Goal: Task Accomplishment & Management: Manage account settings

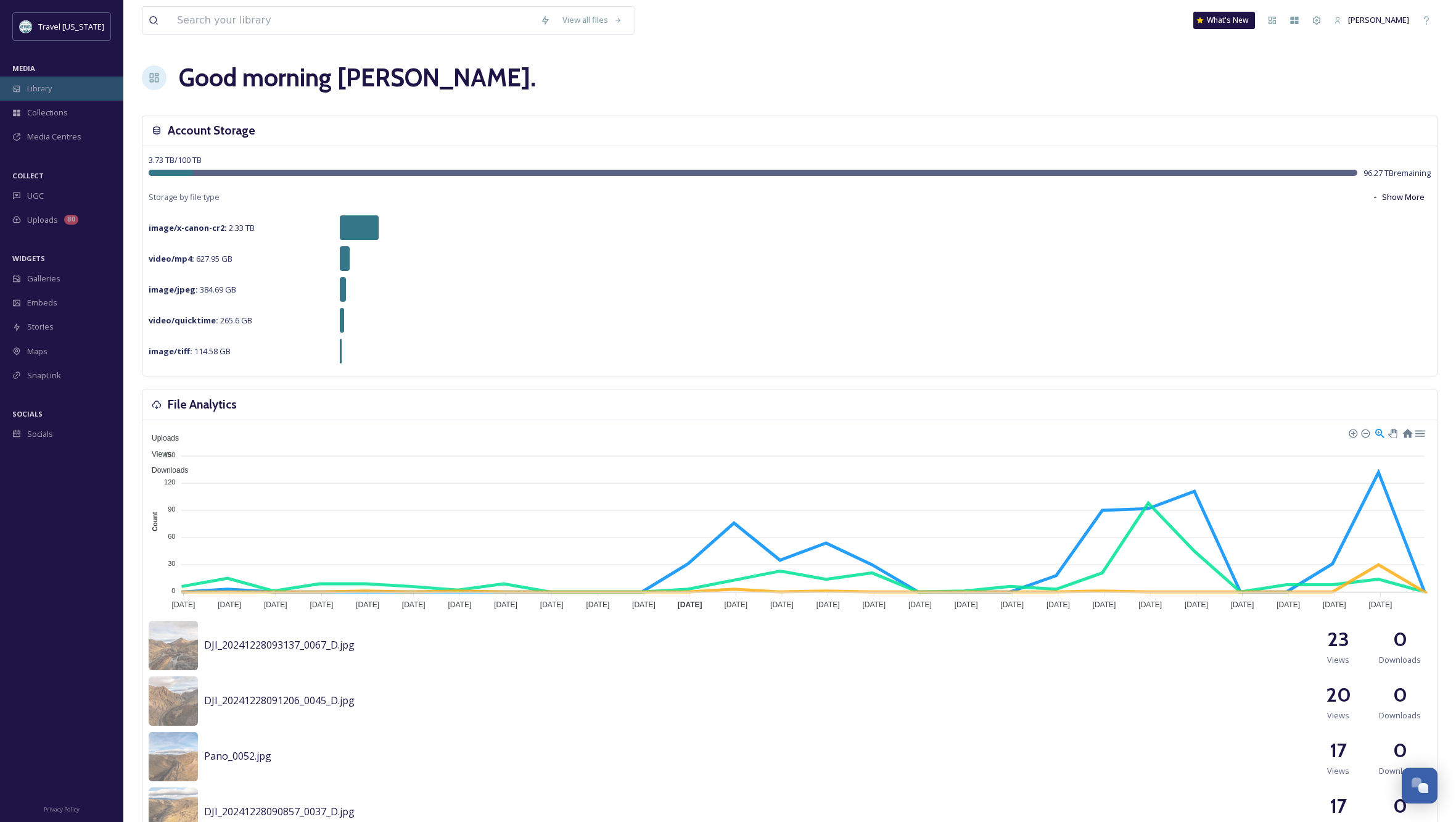
click at [27, 87] on span "Library" at bounding box center [39, 89] width 25 height 12
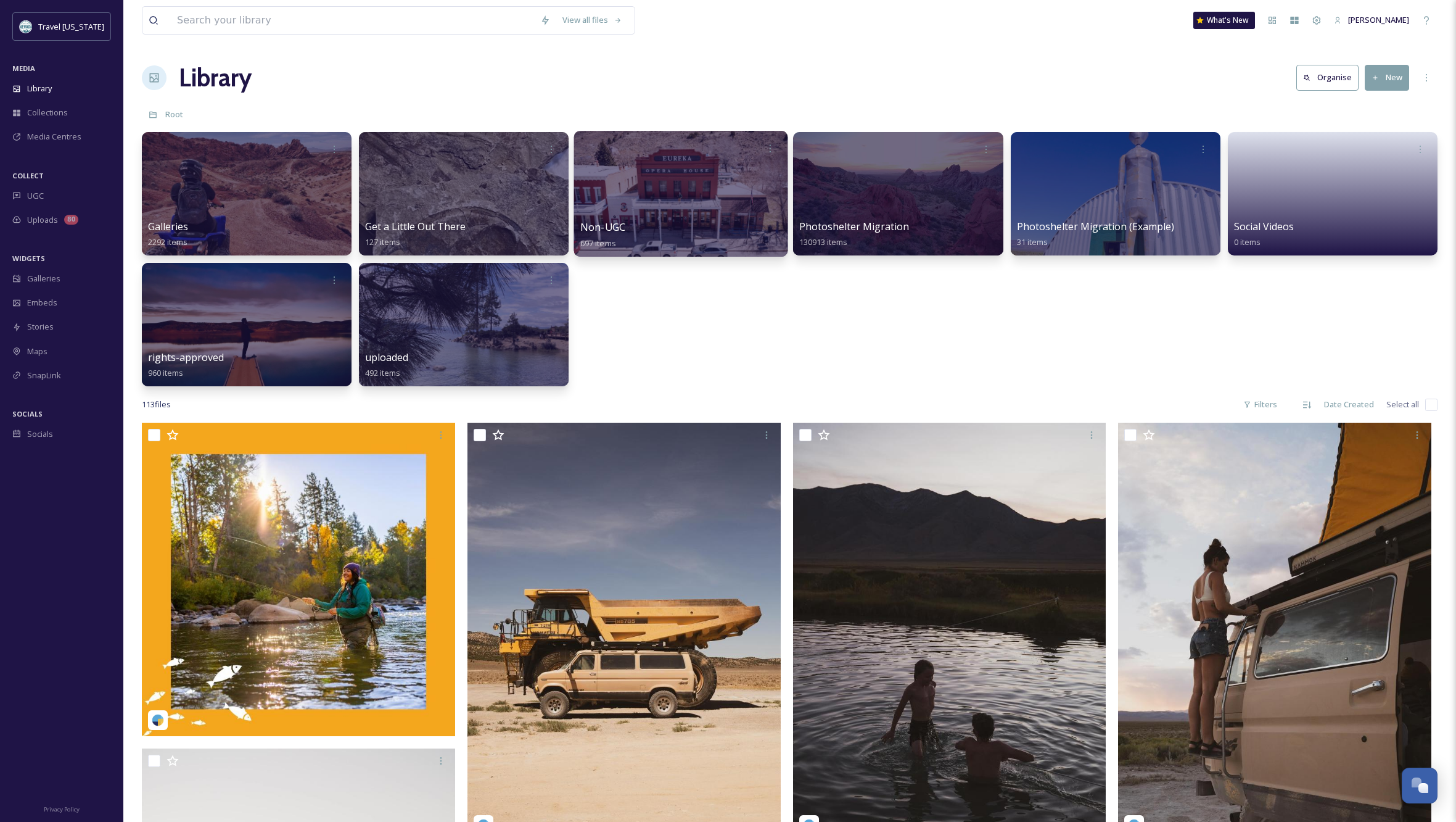
click at [673, 210] on div at bounding box center [681, 194] width 214 height 126
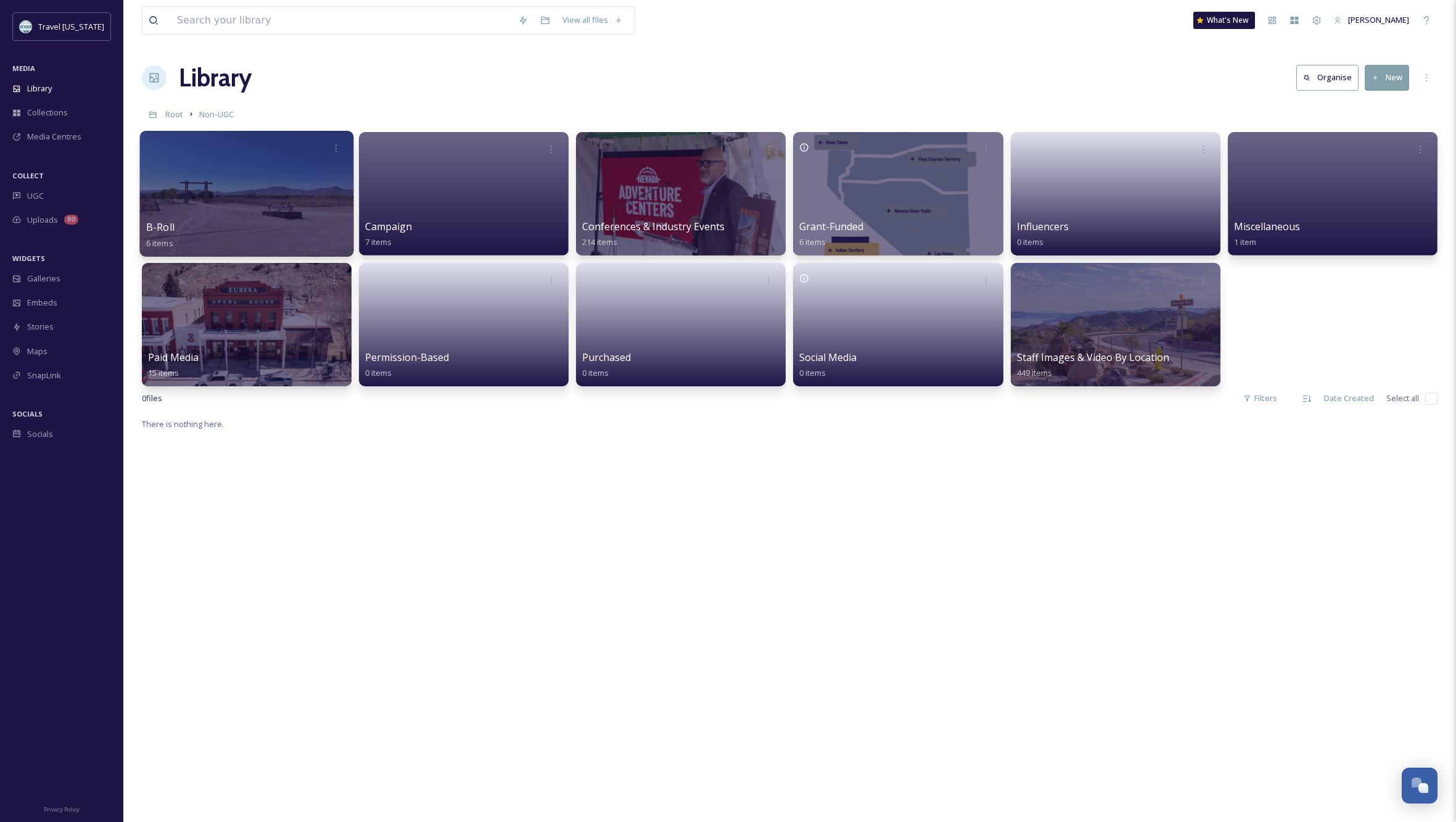
click at [293, 215] on div at bounding box center [247, 194] width 214 height 126
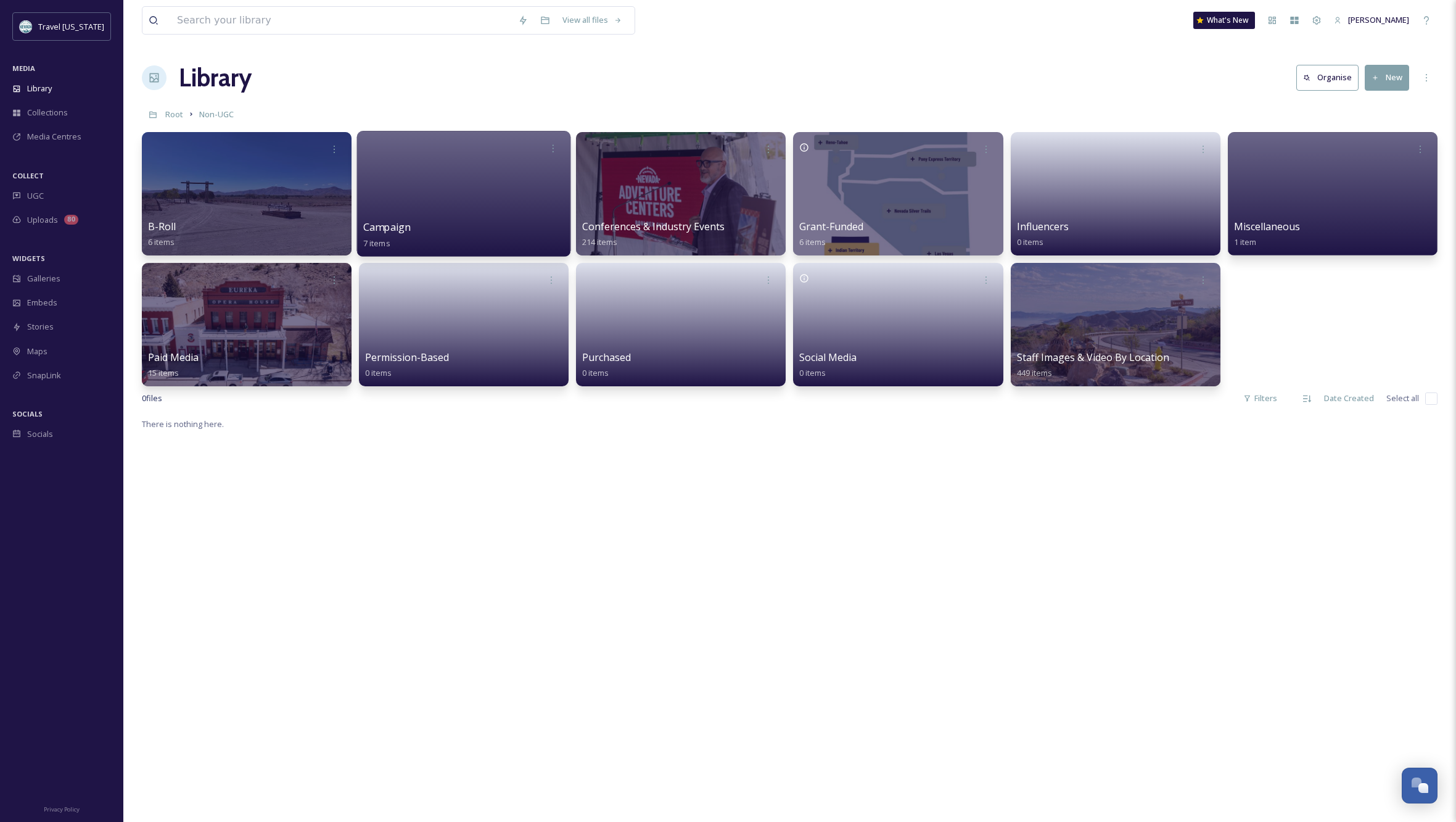
click at [439, 213] on div at bounding box center [464, 194] width 214 height 126
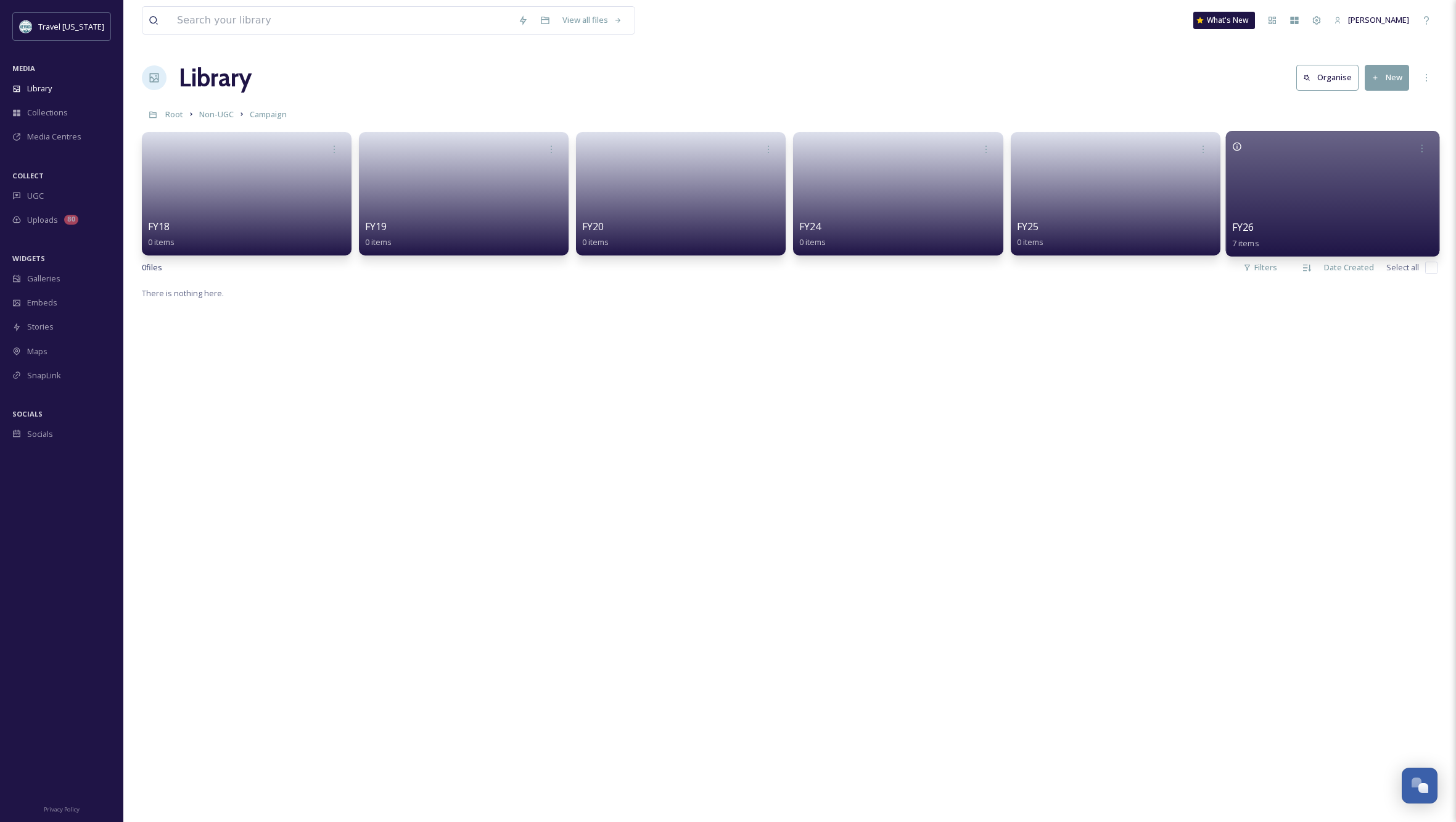
click at [1297, 185] on div at bounding box center [1332, 194] width 214 height 126
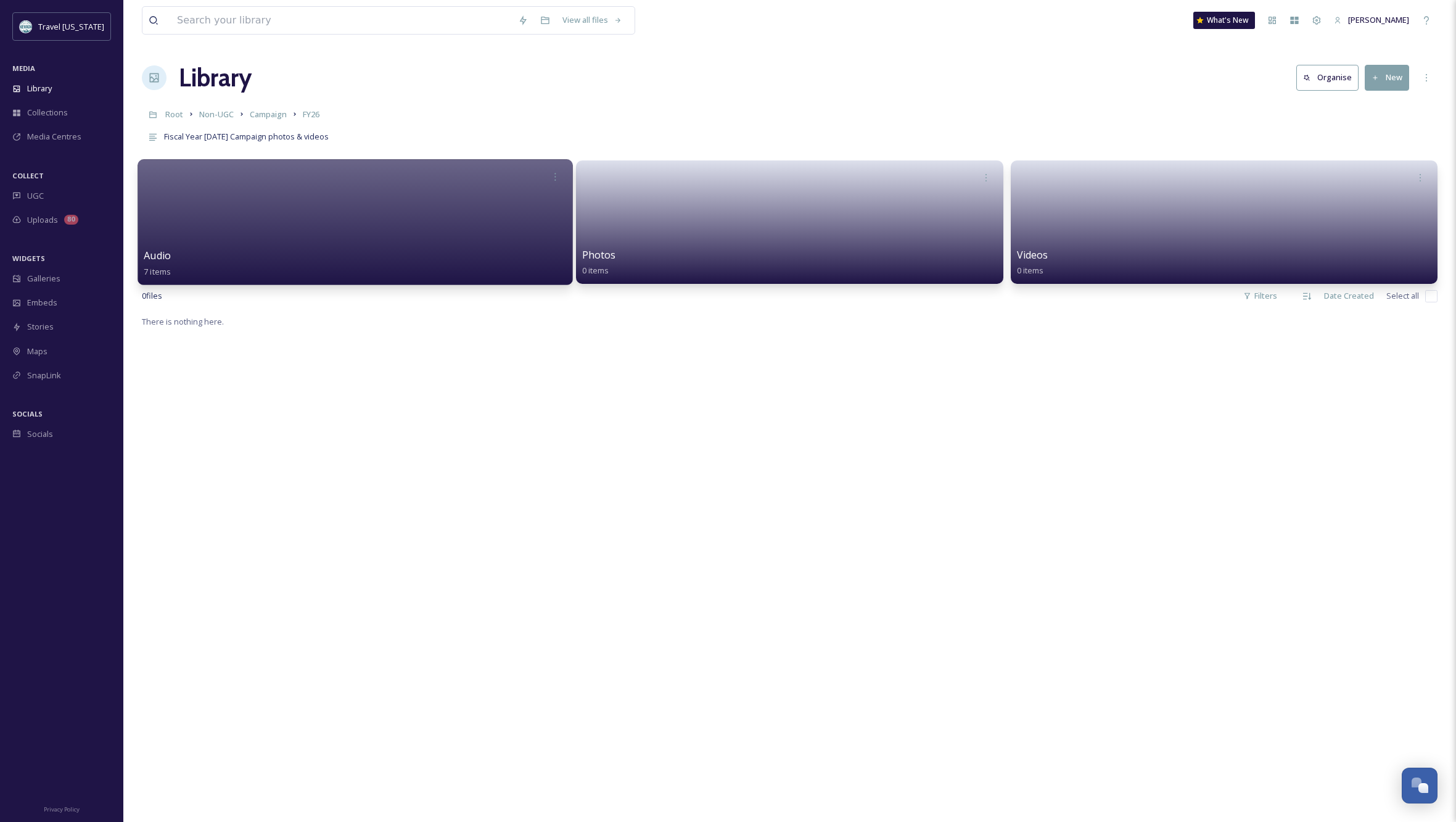
click at [414, 240] on div at bounding box center [355, 222] width 435 height 126
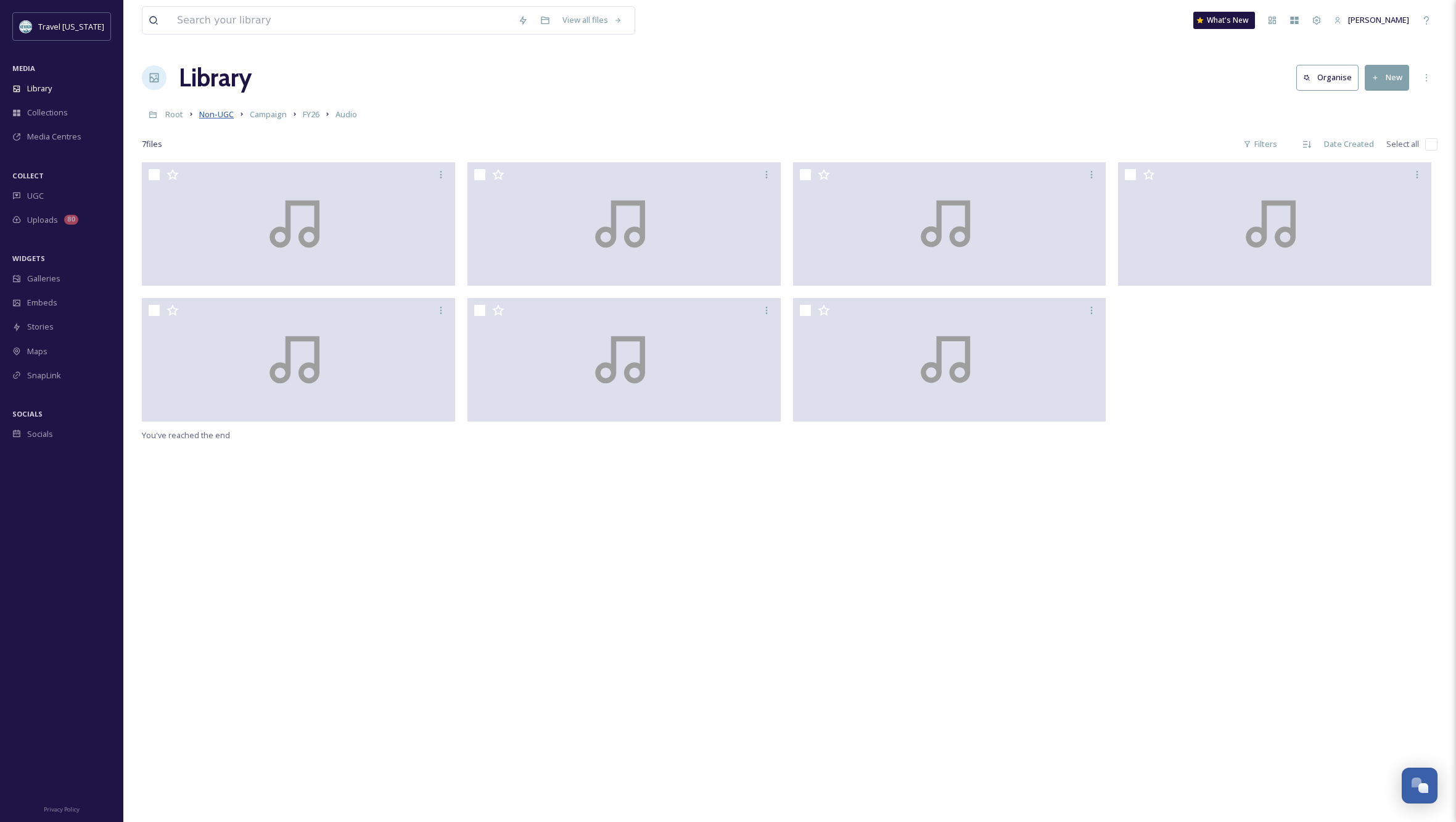
click at [225, 114] on span "Non-UGC" at bounding box center [216, 114] width 34 height 11
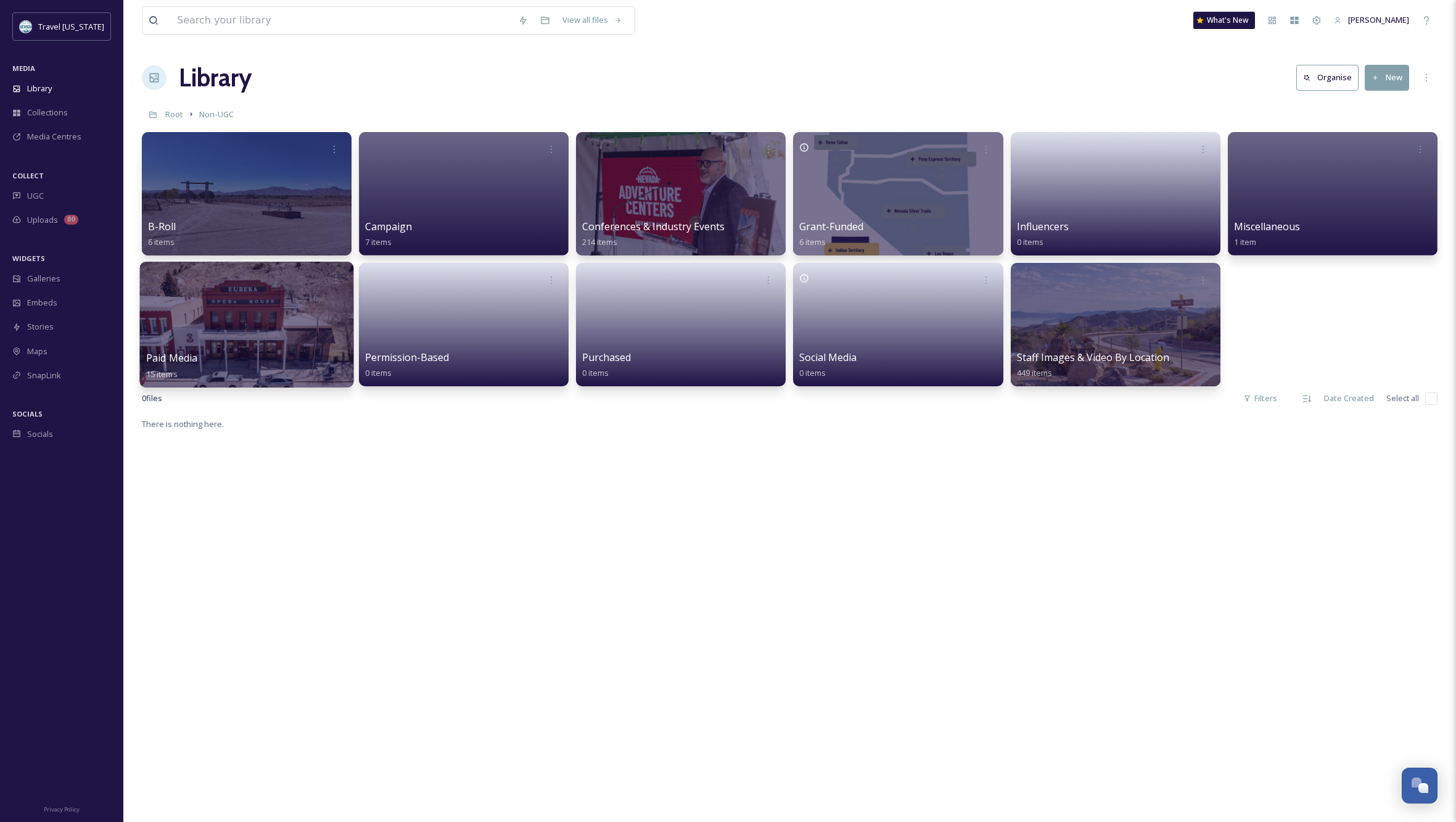
click at [239, 308] on div at bounding box center [247, 325] width 214 height 126
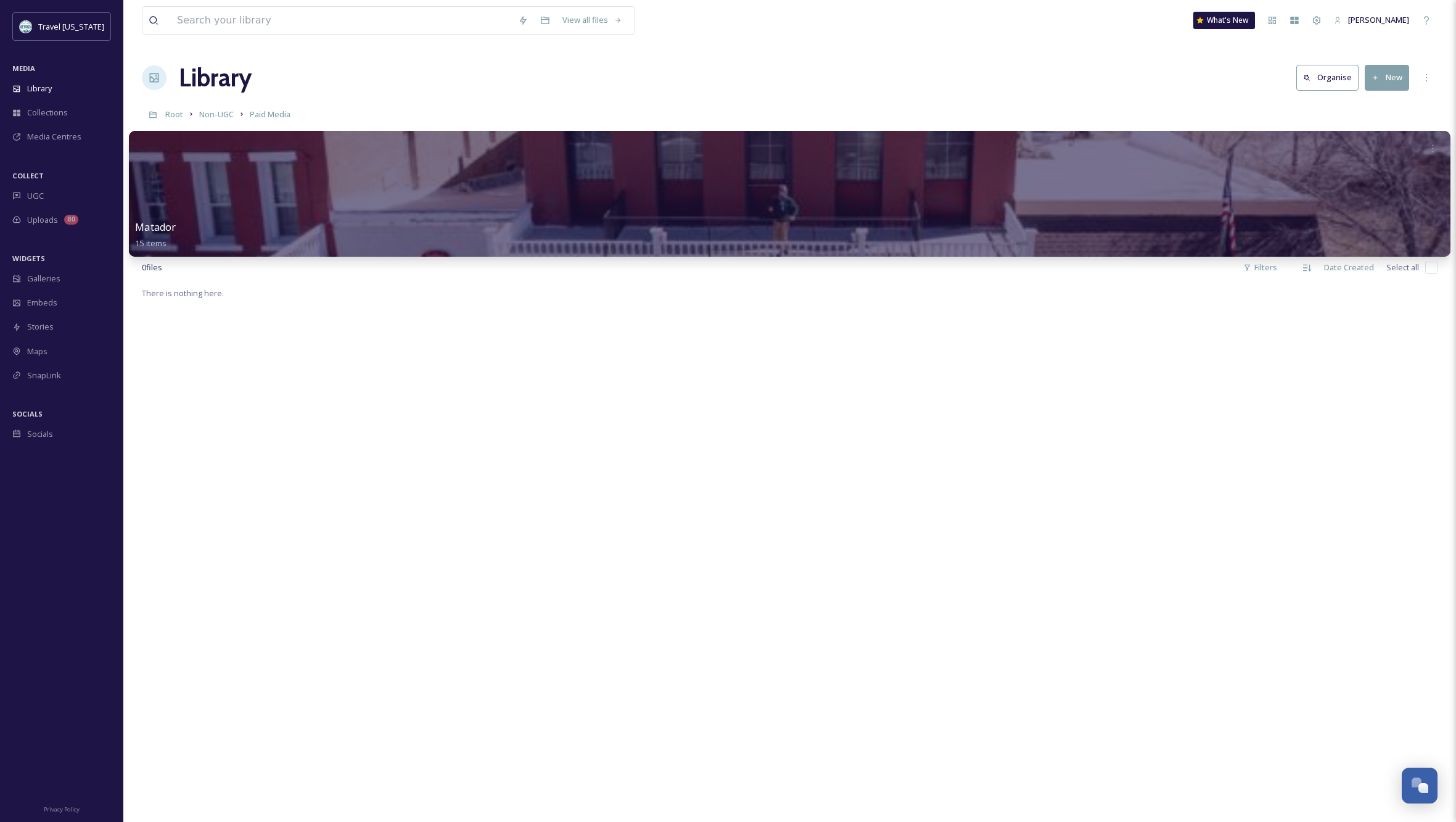
click at [392, 191] on div at bounding box center [790, 194] width 1322 height 126
click at [395, 192] on div at bounding box center [790, 194] width 1322 height 126
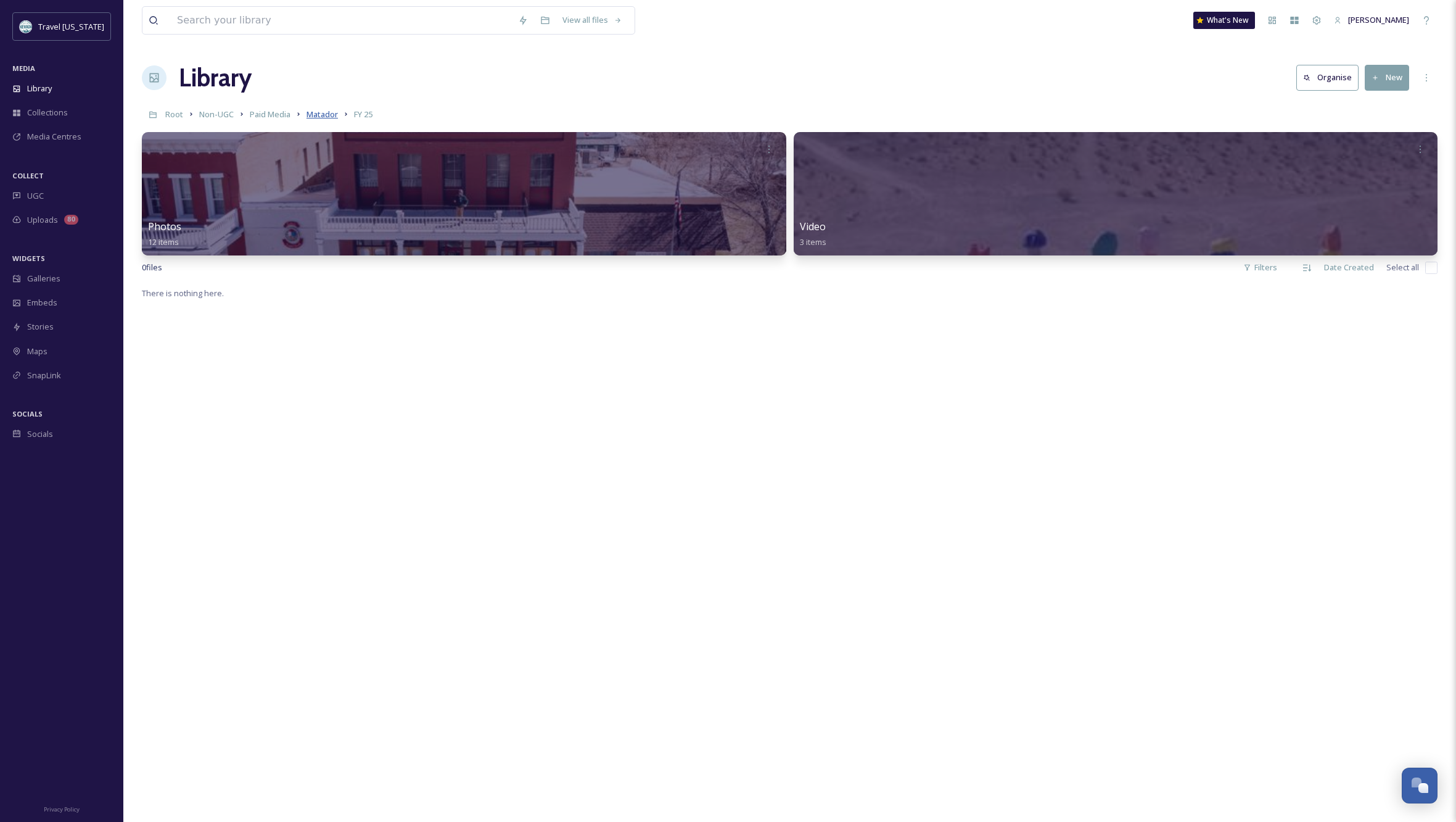
click at [323, 115] on span "Matador" at bounding box center [322, 114] width 32 height 11
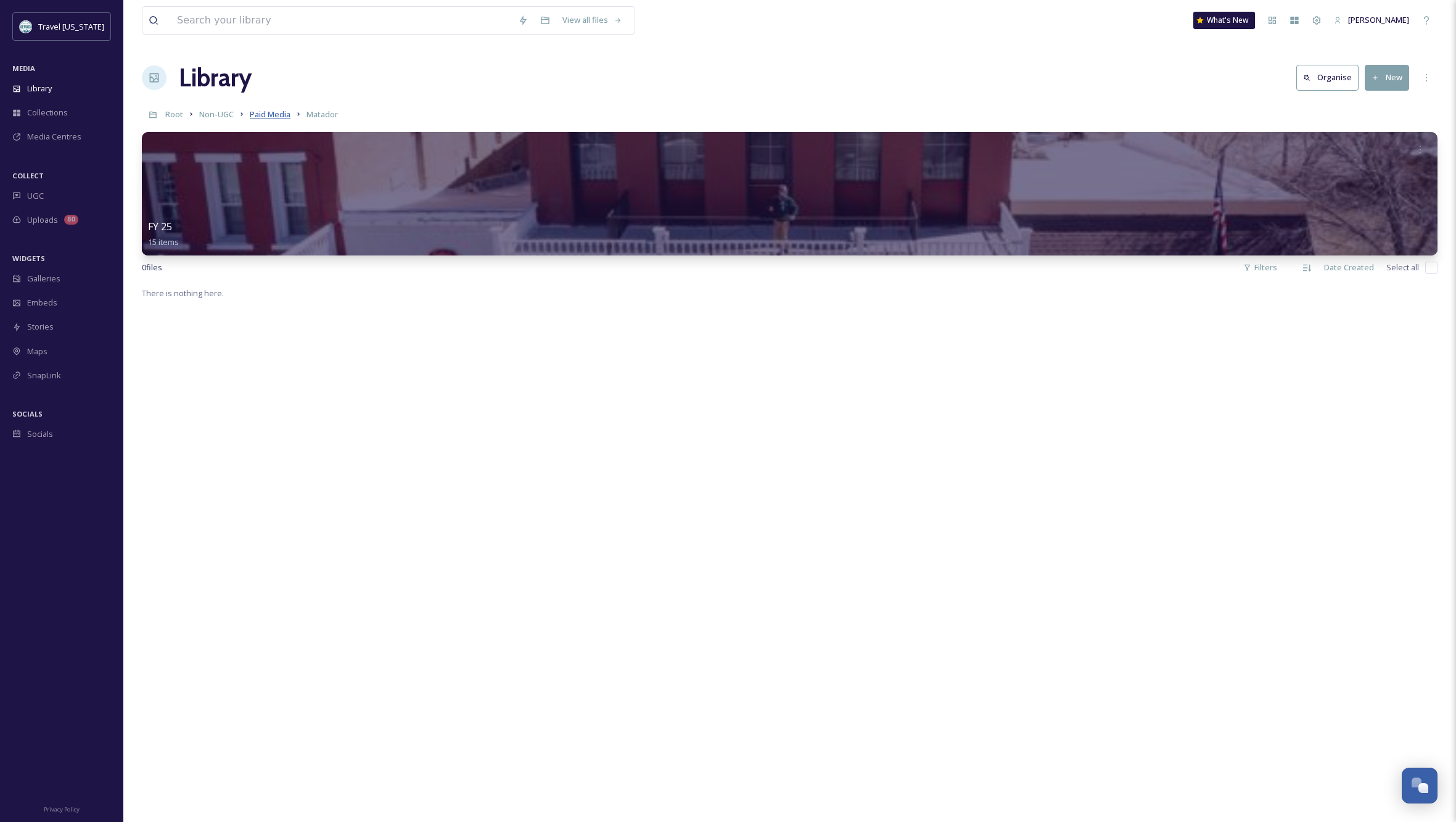
click at [279, 115] on span "Paid Media" at bounding box center [270, 114] width 40 height 11
click at [64, 141] on span "Media Centres" at bounding box center [53, 137] width 54 height 12
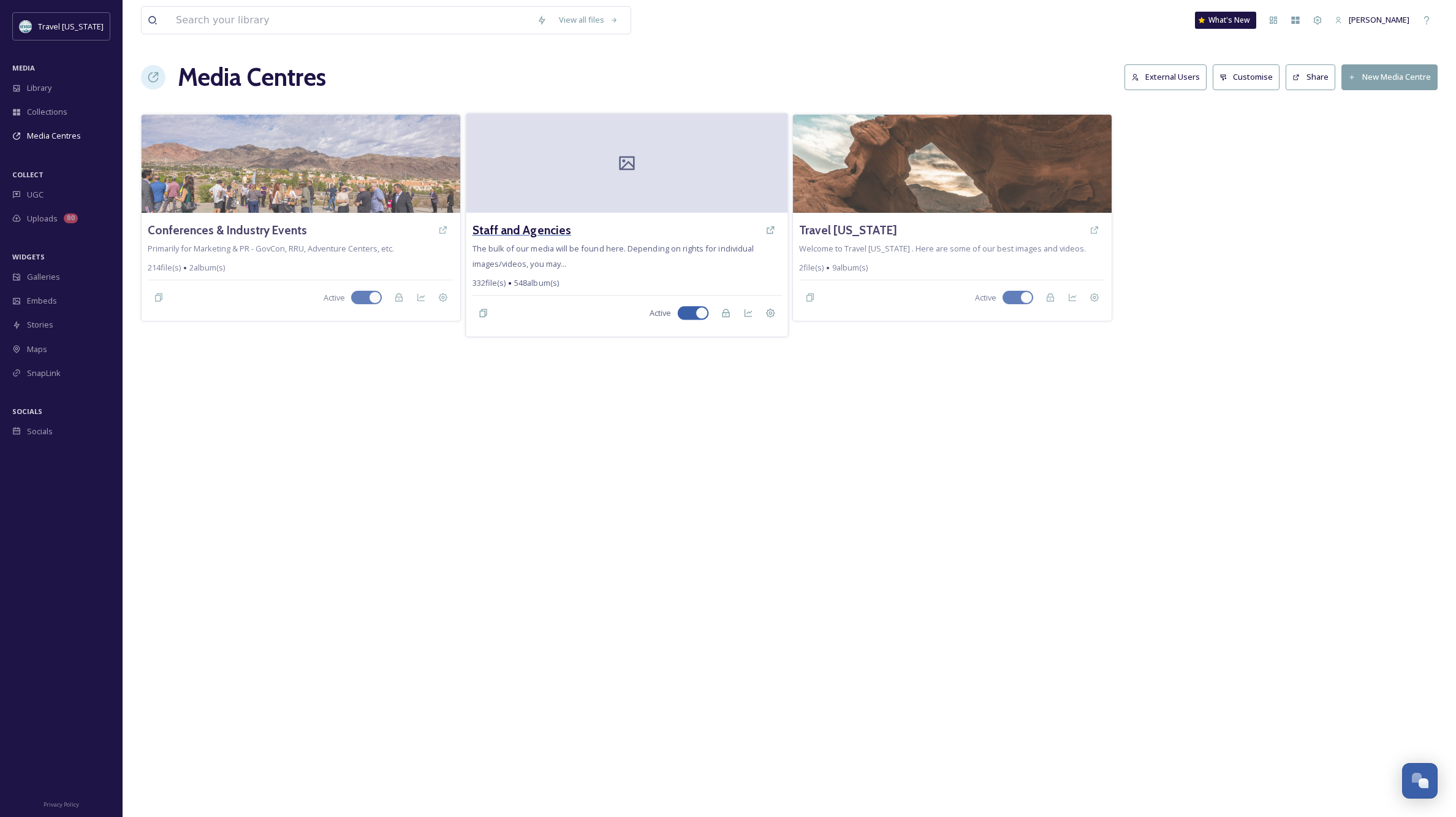
click at [540, 225] on h3 "Staff and Agencies" at bounding box center [521, 230] width 99 height 18
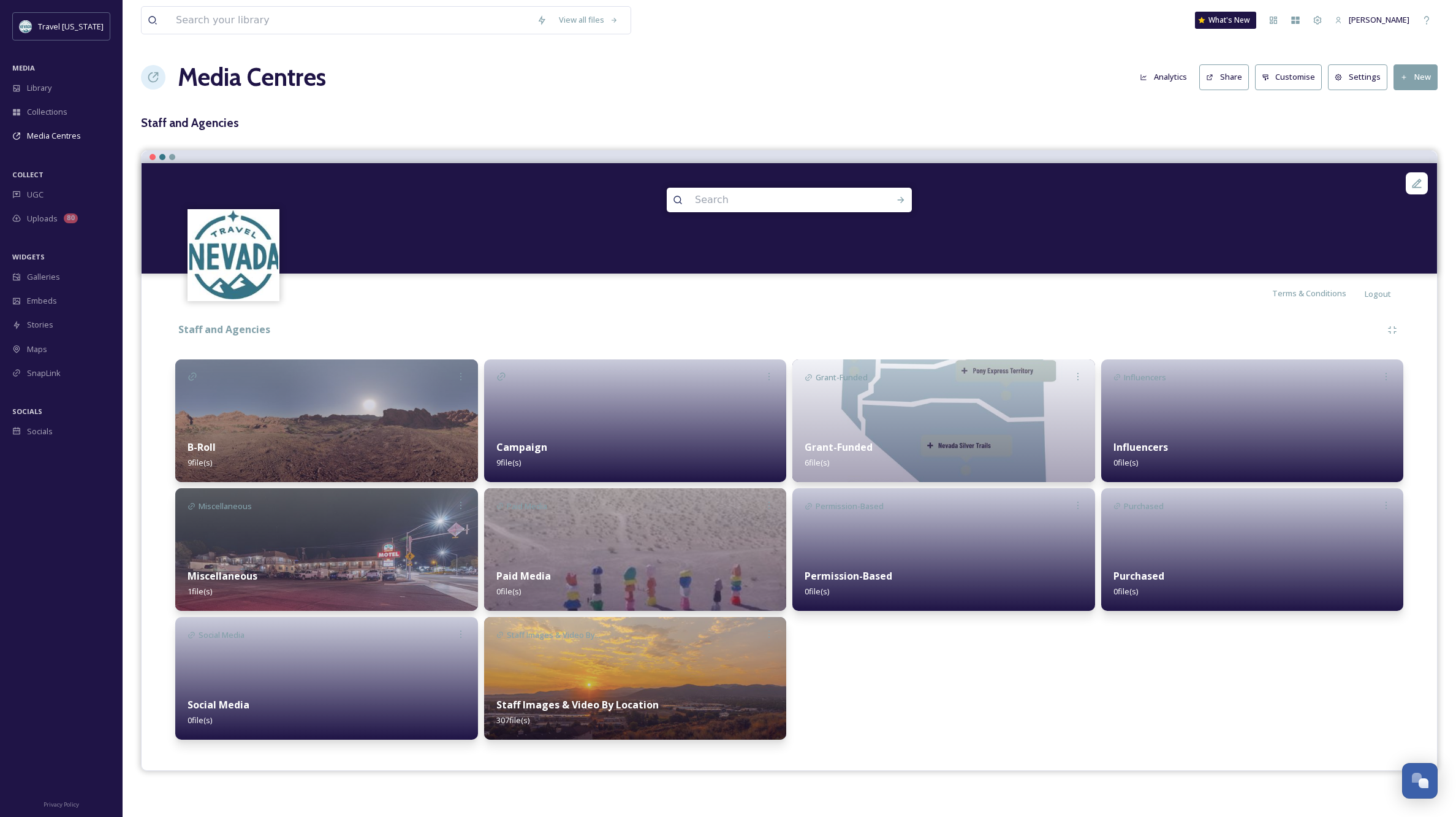
click at [634, 545] on img at bounding box center [636, 549] width 303 height 122
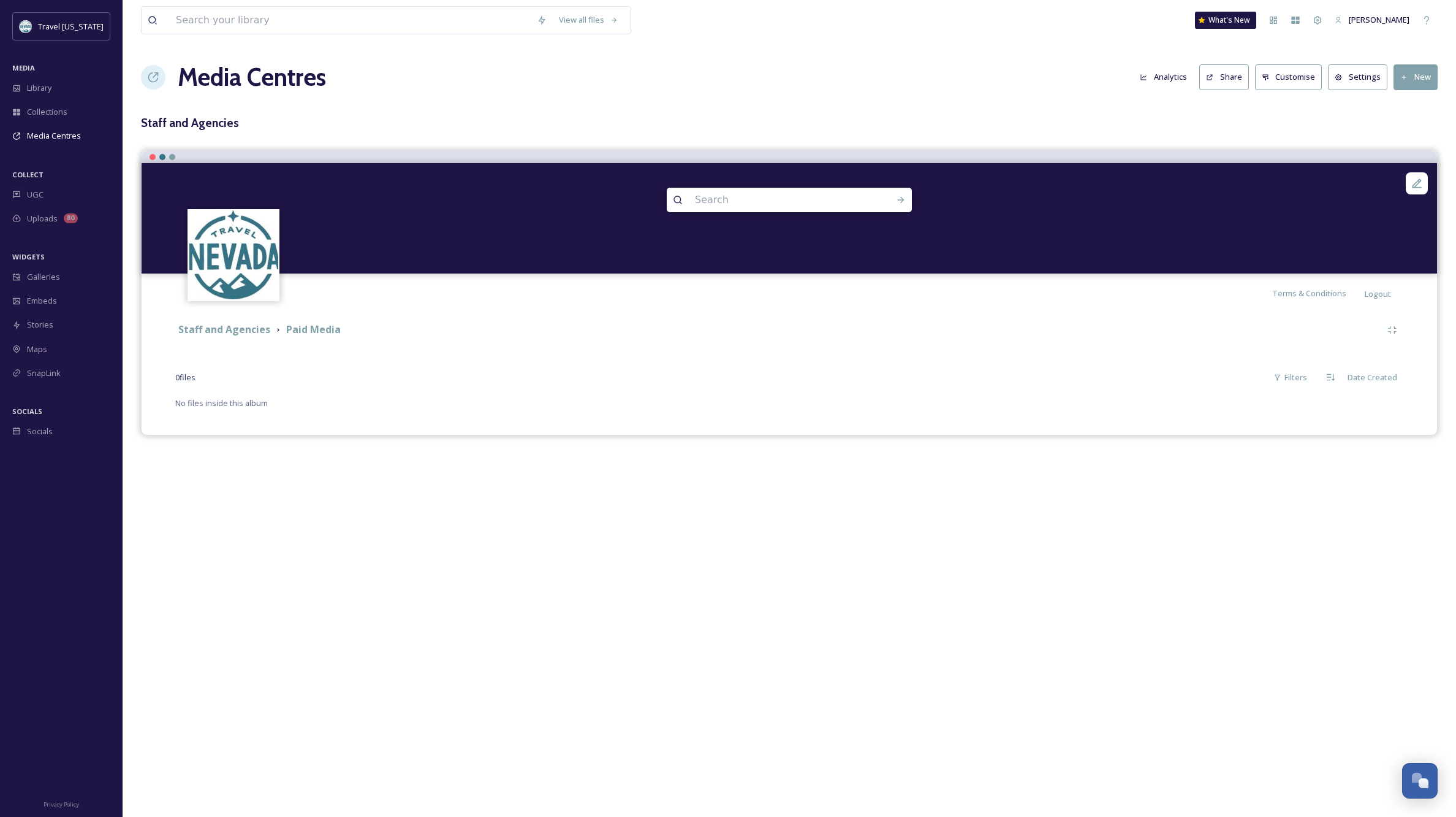
click at [1420, 81] on button "New" at bounding box center [1416, 76] width 45 height 25
click at [1422, 128] on span "Add Album" at bounding box center [1411, 130] width 40 height 12
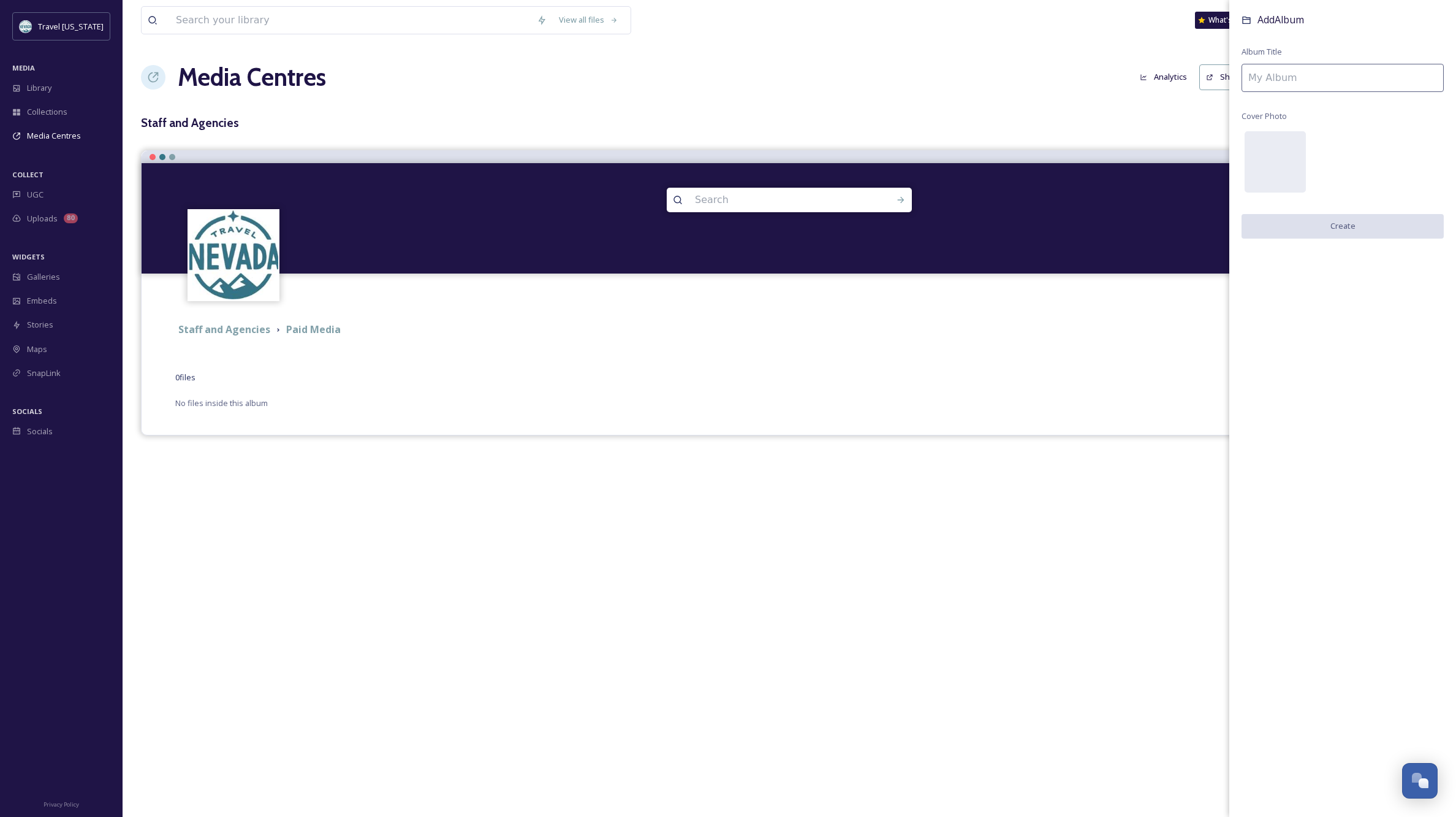
click at [1305, 70] on input at bounding box center [1342, 77] width 202 height 28
type input "Matador"
click at [1340, 228] on button "Create" at bounding box center [1342, 226] width 202 height 25
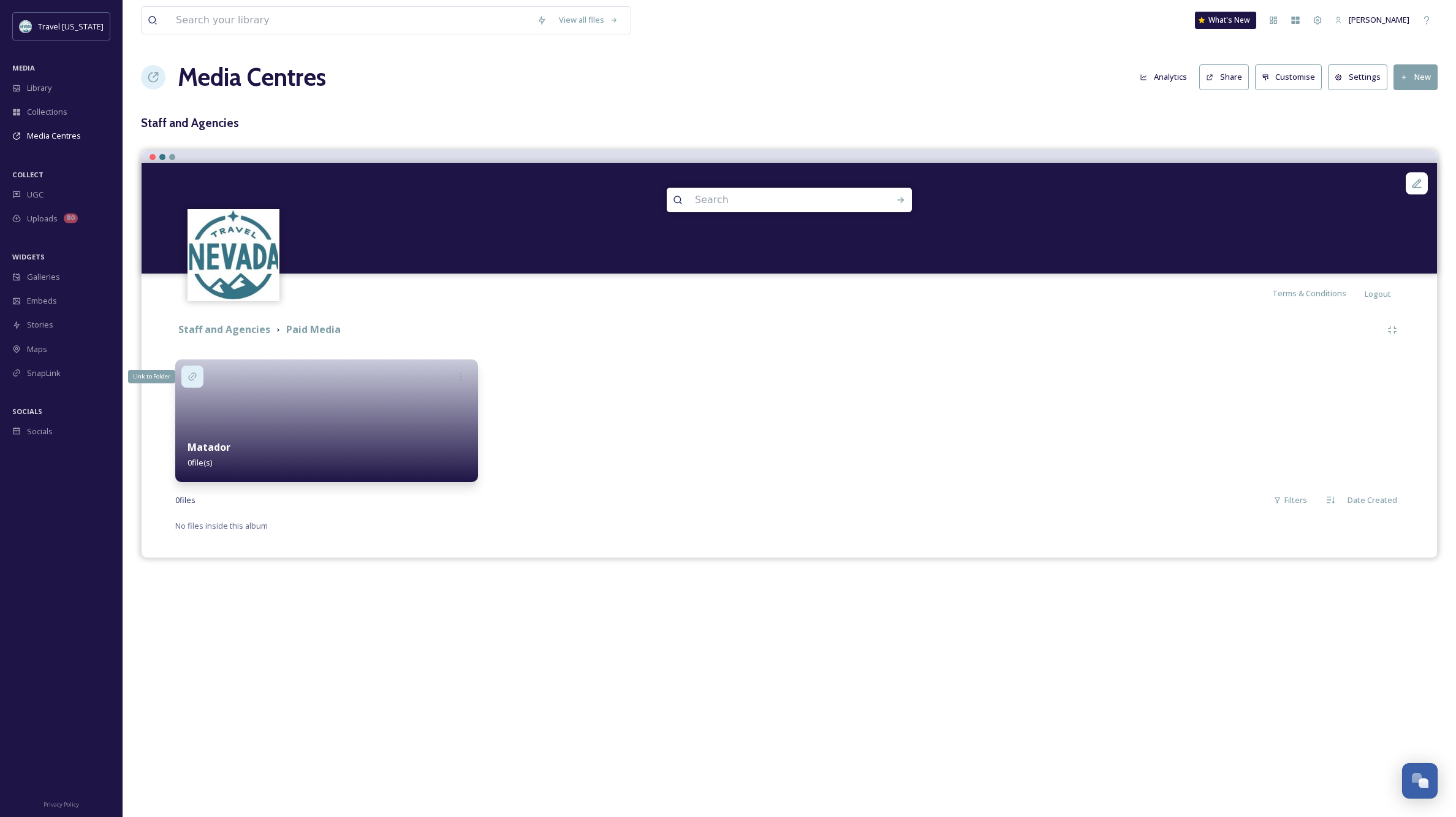
click at [194, 372] on icon at bounding box center [192, 376] width 9 height 9
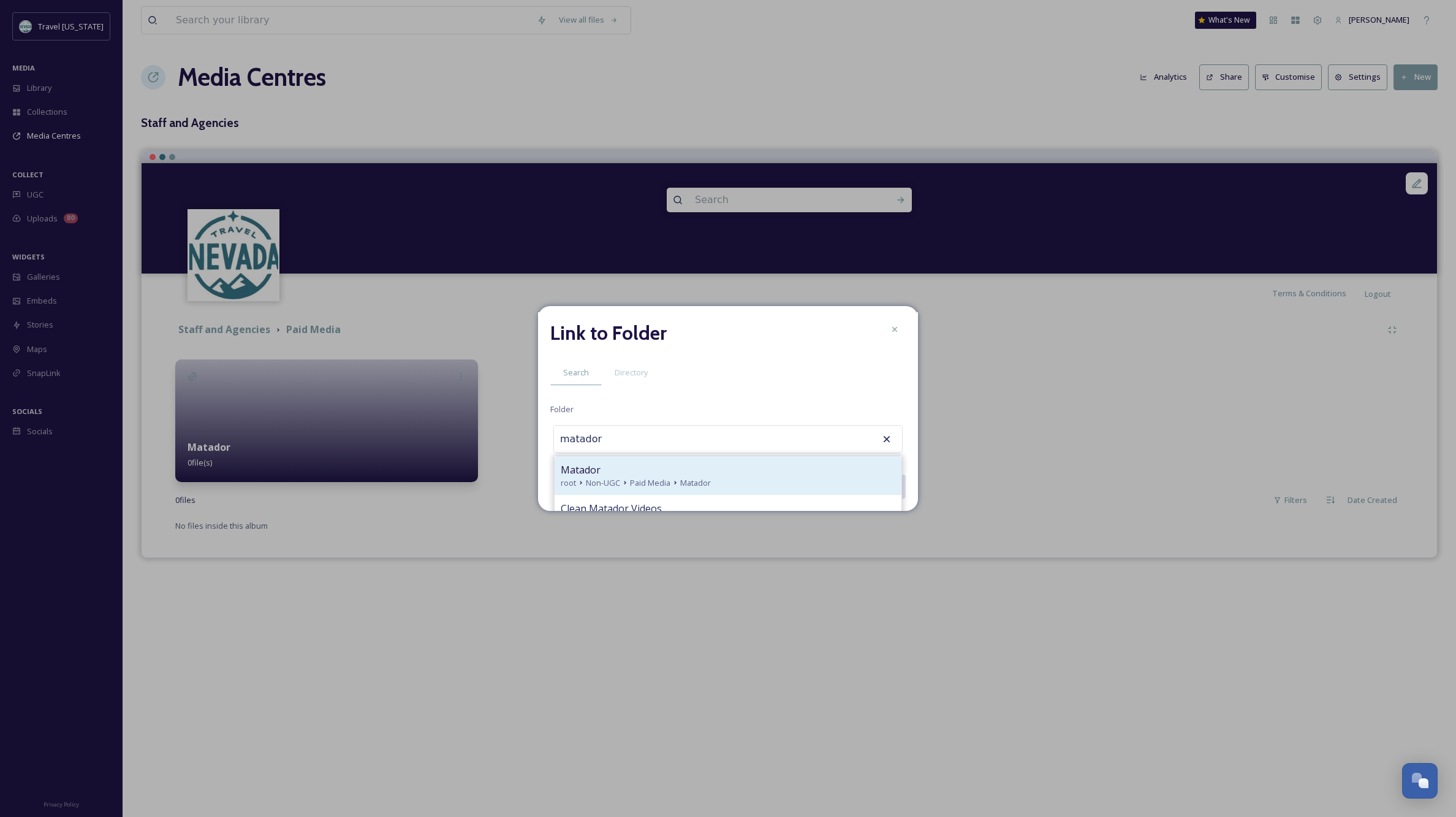
click at [642, 480] on span "Paid Media" at bounding box center [650, 483] width 40 height 12
type input "Matador"
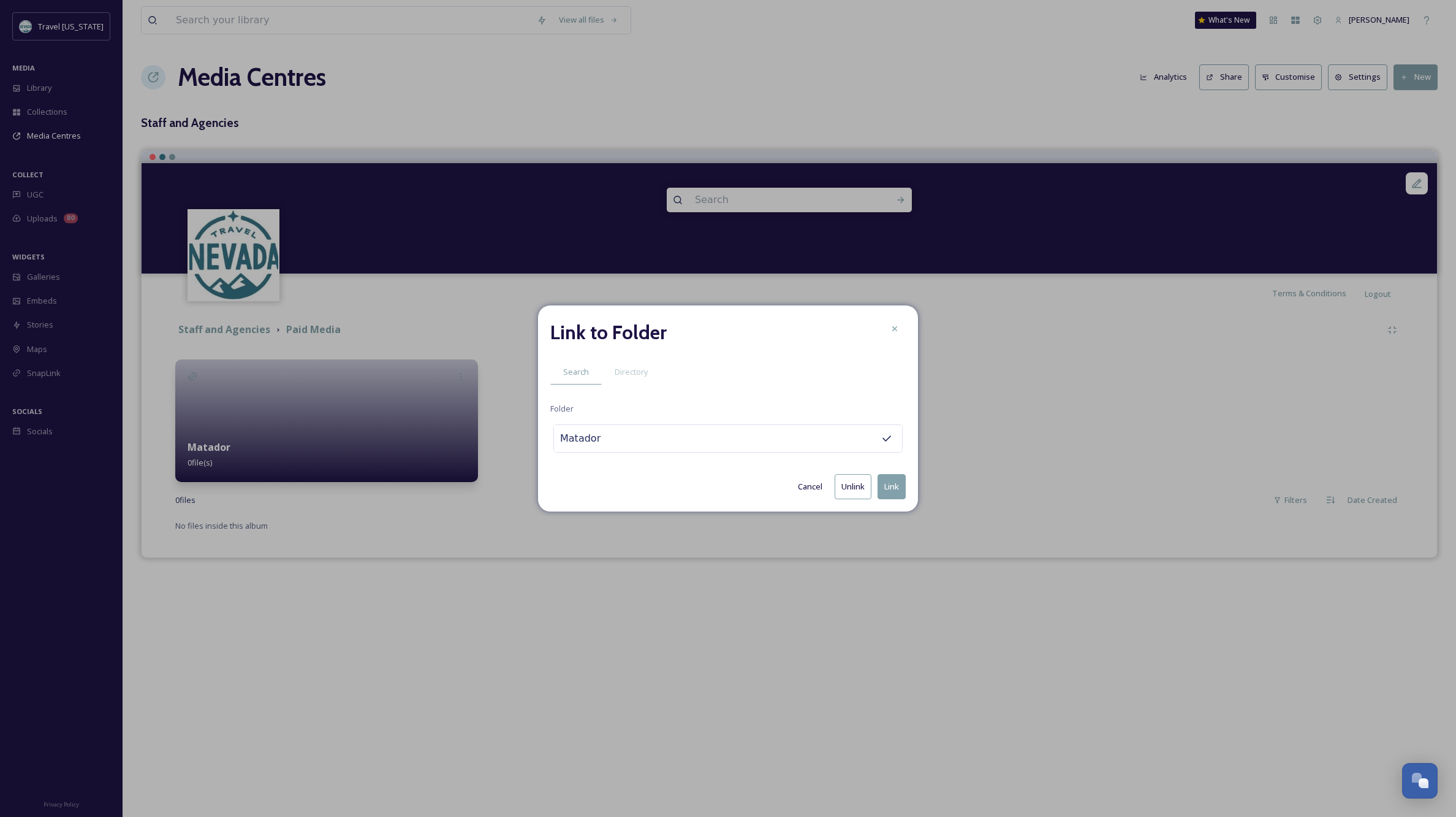
click at [896, 486] on button "Link" at bounding box center [891, 486] width 28 height 25
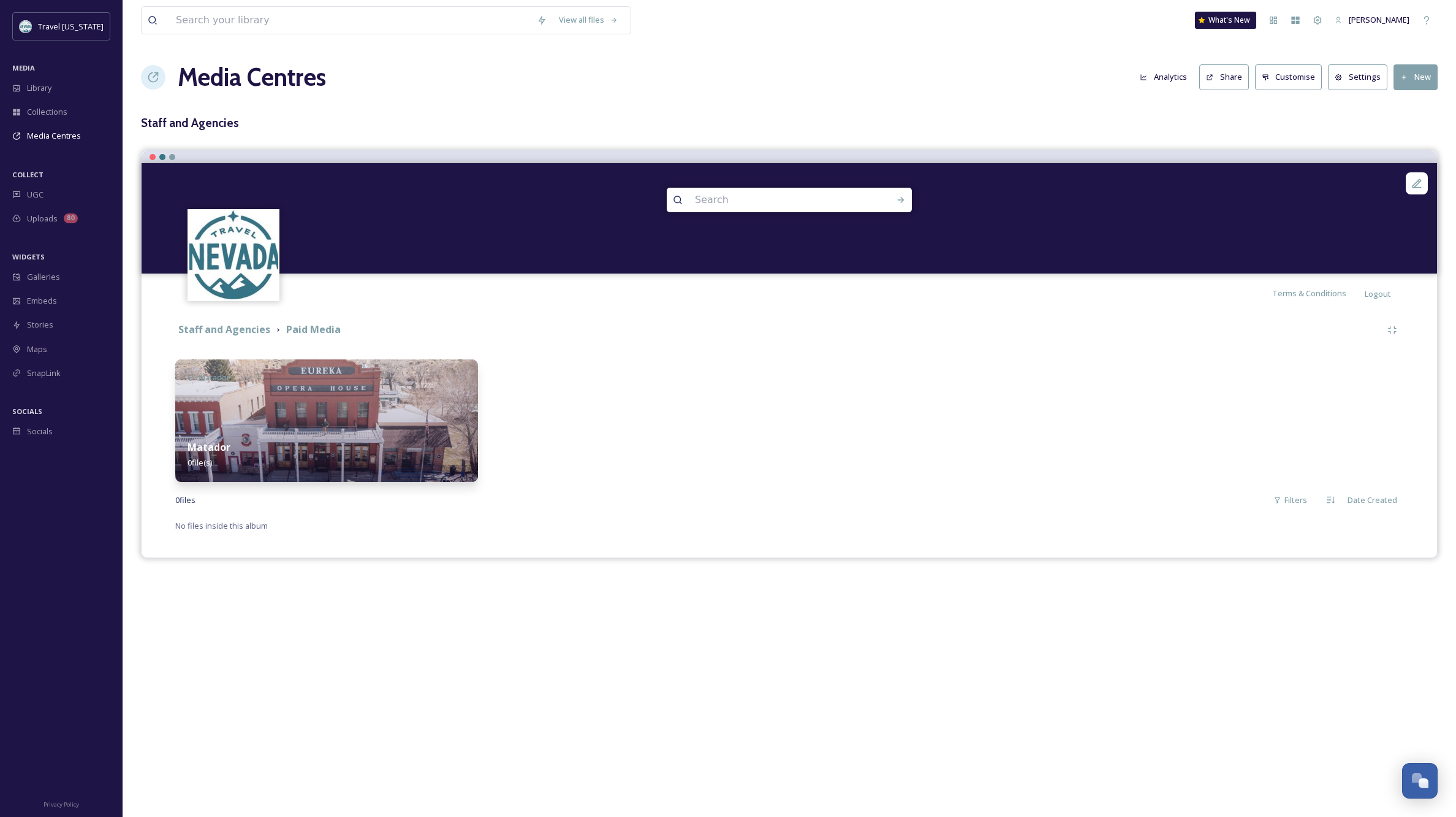
click at [326, 407] on img at bounding box center [327, 420] width 303 height 122
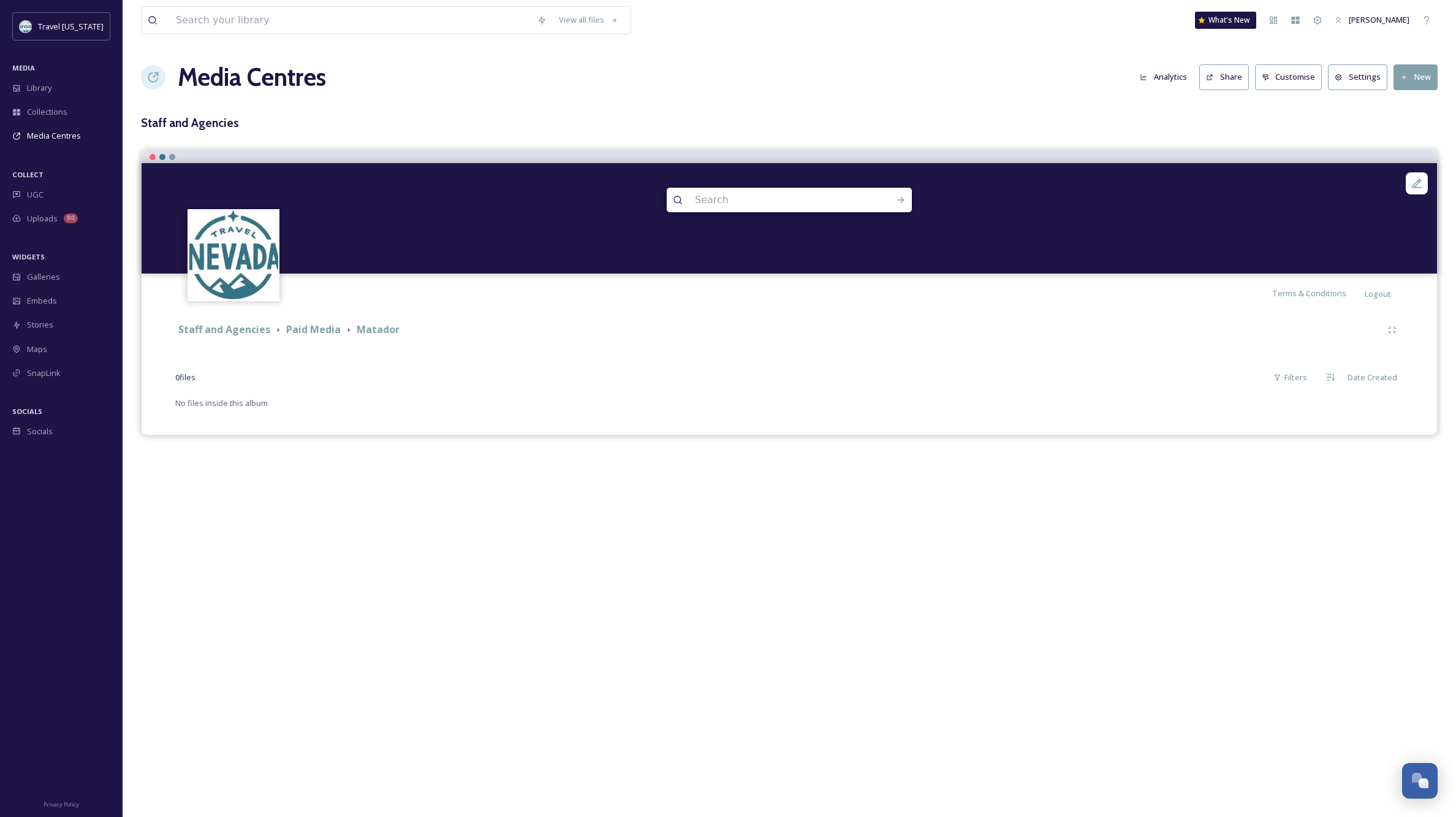
drag, startPoint x: 1414, startPoint y: 76, endPoint x: 1423, endPoint y: 82, distance: 10.8
click at [1414, 76] on button "New" at bounding box center [1416, 76] width 45 height 25
click at [1062, 107] on div "View all files What's New Kippy Spilker Media Centres Analytics Share Customise…" at bounding box center [789, 408] width 1334 height 817
click at [47, 86] on span "Library" at bounding box center [39, 88] width 25 height 12
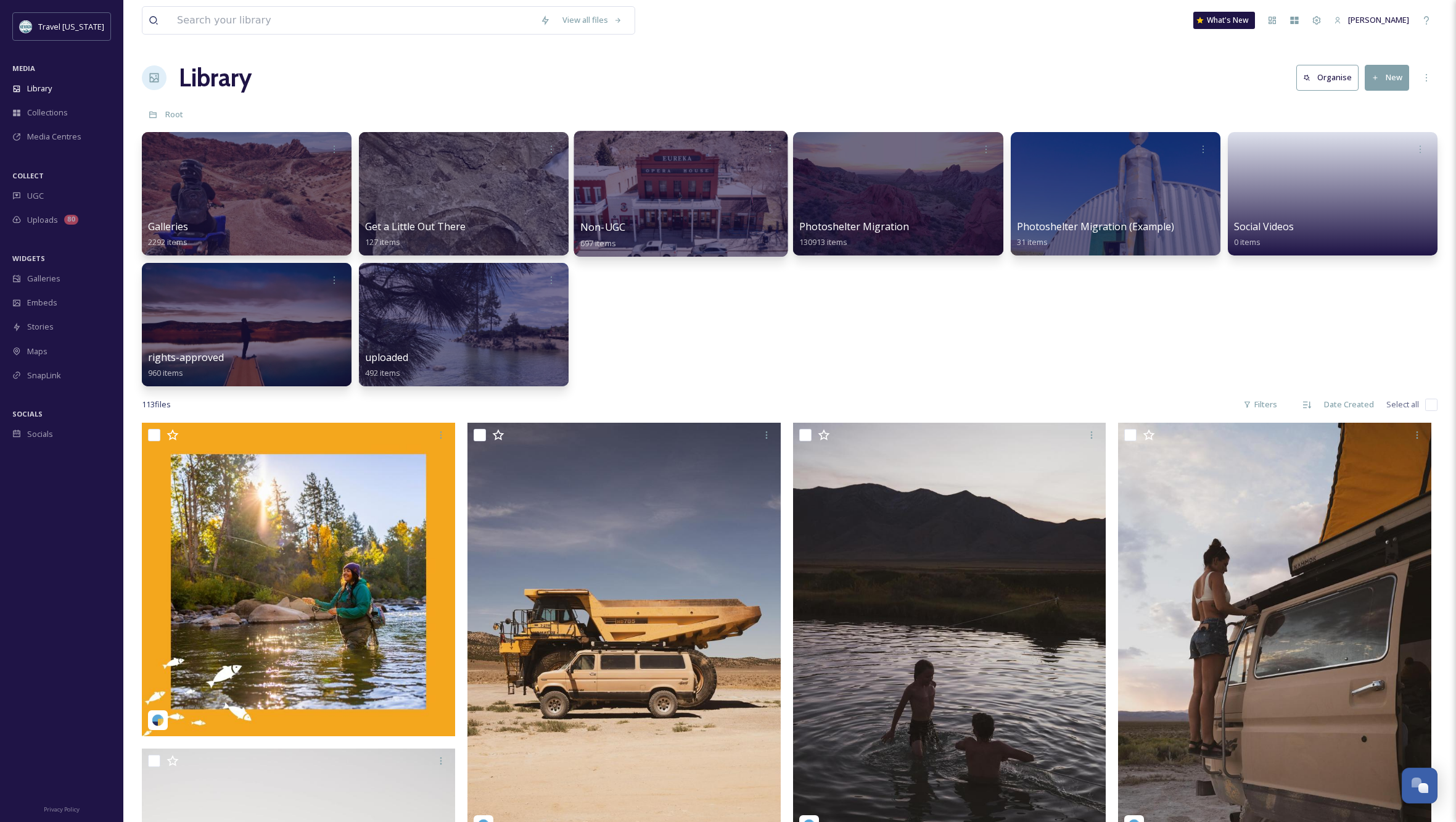
click at [706, 190] on div at bounding box center [681, 194] width 214 height 126
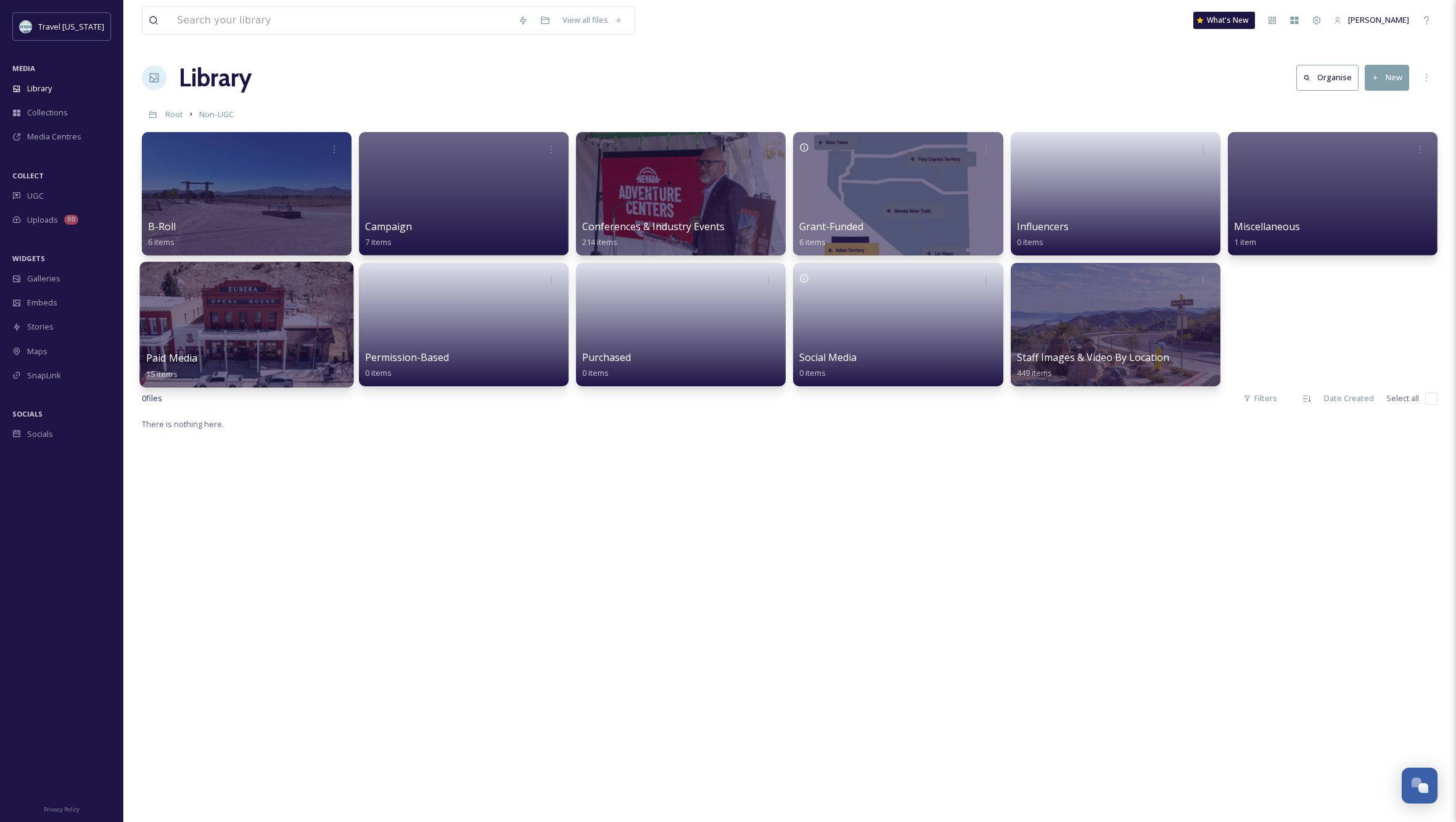
click at [271, 333] on div at bounding box center [247, 325] width 214 height 126
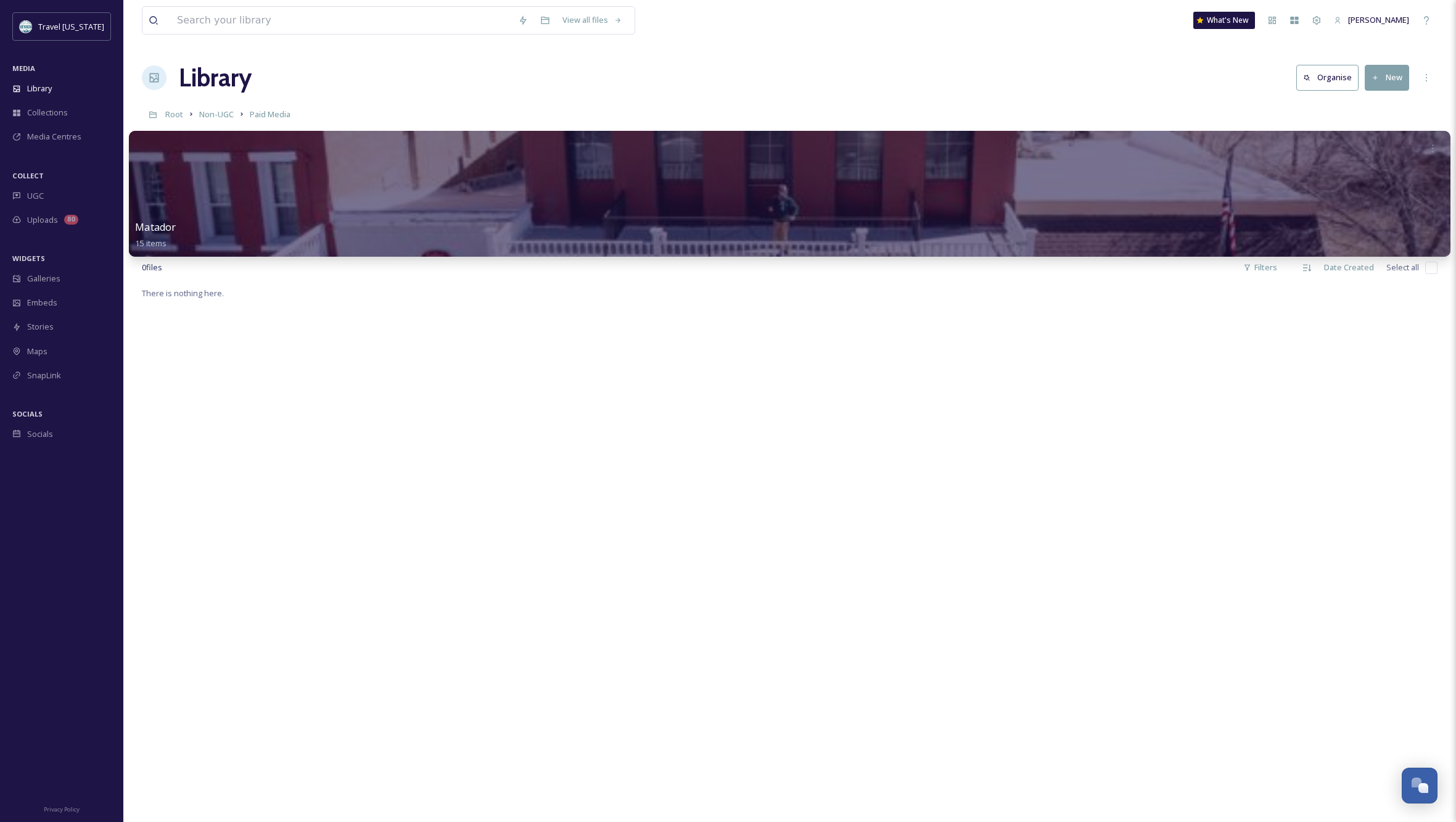
click at [333, 149] on div at bounding box center [790, 148] width 1310 height 22
click at [395, 180] on div at bounding box center [790, 194] width 1322 height 126
click at [528, 192] on div at bounding box center [790, 194] width 1322 height 126
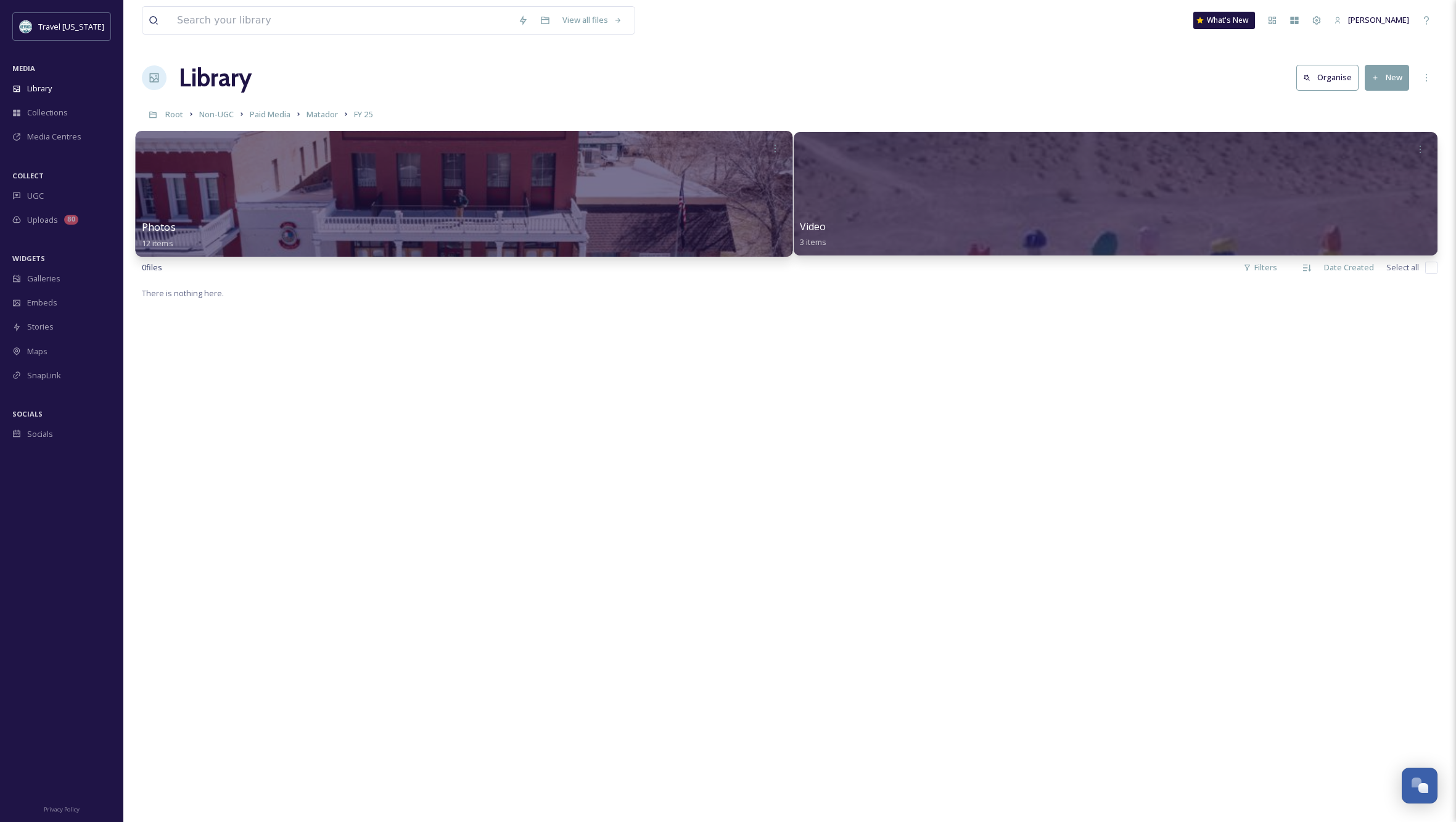
click at [269, 205] on div at bounding box center [464, 194] width 656 height 126
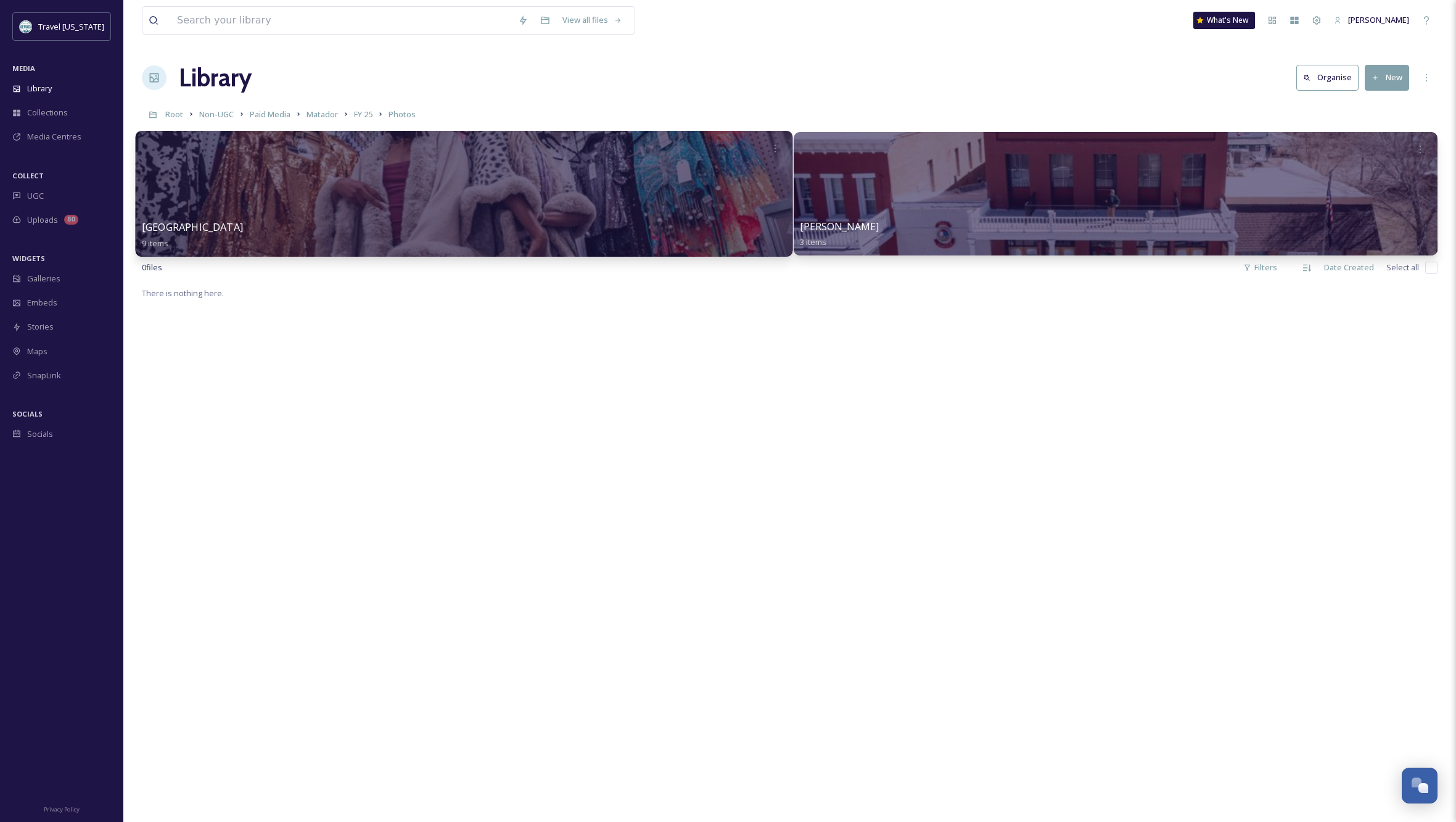
click at [635, 201] on div at bounding box center [464, 194] width 656 height 126
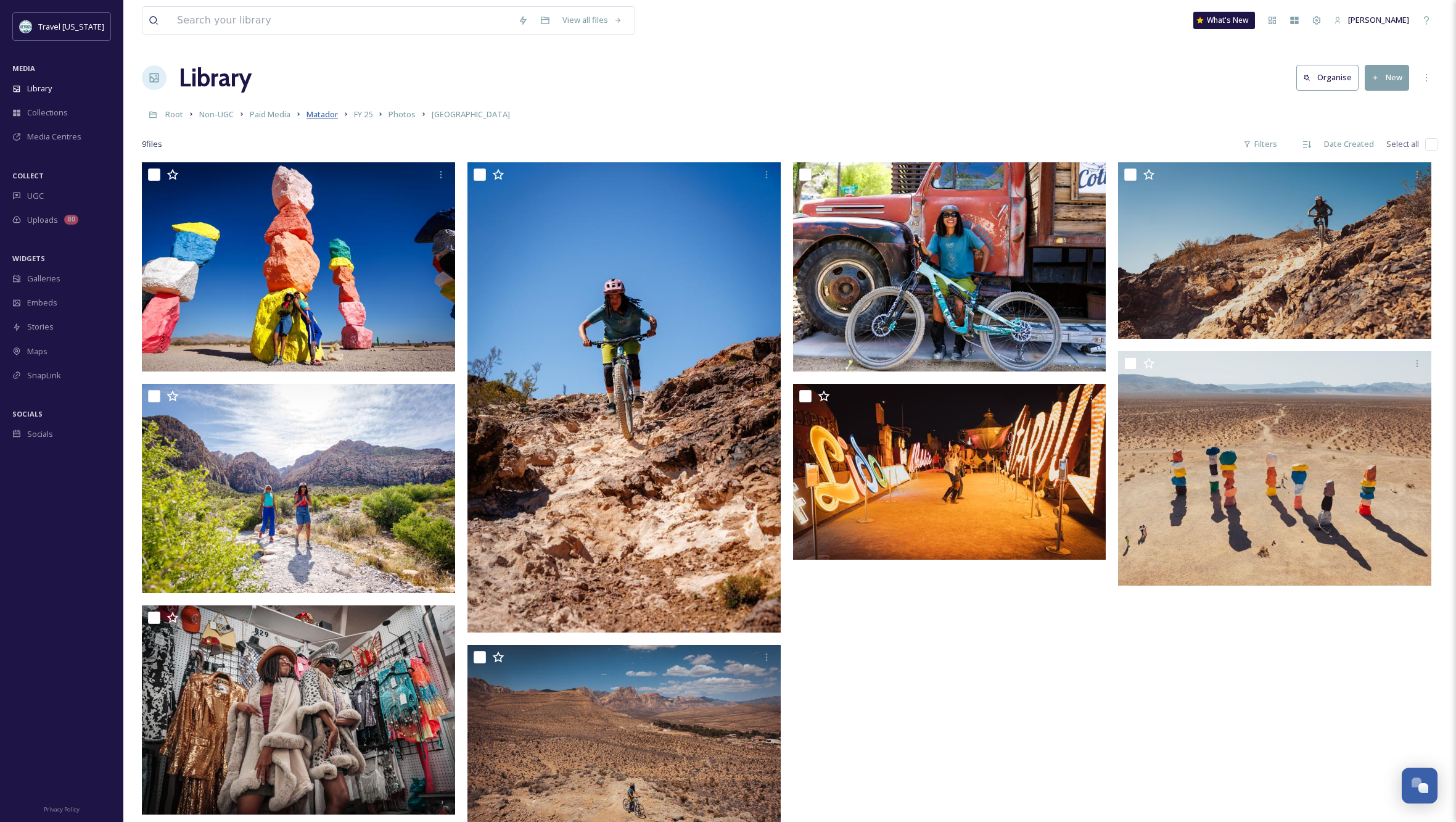
click at [327, 116] on span "Matador" at bounding box center [322, 114] width 32 height 11
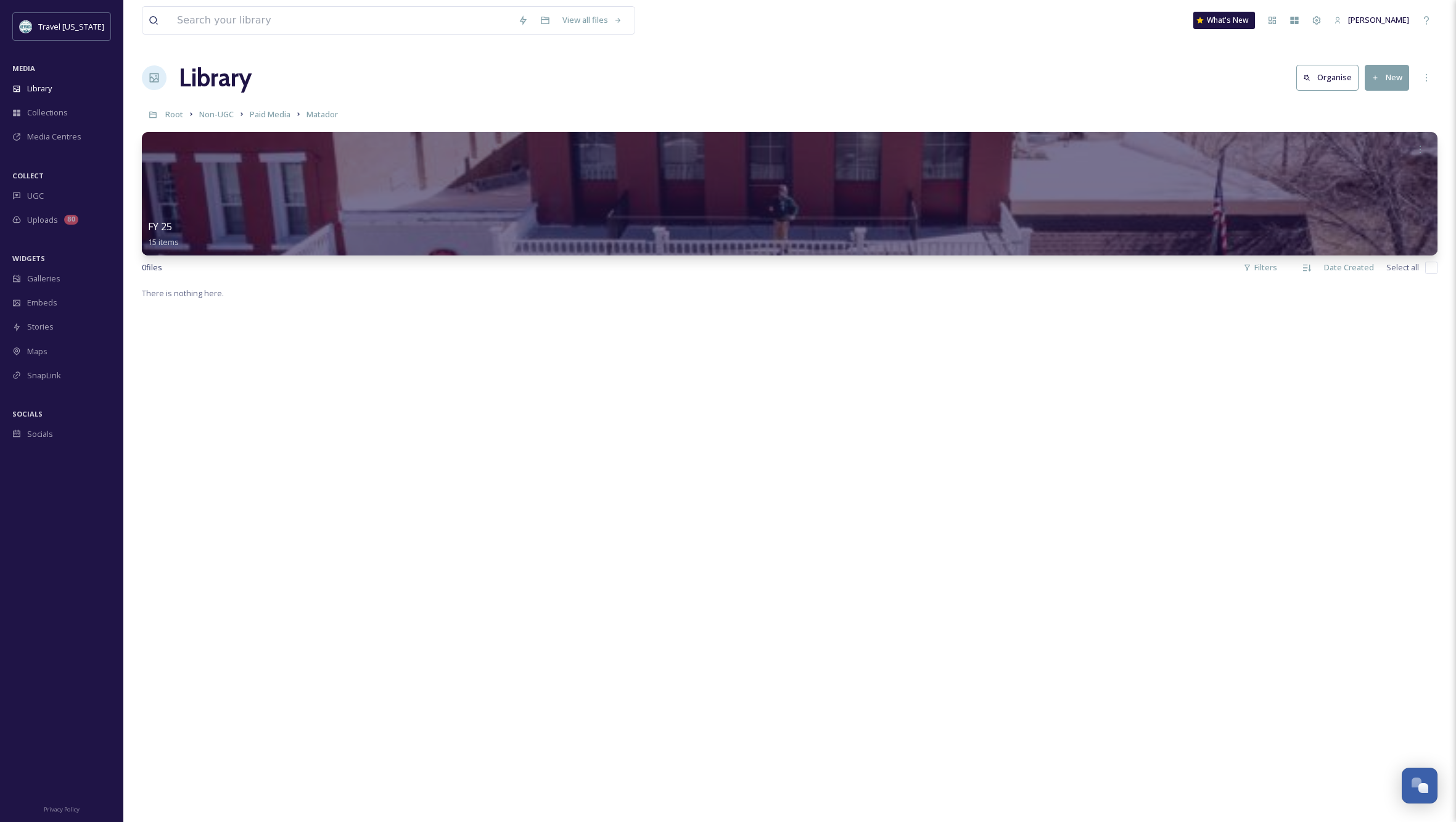
click at [1436, 268] on input "checkbox" at bounding box center [1431, 268] width 12 height 12
click at [1432, 267] on input "checkbox" at bounding box center [1431, 268] width 12 height 12
checkbox input "false"
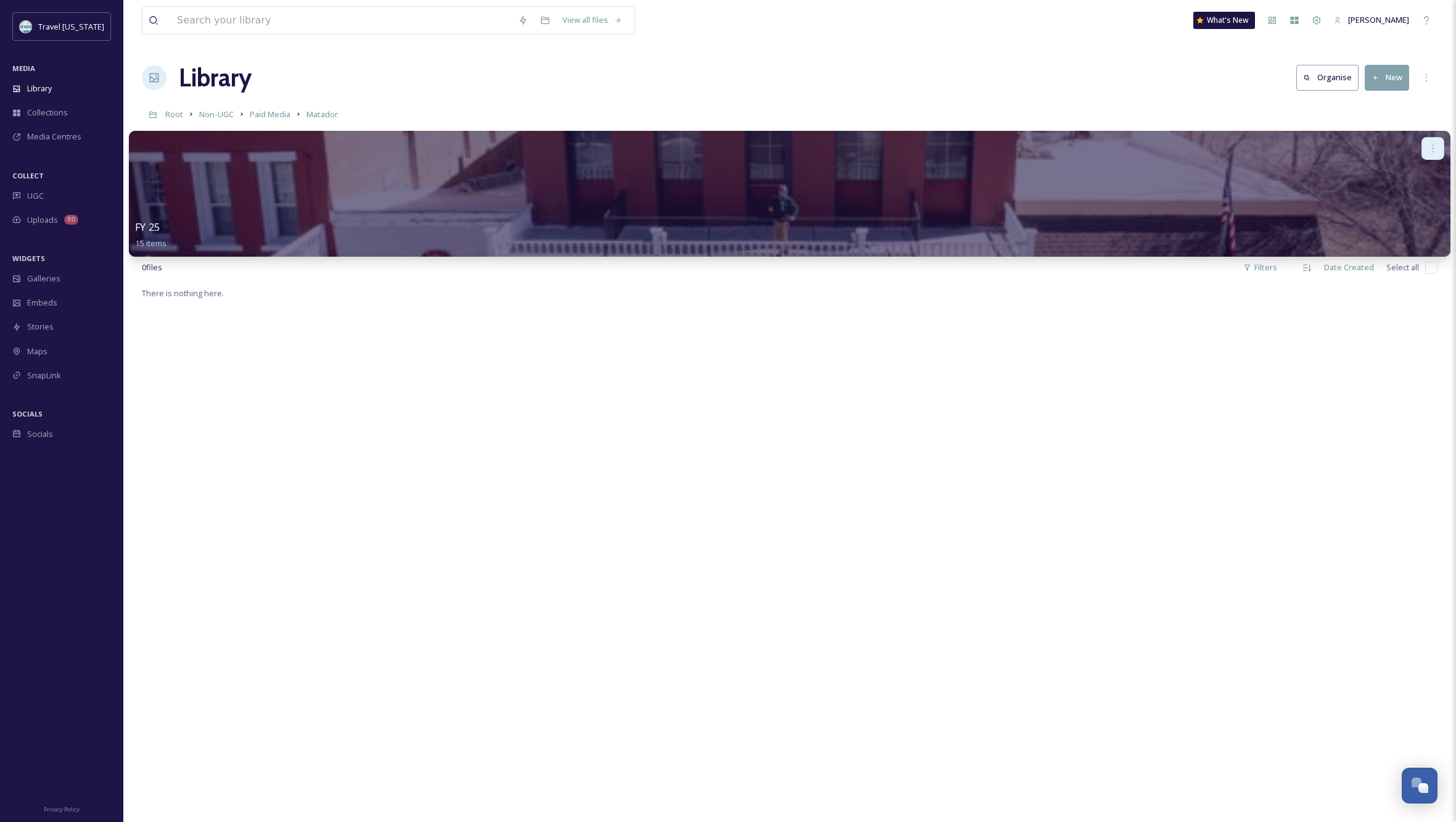
click at [1432, 148] on icon at bounding box center [1432, 147] width 9 height 9
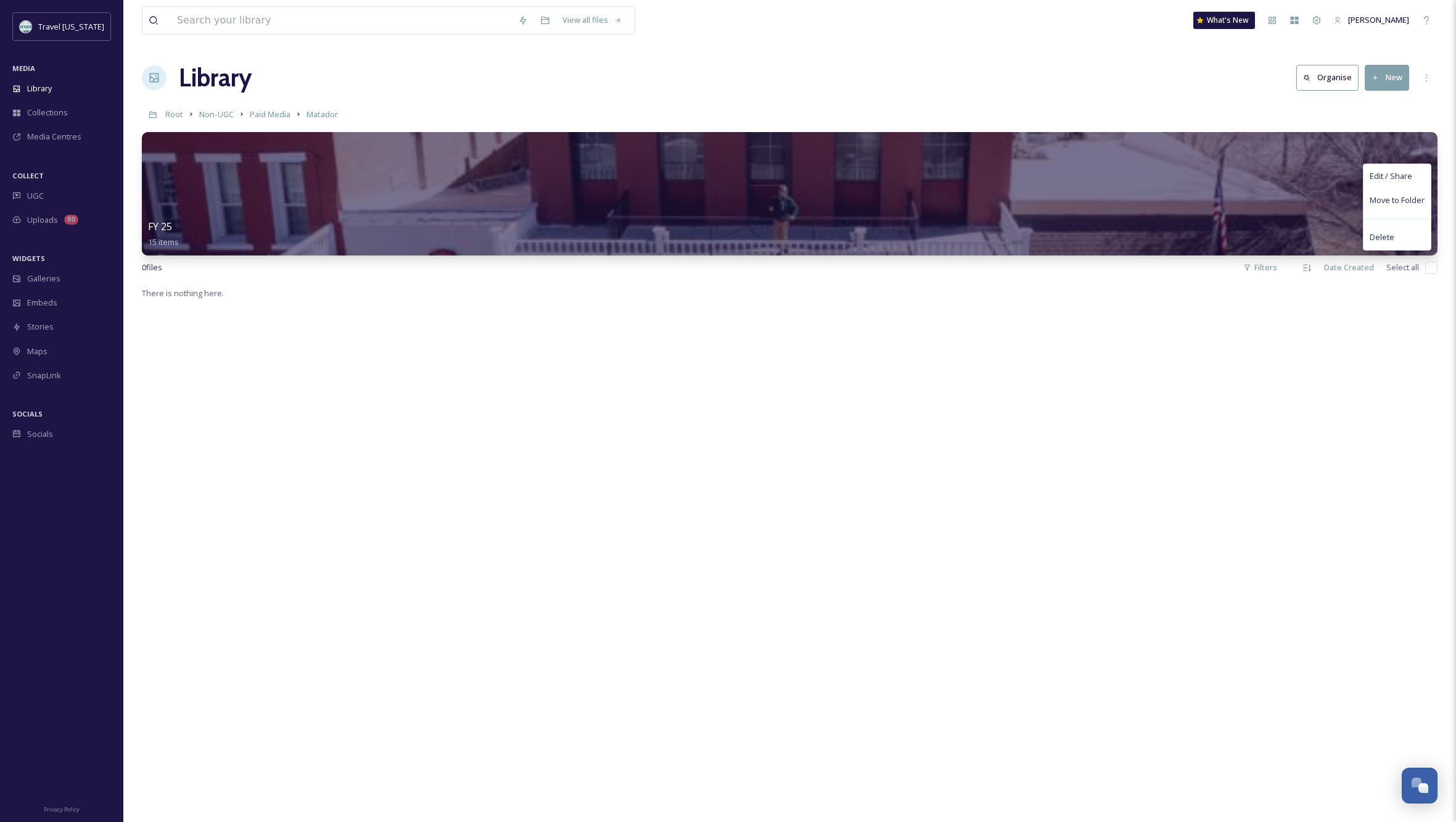
drag, startPoint x: 1110, startPoint y: 483, endPoint x: 1160, endPoint y: 445, distance: 62.8
click at [1111, 483] on div "There is nothing here." at bounding box center [790, 696] width 1296 height 822
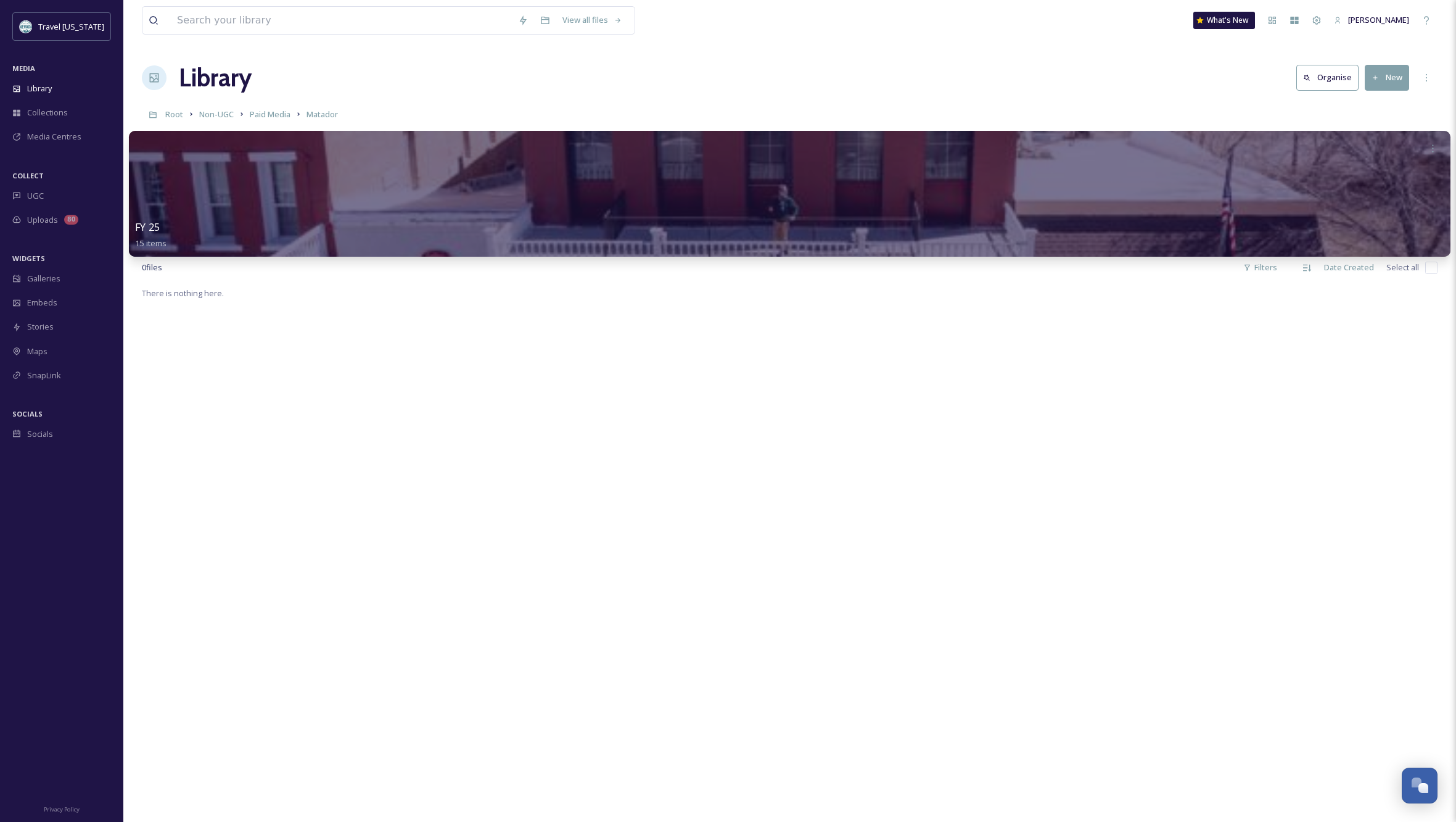
click at [1347, 190] on div at bounding box center [790, 194] width 1322 height 126
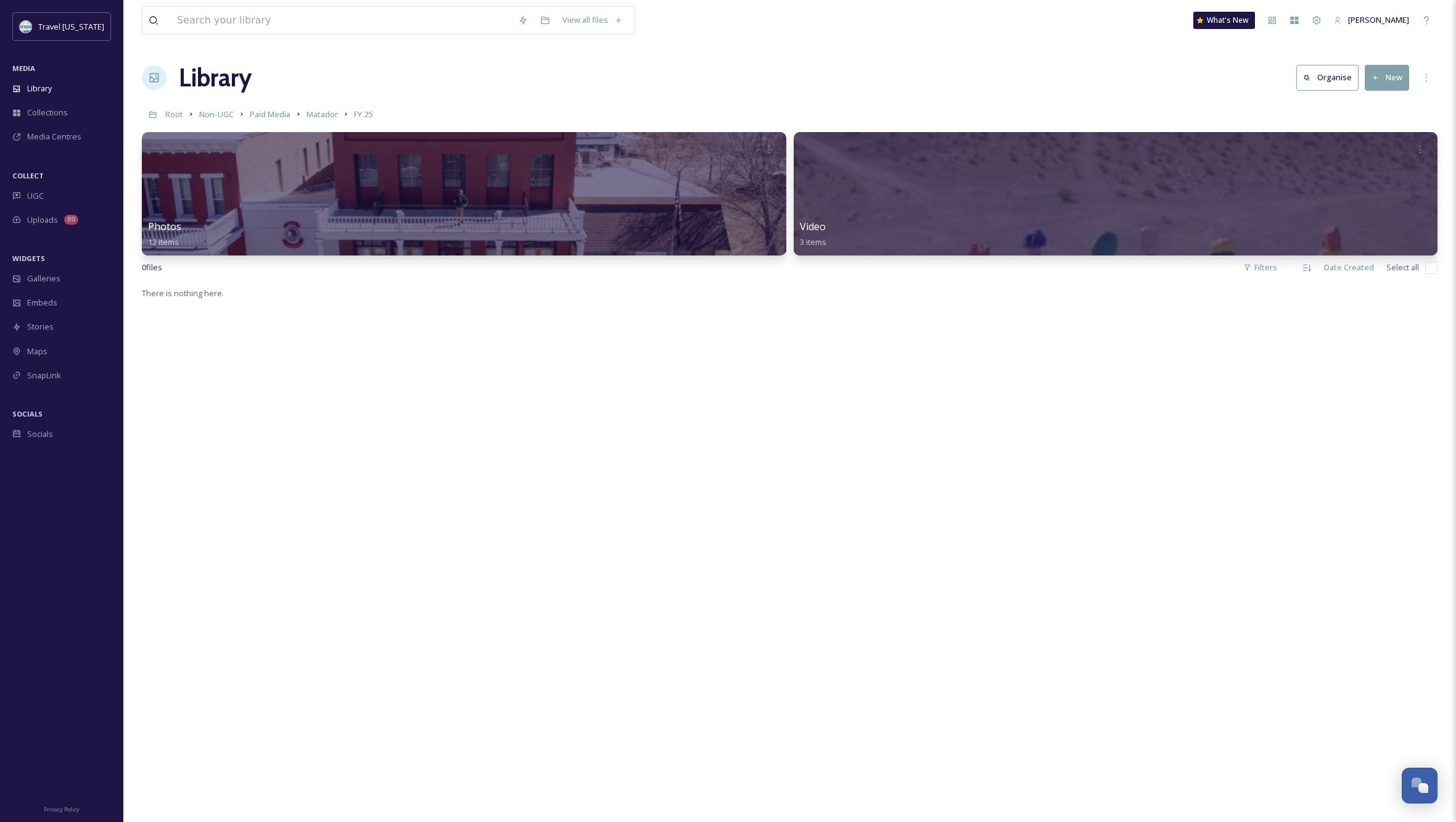
click at [1429, 266] on input "checkbox" at bounding box center [1431, 268] width 12 height 12
click at [1431, 268] on input "checkbox" at bounding box center [1431, 268] width 12 height 12
checkbox input "false"
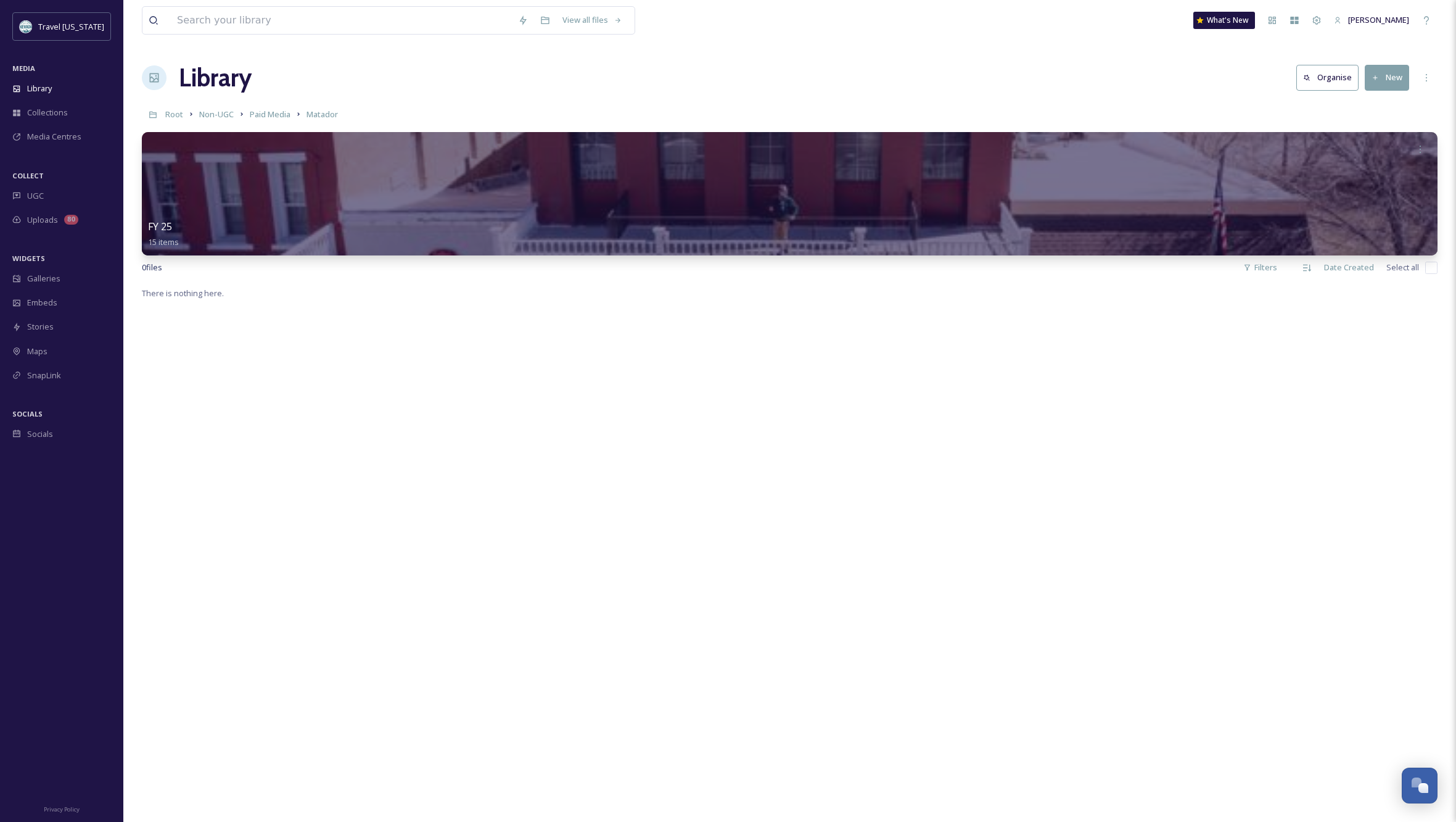
click at [1344, 81] on button "Organise" at bounding box center [1328, 77] width 62 height 25
click at [1429, 78] on icon at bounding box center [1426, 77] width 9 height 9
click at [762, 436] on div "There is nothing here." at bounding box center [790, 696] width 1296 height 822
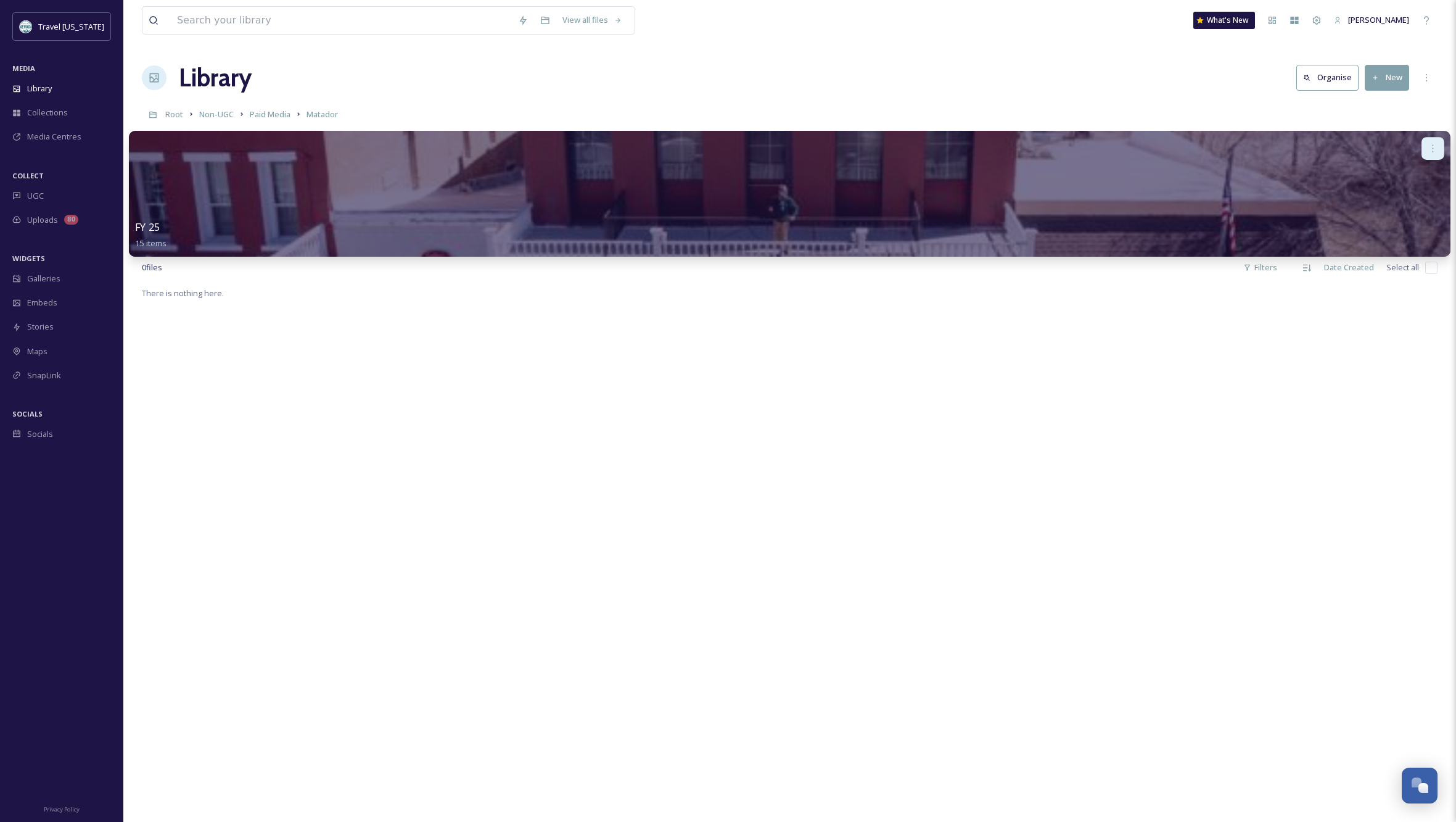
click at [1432, 147] on icon at bounding box center [1432, 147] width 9 height 9
click at [1401, 172] on span "Edit / Share" at bounding box center [1403, 176] width 43 height 12
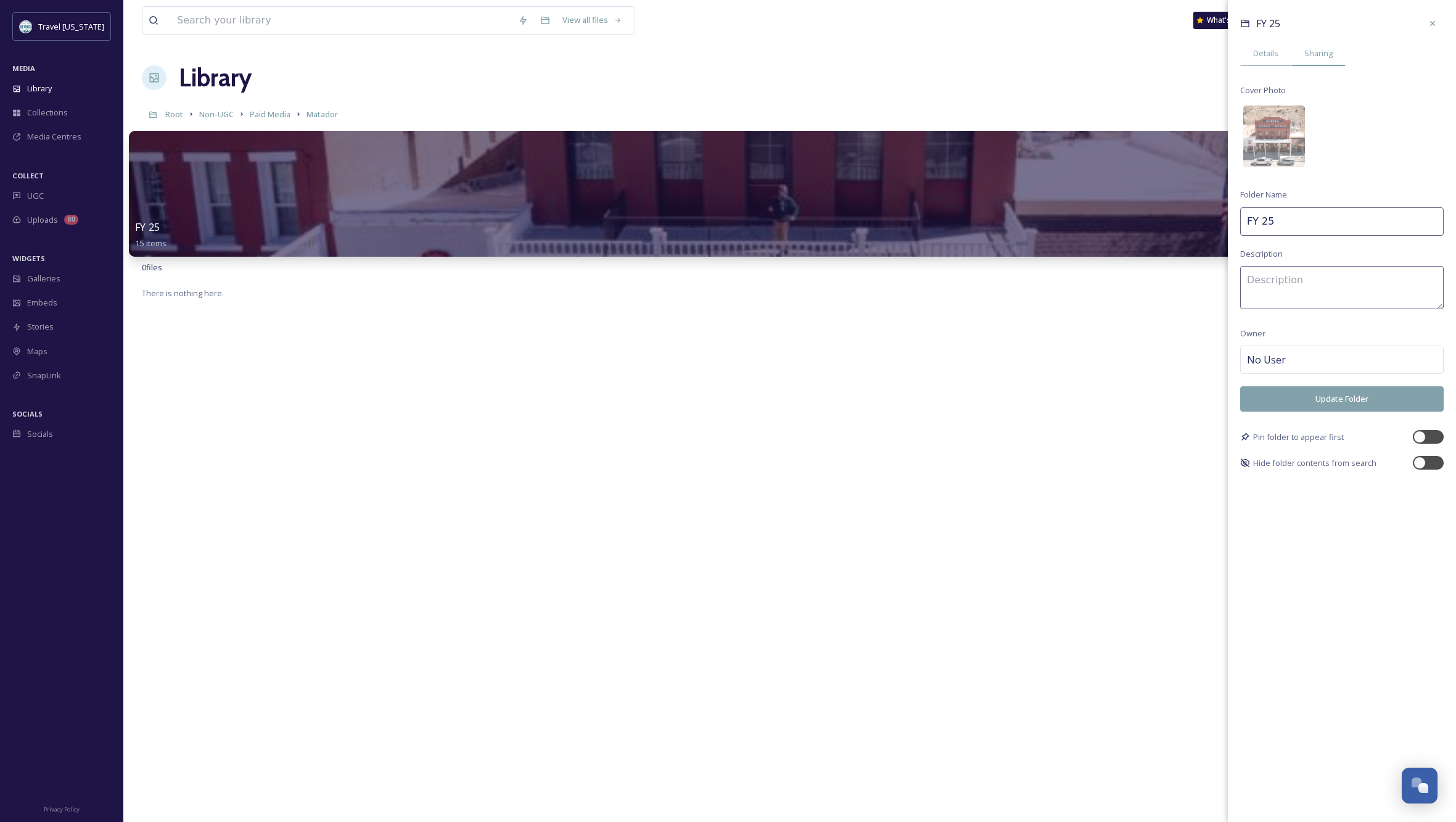
click at [1316, 57] on span "Sharing" at bounding box center [1318, 53] width 28 height 12
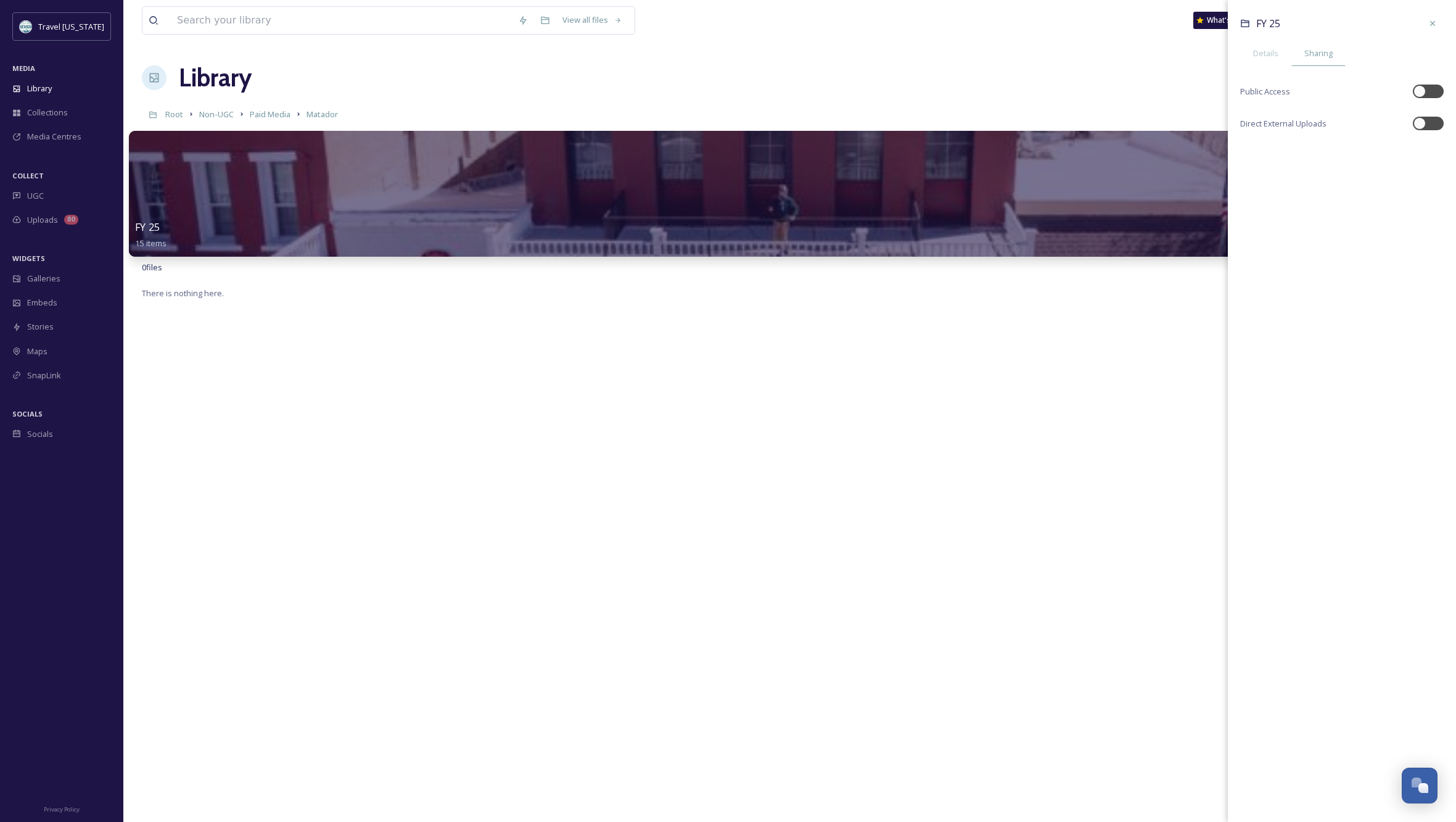
drag, startPoint x: 1434, startPoint y: 18, endPoint x: 1436, endPoint y: 42, distance: 24.1
click at [1434, 18] on div at bounding box center [1433, 23] width 22 height 22
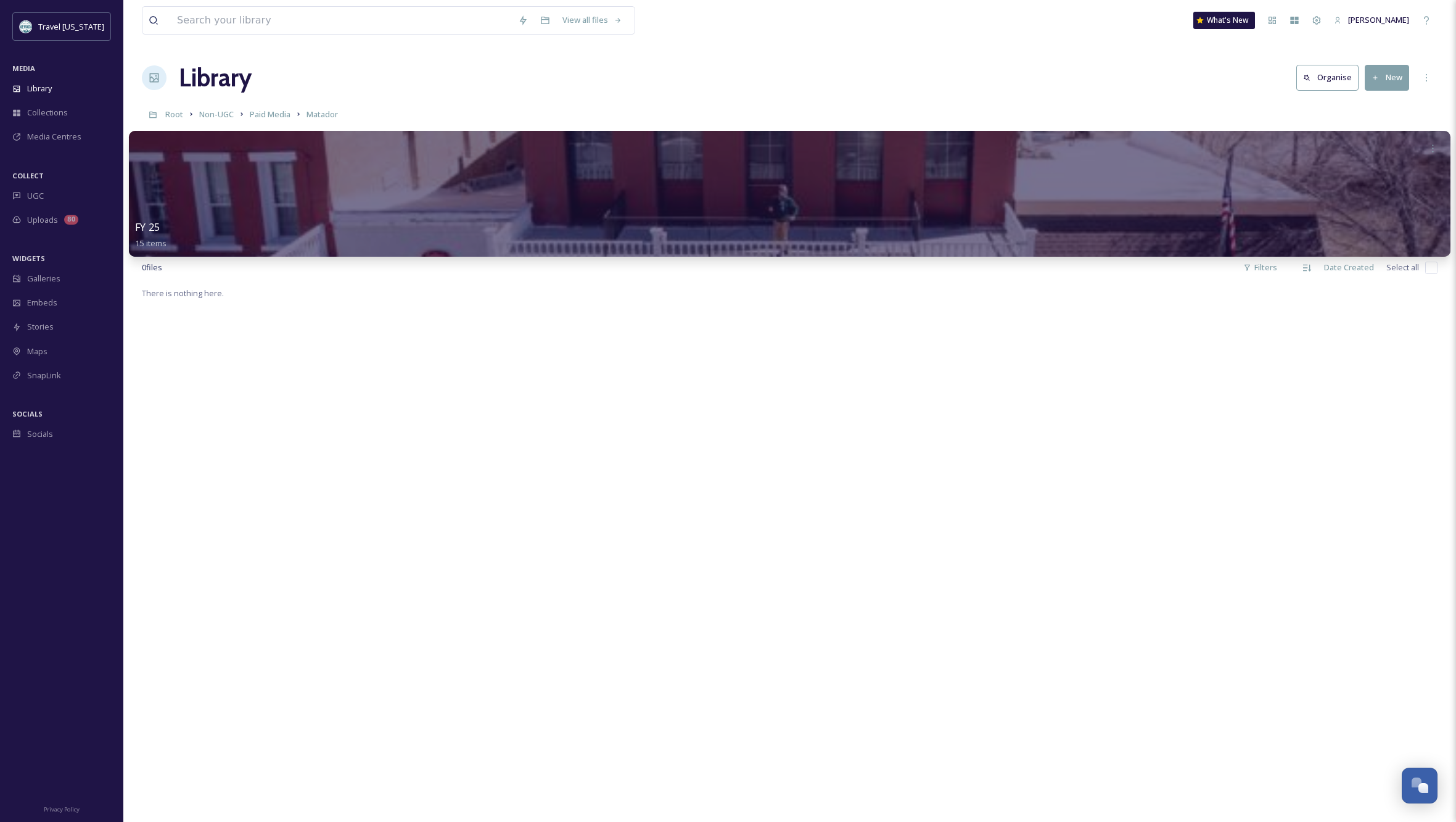
drag, startPoint x: 515, startPoint y: 413, endPoint x: 514, endPoint y: 405, distance: 8.1
click at [515, 413] on div "There is nothing here." at bounding box center [790, 696] width 1296 height 822
click at [66, 132] on span "Media Centres" at bounding box center [53, 137] width 54 height 12
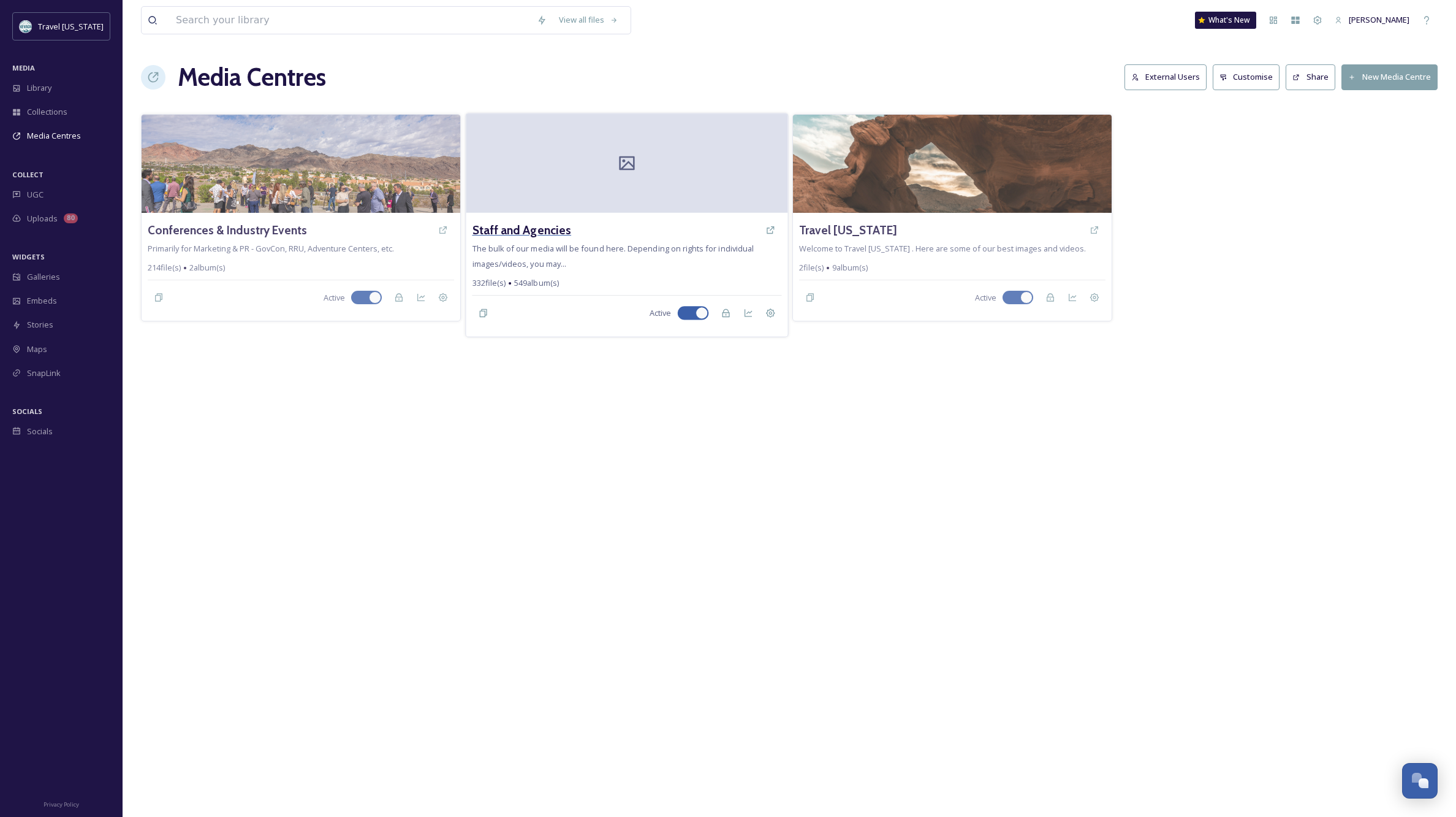
click at [520, 227] on h3 "Staff and Agencies" at bounding box center [521, 230] width 99 height 18
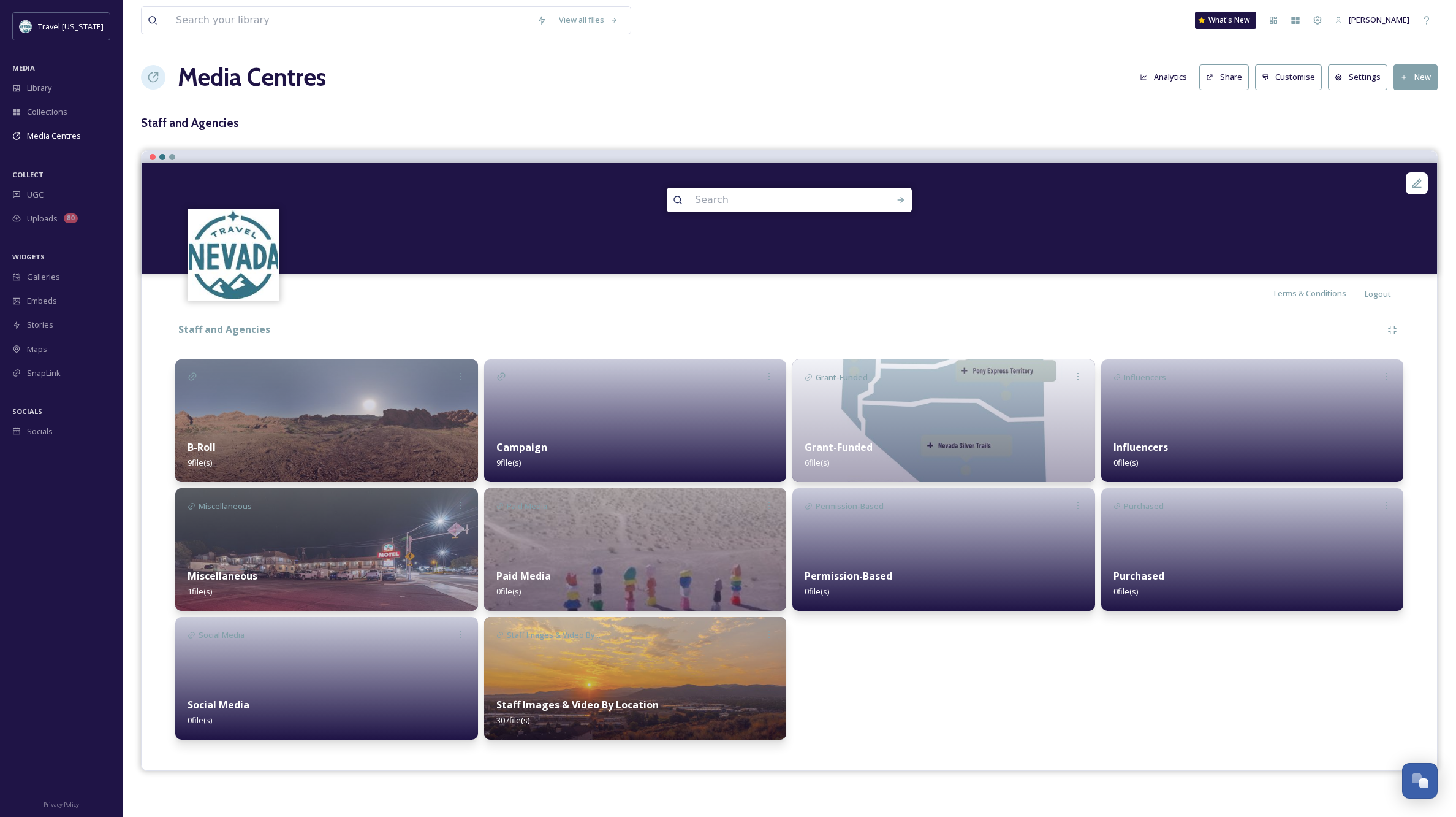
click at [572, 547] on img at bounding box center [636, 549] width 303 height 122
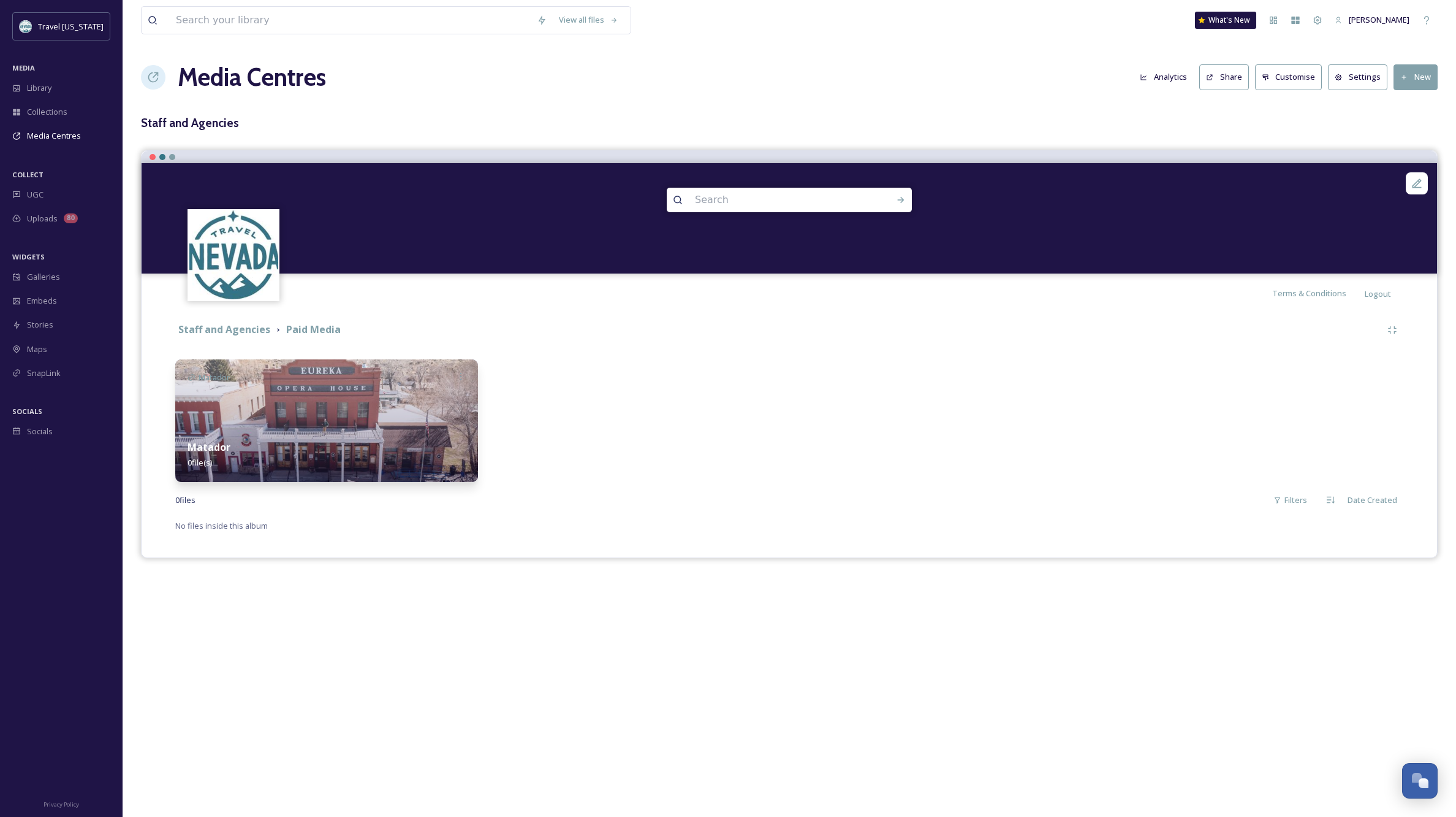
click at [396, 418] on img at bounding box center [327, 420] width 303 height 122
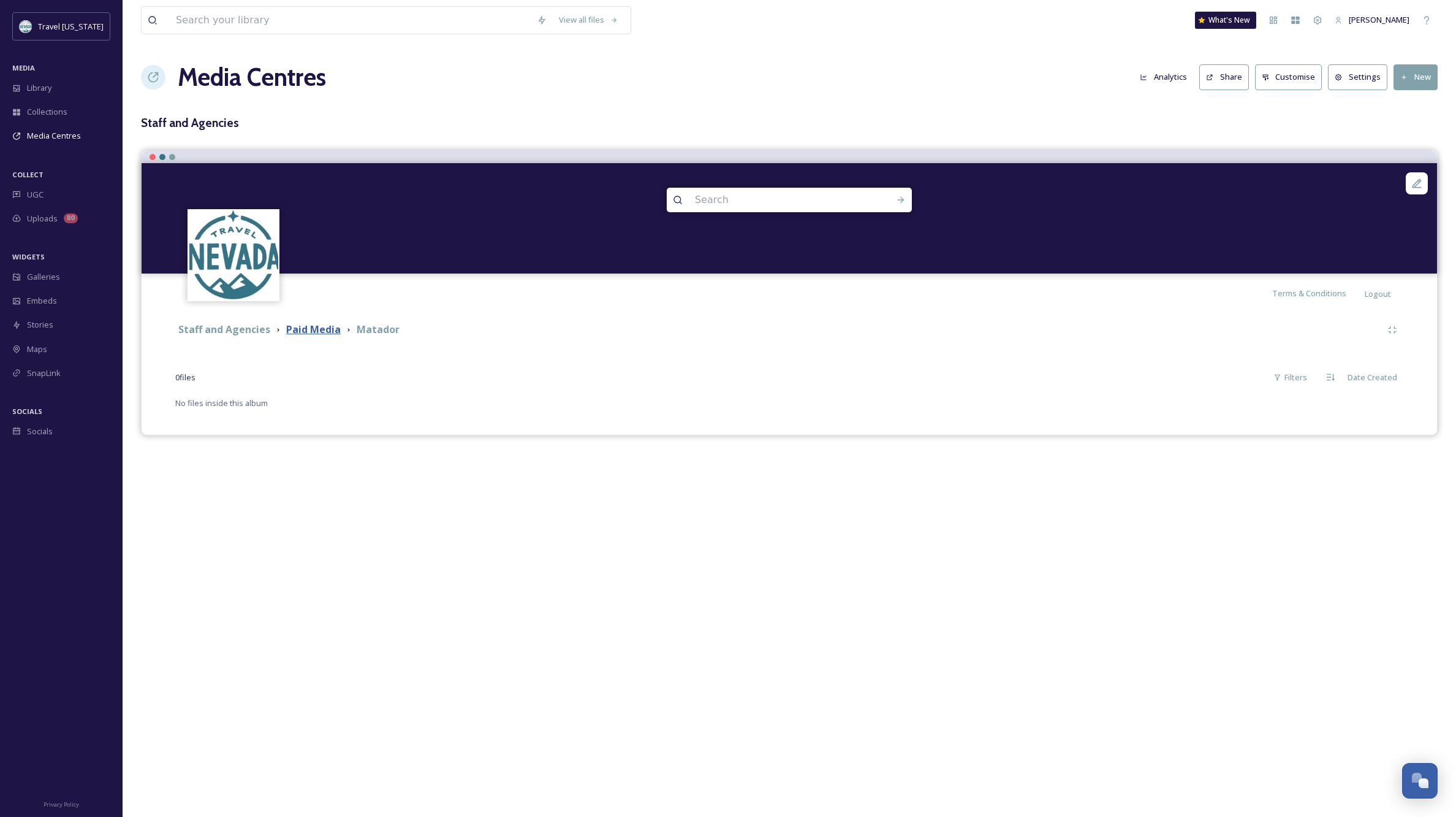
click at [319, 331] on strong "Paid Media" at bounding box center [313, 330] width 55 height 14
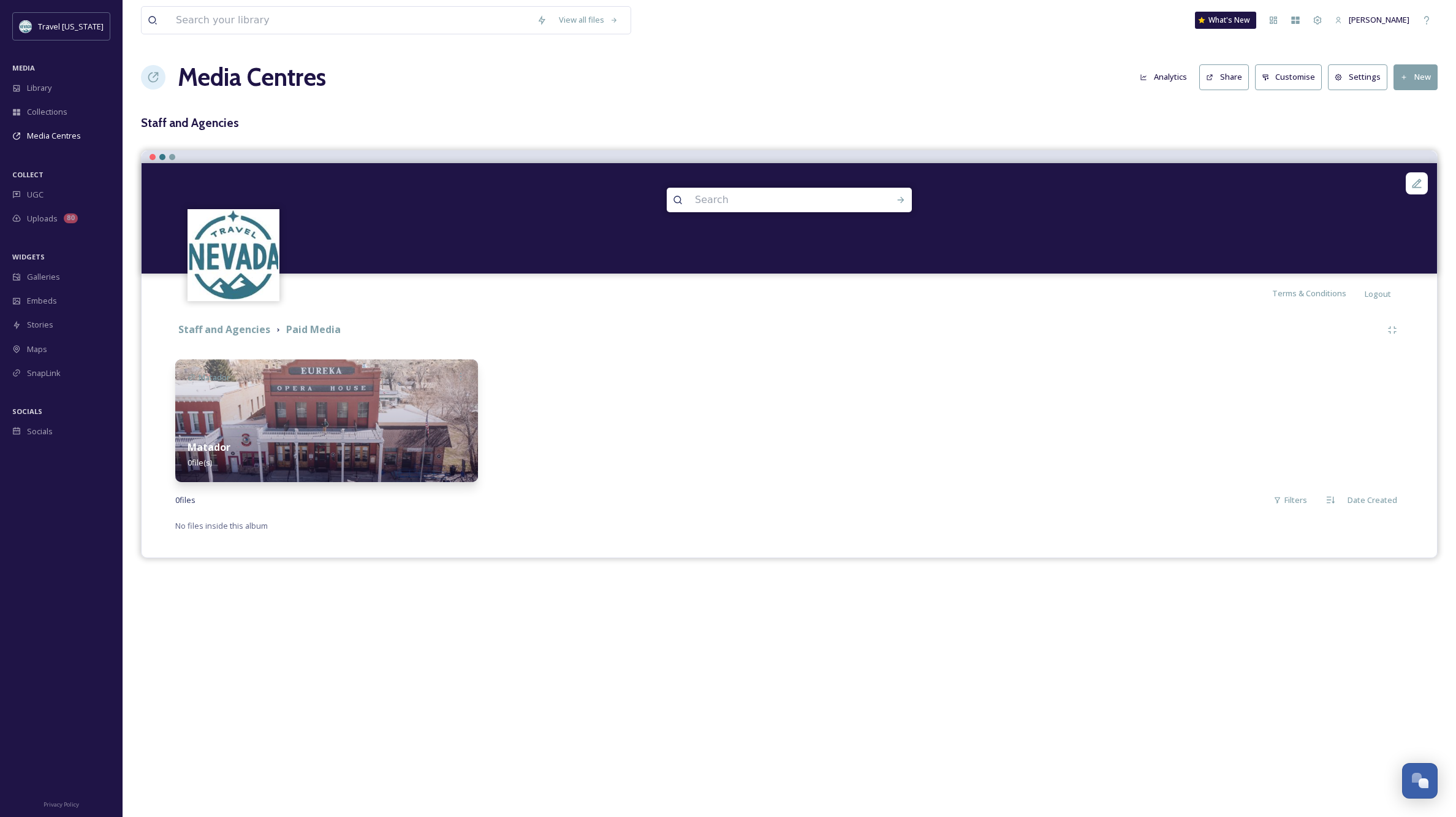
click at [444, 381] on div at bounding box center [461, 376] width 34 height 34
click at [370, 392] on img at bounding box center [327, 420] width 303 height 122
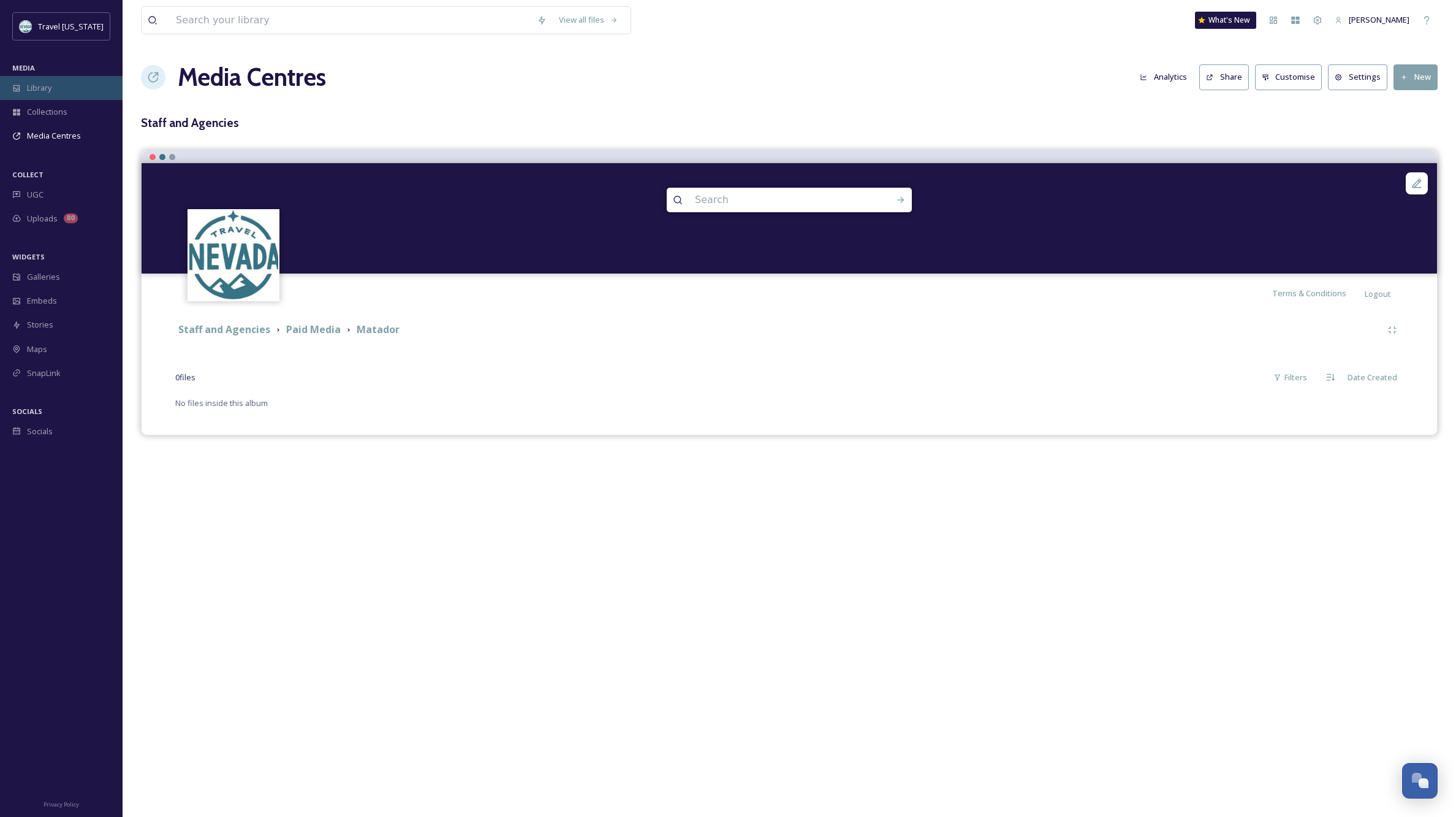
click at [39, 88] on span "Library" at bounding box center [39, 88] width 25 height 12
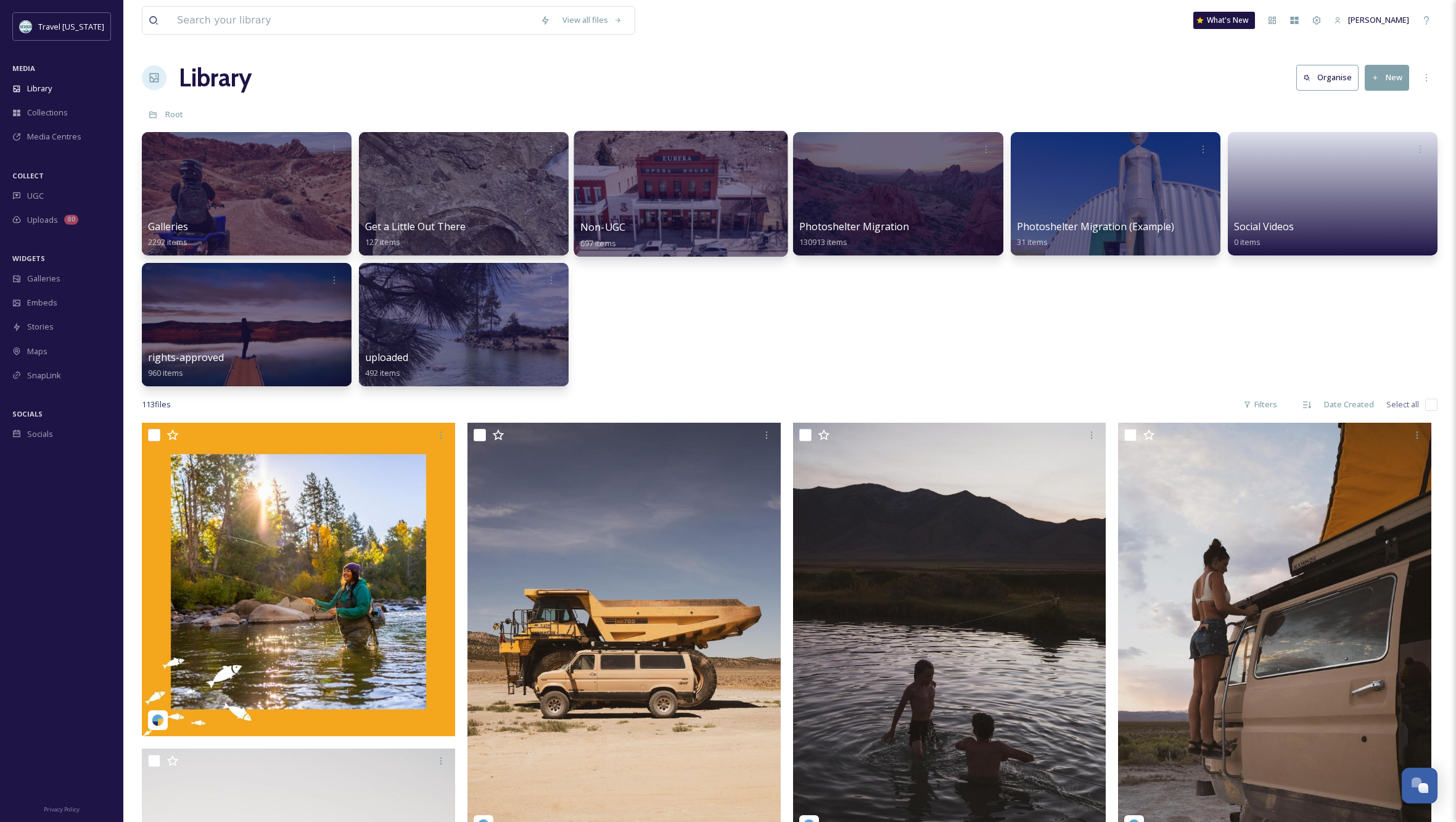
click at [689, 212] on div at bounding box center [681, 194] width 214 height 126
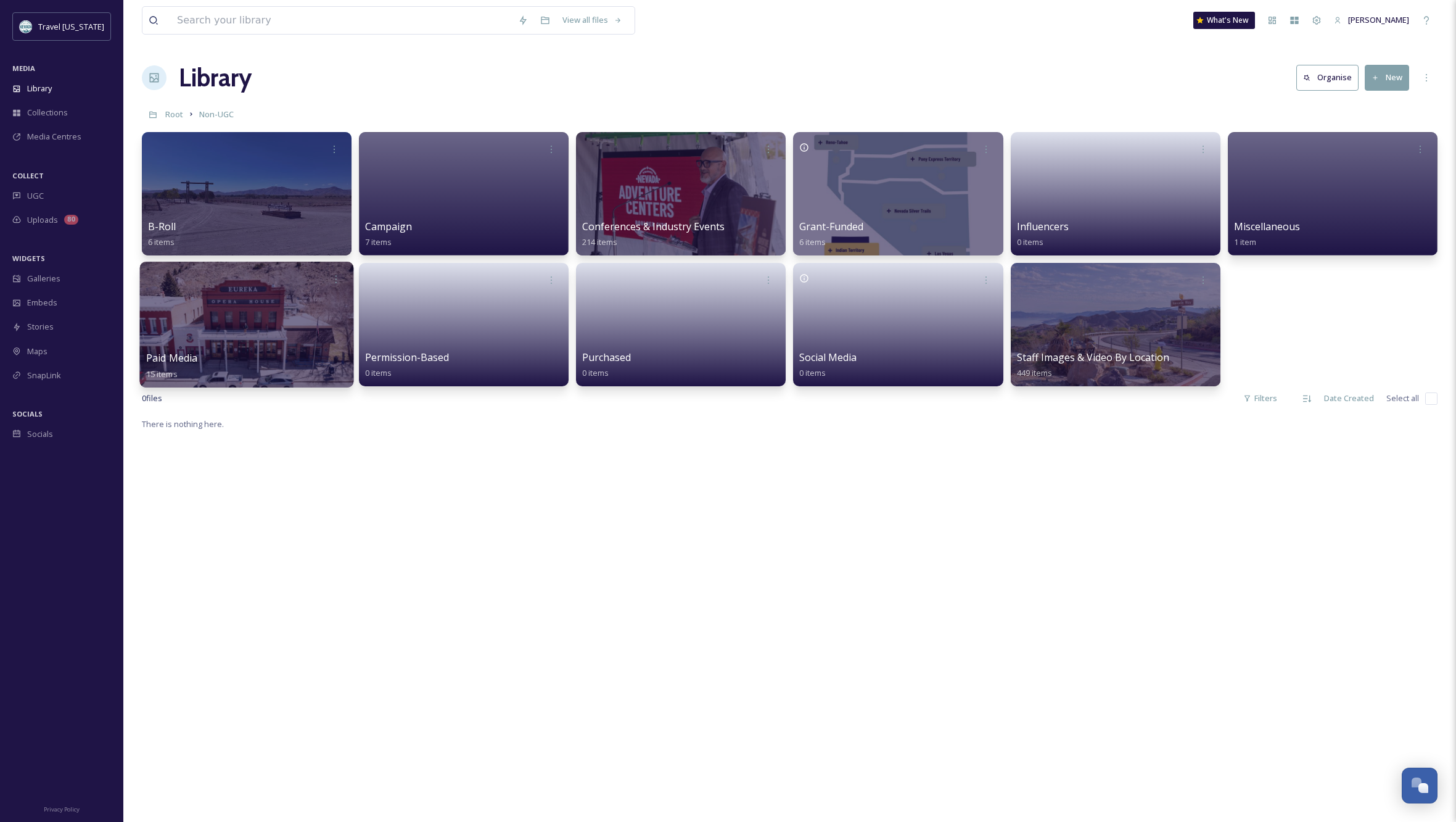
click at [177, 314] on div at bounding box center [247, 325] width 214 height 126
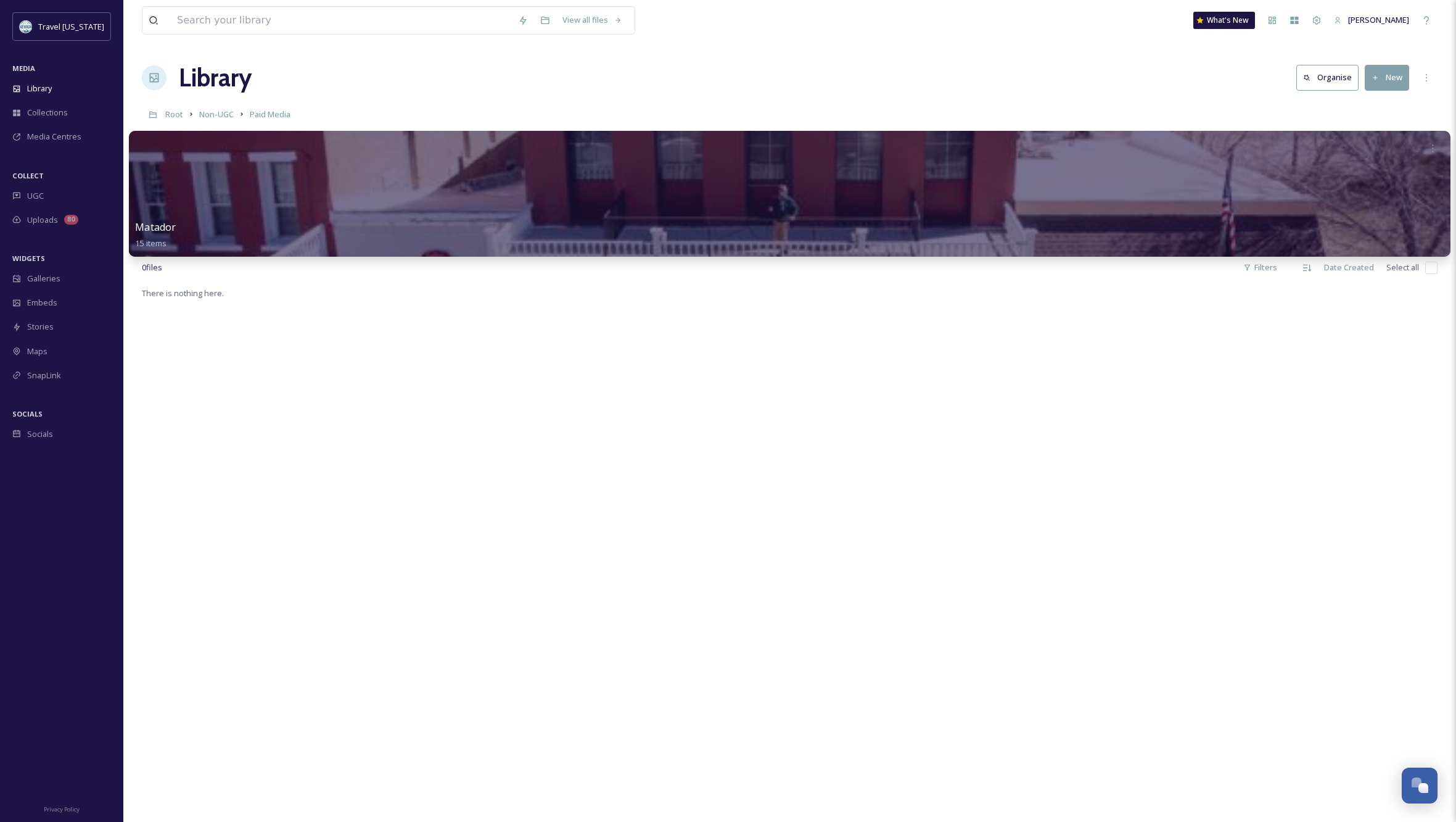
click at [371, 177] on div at bounding box center [790, 194] width 1322 height 126
click at [408, 199] on div at bounding box center [790, 194] width 1322 height 126
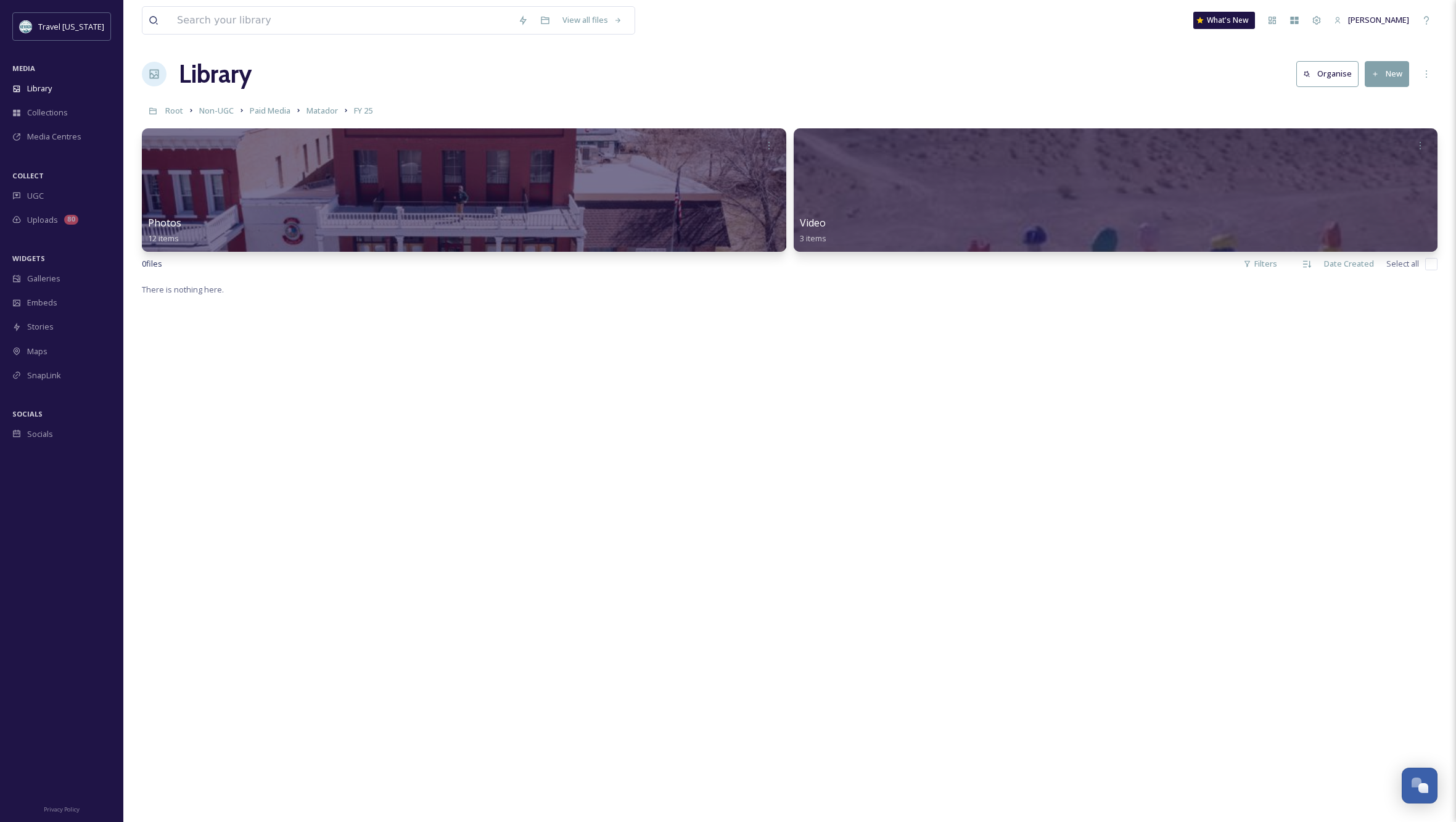
scroll to position [9, 0]
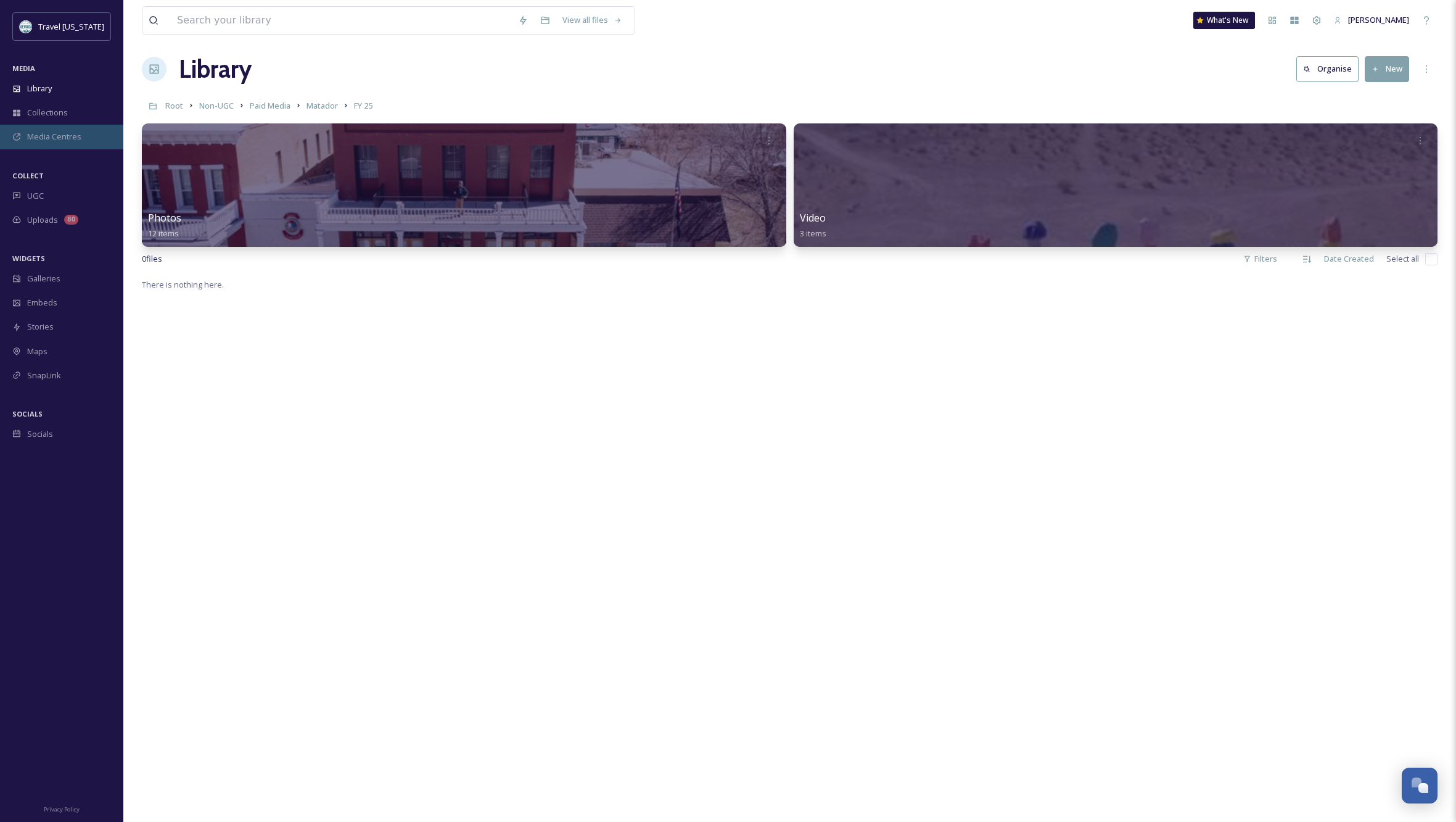
click at [44, 136] on span "Media Centres" at bounding box center [53, 137] width 54 height 12
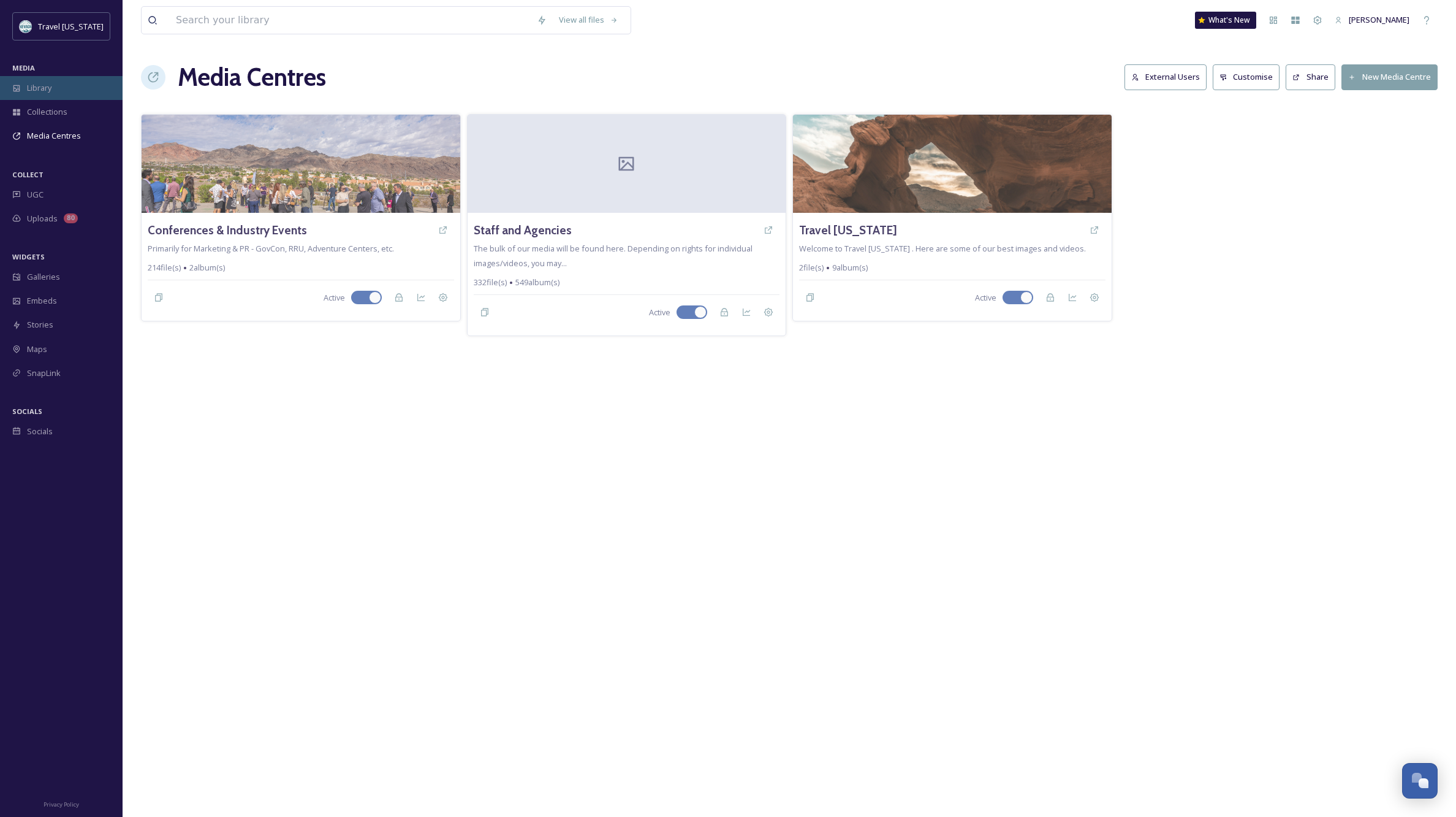
click at [56, 82] on div "Library" at bounding box center [61, 88] width 122 height 24
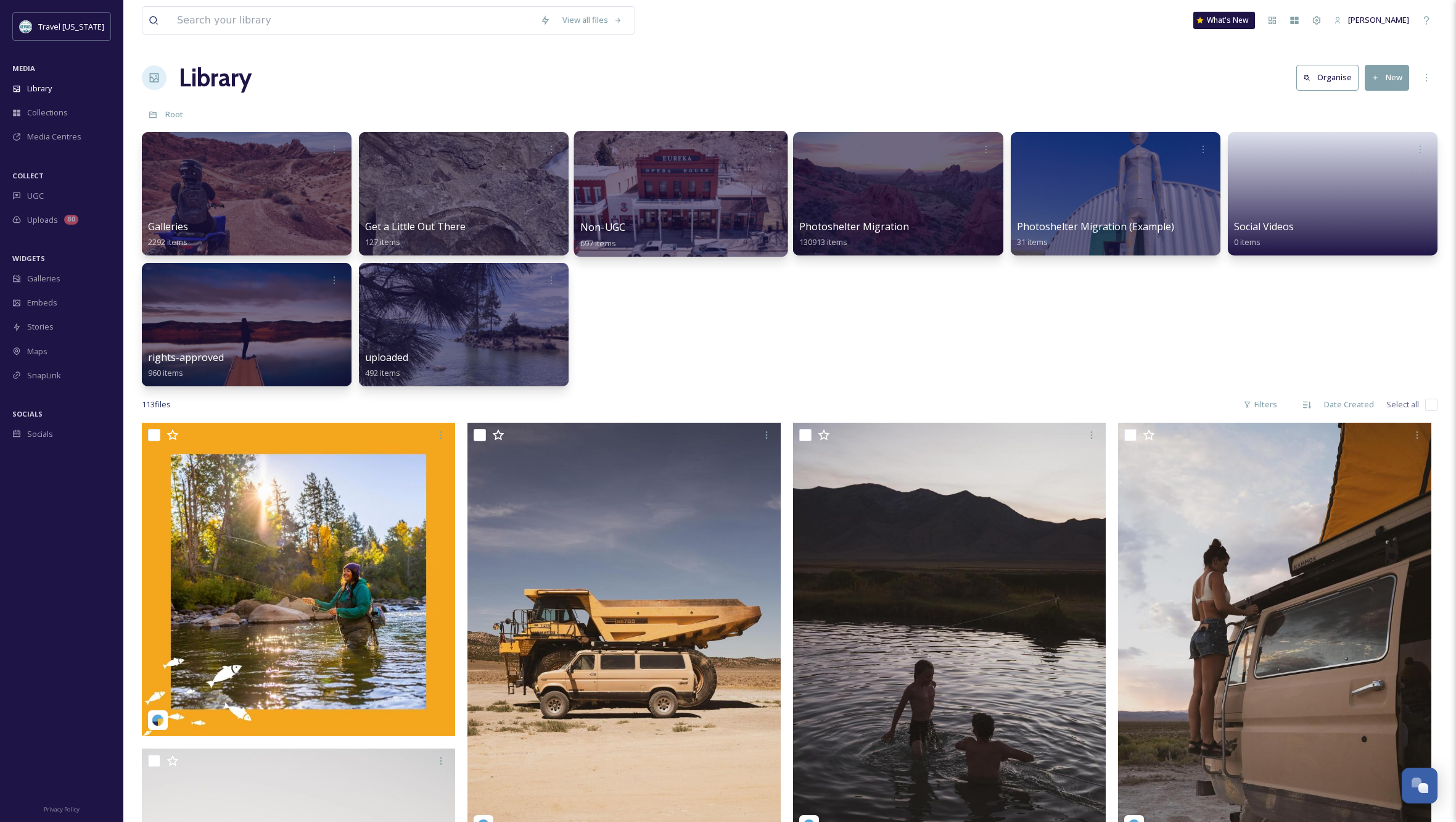
click at [722, 205] on div at bounding box center [681, 194] width 214 height 126
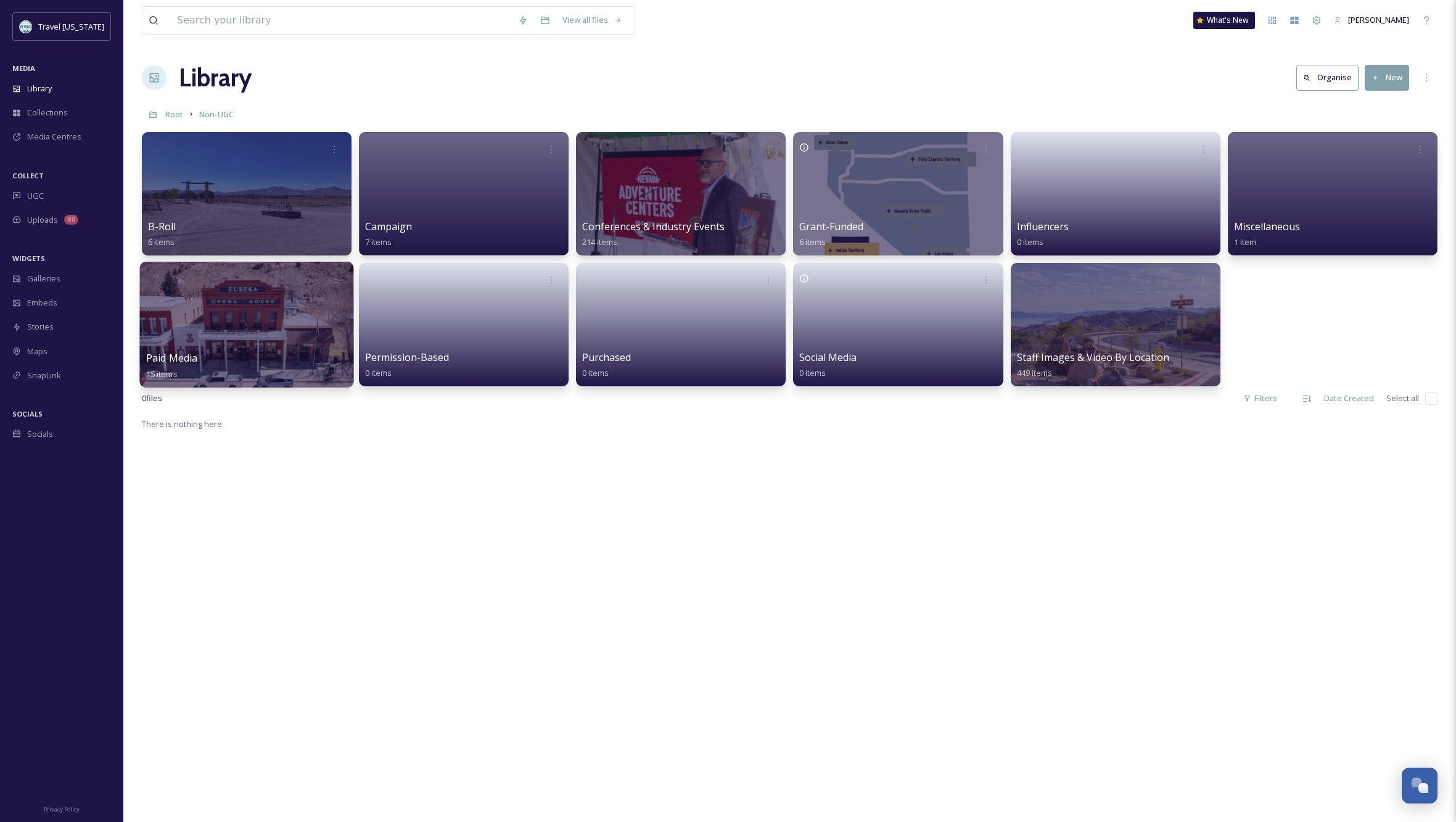
click at [253, 330] on div at bounding box center [247, 325] width 214 height 126
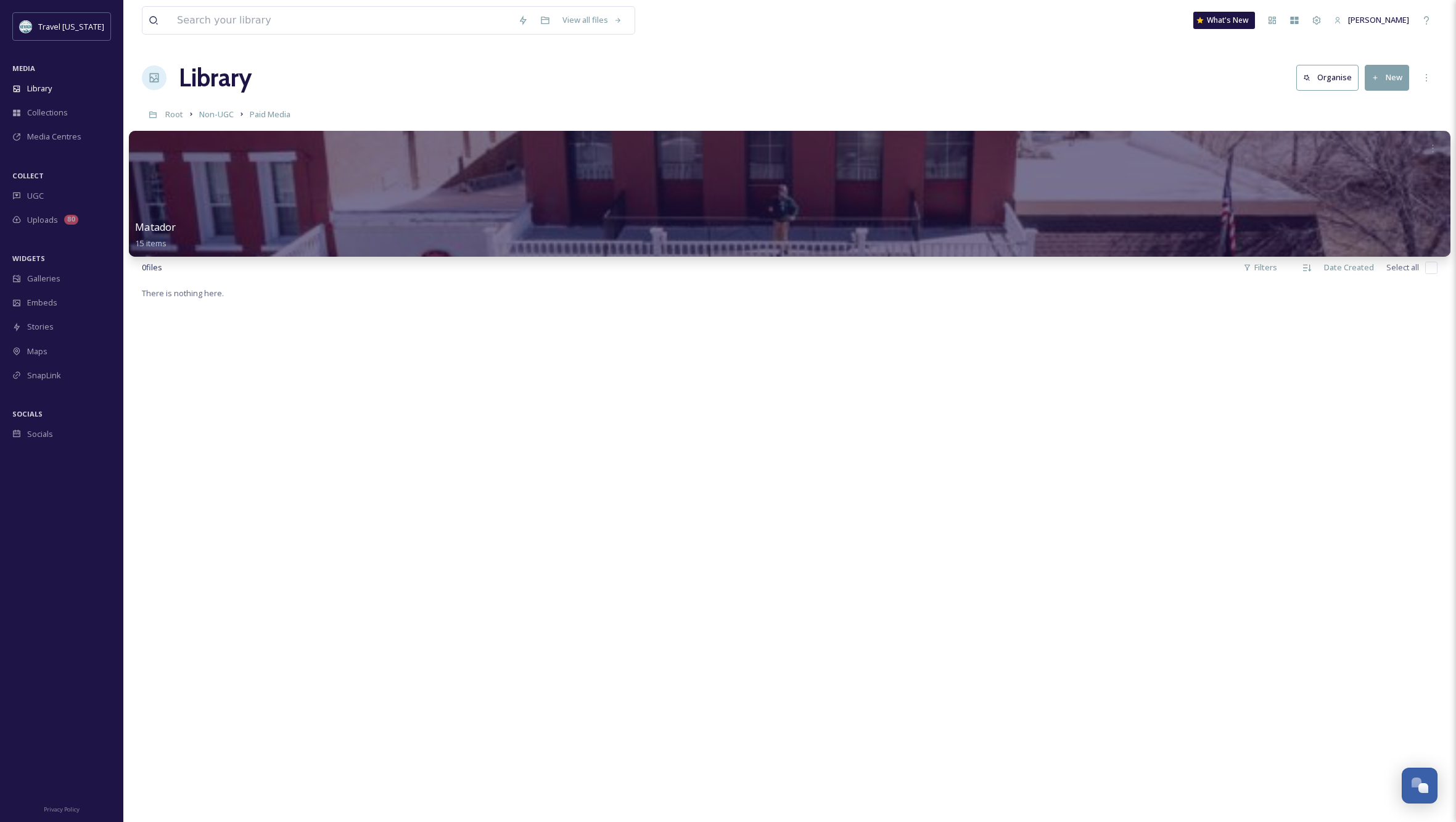
click at [355, 208] on div at bounding box center [790, 194] width 1322 height 126
click at [1434, 150] on icon at bounding box center [1432, 147] width 9 height 9
click at [1112, 166] on div at bounding box center [790, 194] width 1322 height 126
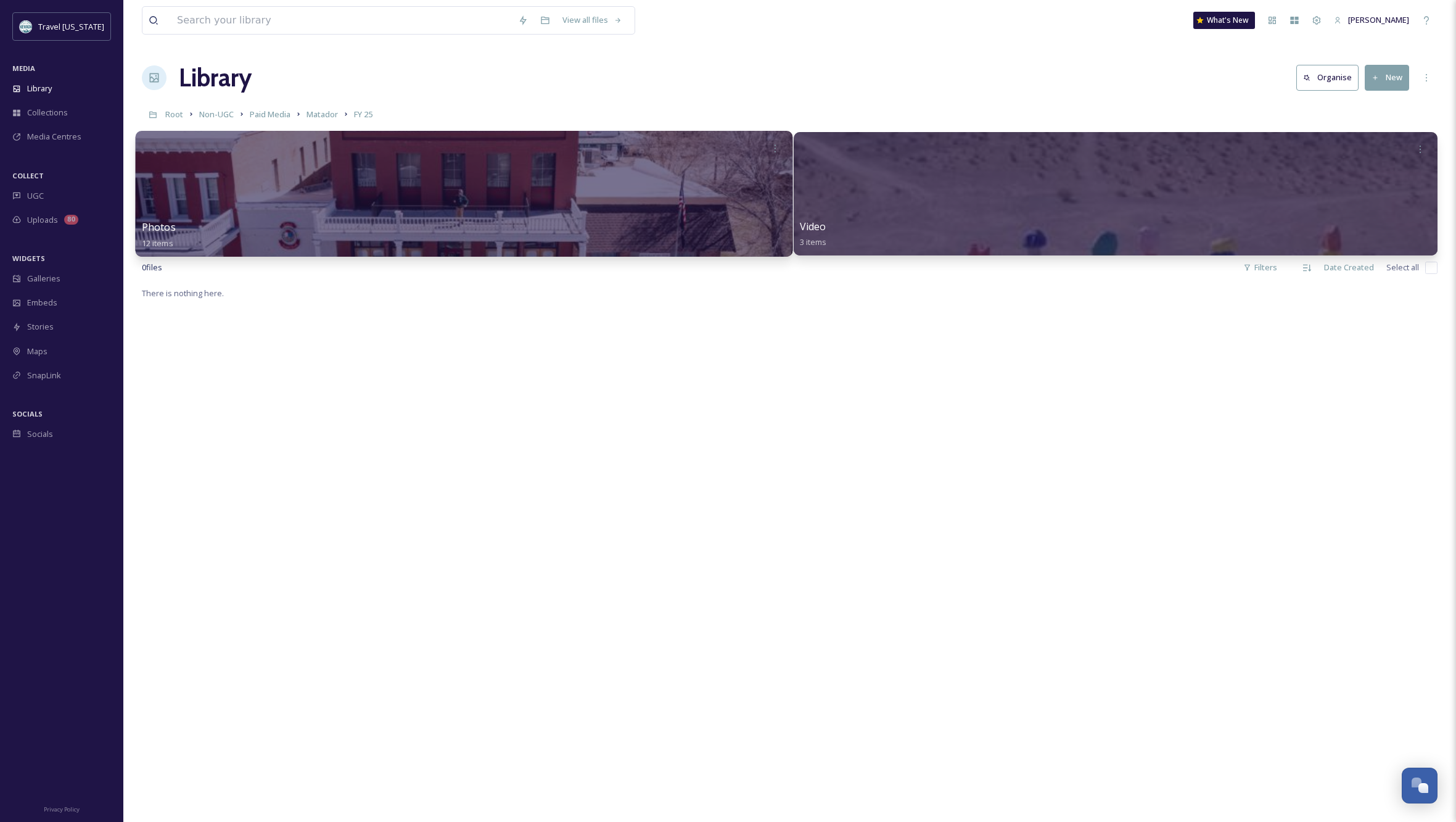
click at [669, 179] on div at bounding box center [464, 194] width 656 height 126
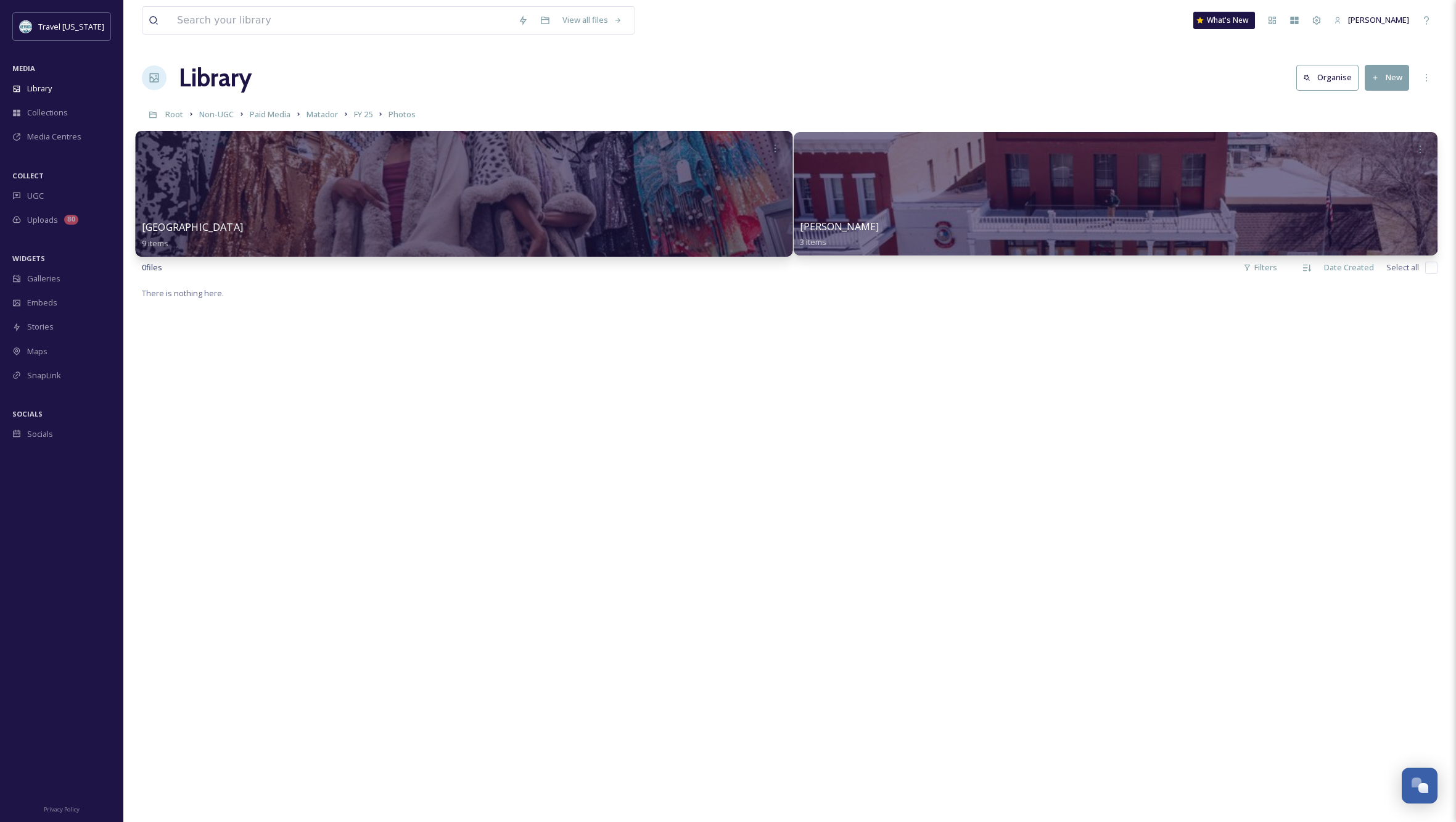
click at [551, 214] on div at bounding box center [464, 194] width 656 height 126
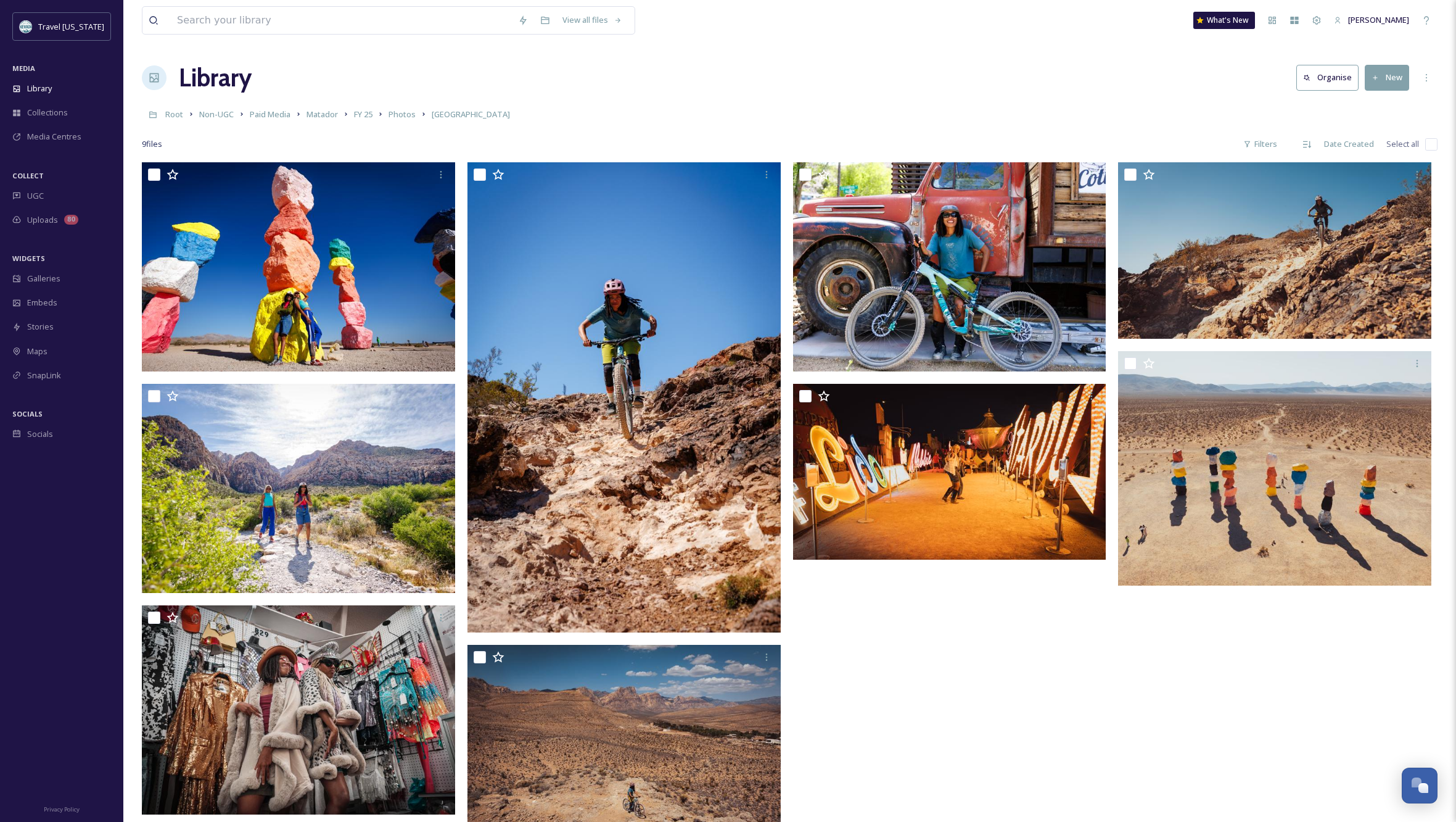
click at [1434, 142] on input "checkbox" at bounding box center [1431, 144] width 12 height 12
checkbox input "true"
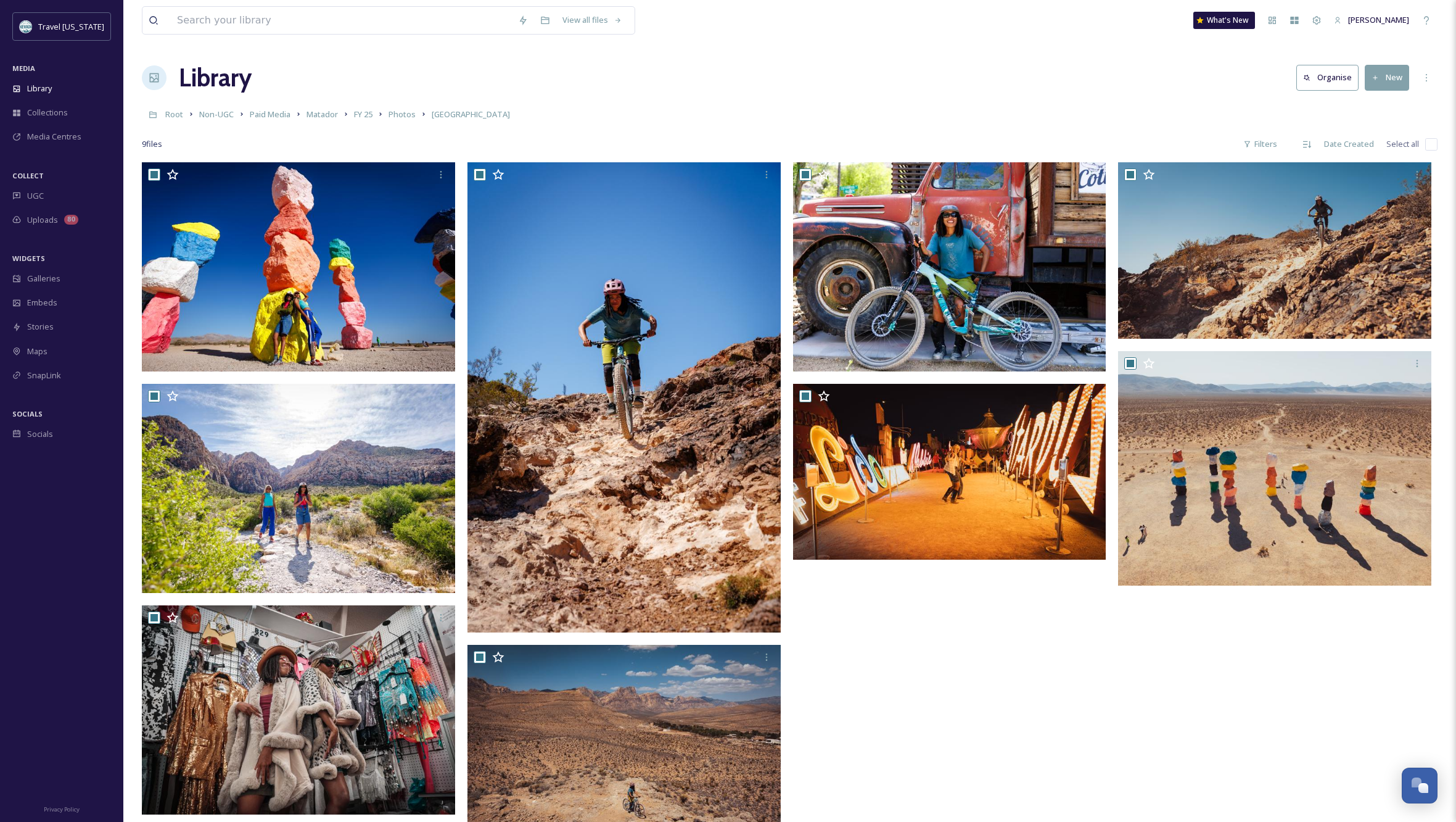
checkbox input "true"
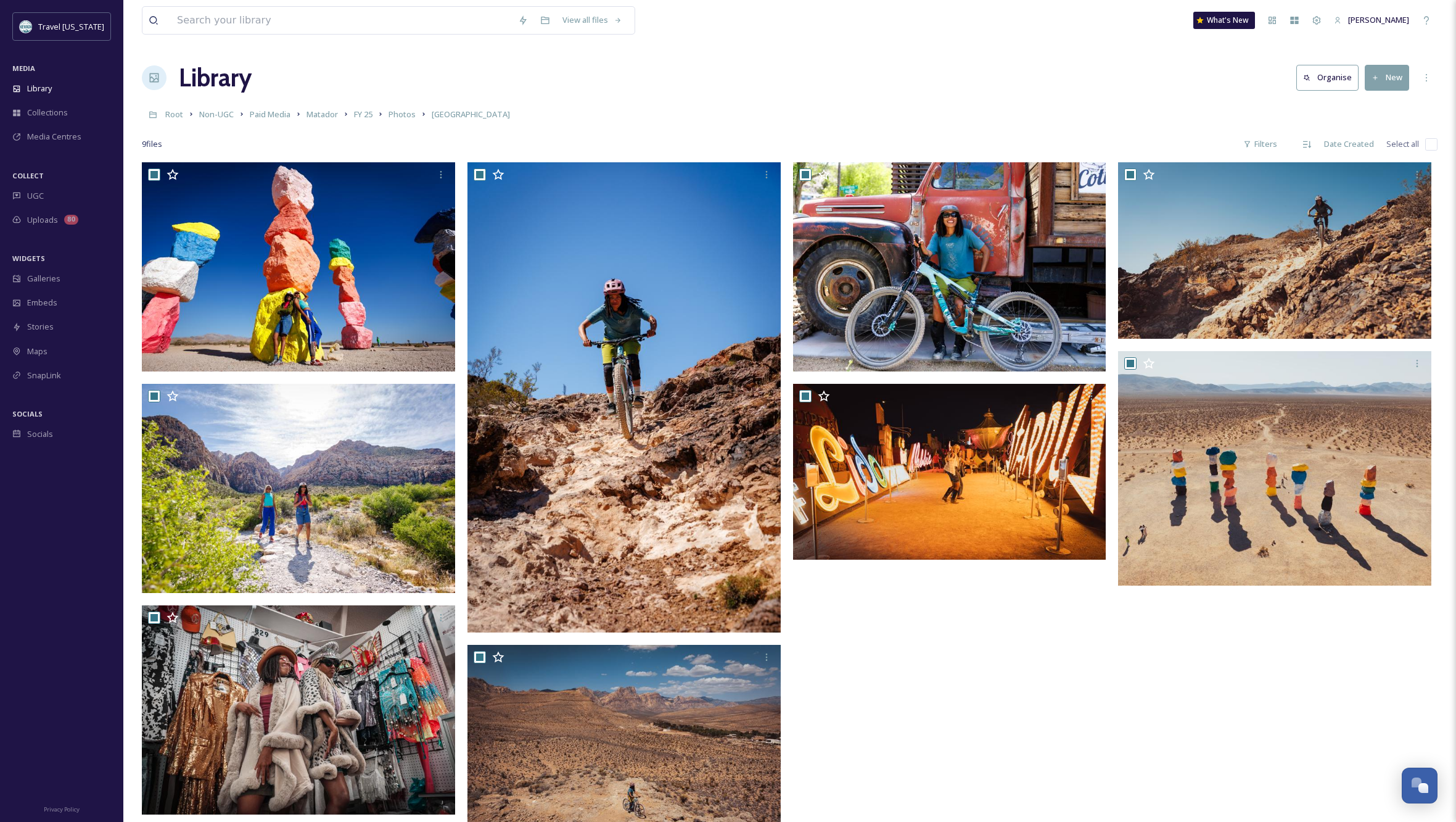
checkbox input "true"
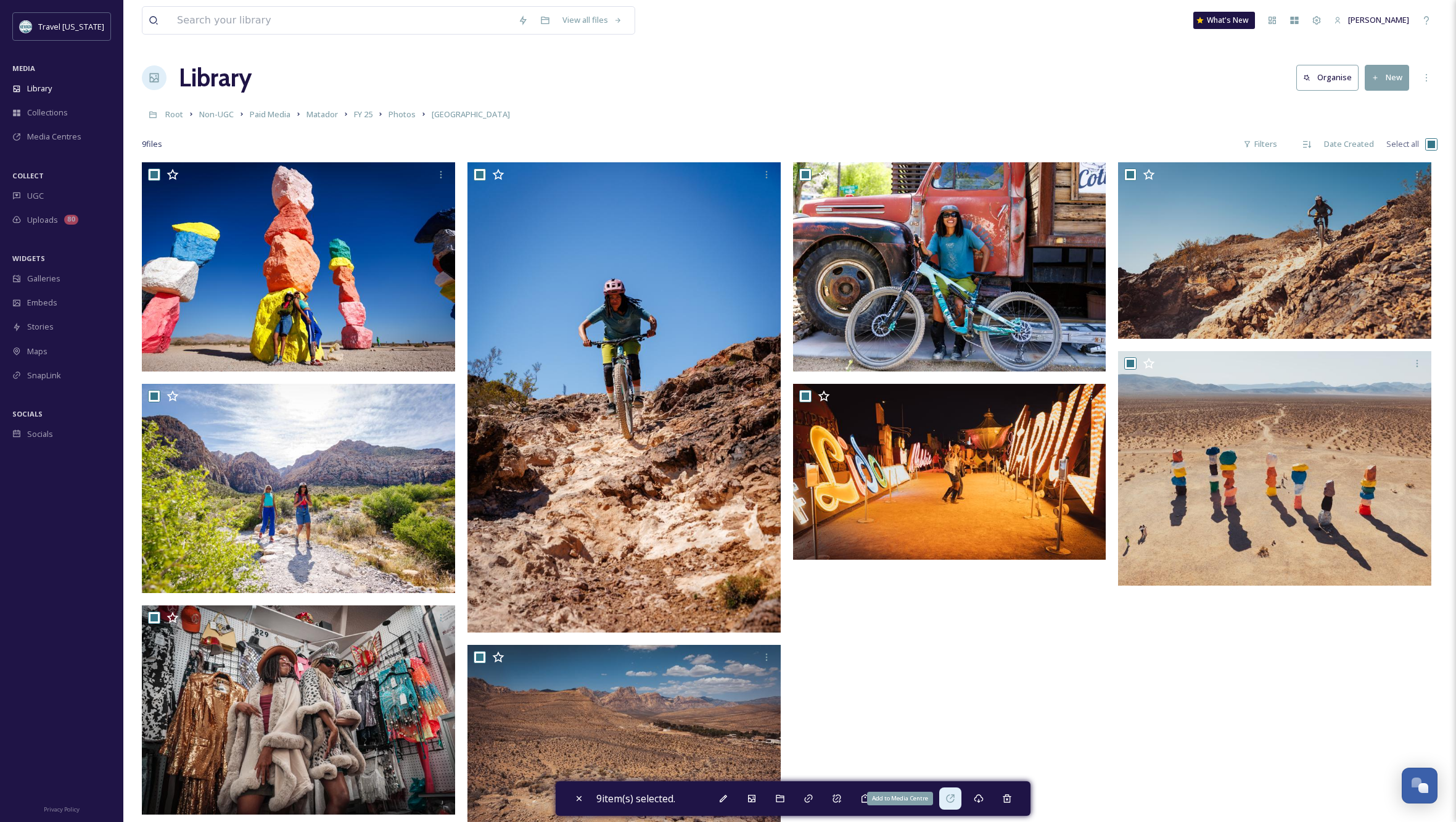
click at [955, 798] on icon at bounding box center [949, 798] width 9 height 9
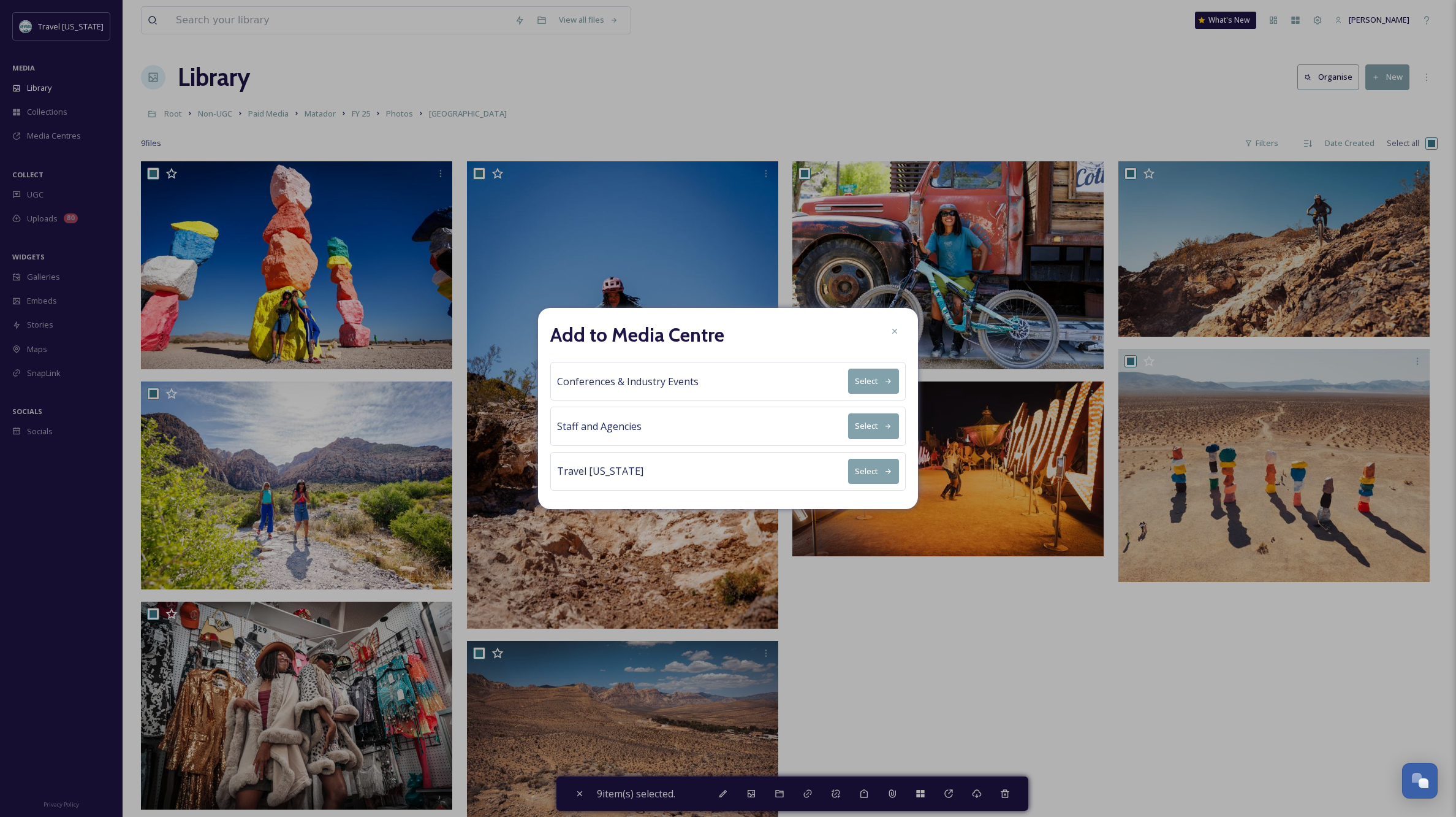
click at [877, 432] on button "Select" at bounding box center [873, 425] width 51 height 25
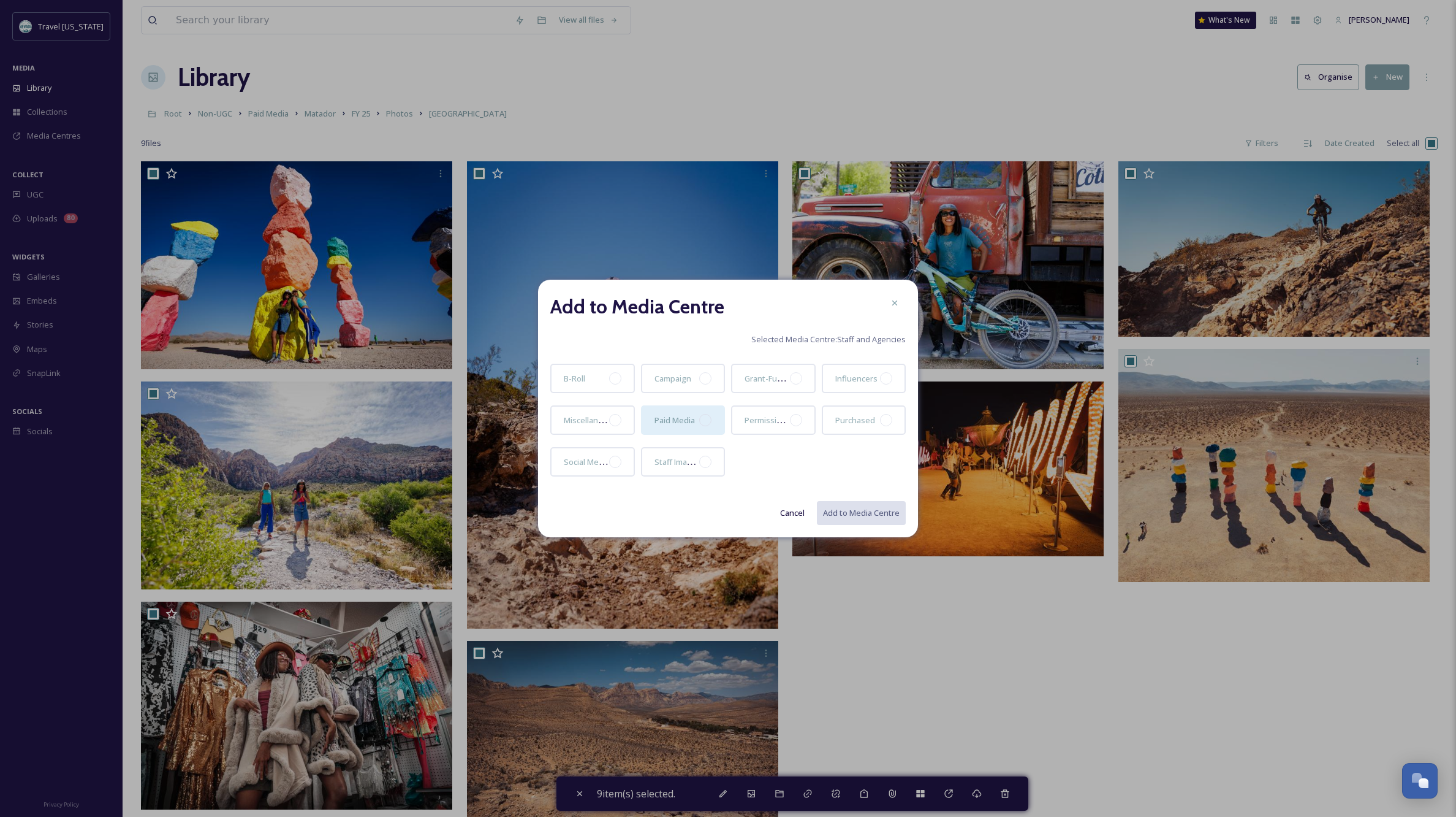
click at [709, 420] on div at bounding box center [705, 420] width 12 height 12
click at [849, 513] on button "Add to Media Centre" at bounding box center [860, 512] width 90 height 25
checkbox input "false"
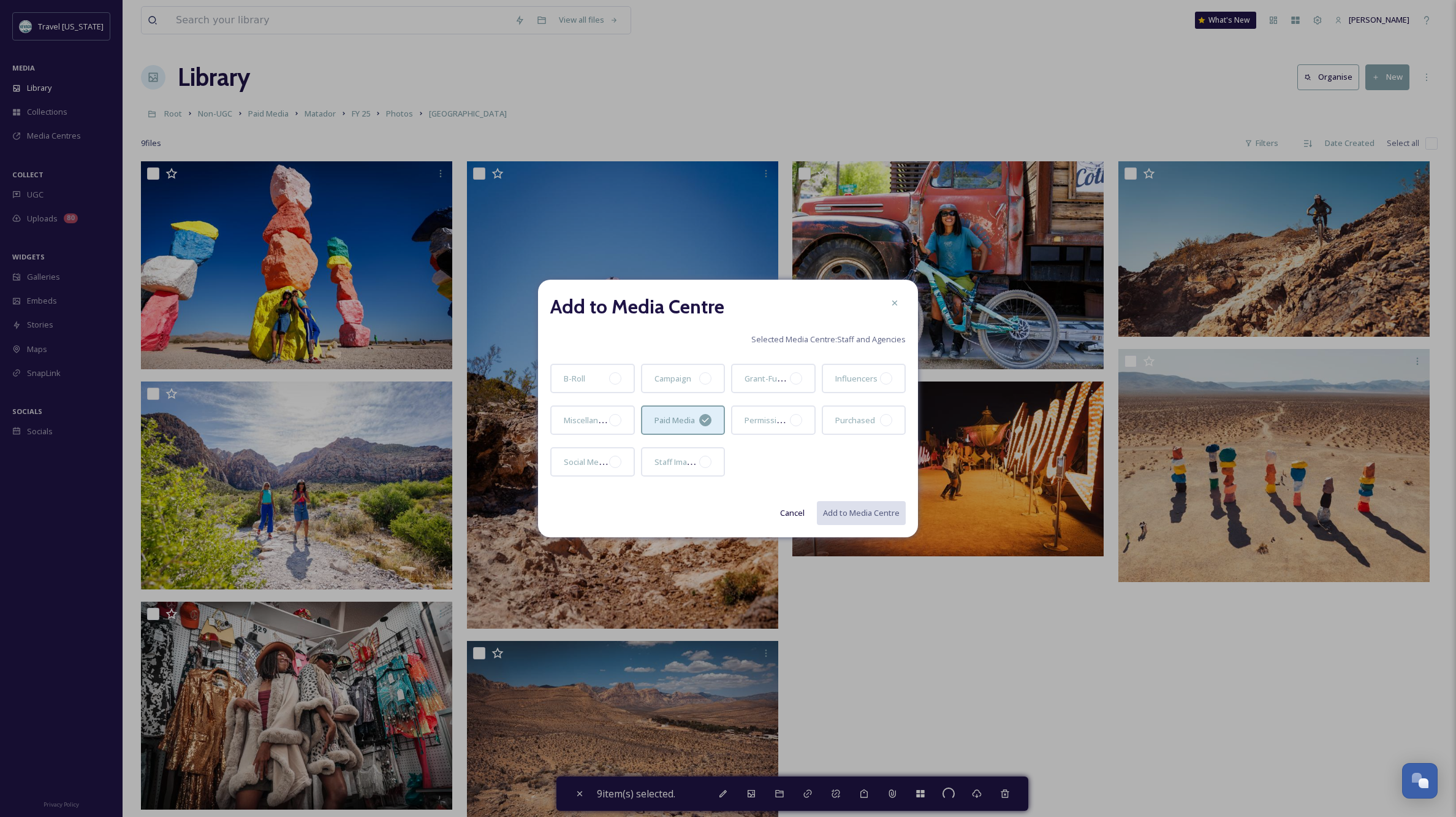
checkbox input "false"
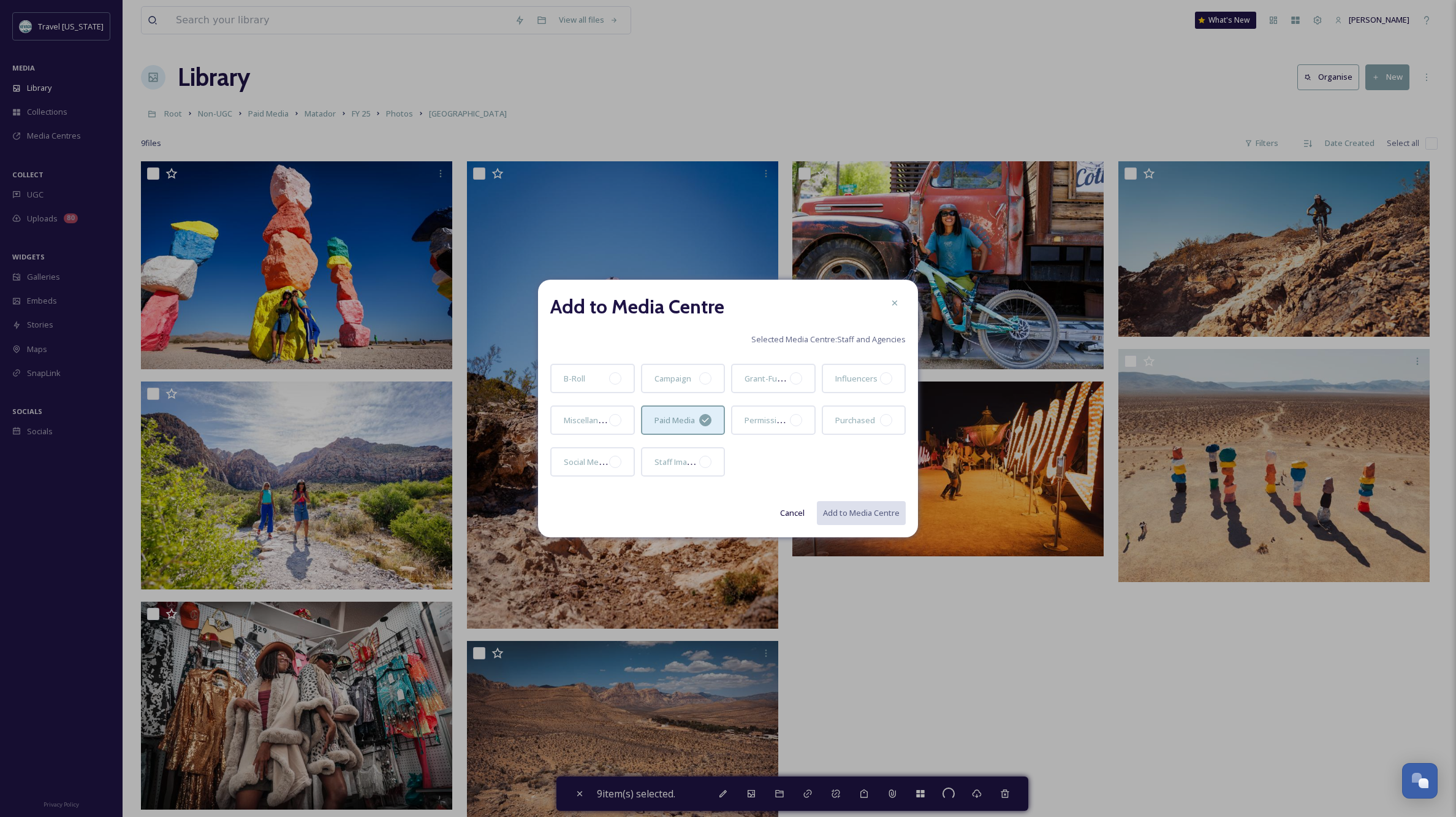
checkbox input "false"
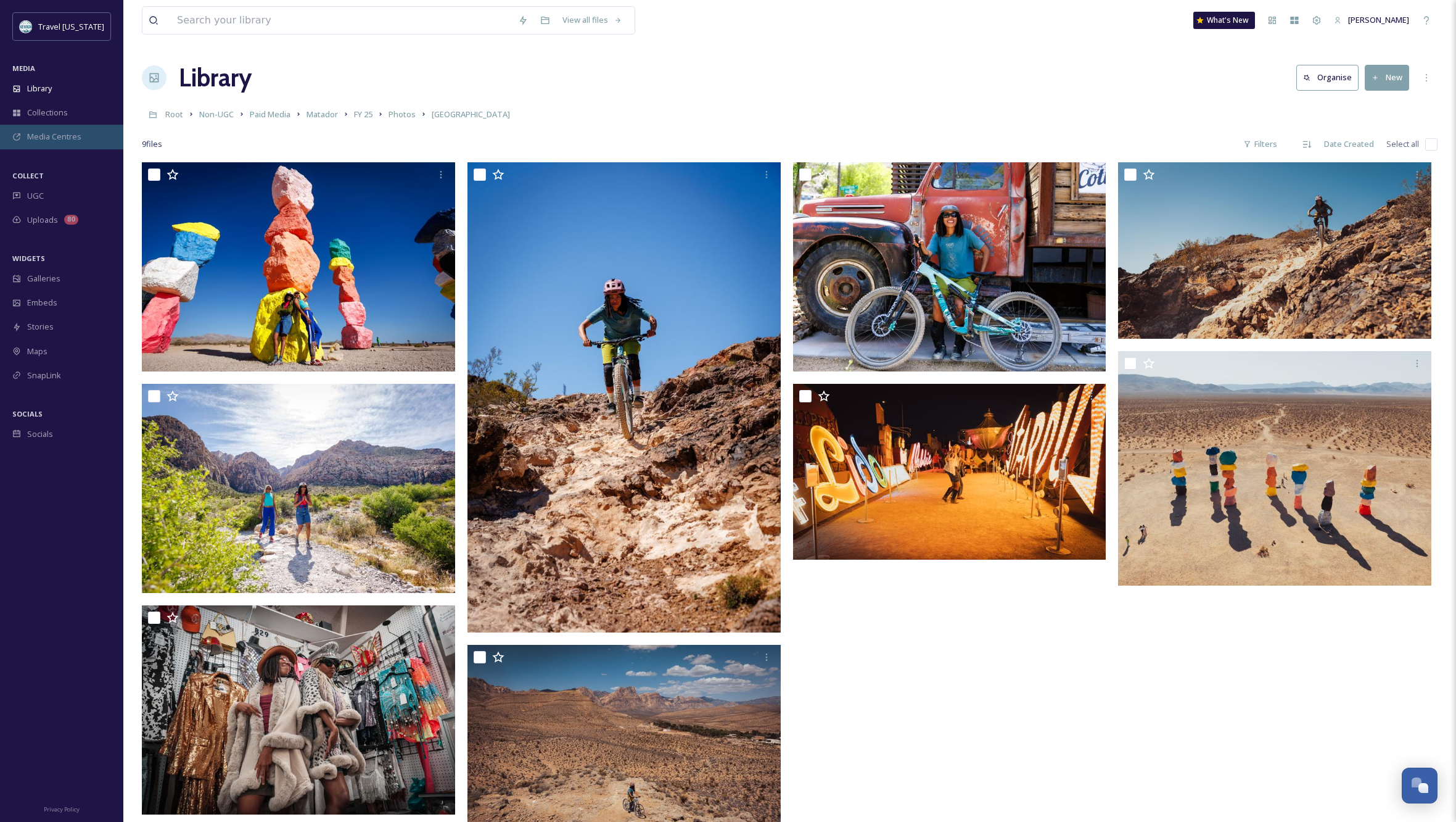
scroll to position [1, 0]
click at [66, 133] on span "Media Centres" at bounding box center [53, 137] width 54 height 12
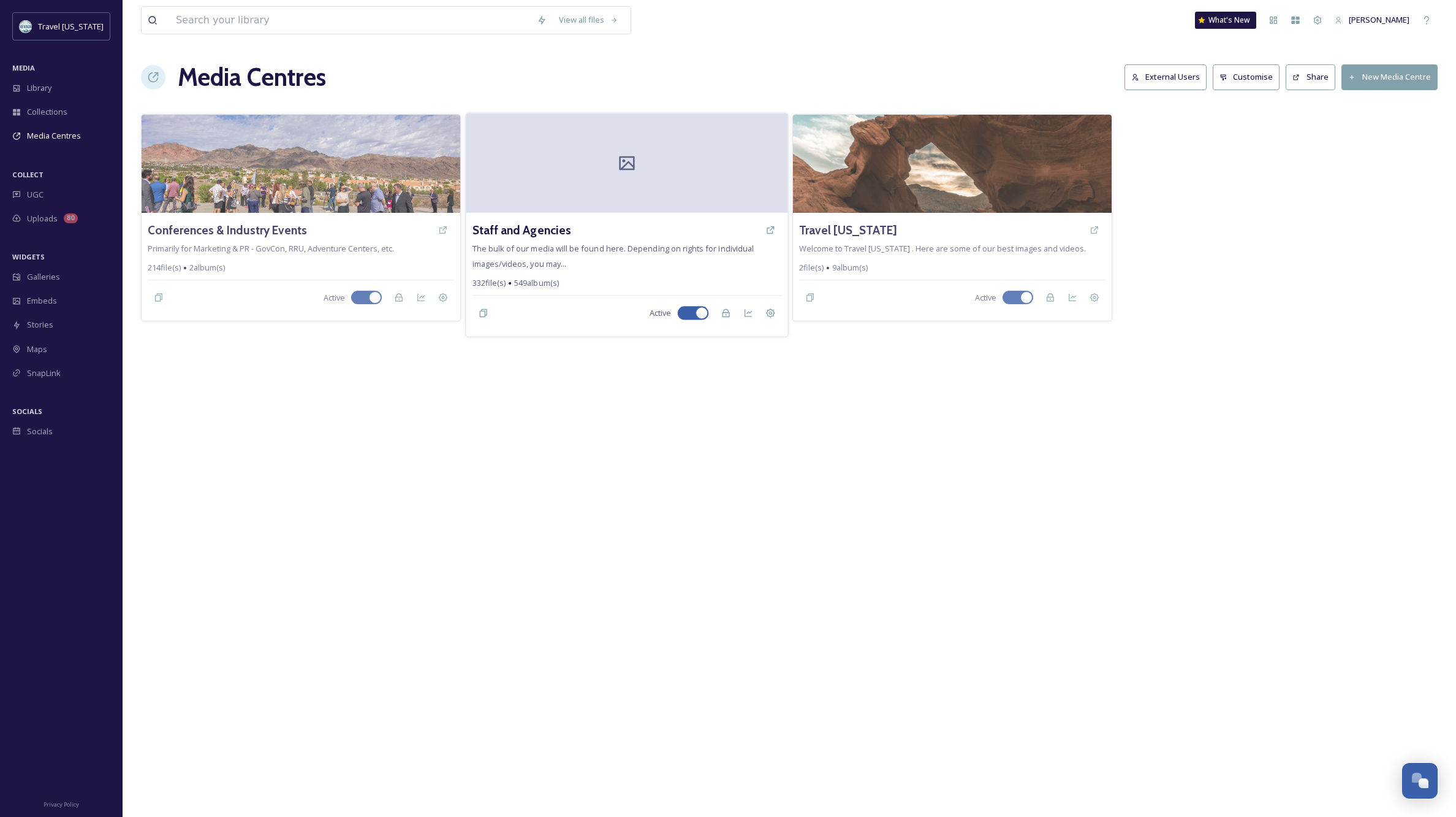
click at [615, 200] on div at bounding box center [627, 163] width 322 height 99
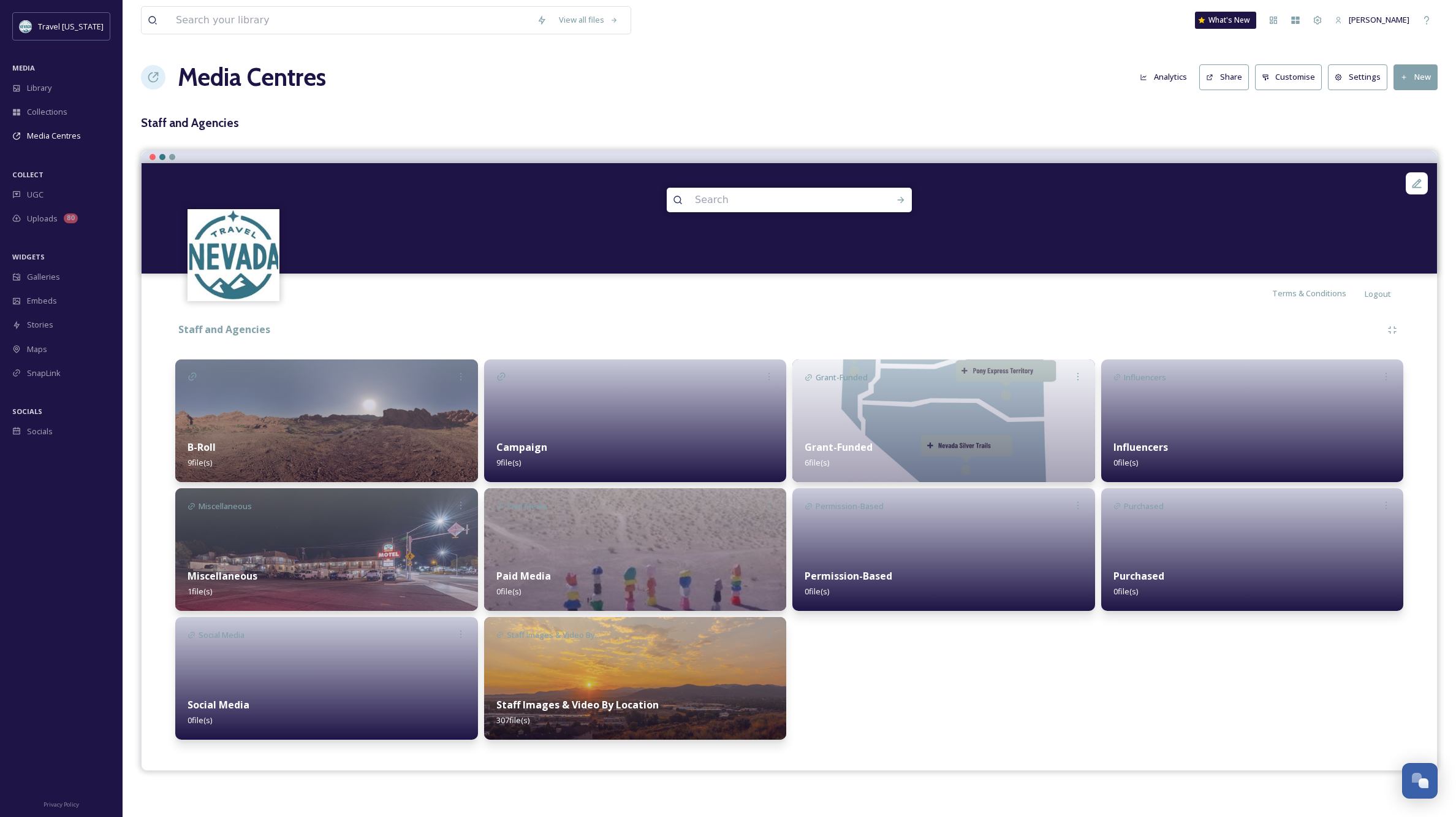
click at [614, 568] on div "Paid Media 0 file(s)" at bounding box center [636, 583] width 303 height 55
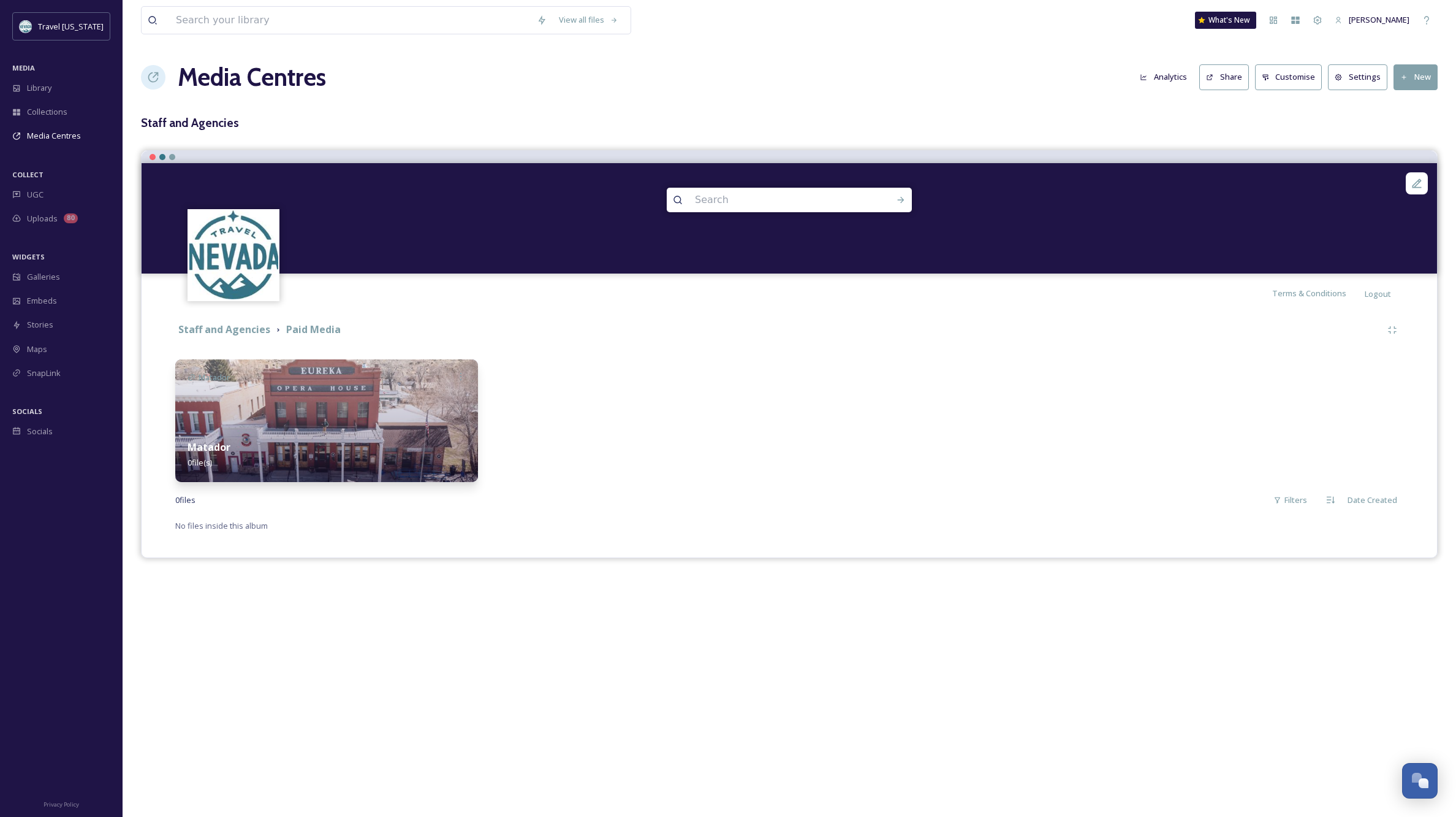
click at [327, 413] on img at bounding box center [327, 420] width 303 height 122
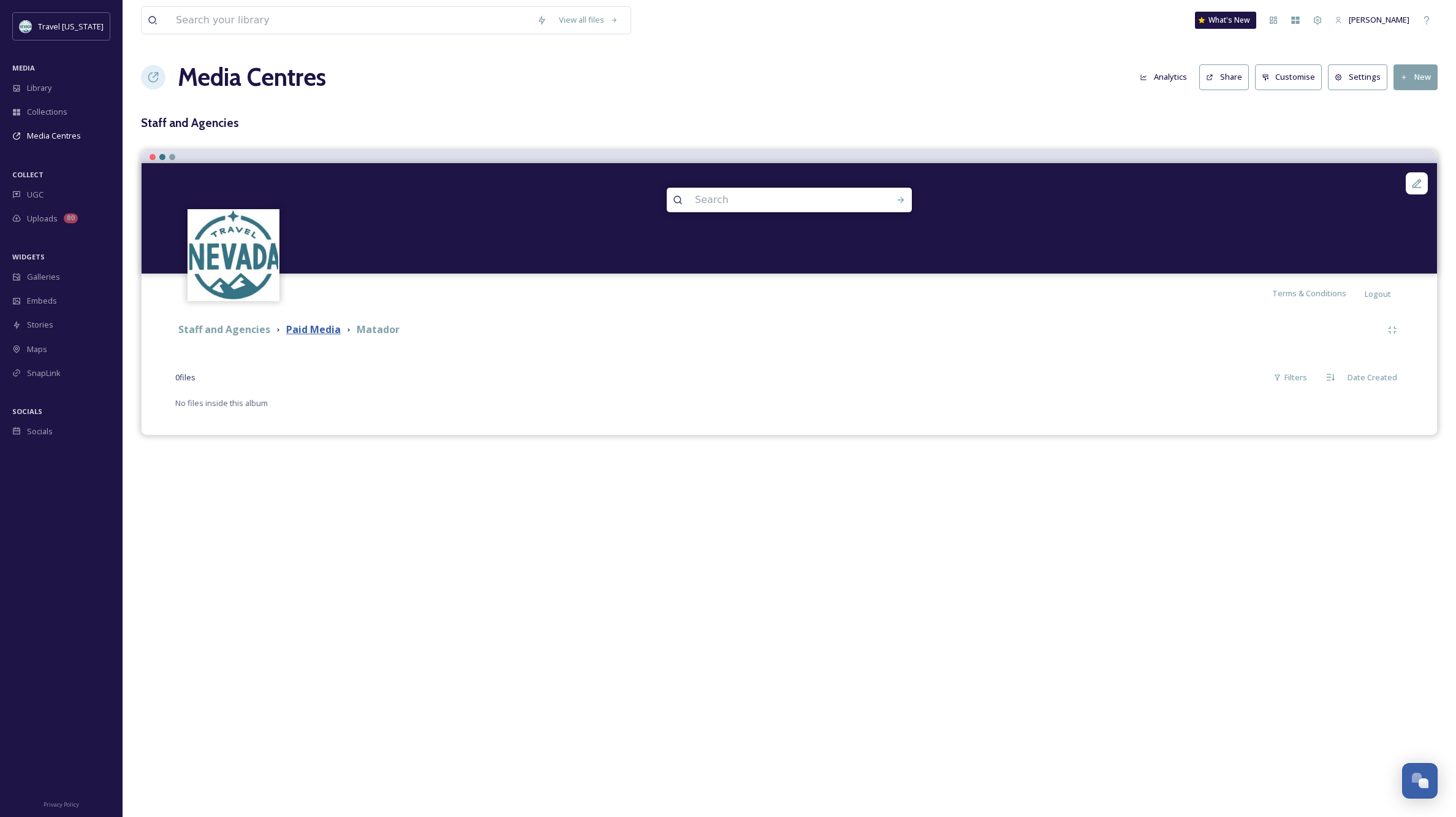
click at [320, 329] on strong "Paid Media" at bounding box center [313, 330] width 55 height 14
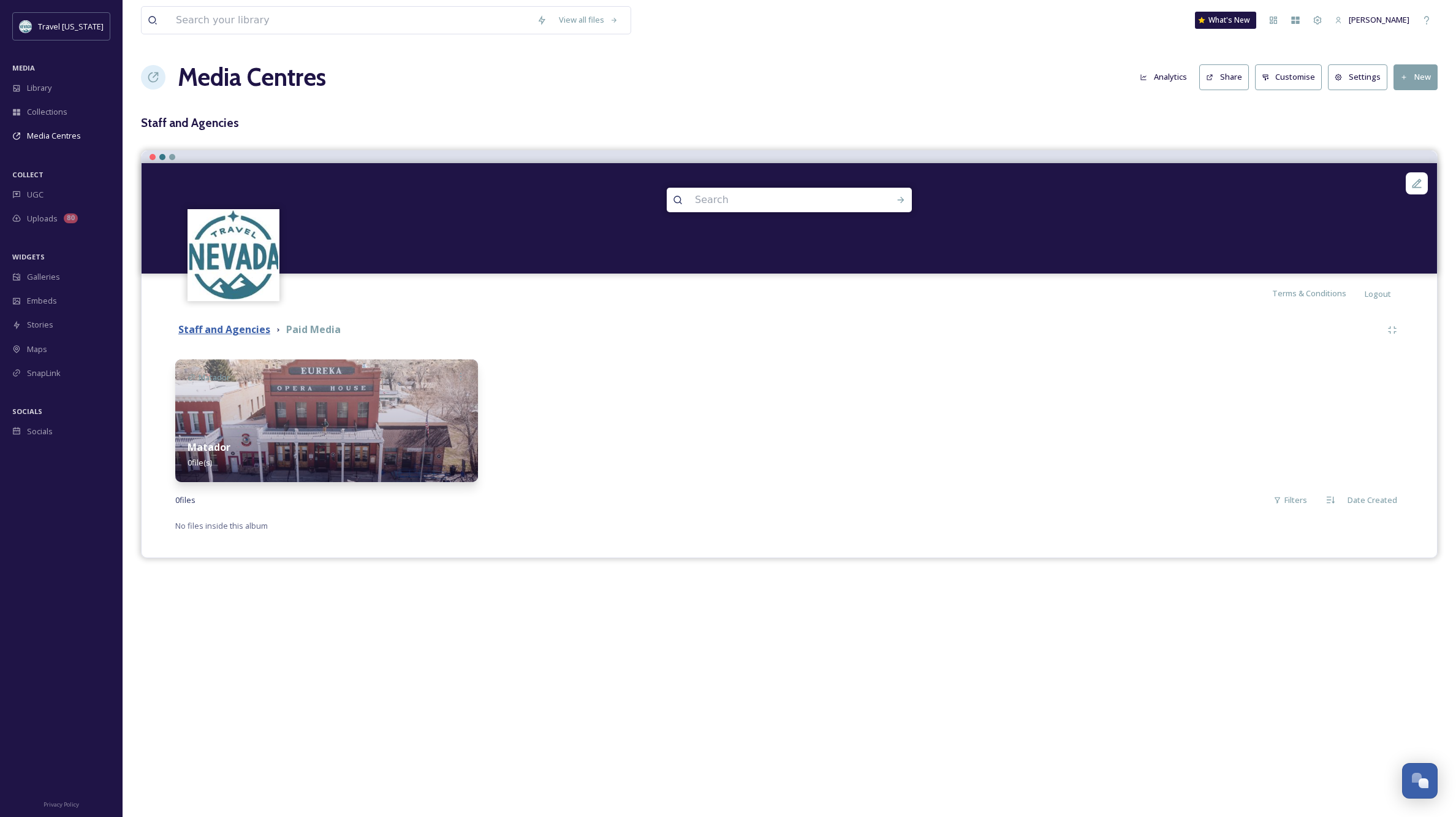
click at [253, 329] on strong "Staff and Agencies" at bounding box center [223, 330] width 92 height 14
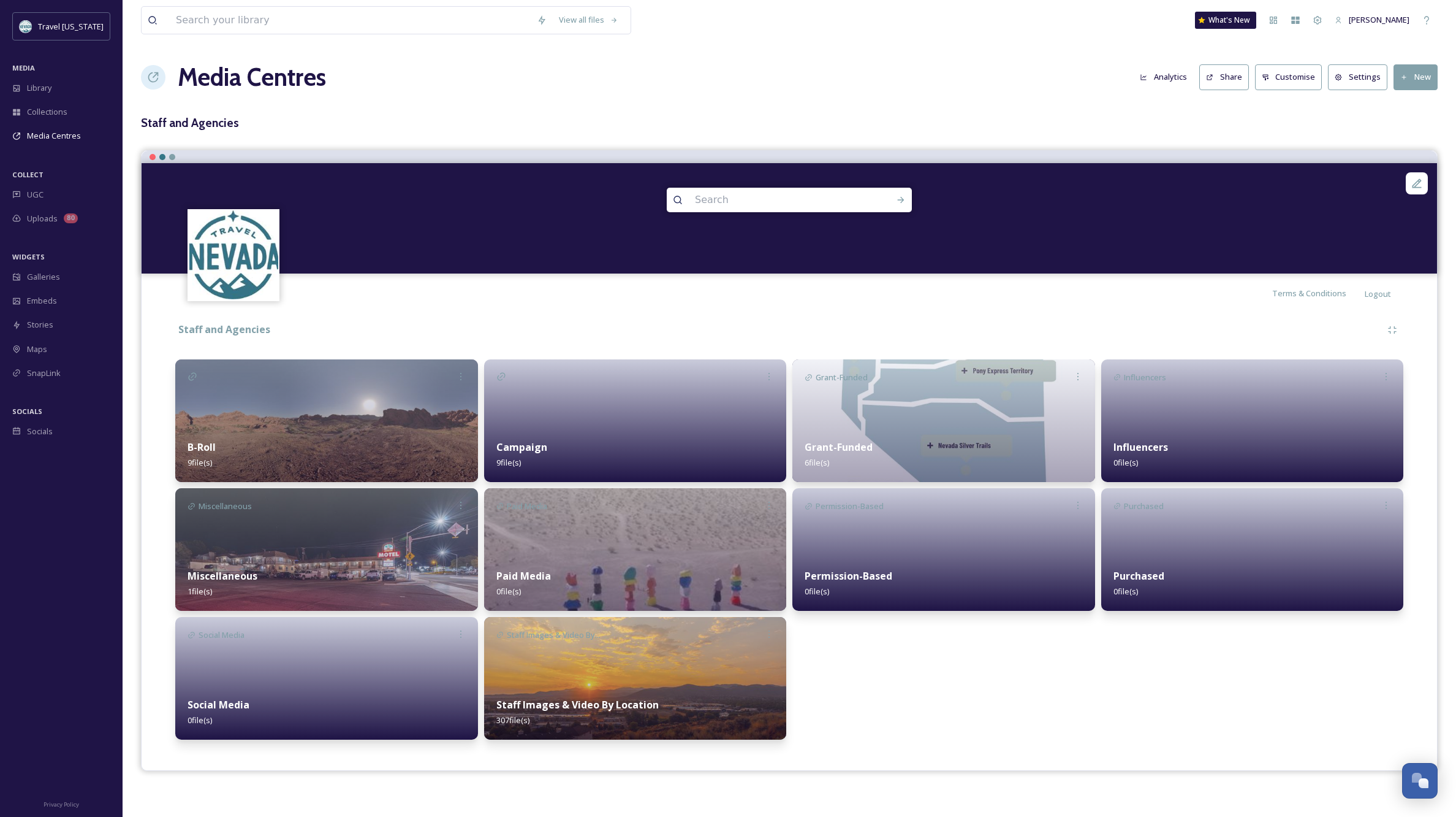
click at [687, 426] on div at bounding box center [636, 420] width 303 height 122
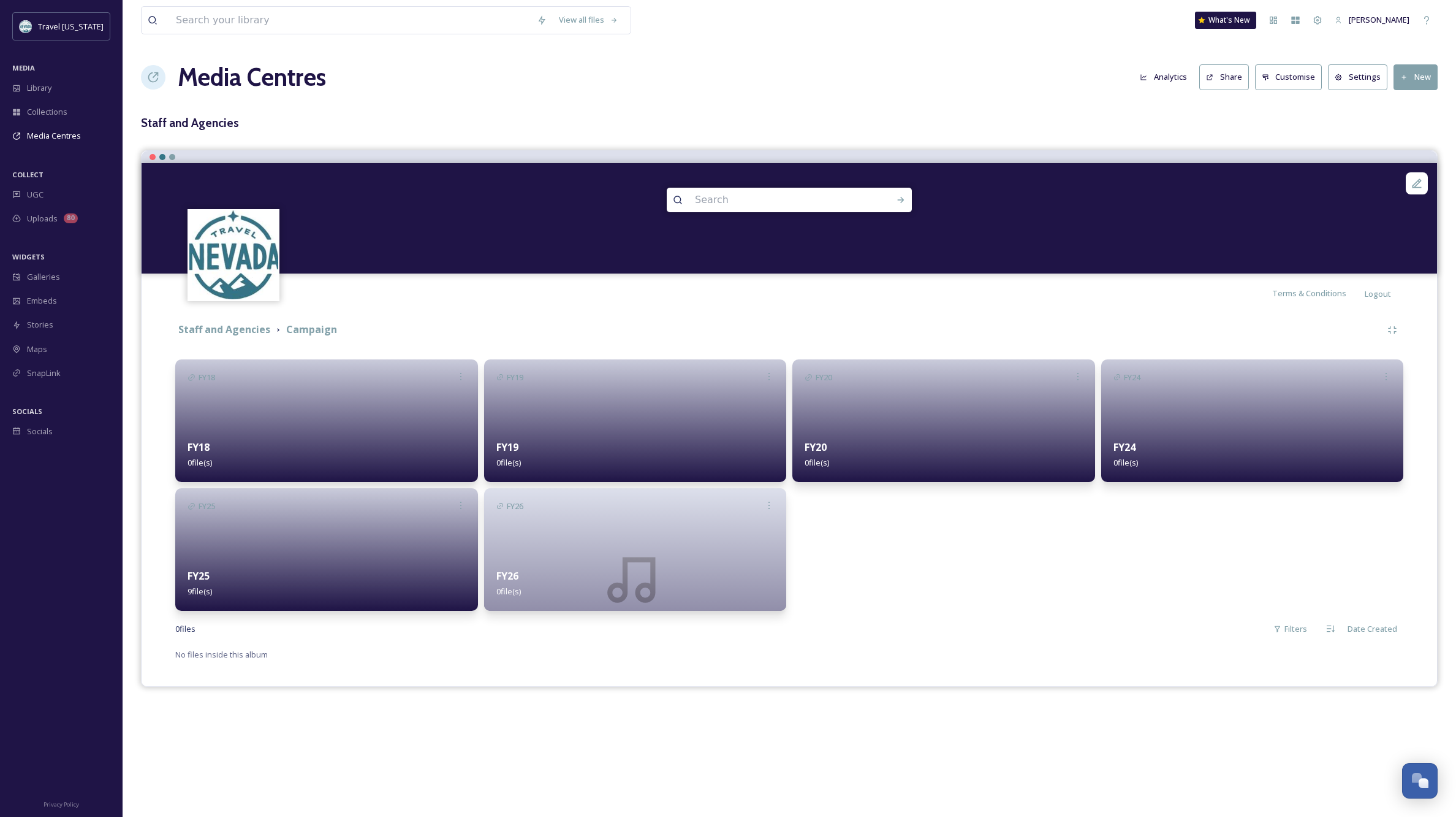
click at [698, 541] on div at bounding box center [636, 580] width 303 height 184
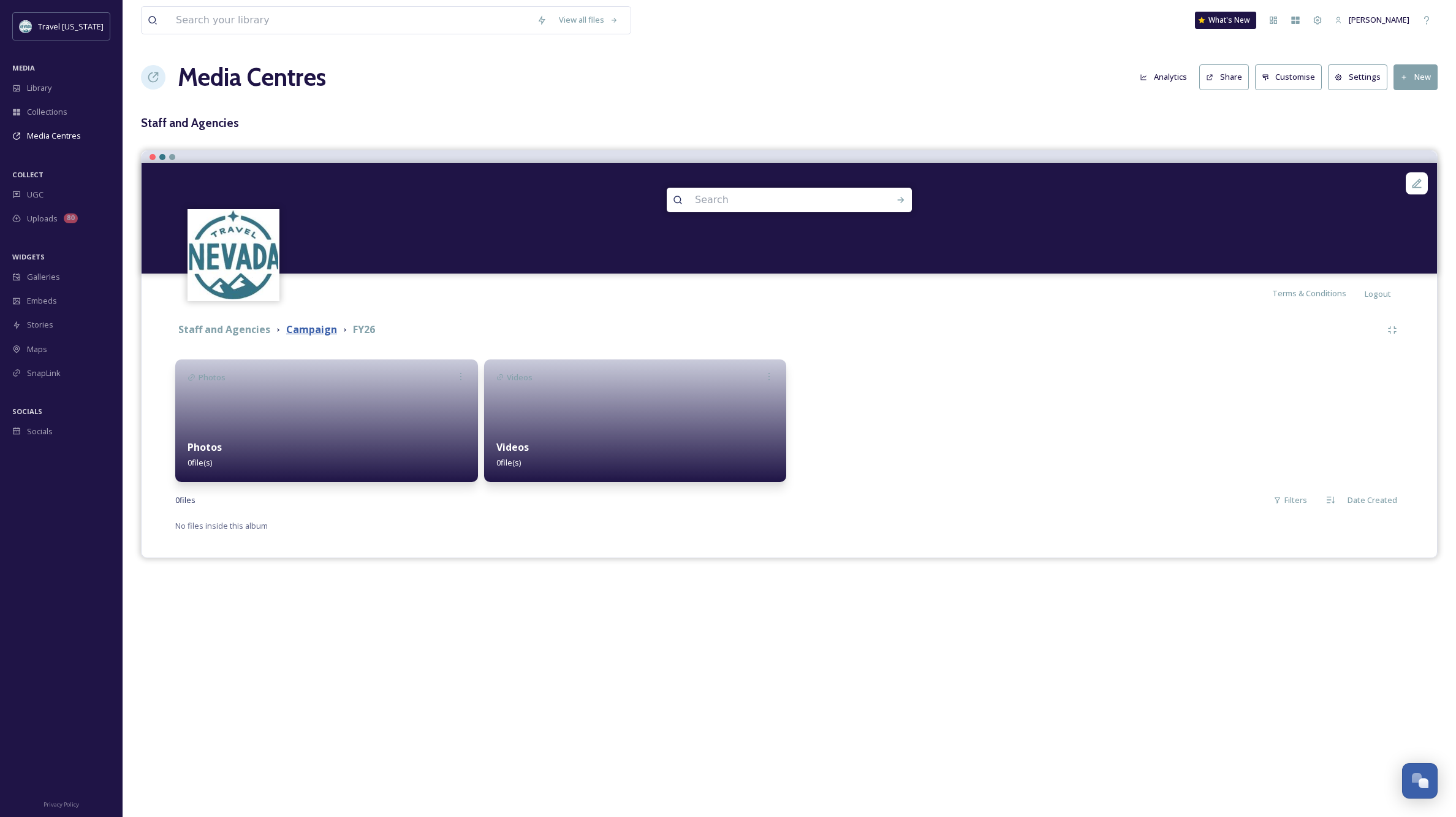
click at [316, 334] on strong "Campaign" at bounding box center [311, 330] width 51 height 14
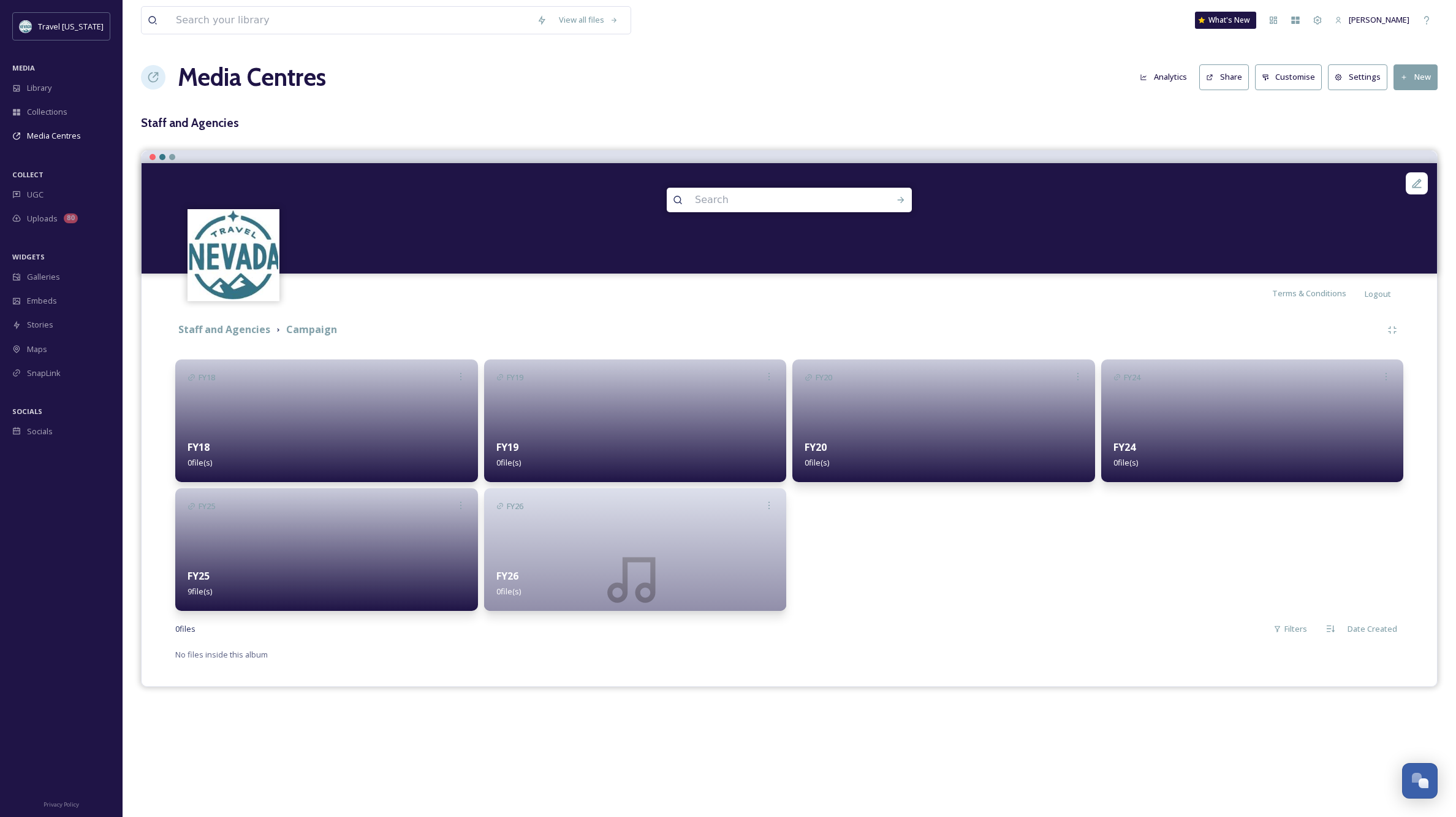
click at [1010, 607] on div "FY20 FY20 0 file(s)" at bounding box center [944, 485] width 303 height 252
click at [49, 88] on span "Library" at bounding box center [39, 88] width 25 height 12
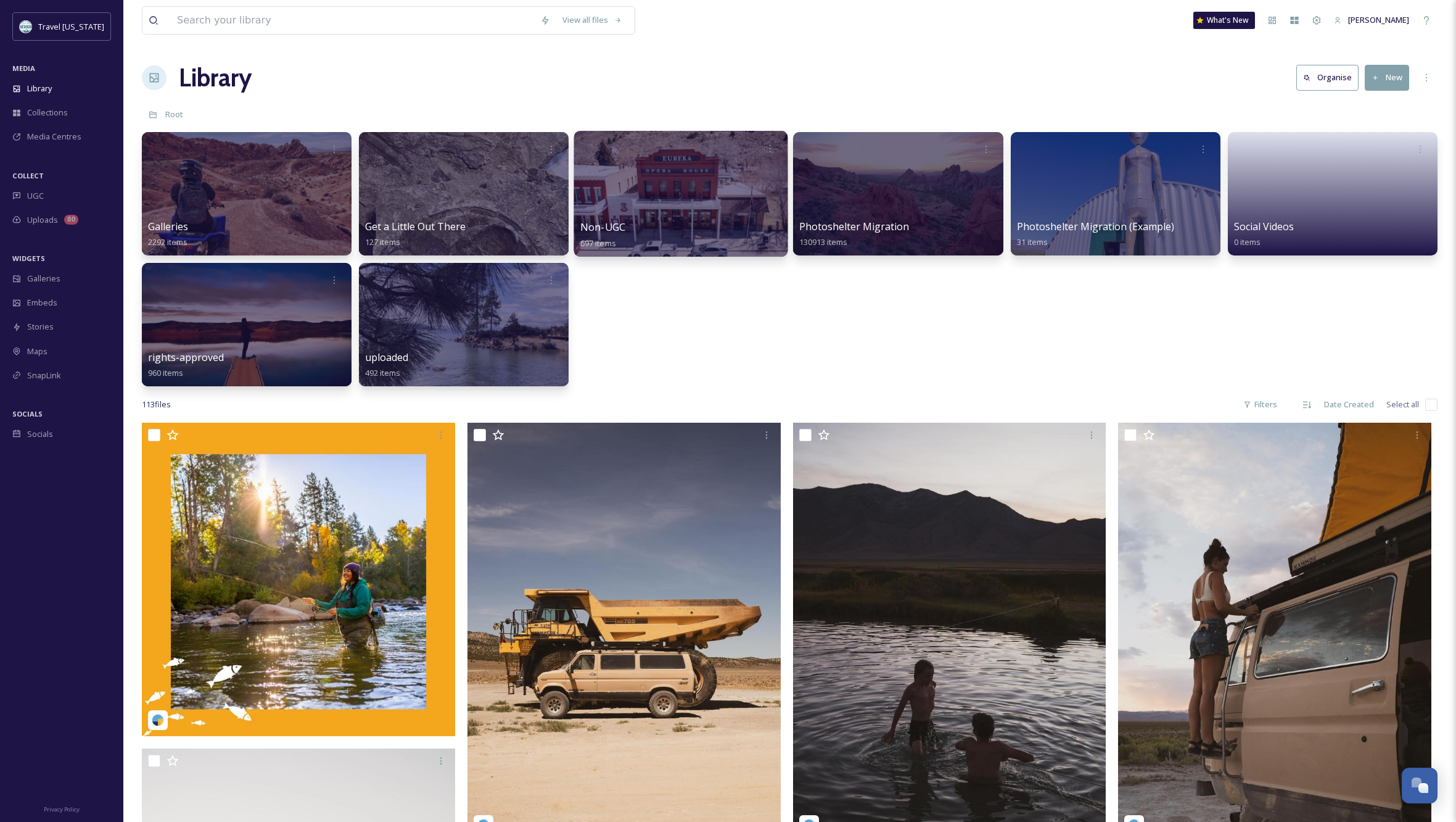
click at [656, 209] on div at bounding box center [681, 194] width 214 height 126
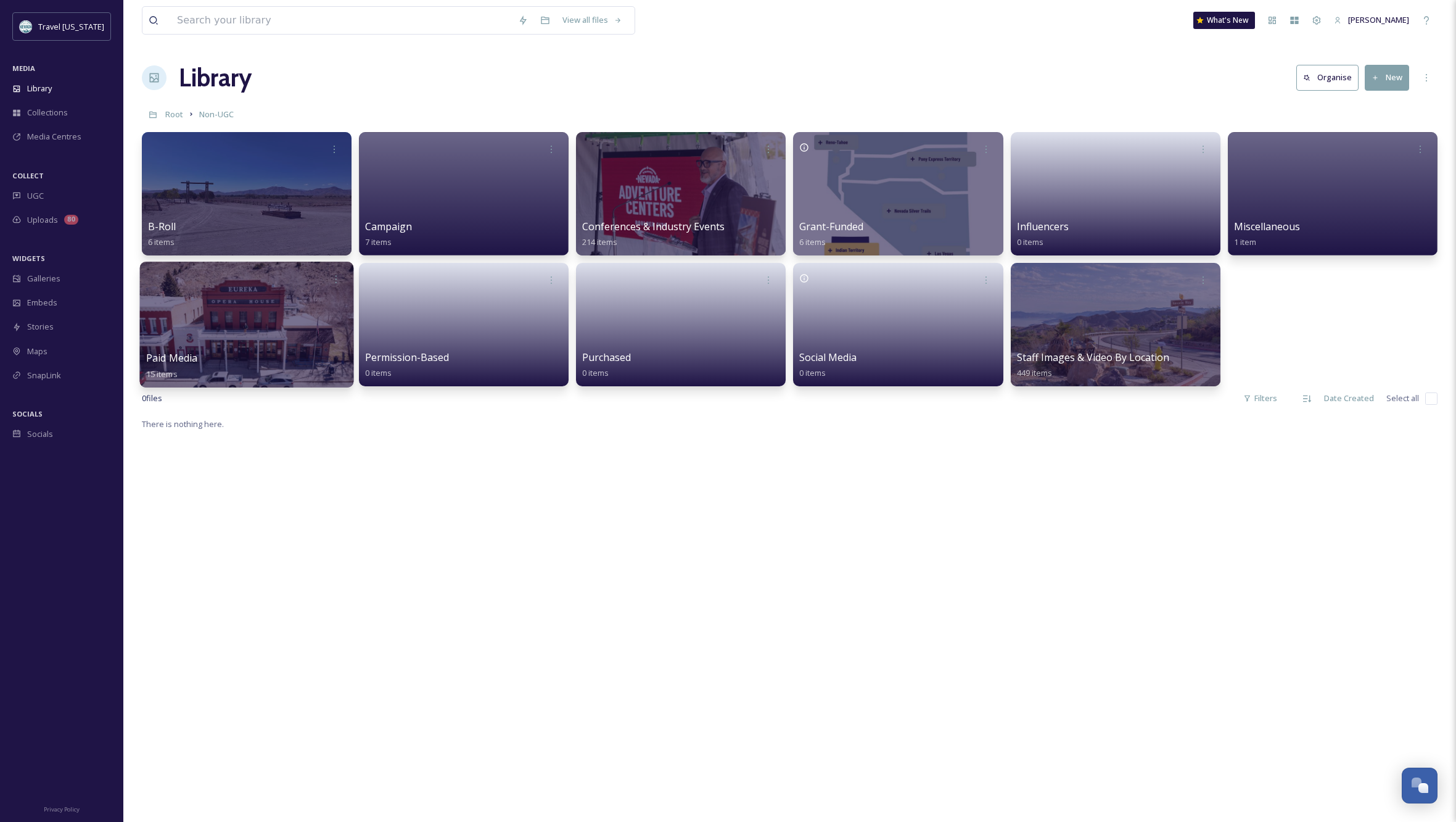
click at [244, 324] on div at bounding box center [247, 325] width 214 height 126
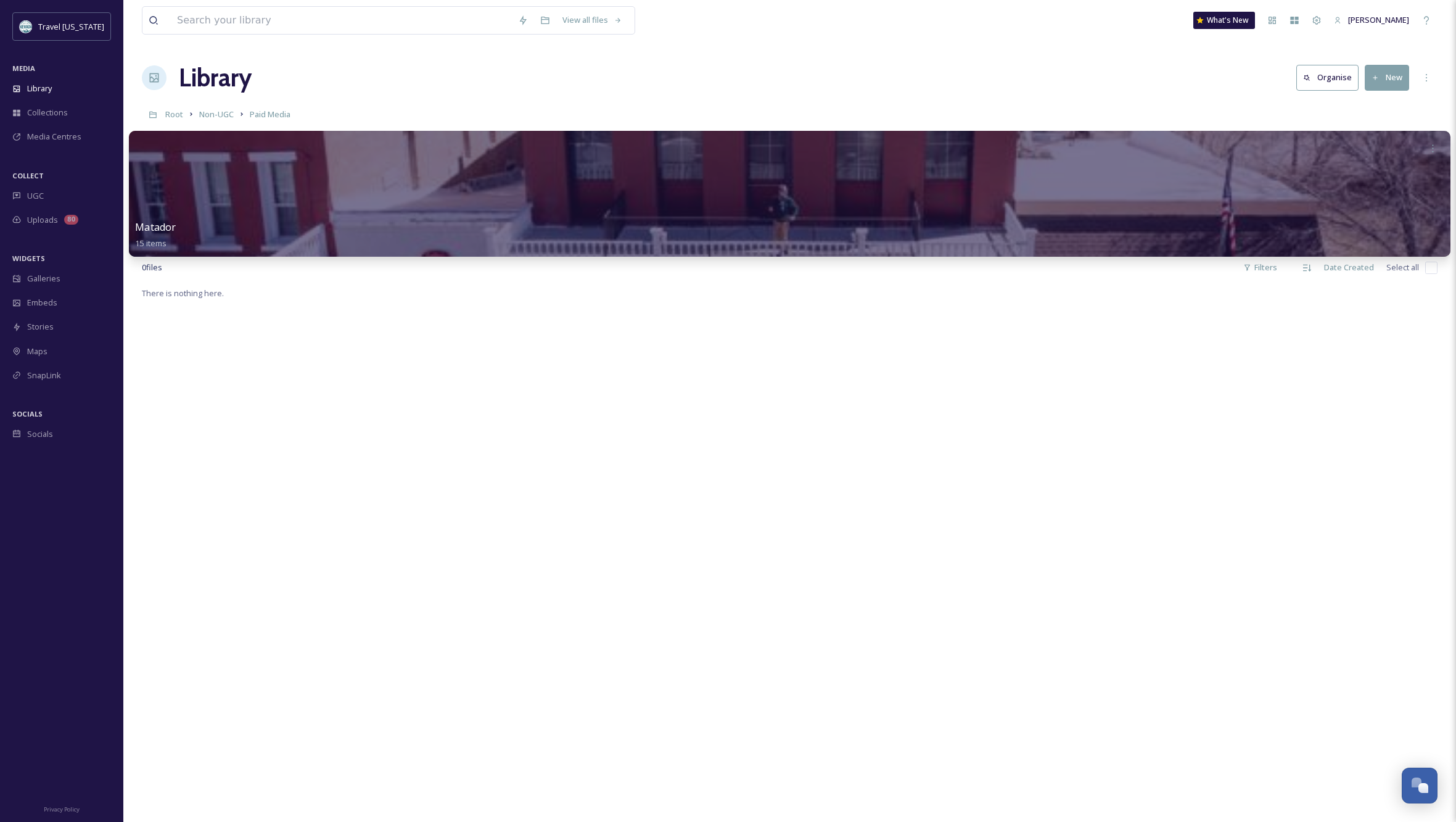
click at [481, 134] on div at bounding box center [790, 194] width 1322 height 126
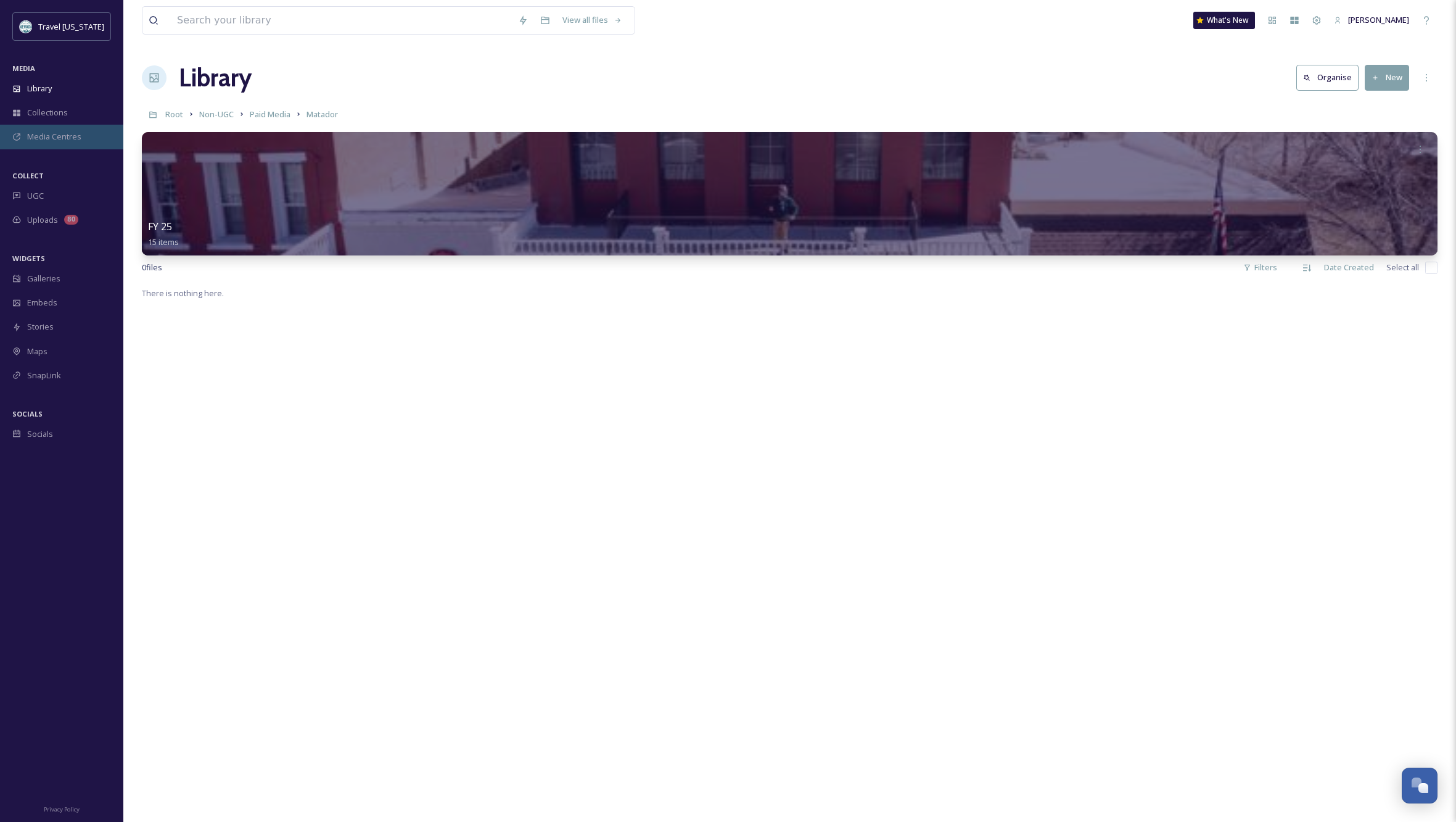
click at [42, 134] on span "Media Centres" at bounding box center [53, 137] width 54 height 12
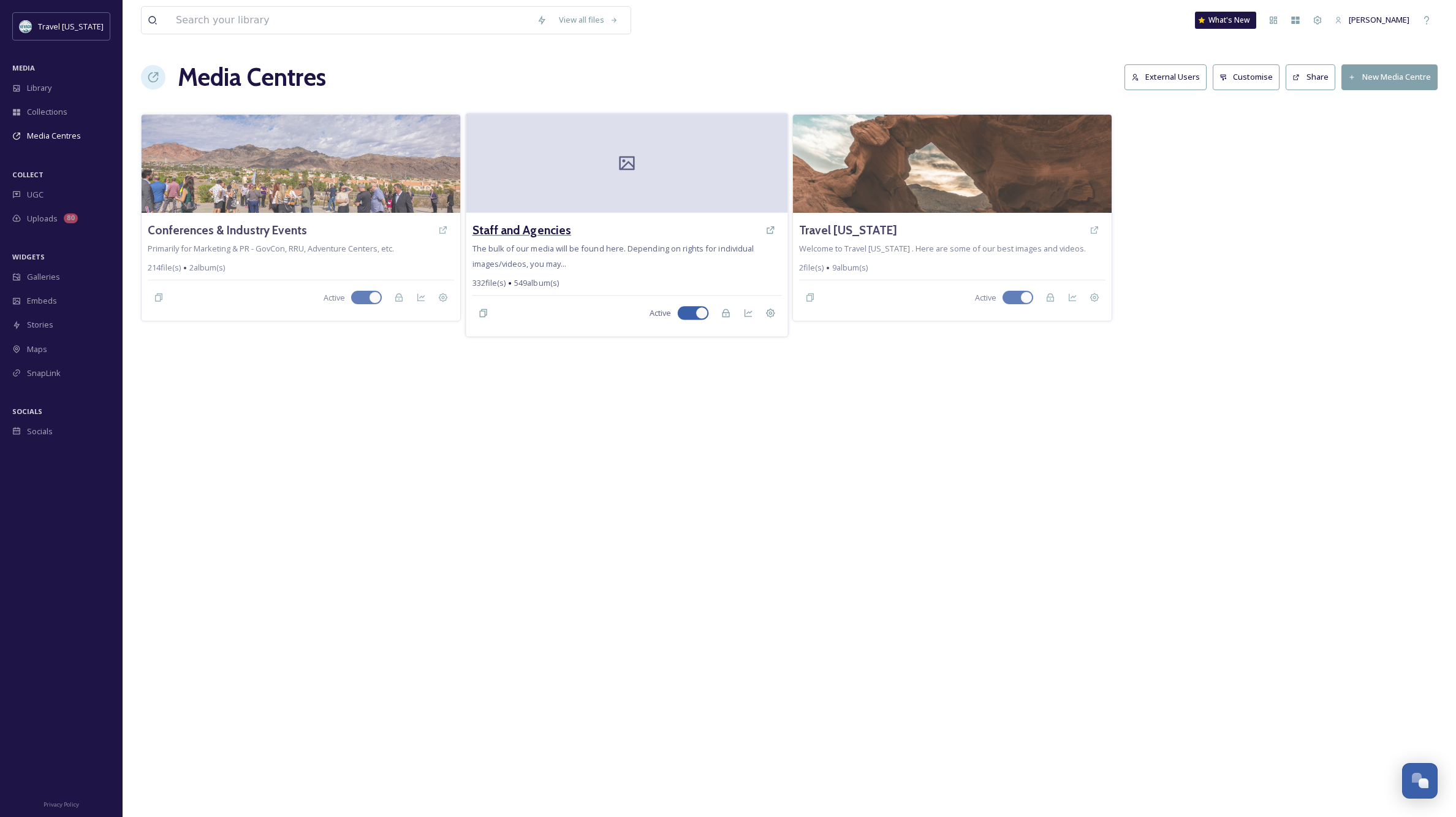
click at [553, 234] on h3 "Staff and Agencies" at bounding box center [521, 230] width 99 height 18
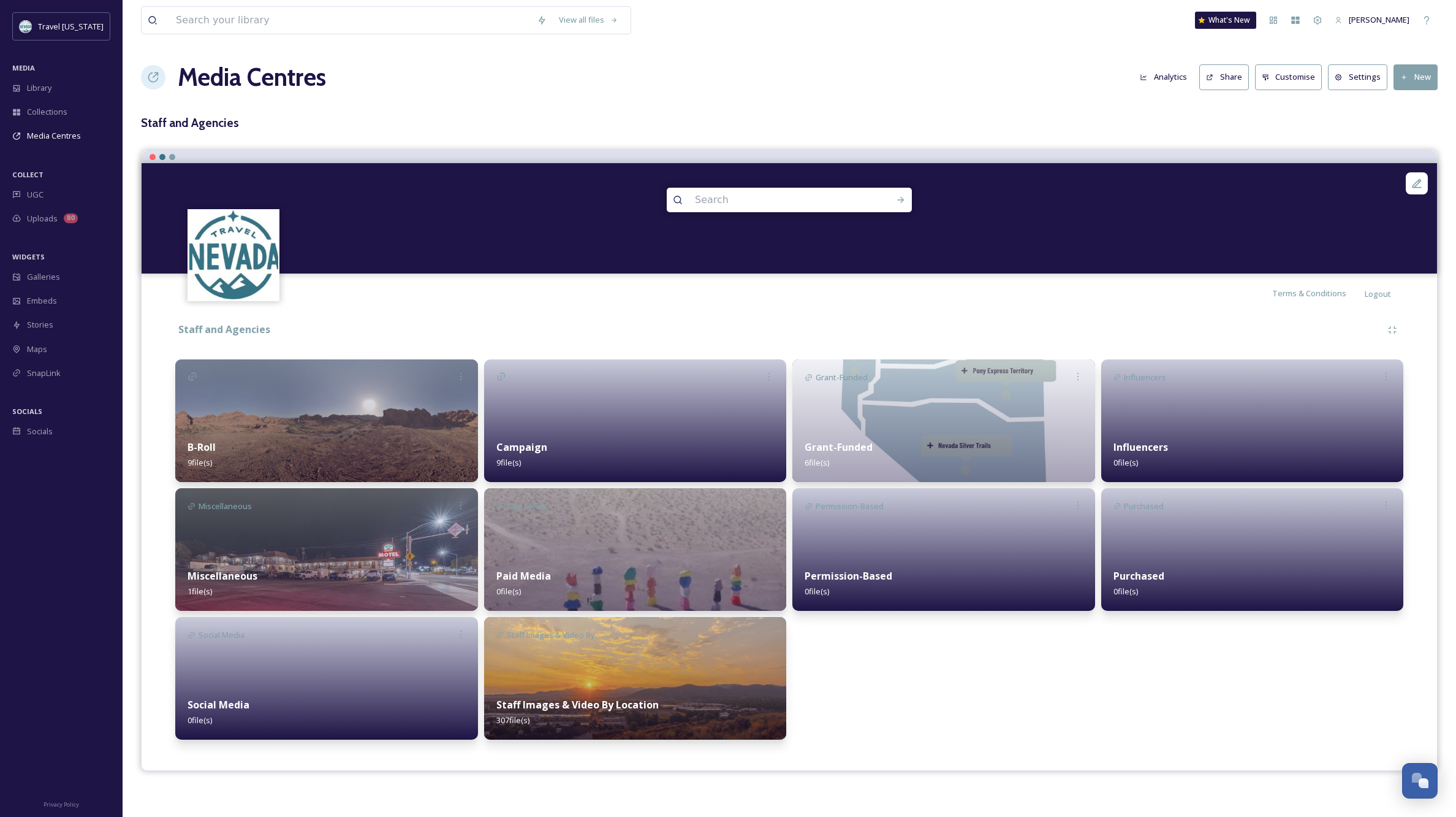
click at [593, 682] on img at bounding box center [636, 677] width 303 height 122
click at [597, 529] on img at bounding box center [636, 549] width 303 height 122
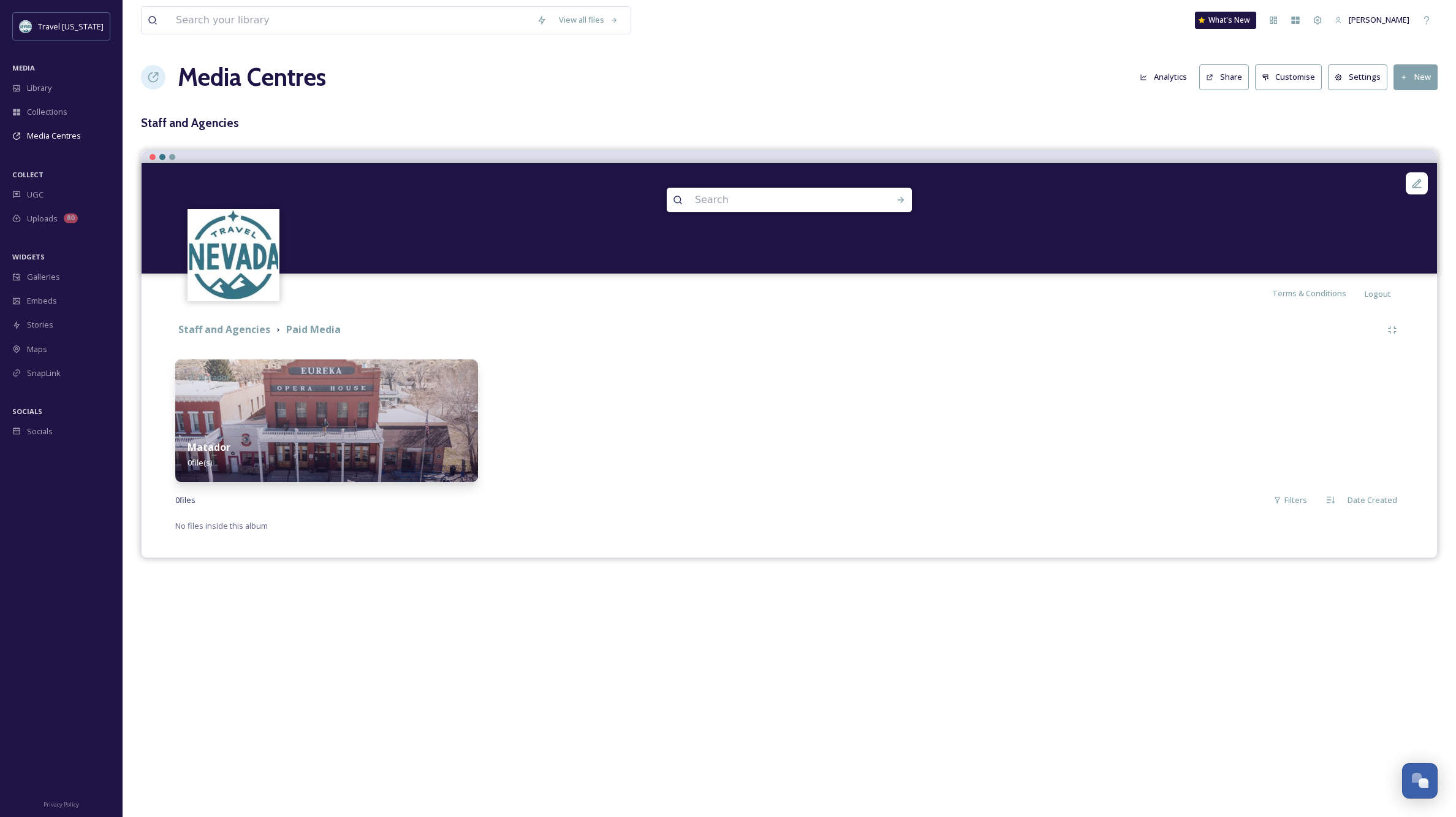
click at [320, 415] on img at bounding box center [327, 420] width 303 height 122
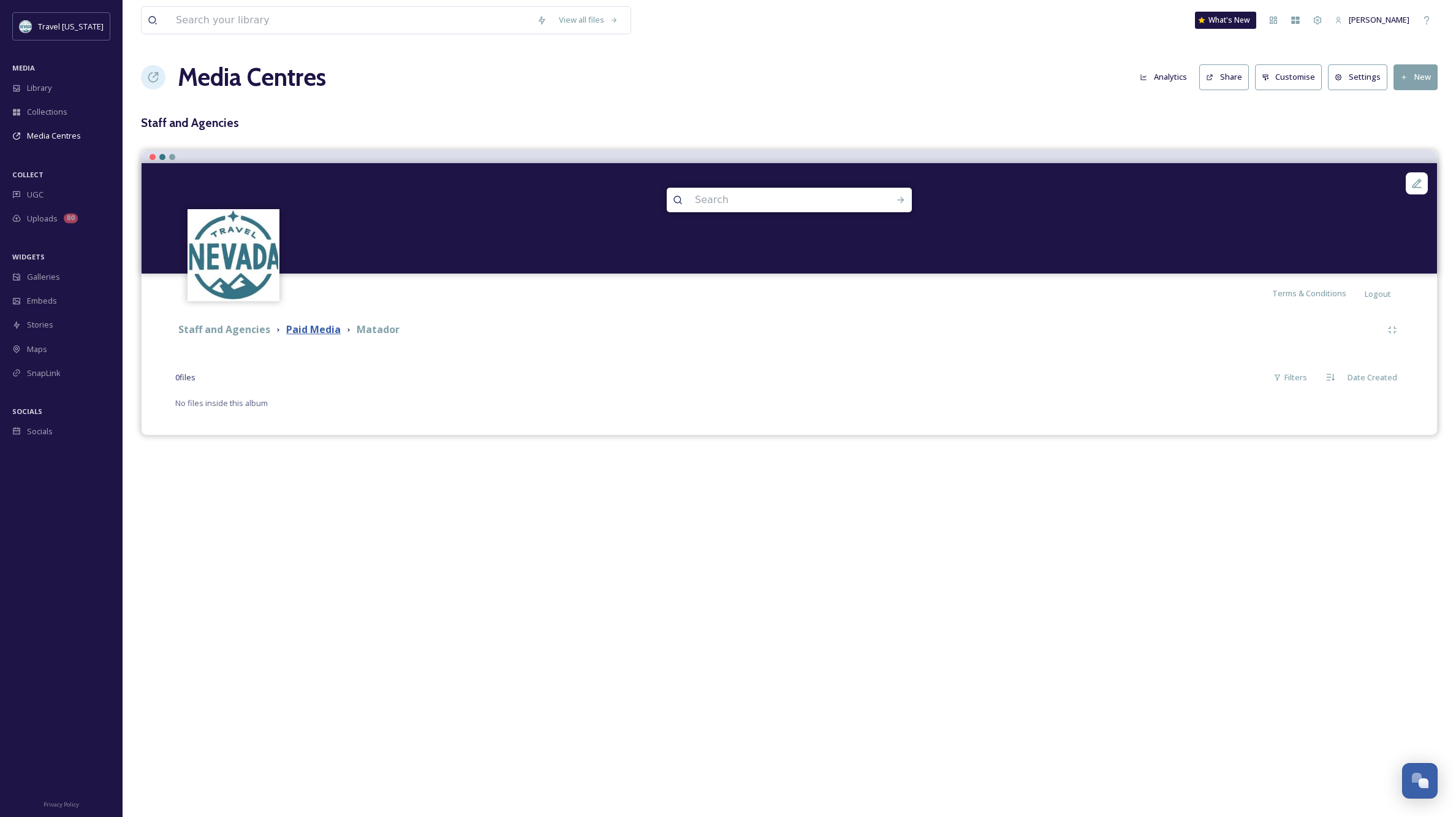
click at [332, 329] on strong "Paid Media" at bounding box center [313, 330] width 55 height 14
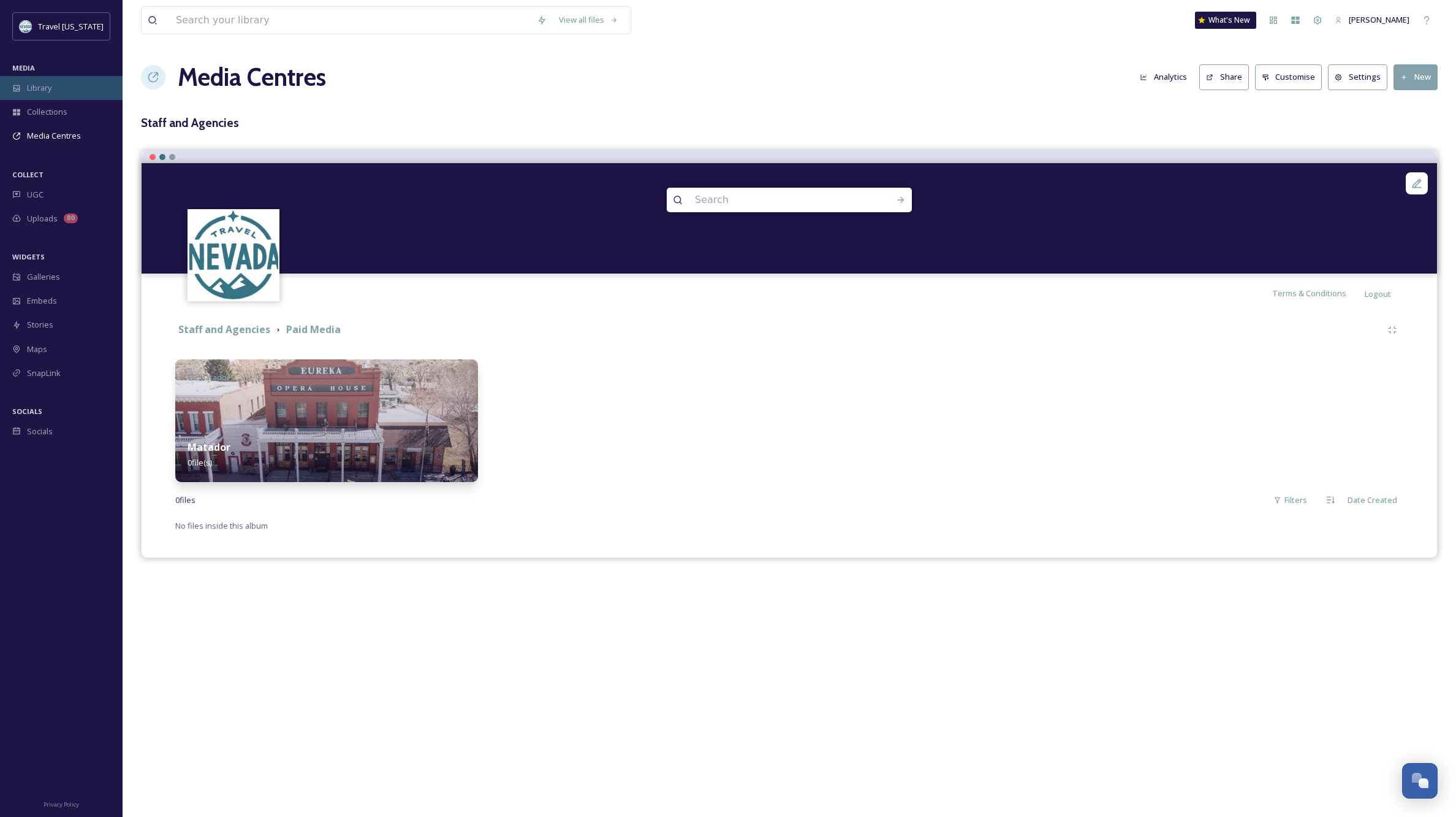
click at [37, 87] on span "Library" at bounding box center [39, 88] width 25 height 12
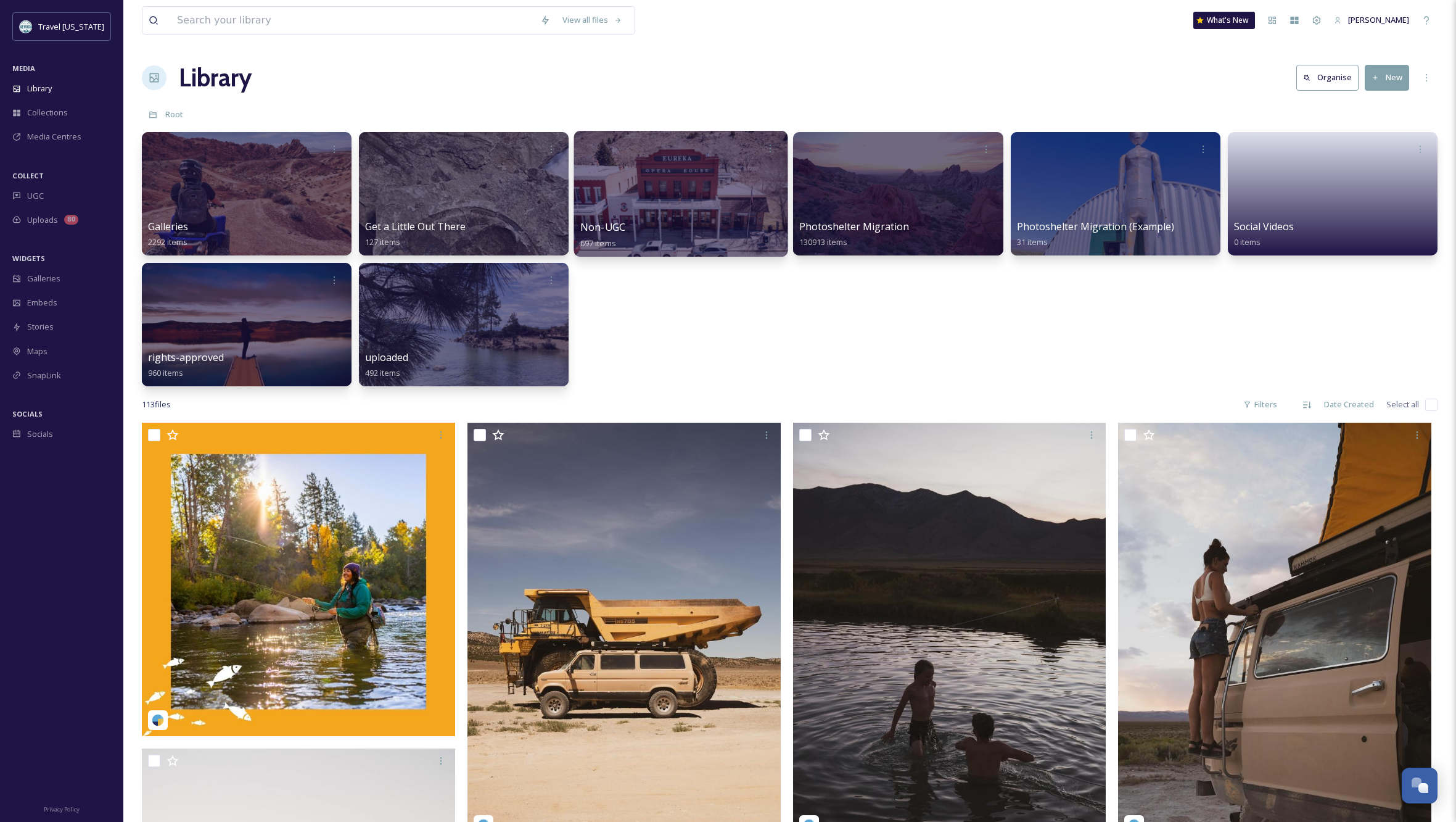
click at [702, 225] on div "Non-UGC 697 items" at bounding box center [681, 235] width 202 height 31
click at [651, 227] on div "Non-UGC 697 items" at bounding box center [681, 235] width 202 height 31
click at [705, 197] on div at bounding box center [681, 194] width 214 height 126
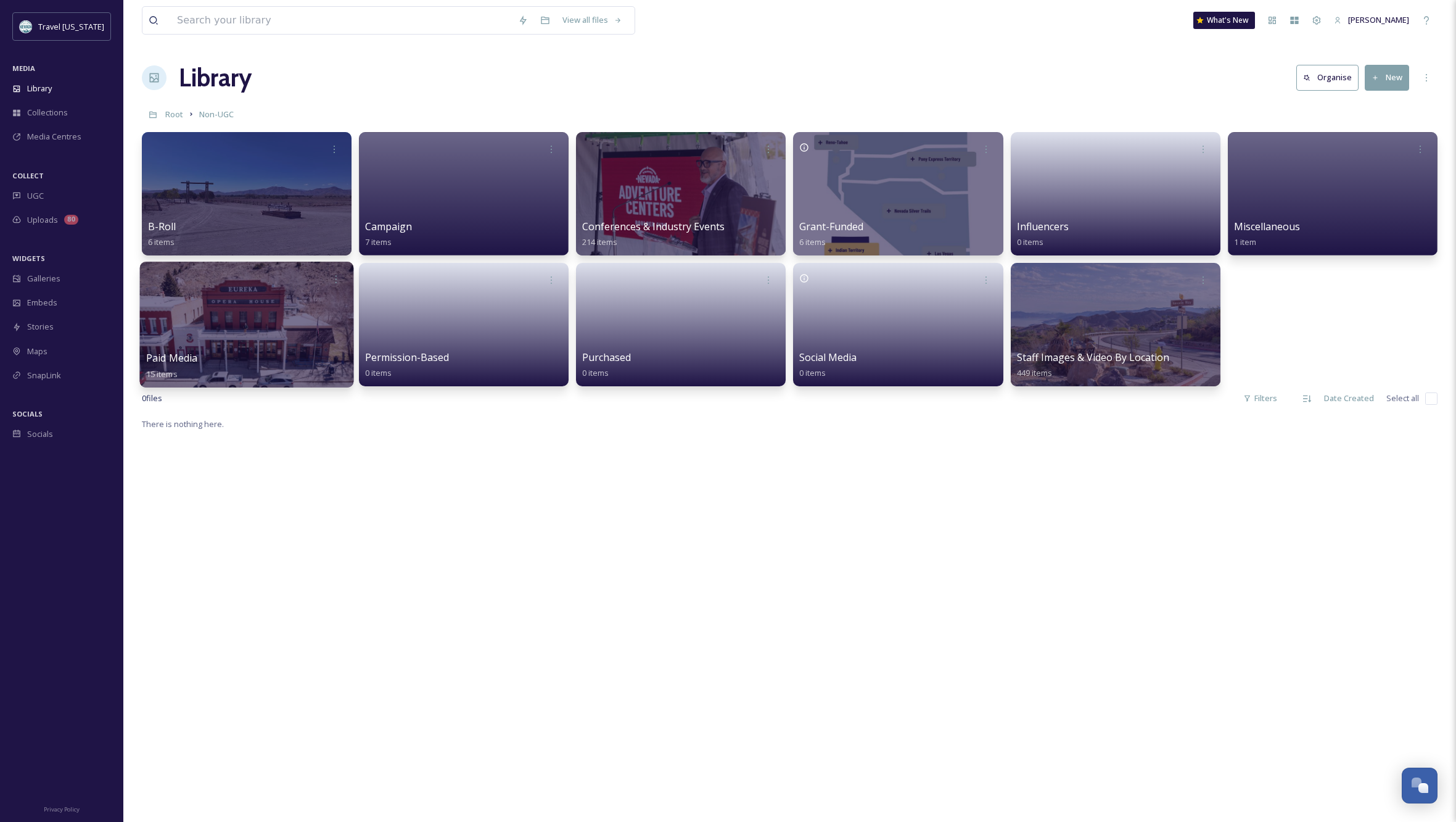
click at [257, 301] on div at bounding box center [247, 325] width 214 height 126
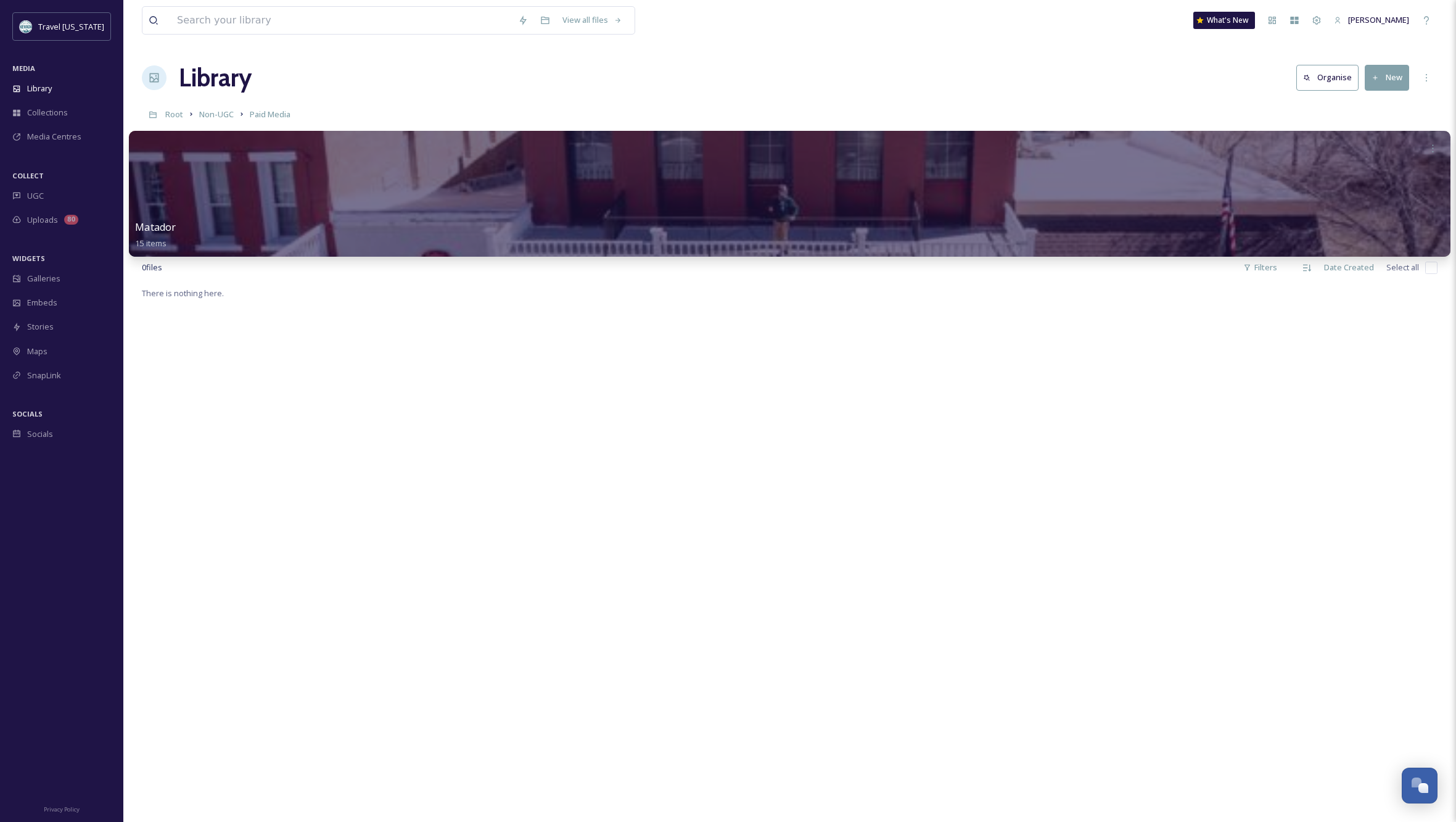
click at [422, 195] on div at bounding box center [790, 194] width 1322 height 126
click at [431, 221] on div "FY 25 15 items" at bounding box center [790, 235] width 1310 height 31
click at [376, 160] on div at bounding box center [790, 194] width 1322 height 126
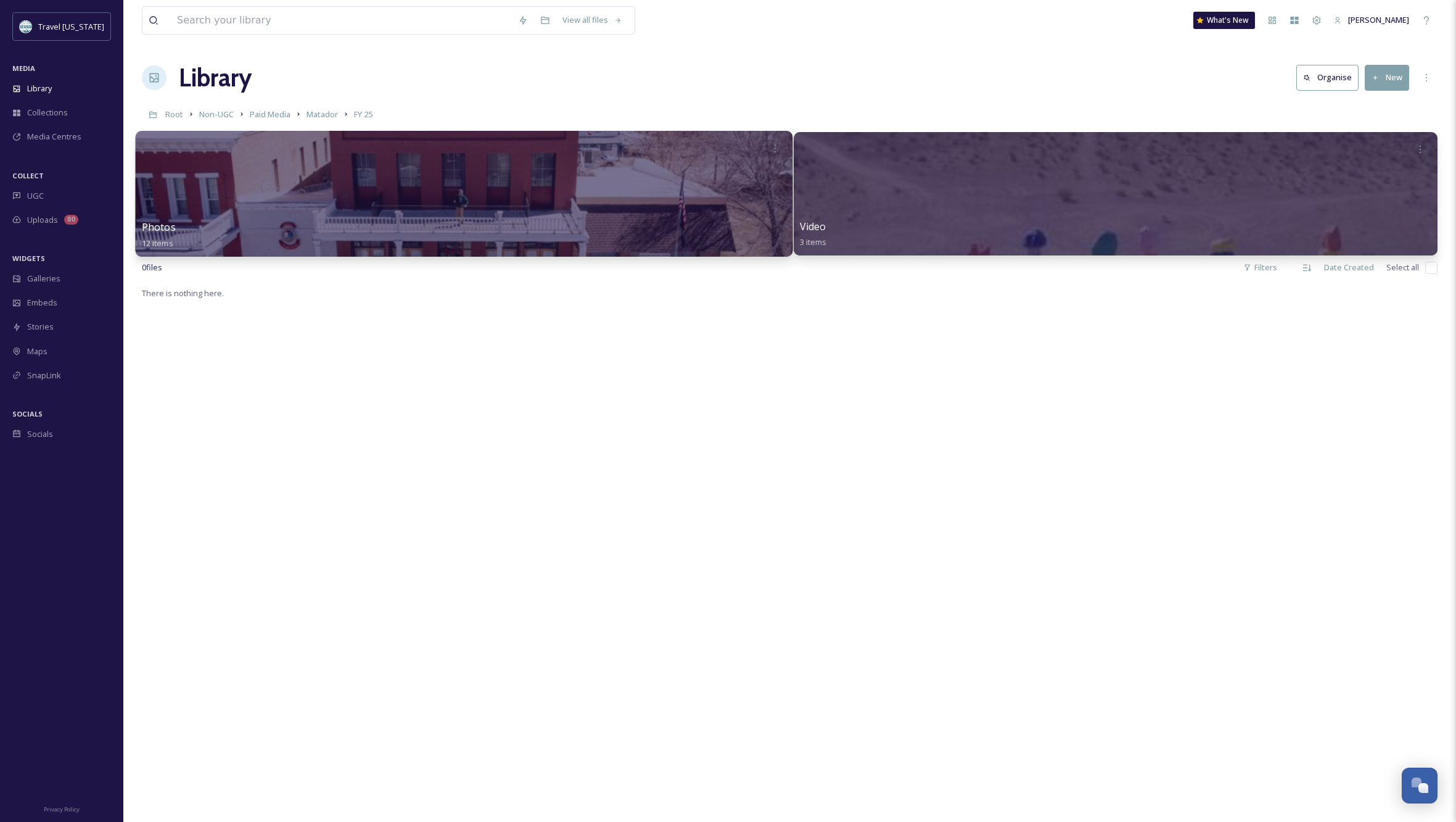
click at [344, 180] on div at bounding box center [464, 194] width 656 height 126
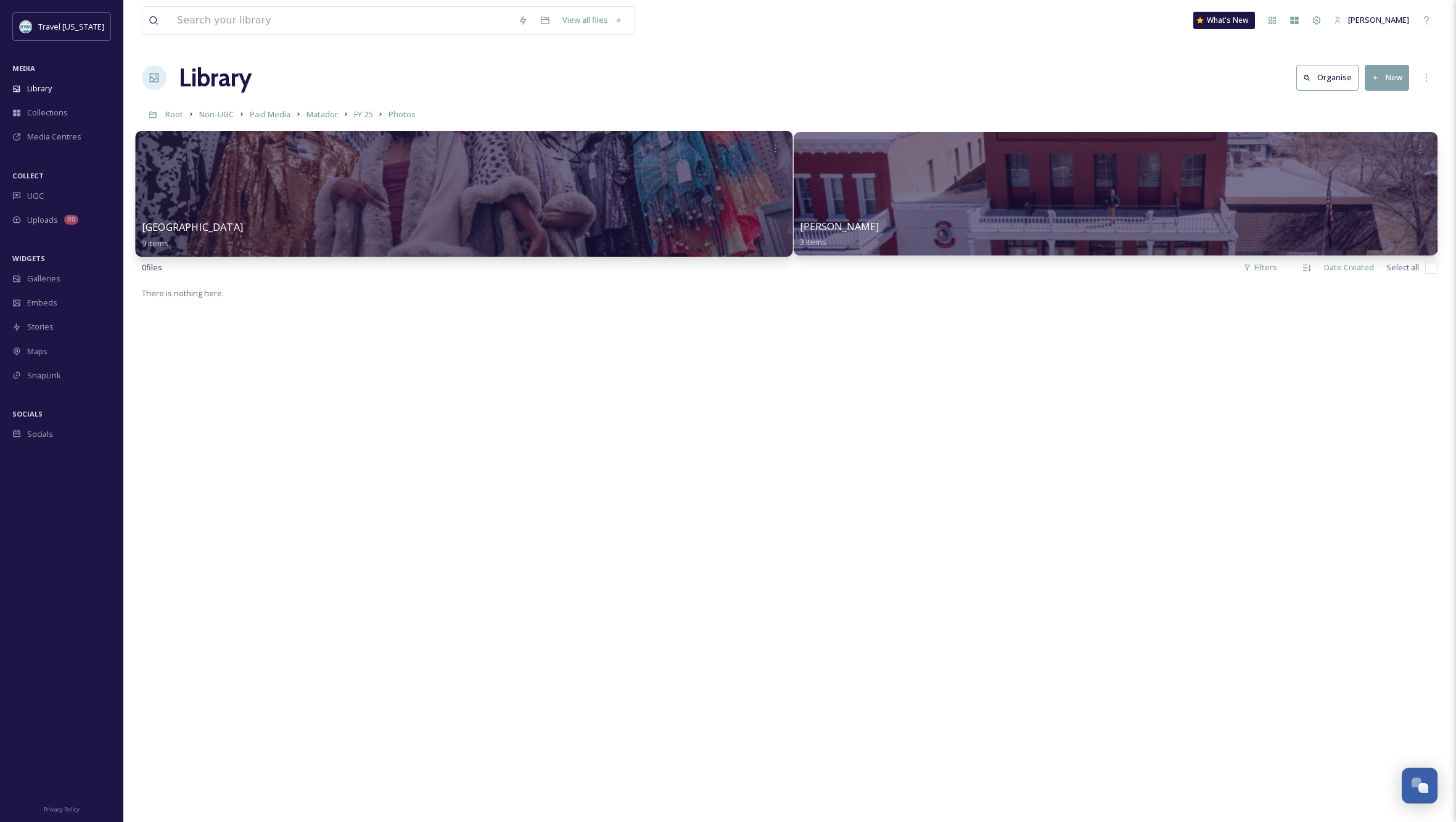
click at [343, 185] on div at bounding box center [464, 194] width 656 height 126
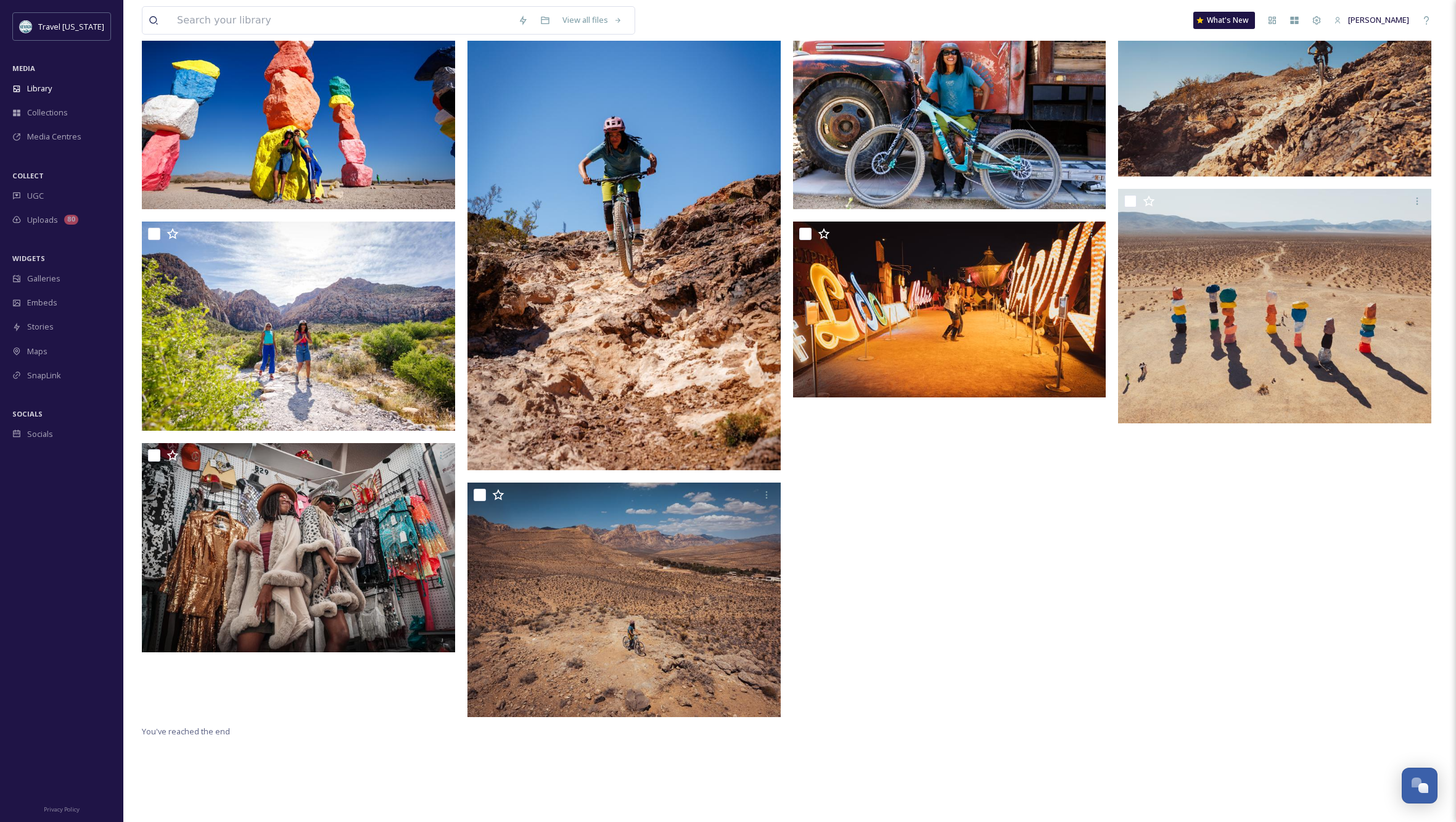
scroll to position [162, 0]
click at [1333, 564] on div at bounding box center [1278, 361] width 320 height 723
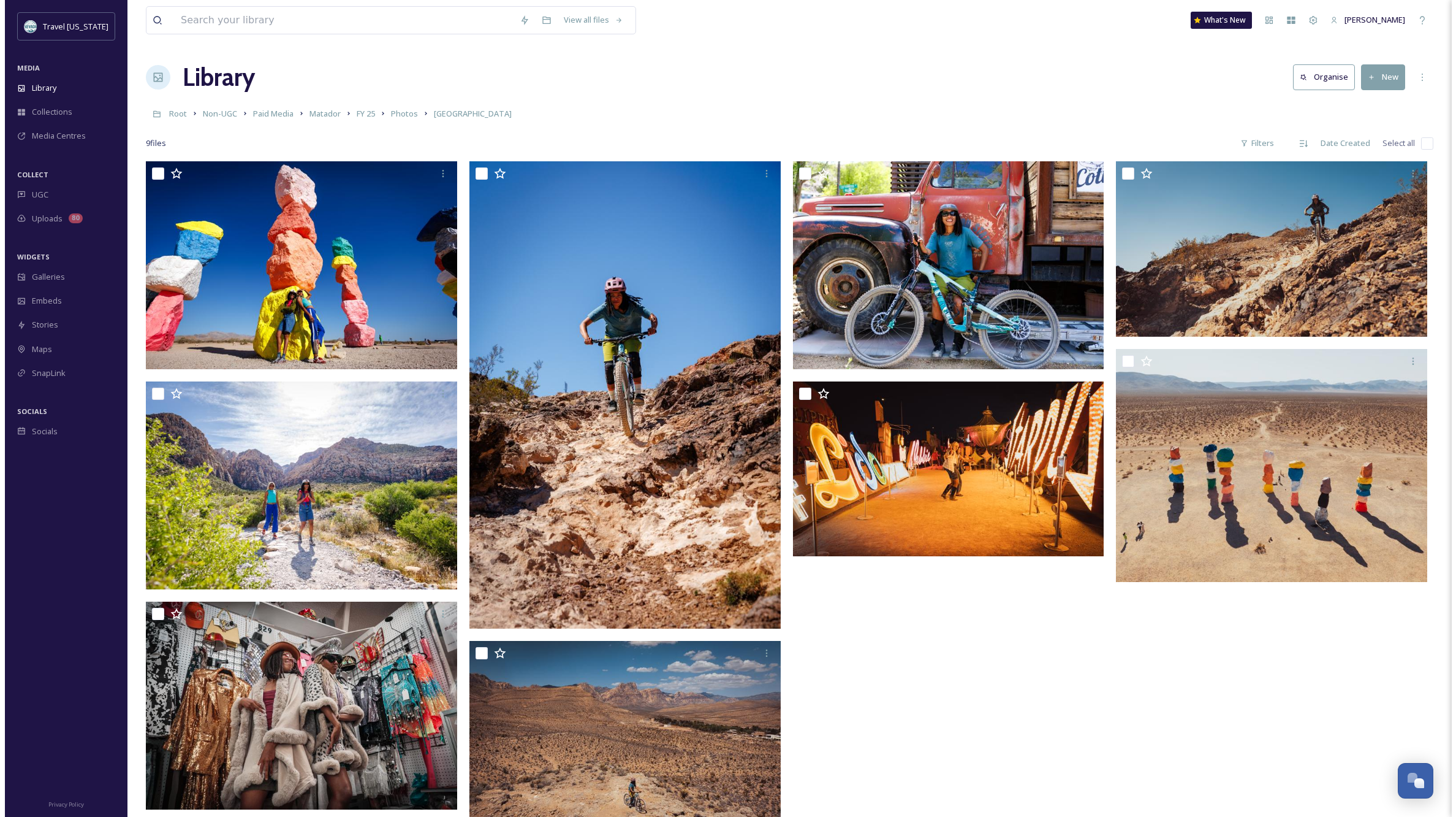
scroll to position [0, 0]
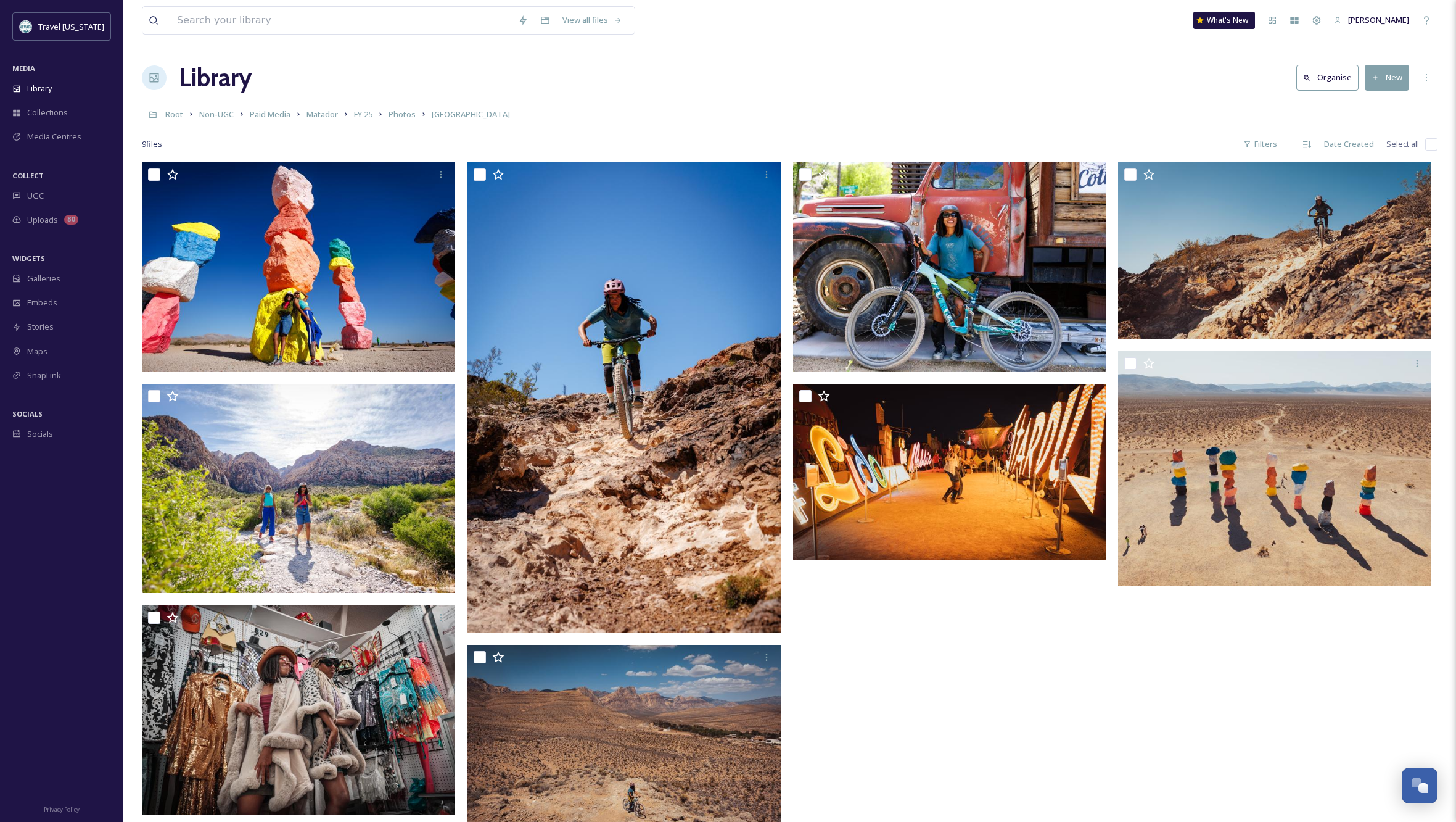
click at [1435, 148] on input "checkbox" at bounding box center [1431, 144] width 12 height 12
checkbox input "true"
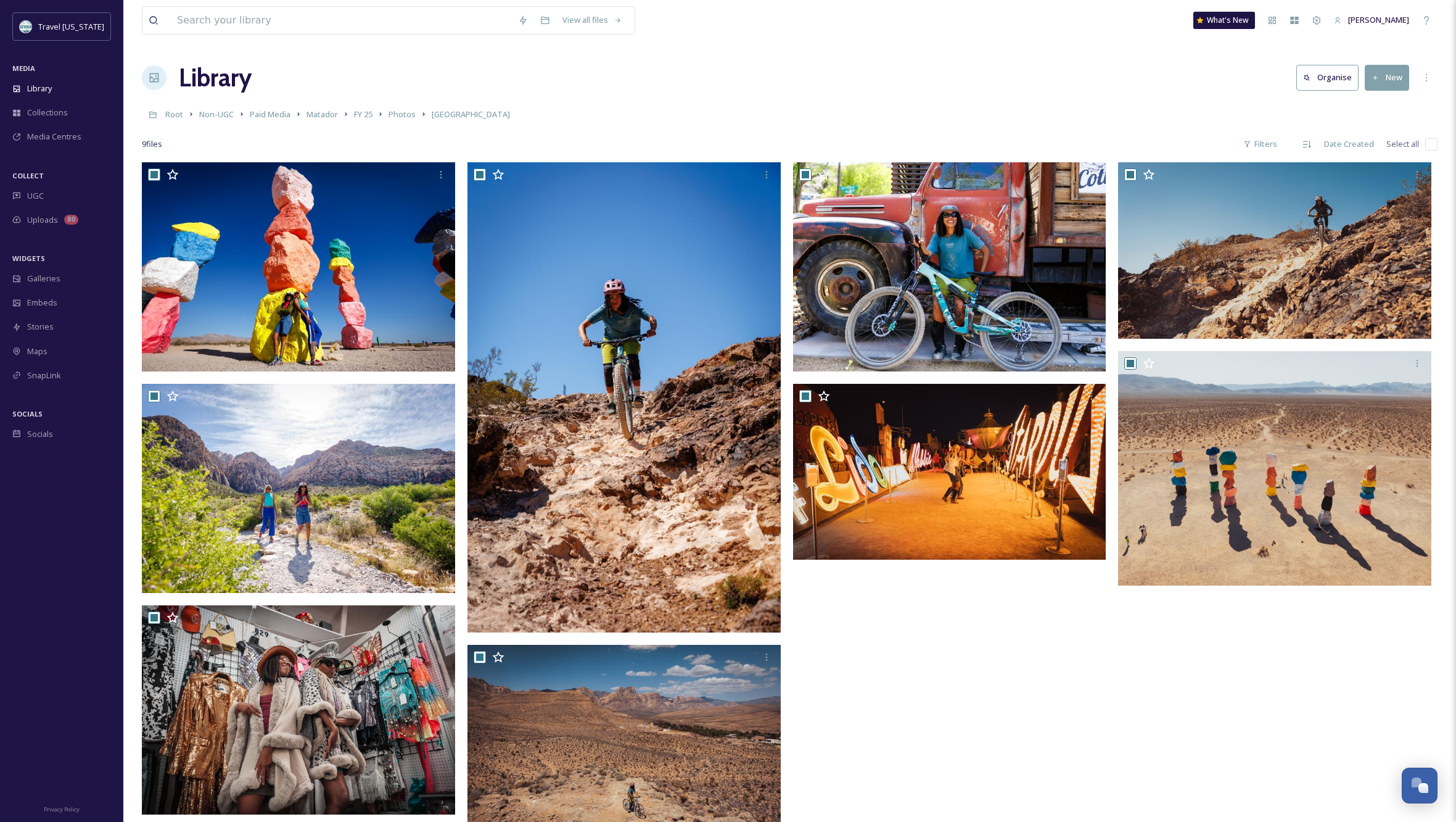
checkbox input "true"
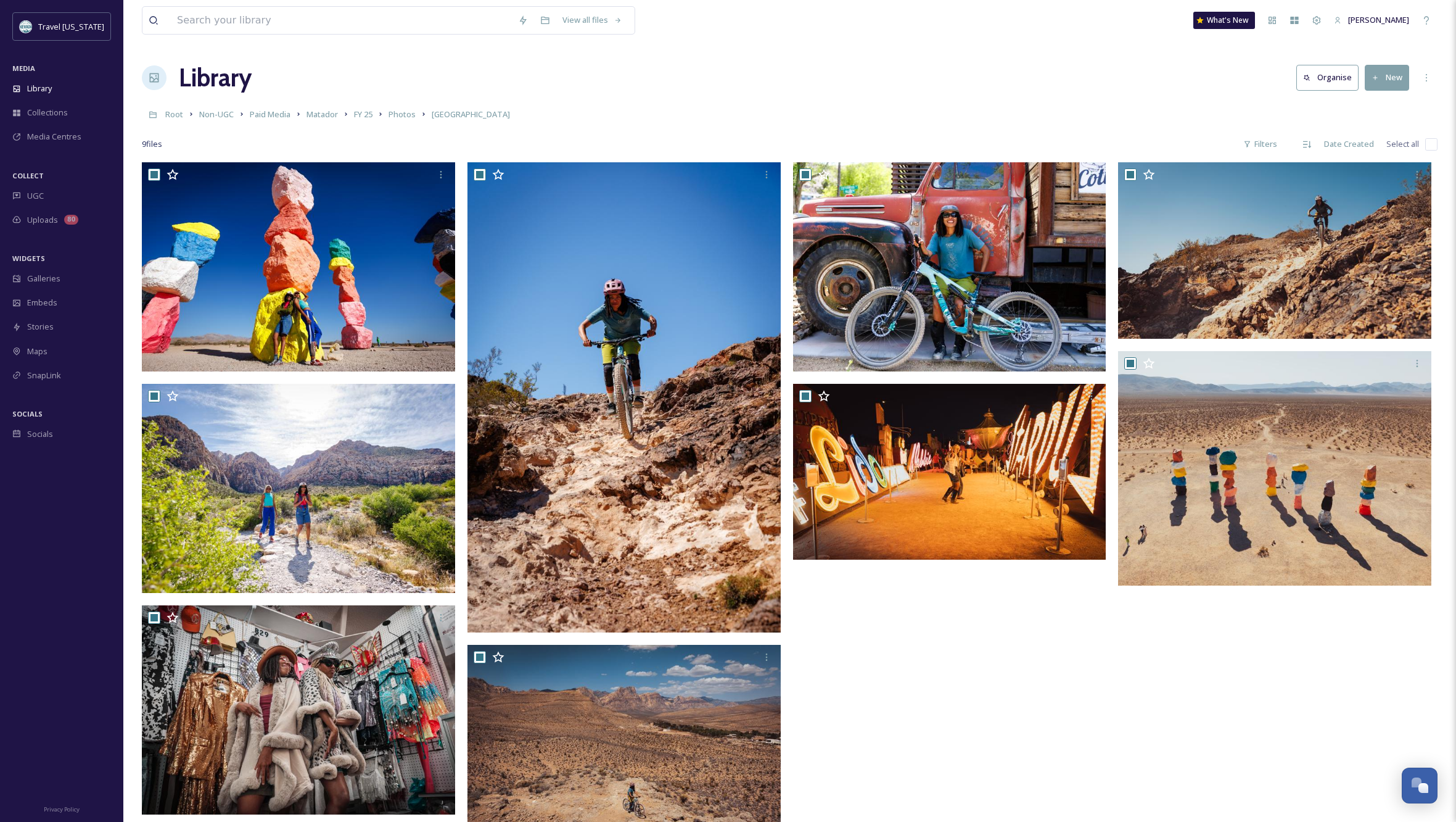
checkbox input "true"
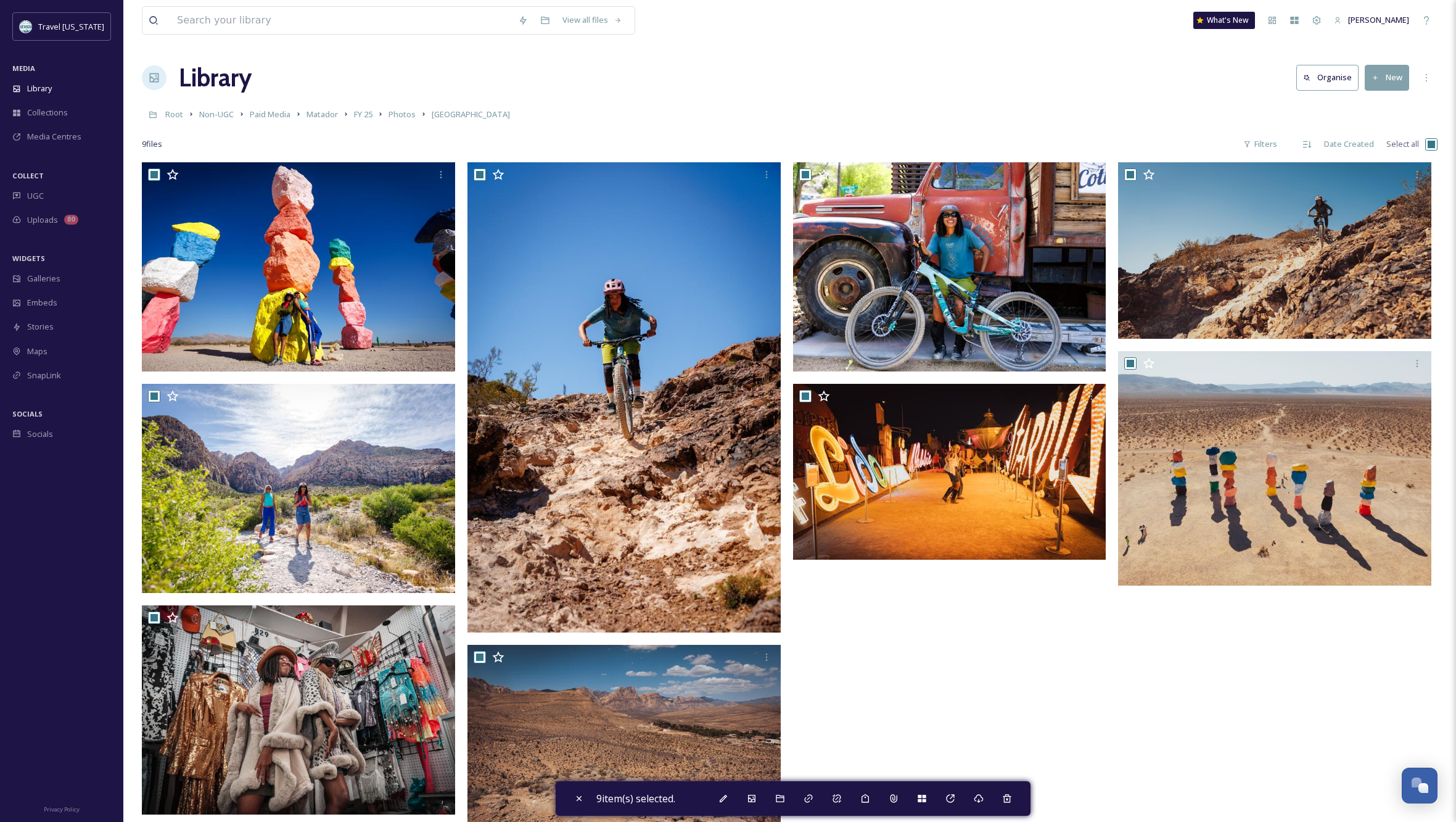
click at [1435, 143] on input "checkbox" at bounding box center [1431, 144] width 12 height 12
checkbox input "false"
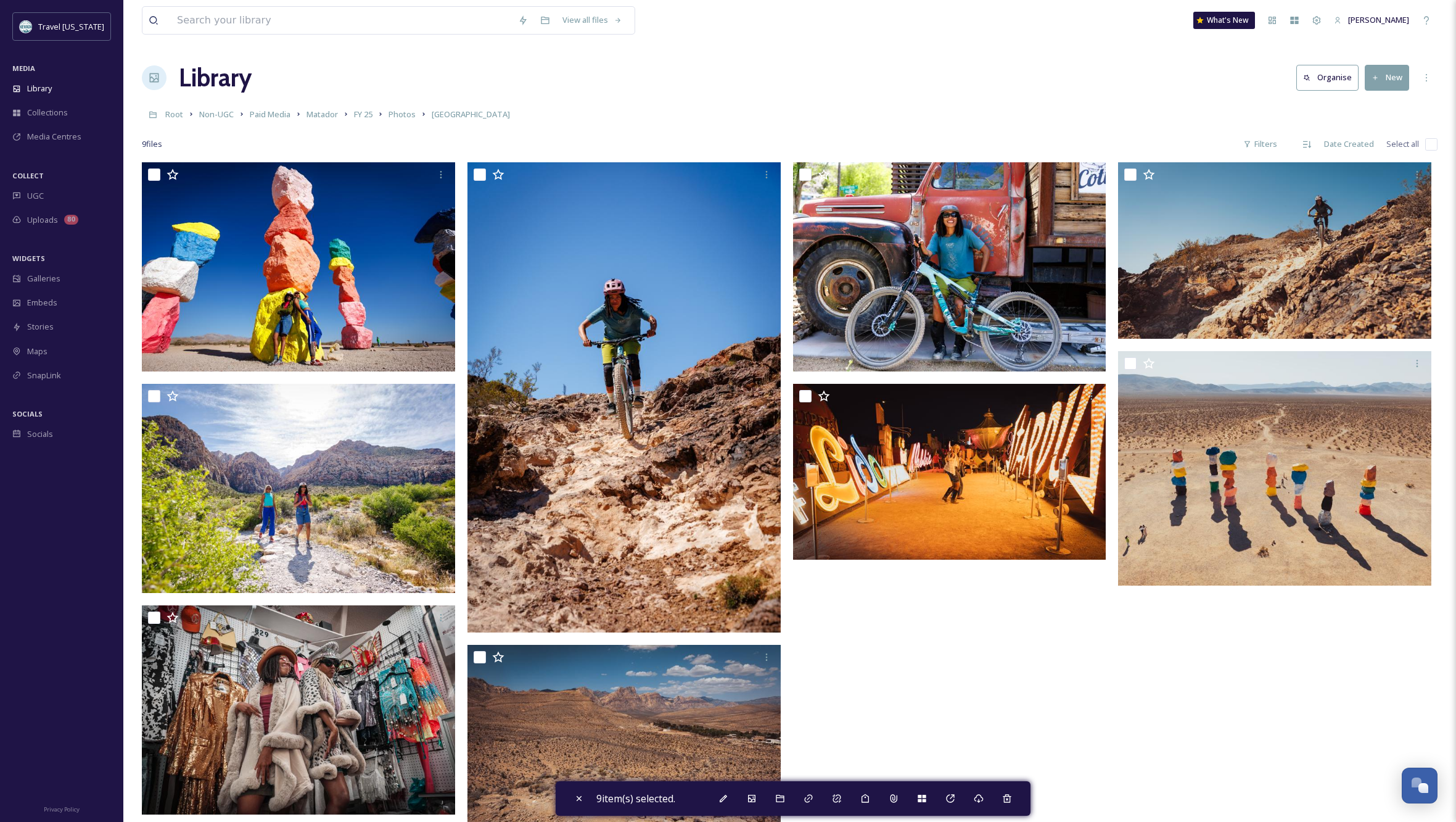
checkbox input "false"
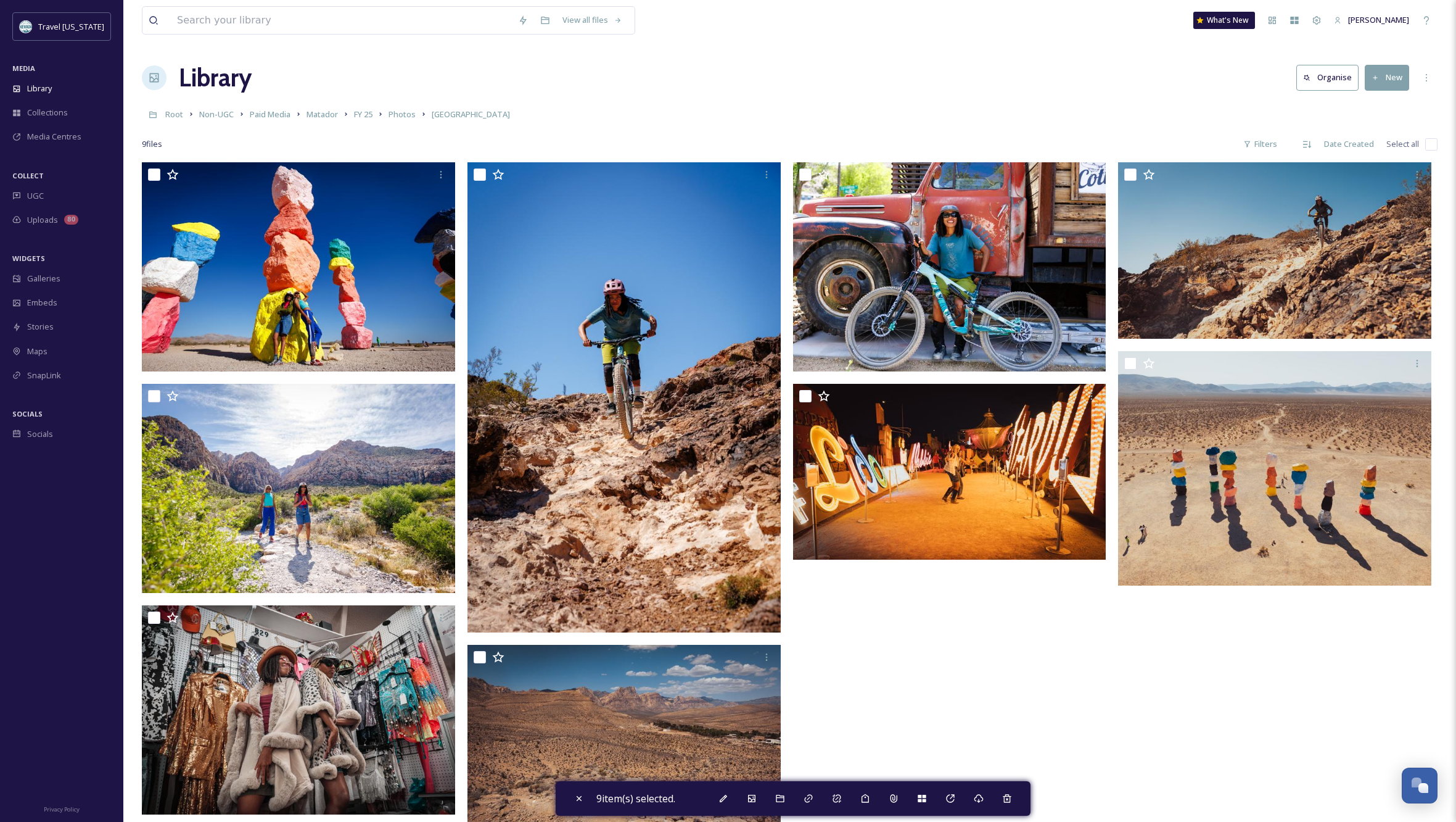
checkbox input "false"
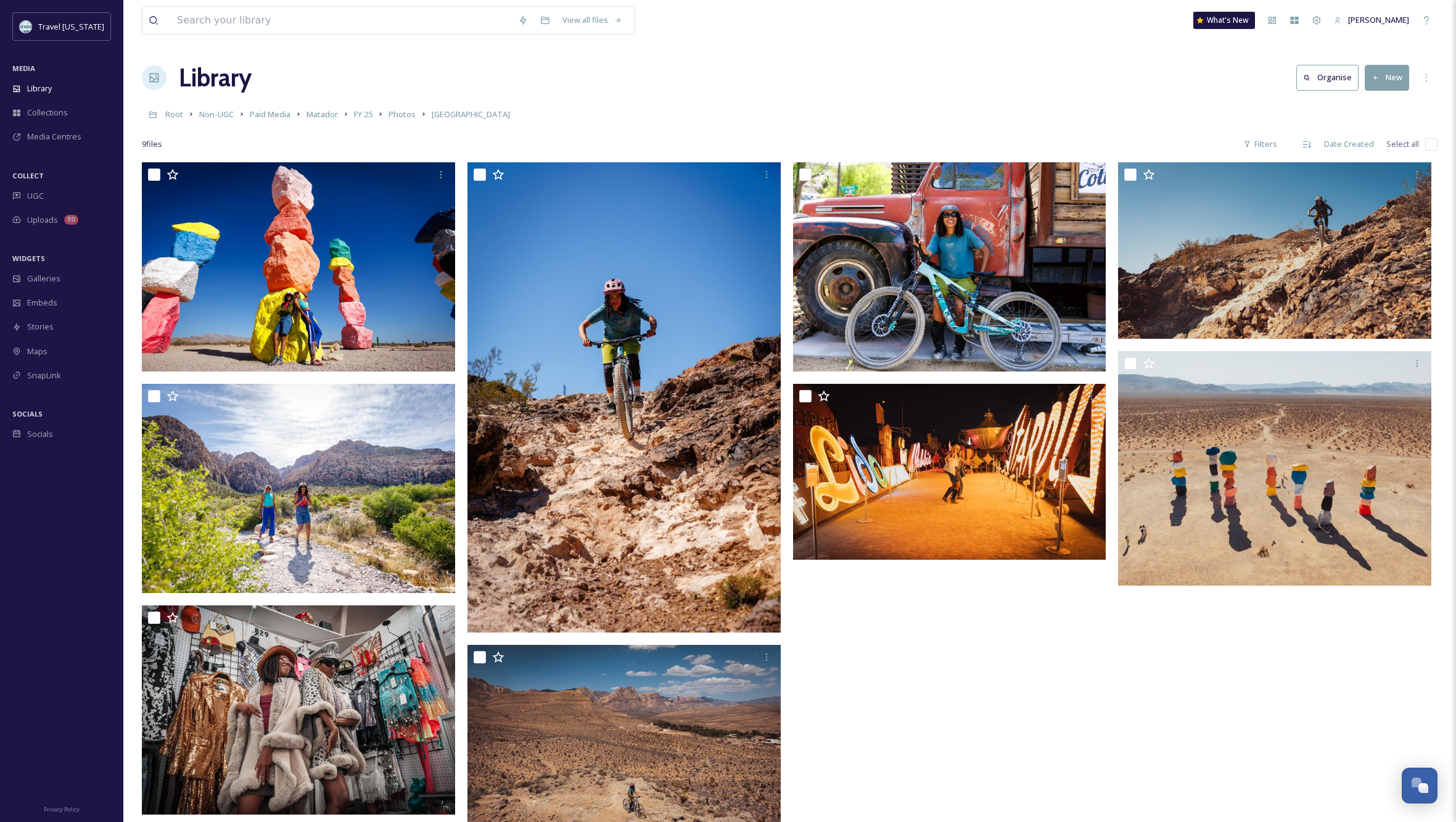
click at [1437, 141] on input "checkbox" at bounding box center [1431, 144] width 12 height 12
checkbox input "true"
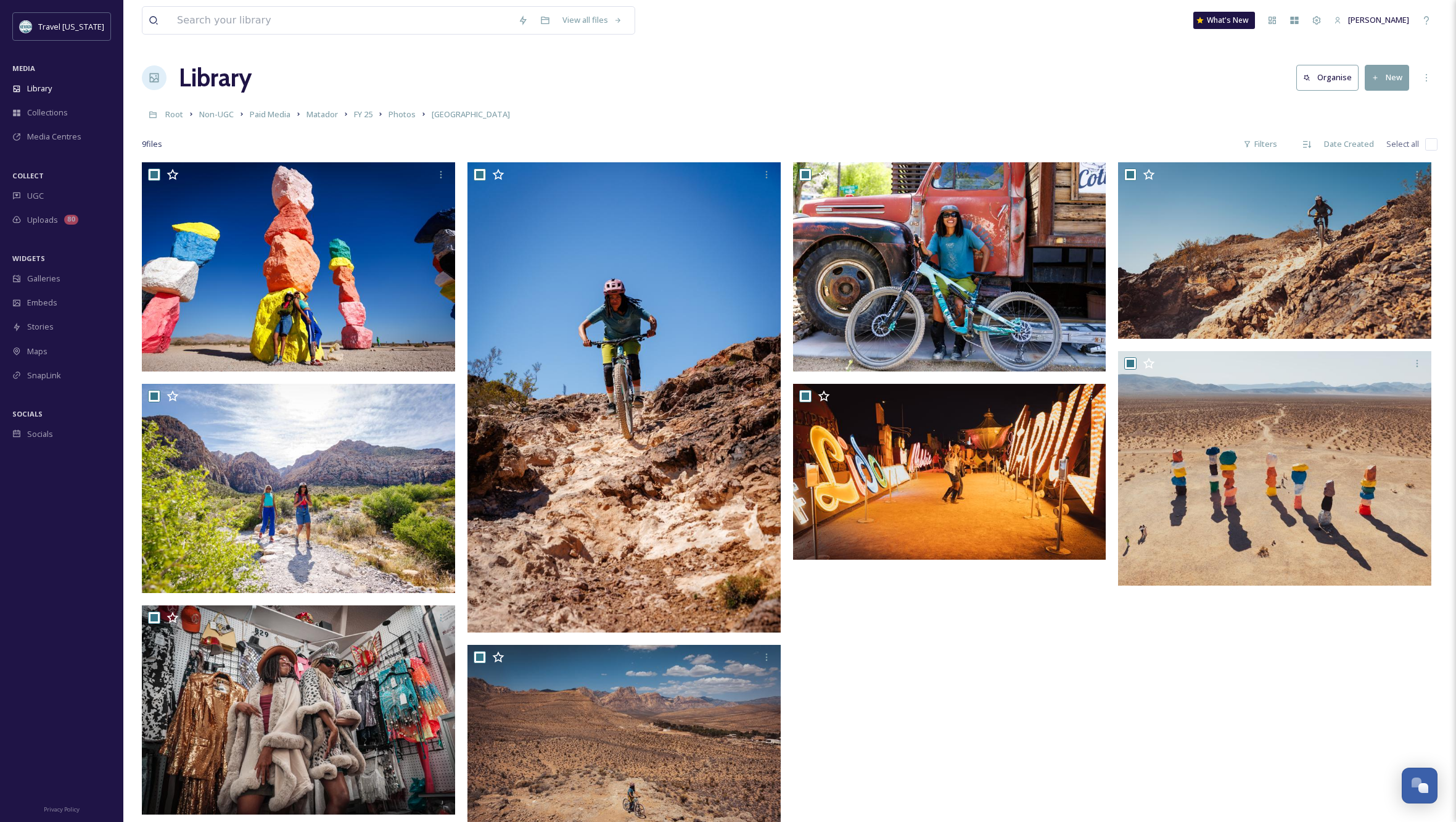
checkbox input "true"
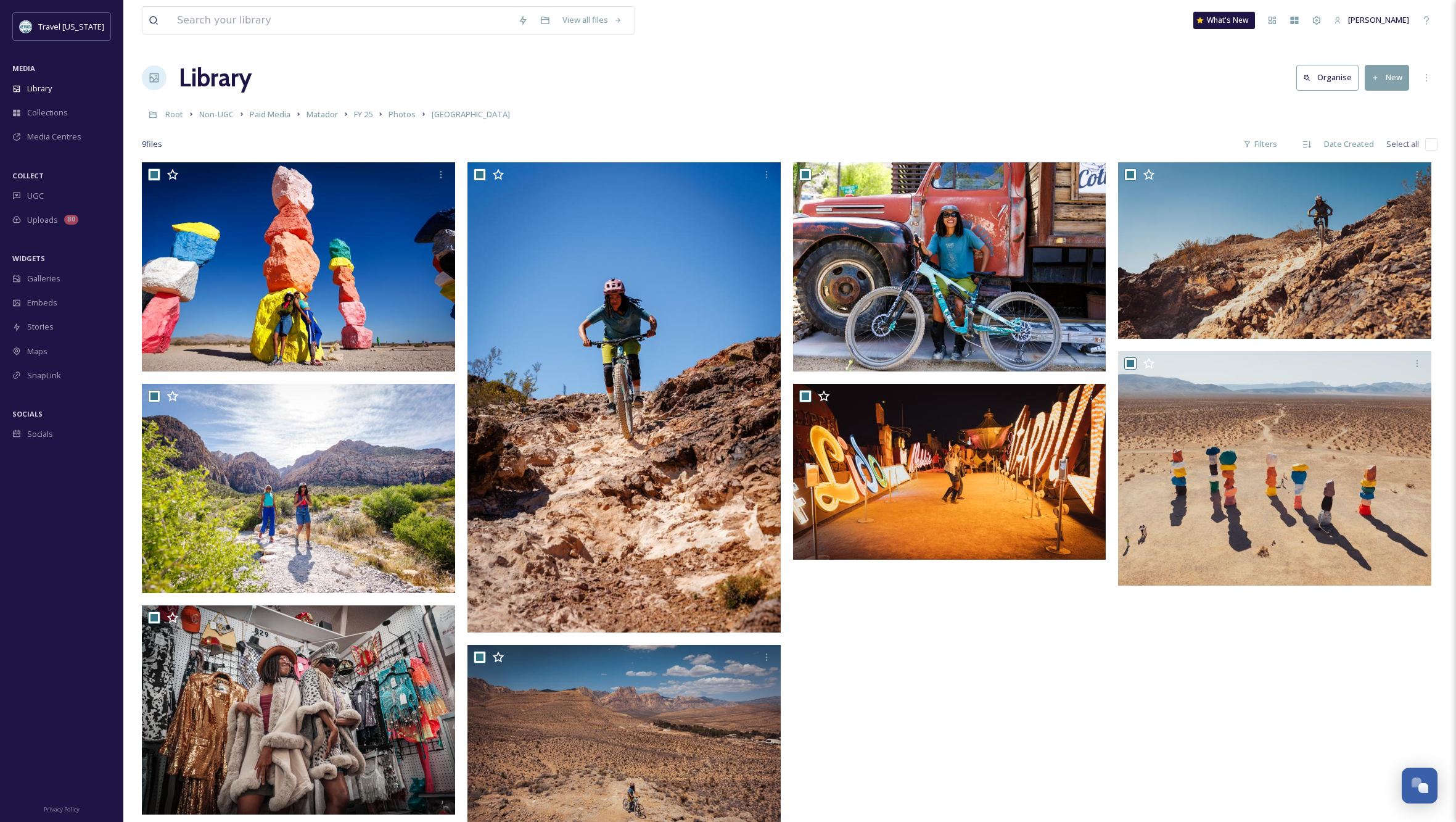
checkbox input "true"
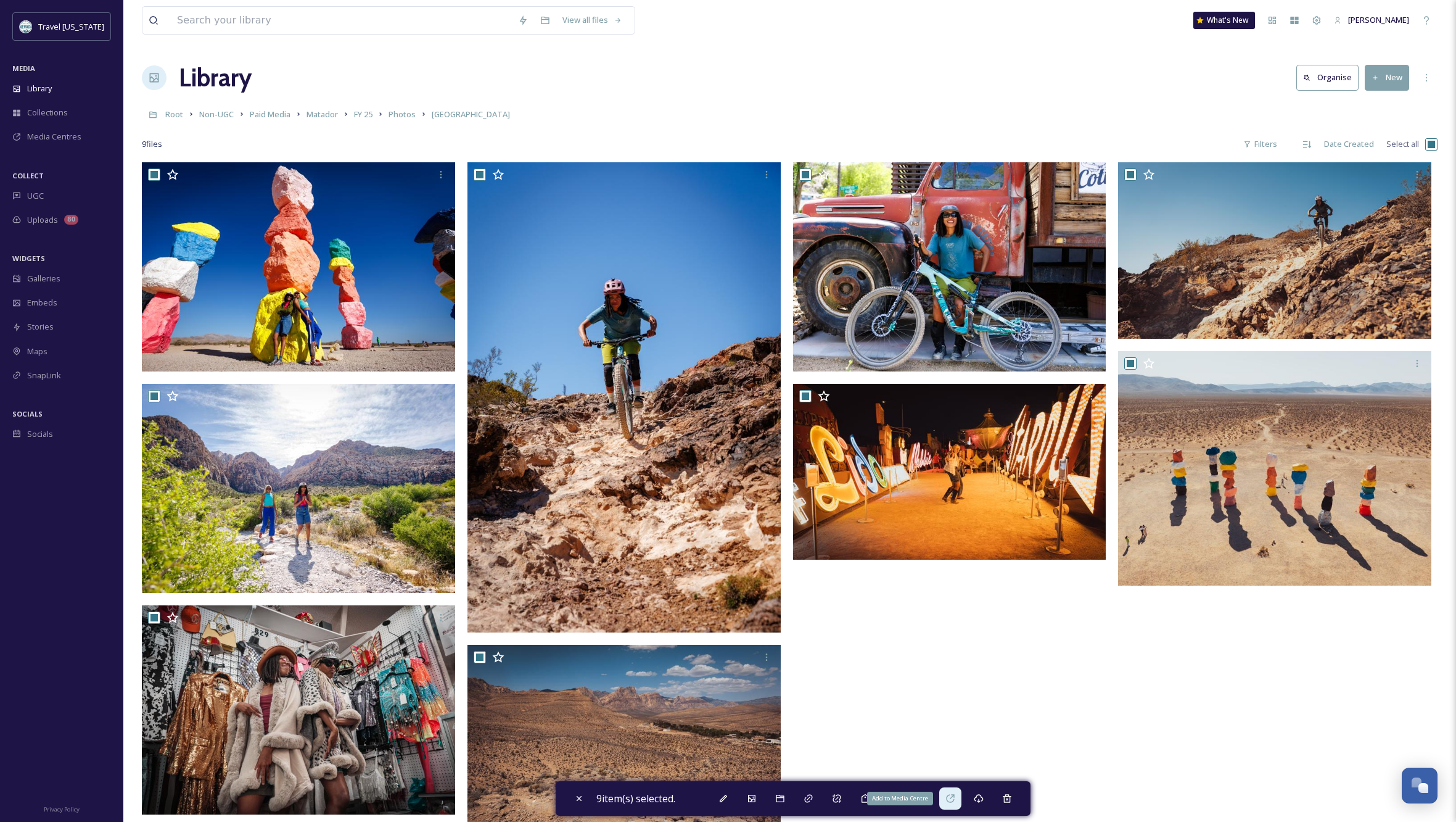
click at [954, 797] on icon at bounding box center [949, 797] width 8 height 8
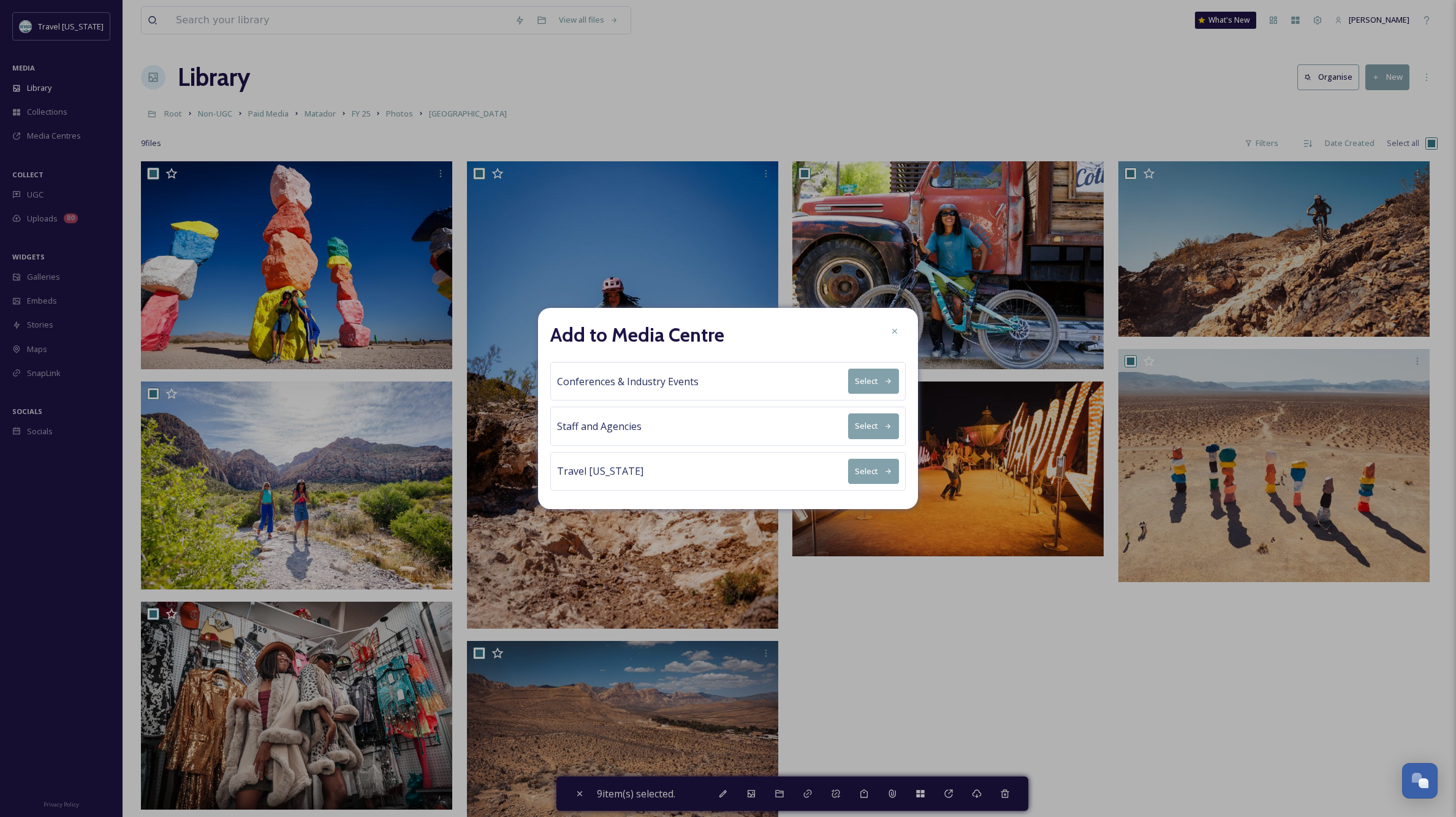
click at [888, 424] on icon at bounding box center [888, 426] width 8 height 8
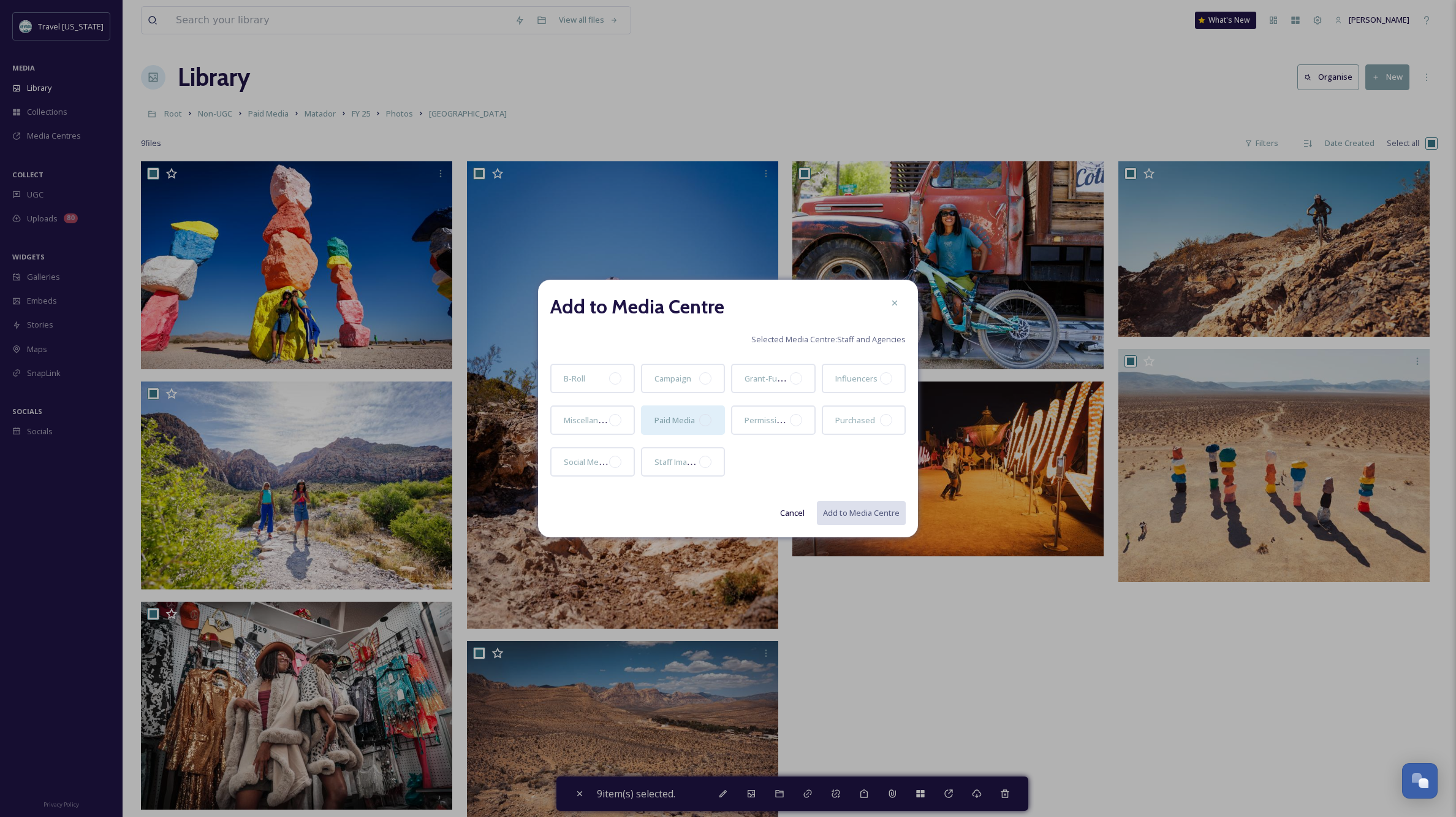
click at [708, 420] on div at bounding box center [705, 420] width 12 height 12
click at [669, 410] on div "Paid Media" at bounding box center [683, 419] width 85 height 29
click at [669, 417] on span "Paid Media" at bounding box center [675, 419] width 40 height 11
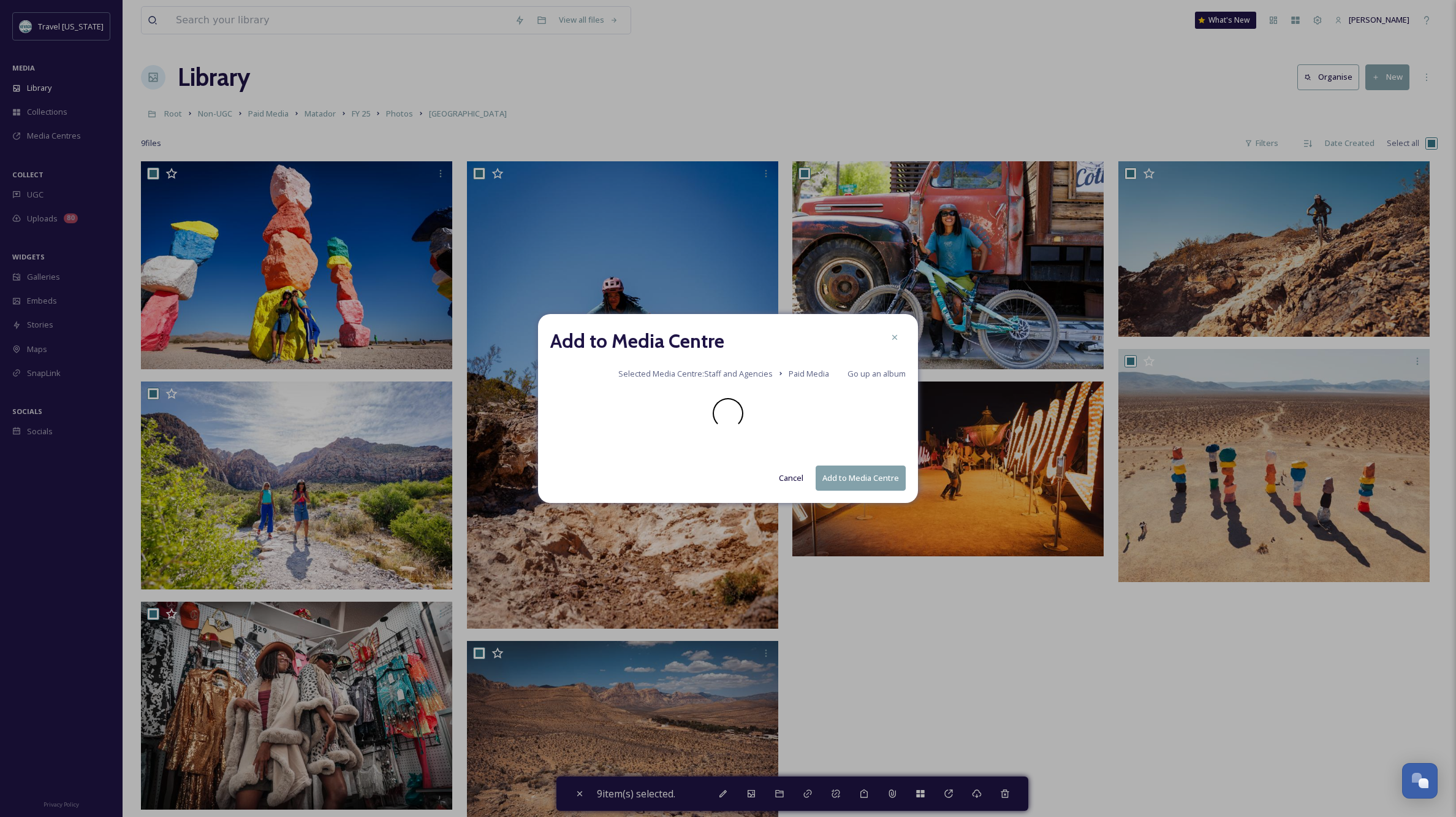
click at [669, 417] on div at bounding box center [728, 414] width 355 height 31
click at [593, 412] on span "Matador" at bounding box center [579, 412] width 32 height 11
click at [593, 412] on div at bounding box center [728, 414] width 355 height 31
click at [894, 336] on icon at bounding box center [894, 337] width 9 height 9
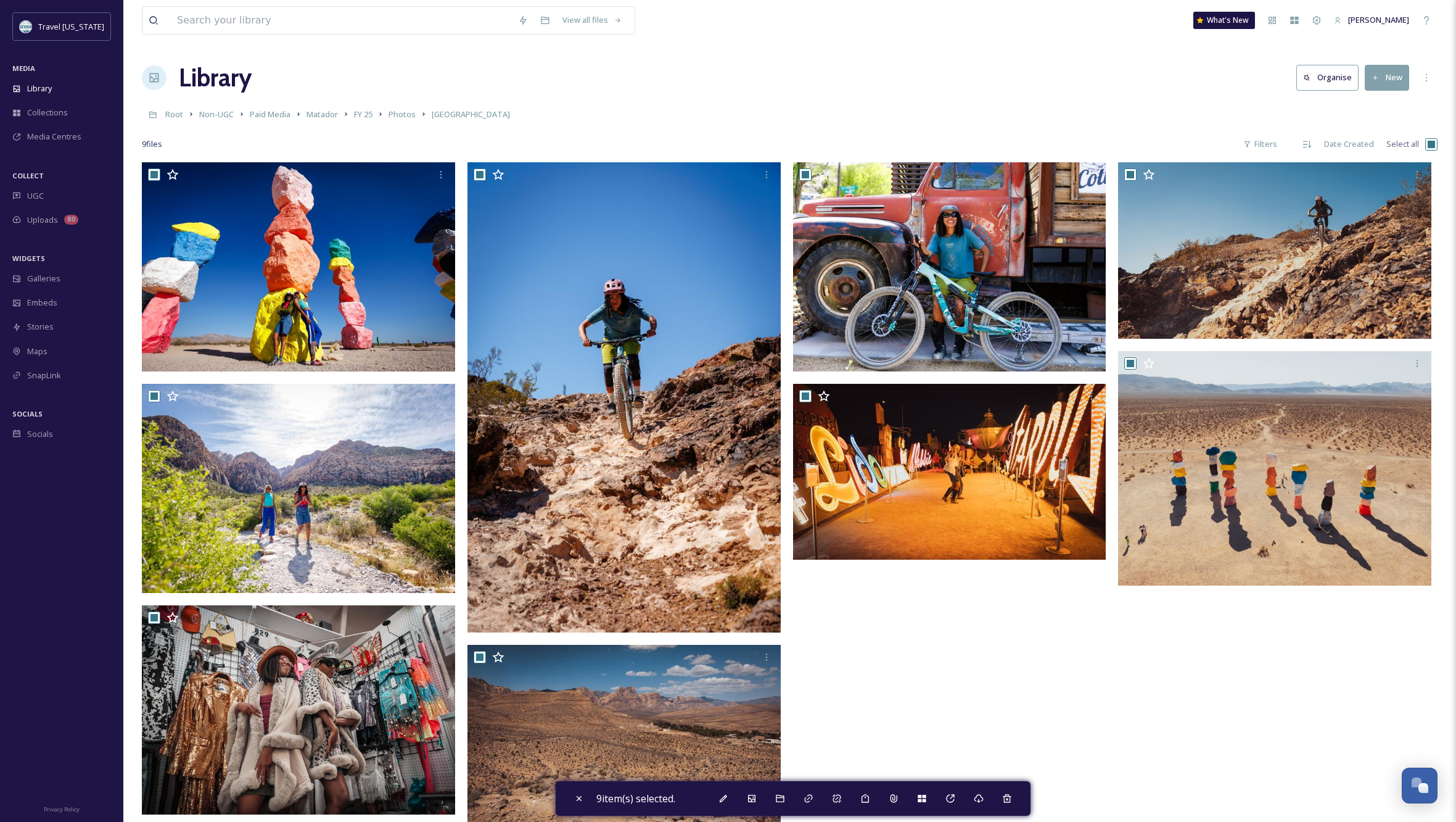
drag, startPoint x: 1009, startPoint y: 727, endPoint x: 991, endPoint y: 711, distance: 24.1
click at [1009, 727] on div at bounding box center [953, 523] width 320 height 723
click at [953, 798] on icon at bounding box center [949, 798] width 9 height 9
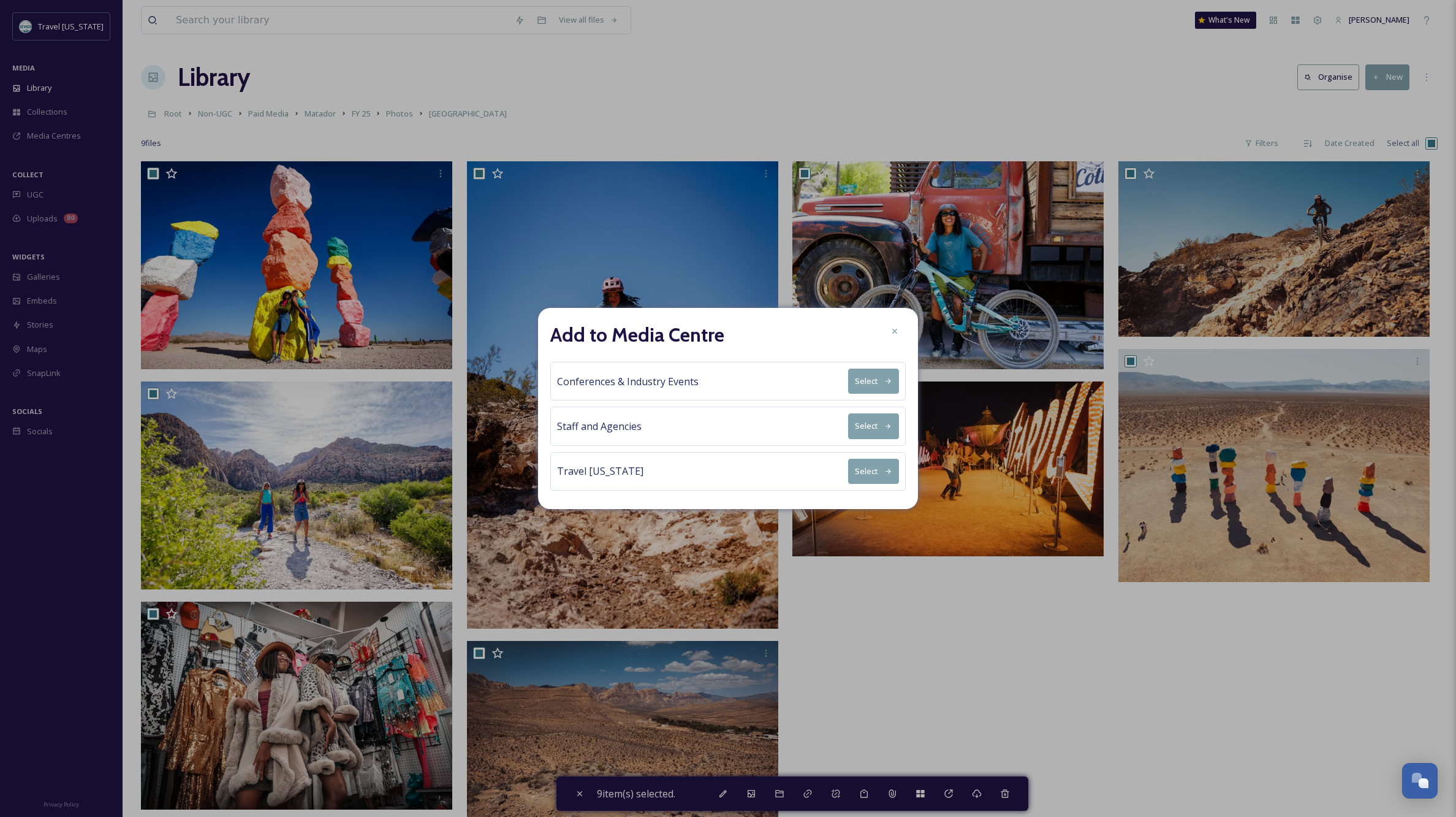
click at [869, 427] on button "Select" at bounding box center [873, 425] width 51 height 25
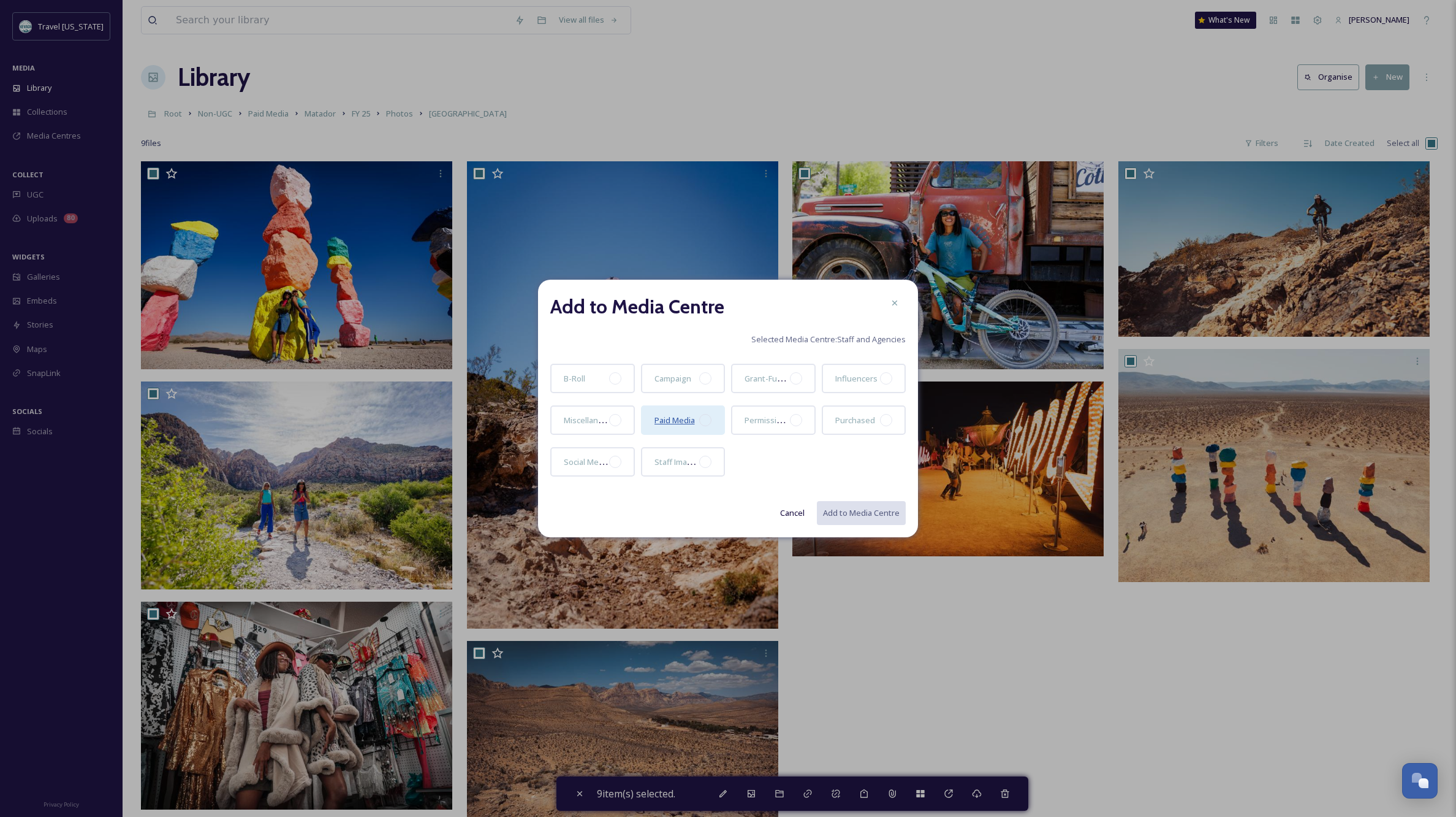
click at [665, 416] on span "Paid Media" at bounding box center [675, 420] width 40 height 11
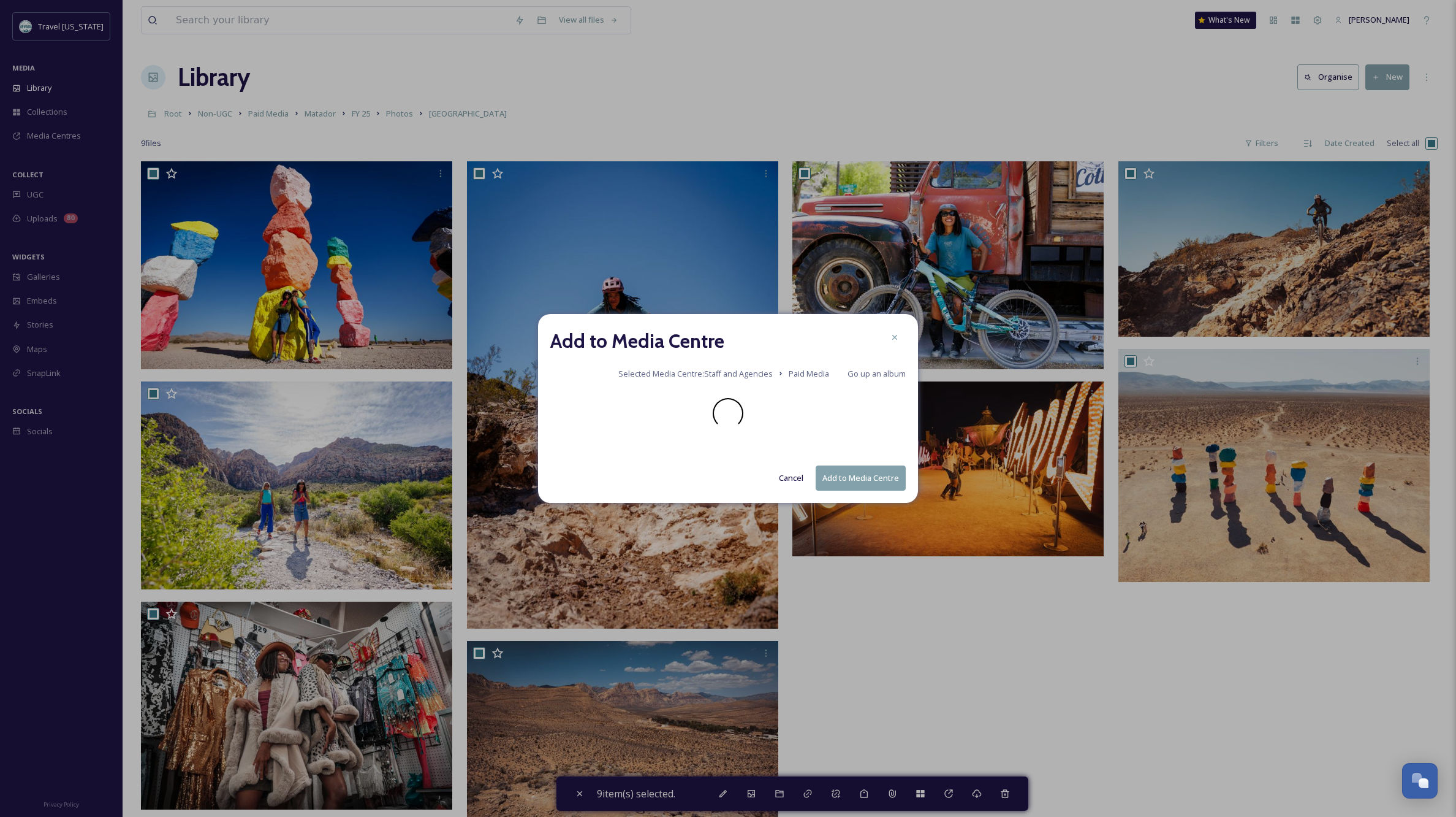
click at [665, 416] on div at bounding box center [728, 414] width 355 height 31
click at [585, 415] on span "Matador" at bounding box center [579, 412] width 32 height 11
click at [573, 412] on span "FY25" at bounding box center [572, 412] width 16 height 11
click at [574, 414] on span "Photos" at bounding box center [577, 412] width 27 height 11
click at [574, 413] on span "[GEOGRAPHIC_DATA]" at bounding box center [603, 413] width 78 height 12
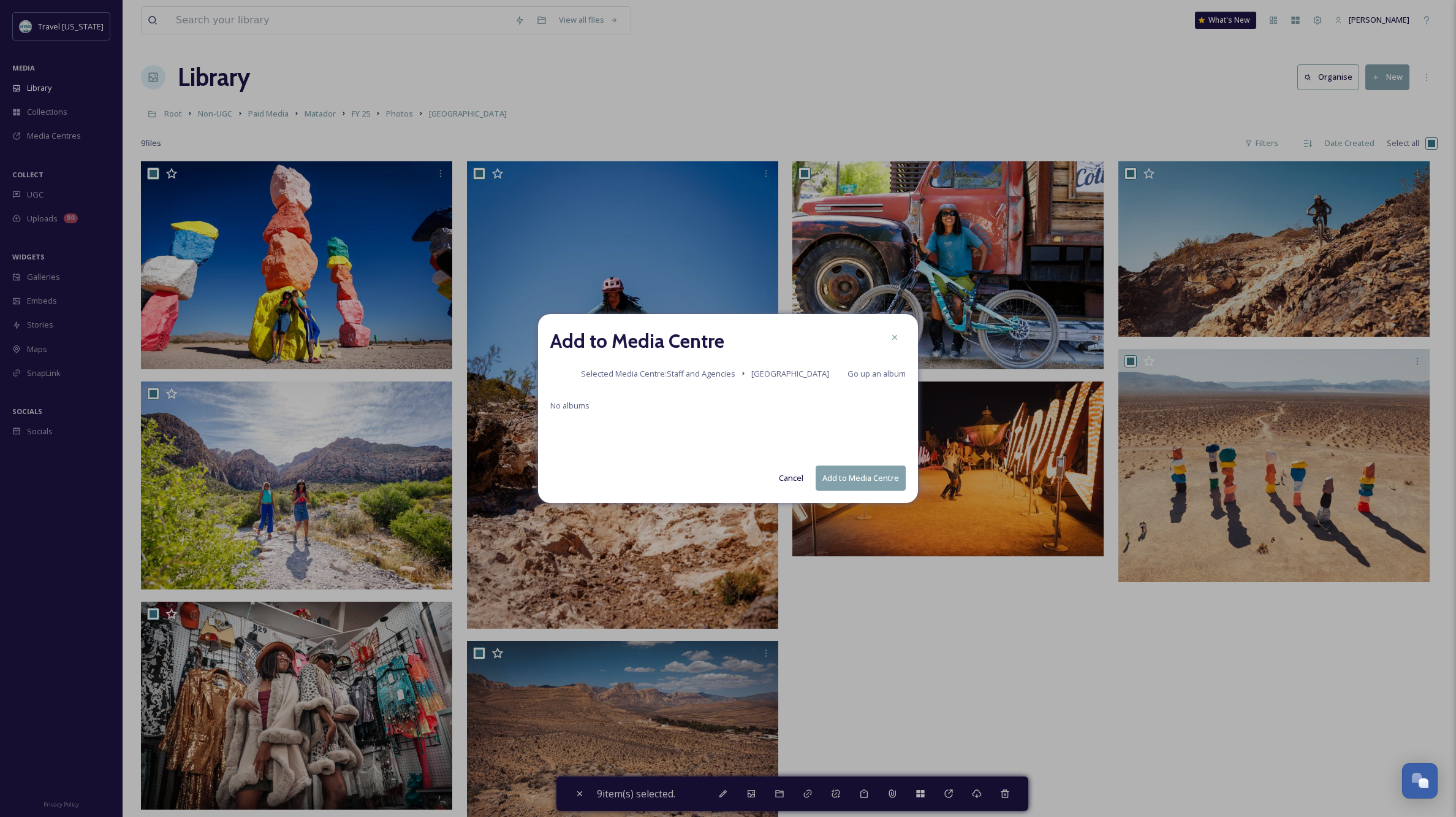
click at [857, 479] on button "Add to Media Centre" at bounding box center [860, 477] width 90 height 25
checkbox input "false"
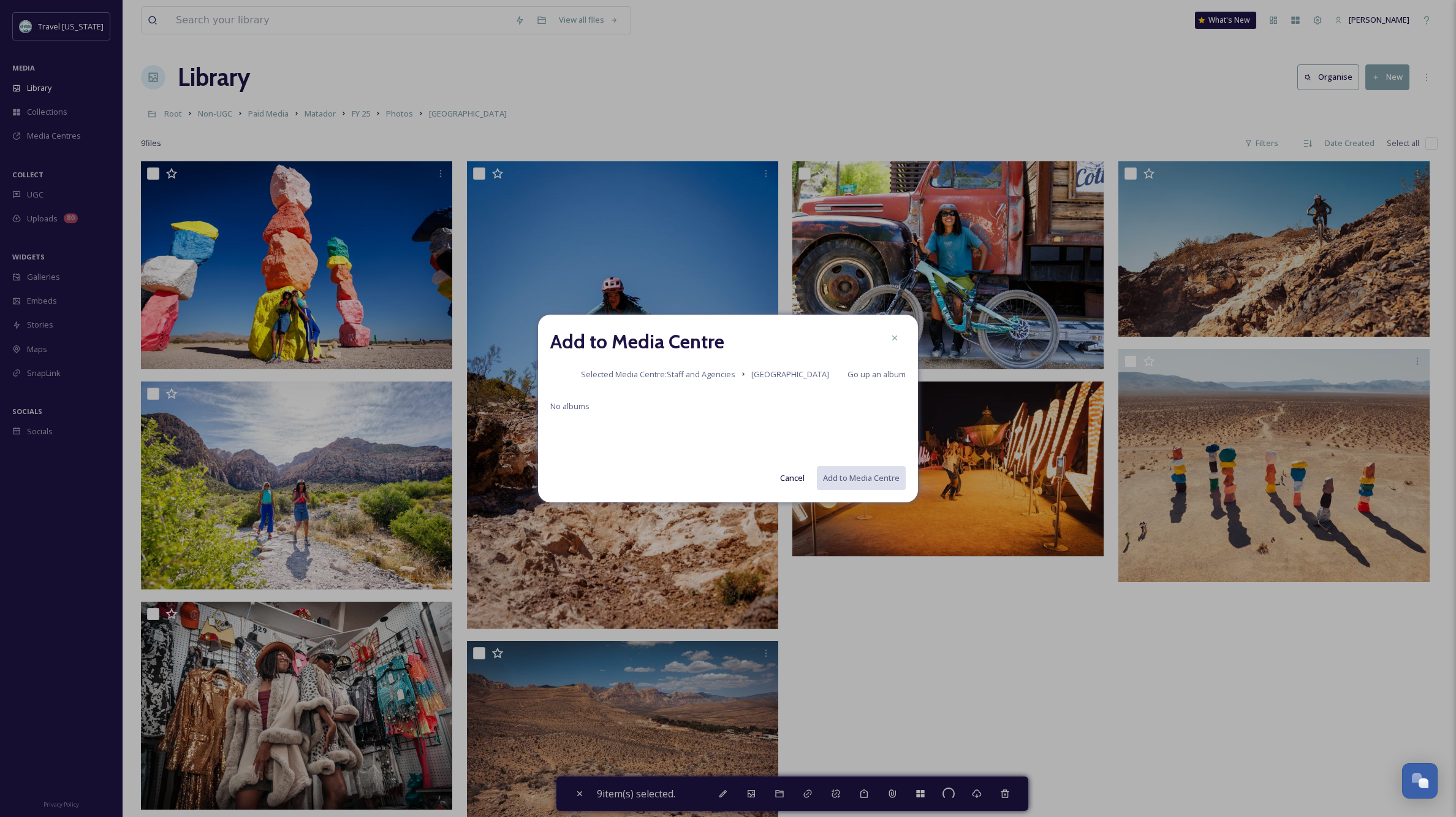
checkbox input "false"
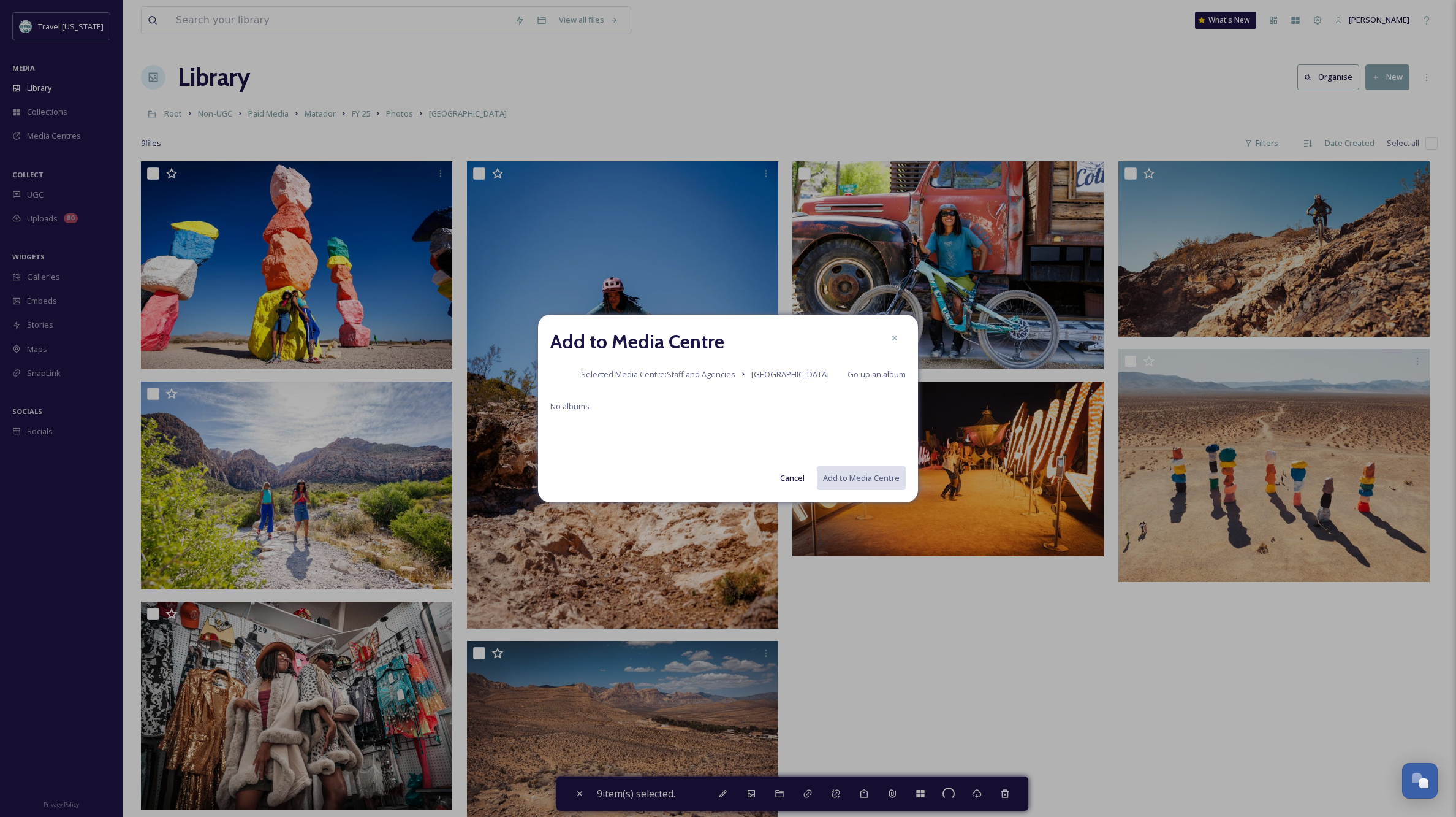
checkbox input "false"
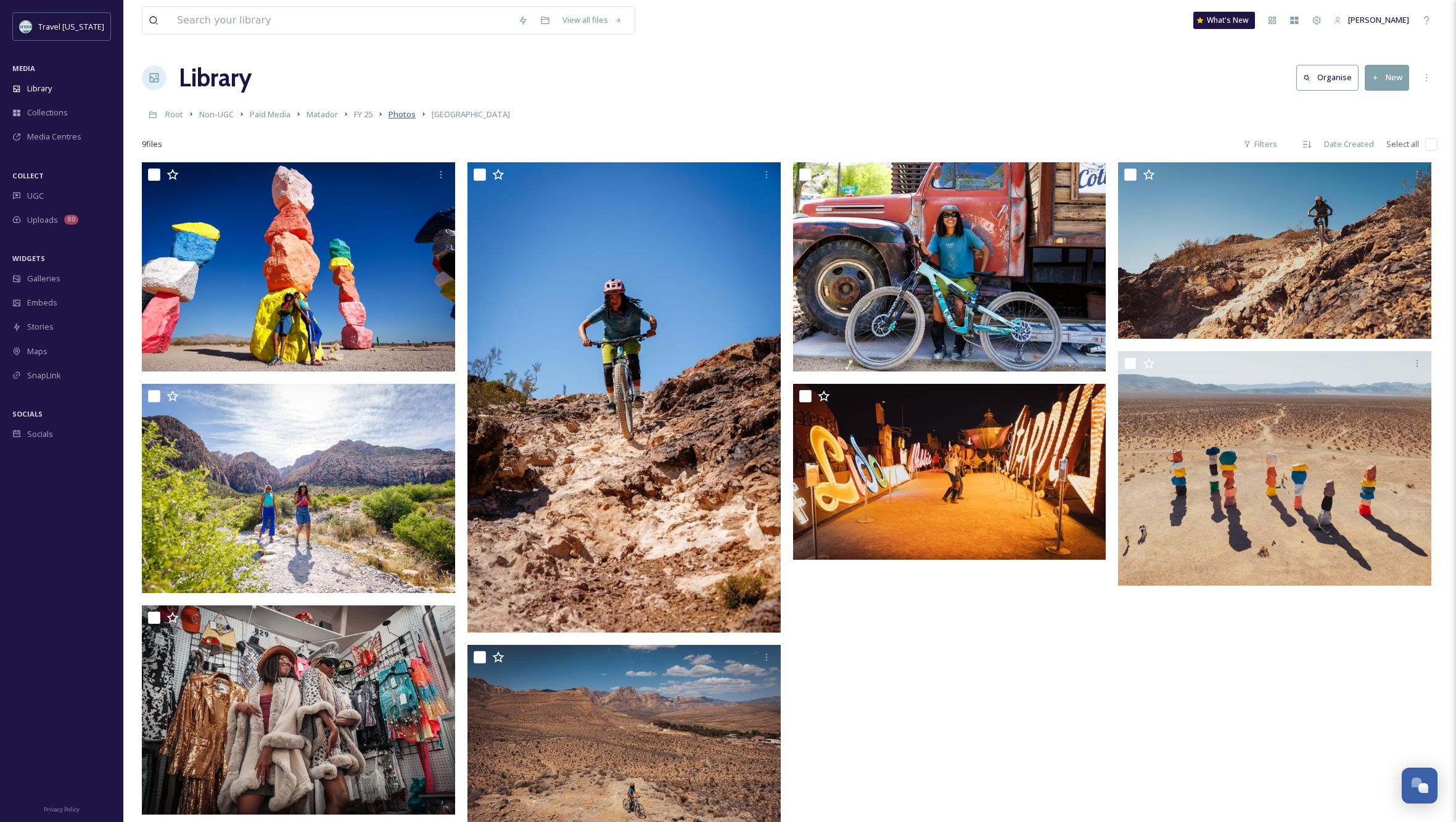
click at [408, 116] on span "Photos" at bounding box center [401, 114] width 27 height 11
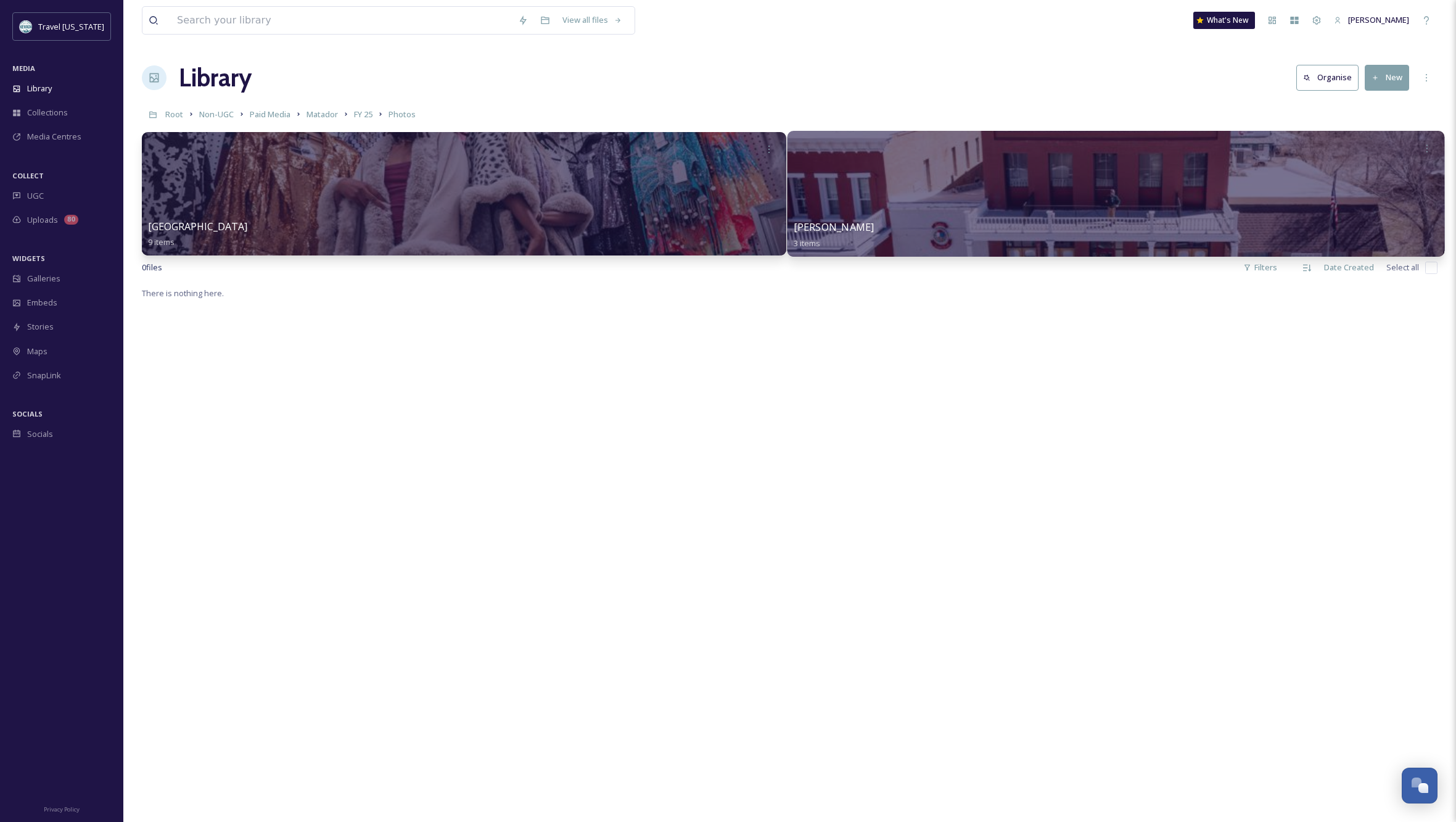
click at [1069, 189] on div at bounding box center [1115, 194] width 656 height 126
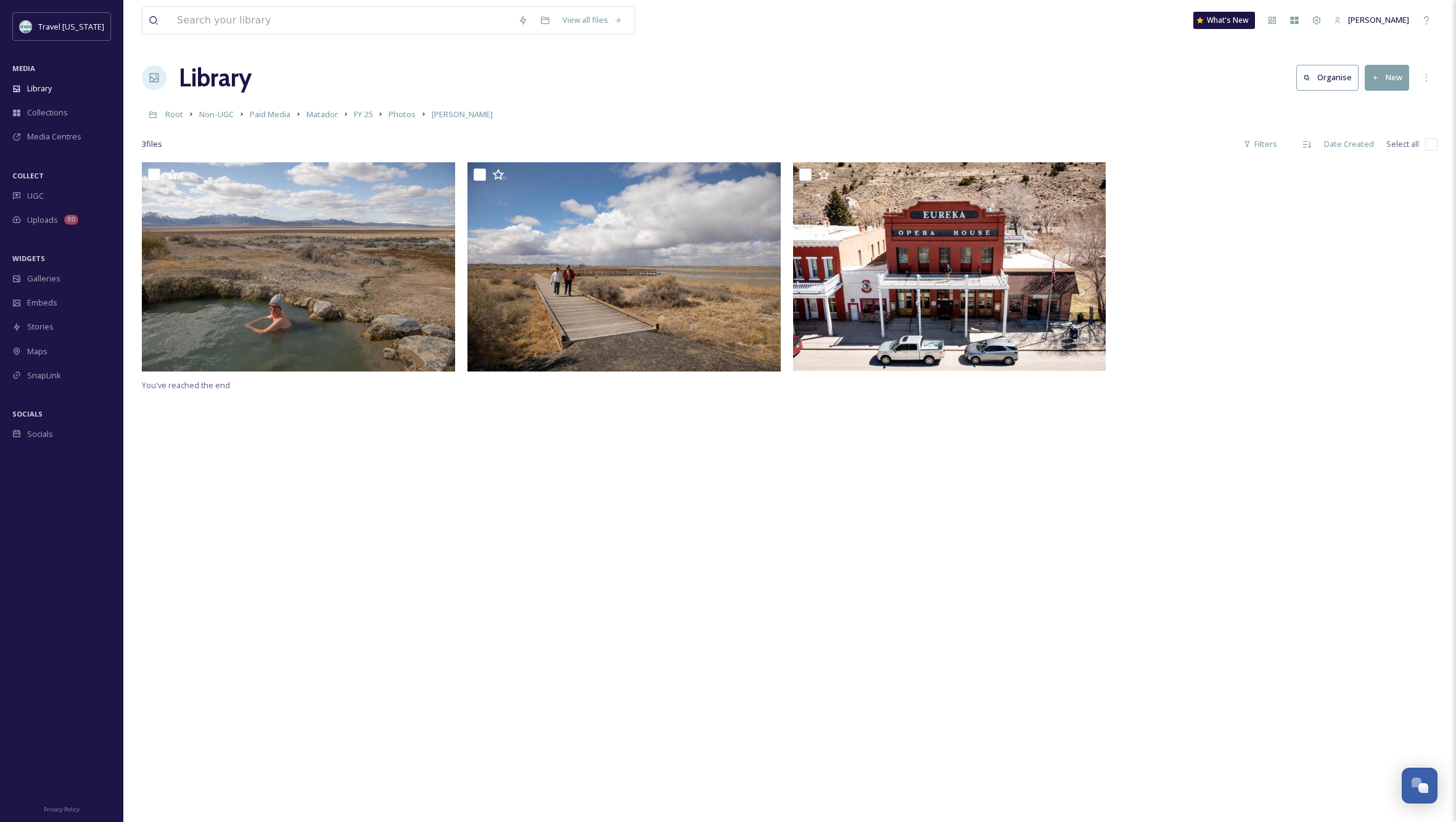
click at [1430, 143] on input "checkbox" at bounding box center [1431, 144] width 12 height 12
checkbox input "true"
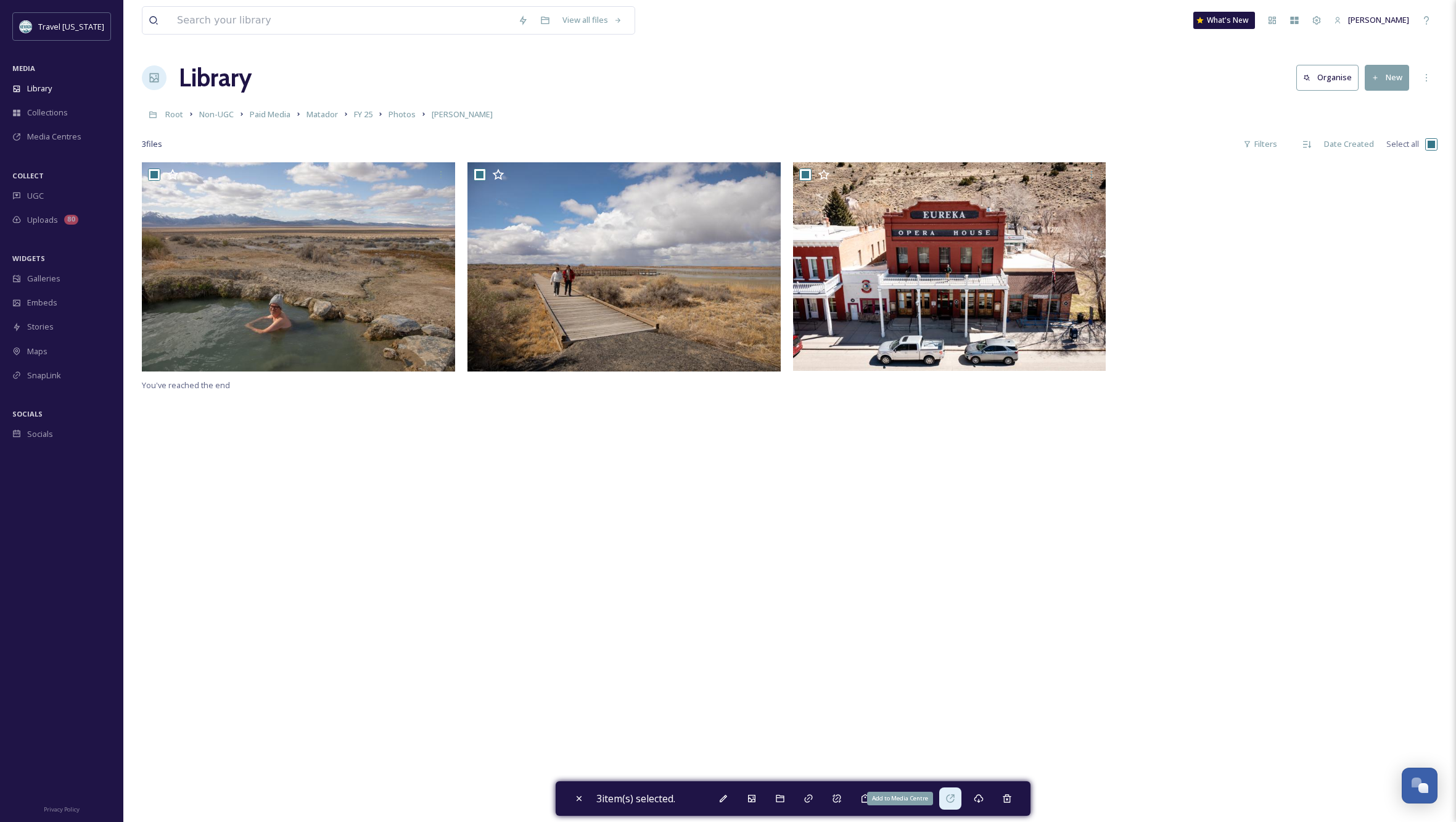
click at [953, 801] on icon at bounding box center [949, 798] width 9 height 9
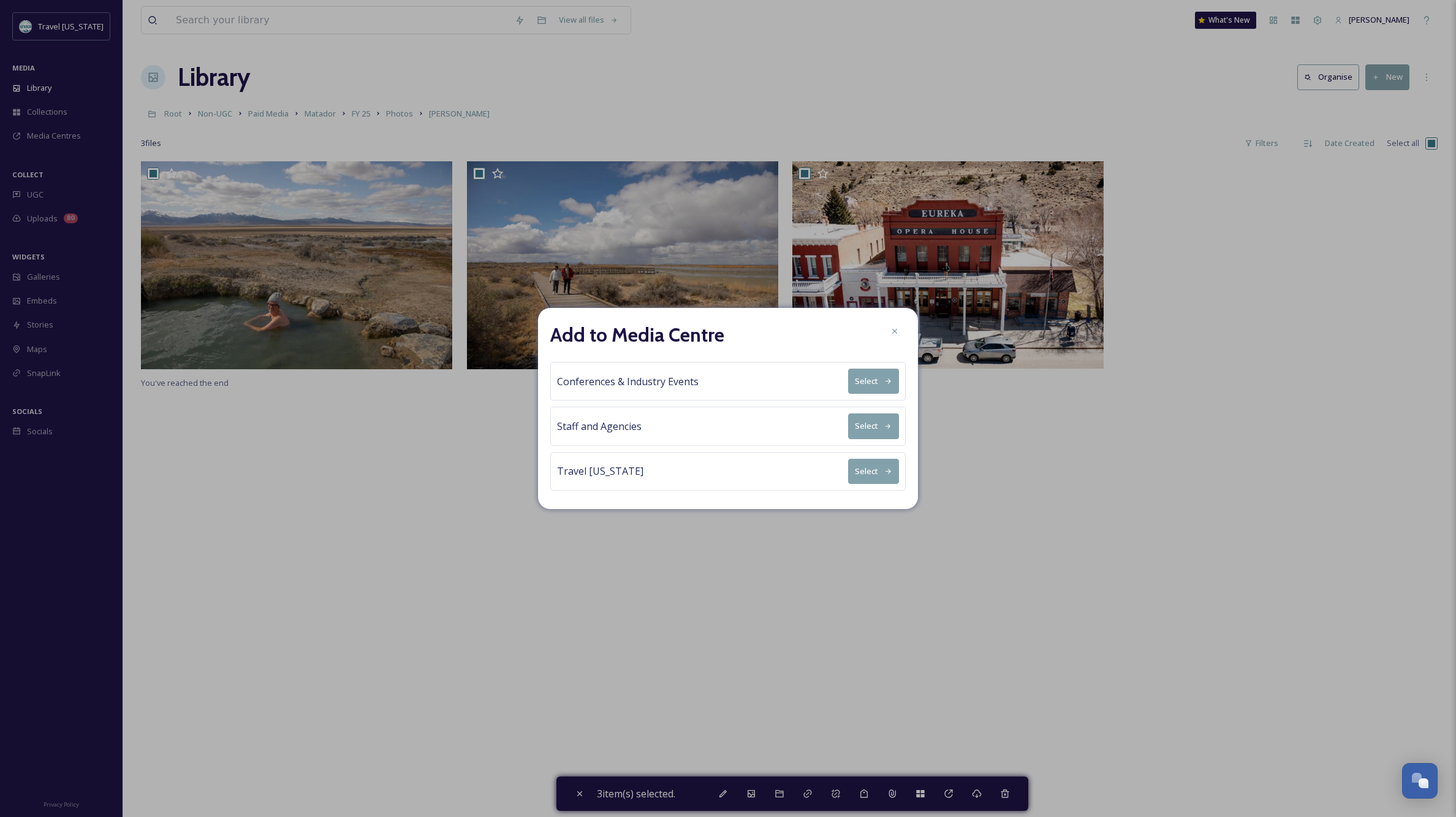
click at [871, 426] on button "Select" at bounding box center [873, 425] width 51 height 25
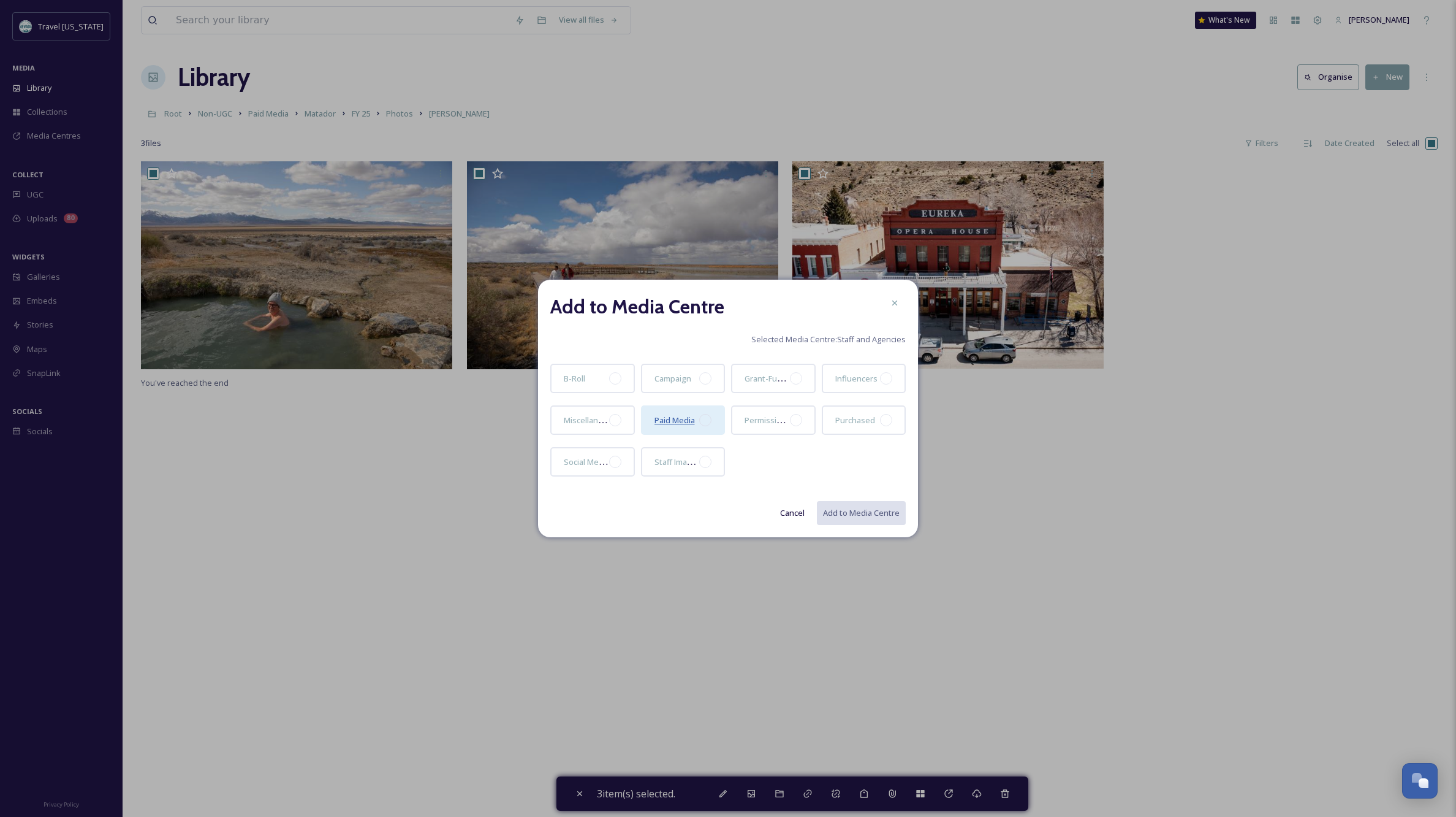
click at [673, 420] on span "Paid Media" at bounding box center [675, 420] width 40 height 11
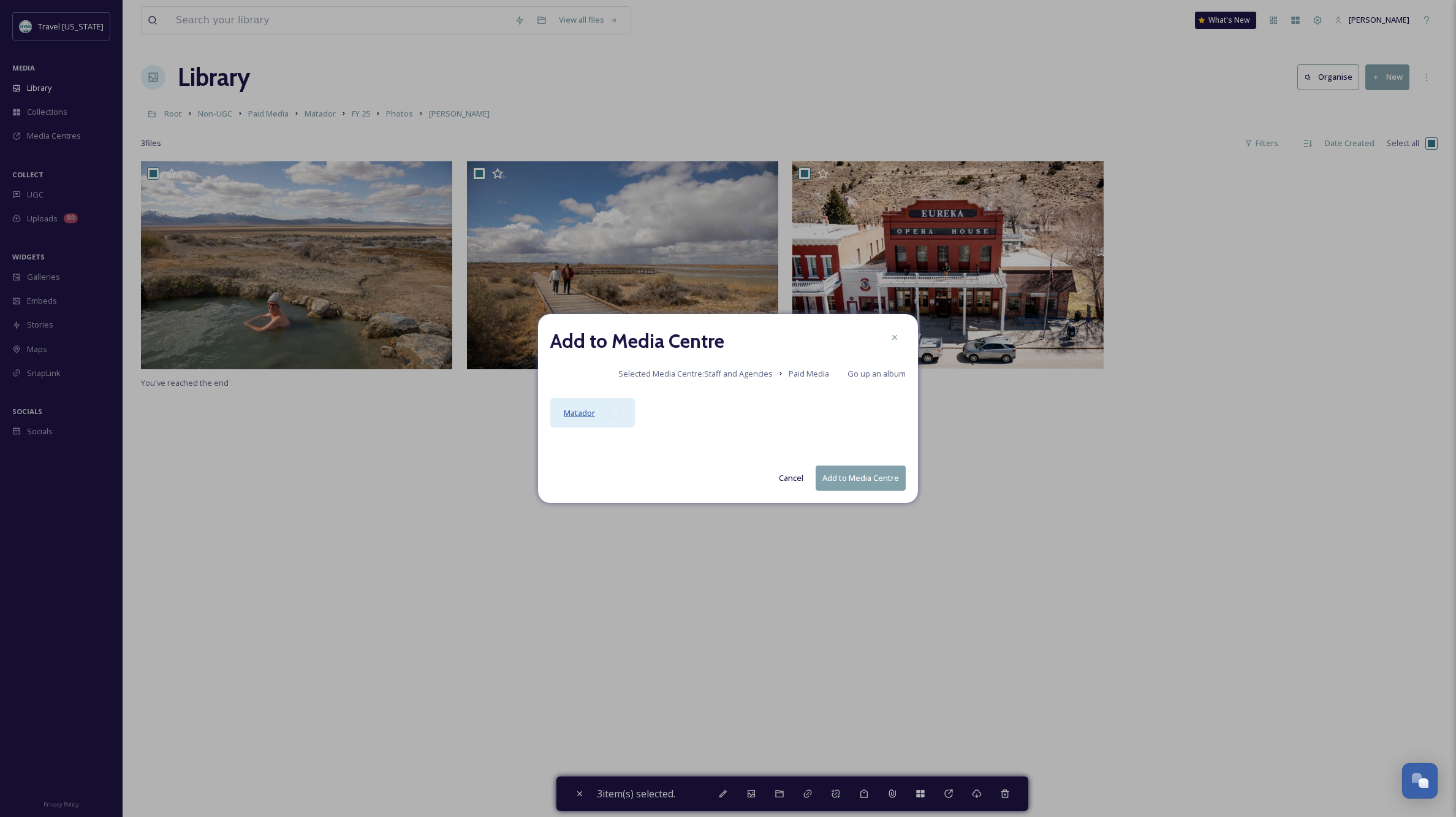
click at [572, 411] on span "Matador" at bounding box center [579, 412] width 32 height 11
click at [569, 410] on span "FY25" at bounding box center [572, 412] width 16 height 11
click at [584, 415] on span "Photos" at bounding box center [577, 412] width 27 height 11
click at [669, 414] on span "[PERSON_NAME]" at bounding box center [685, 413] width 61 height 12
click at [872, 480] on button "Add to Media Centre" at bounding box center [860, 477] width 90 height 25
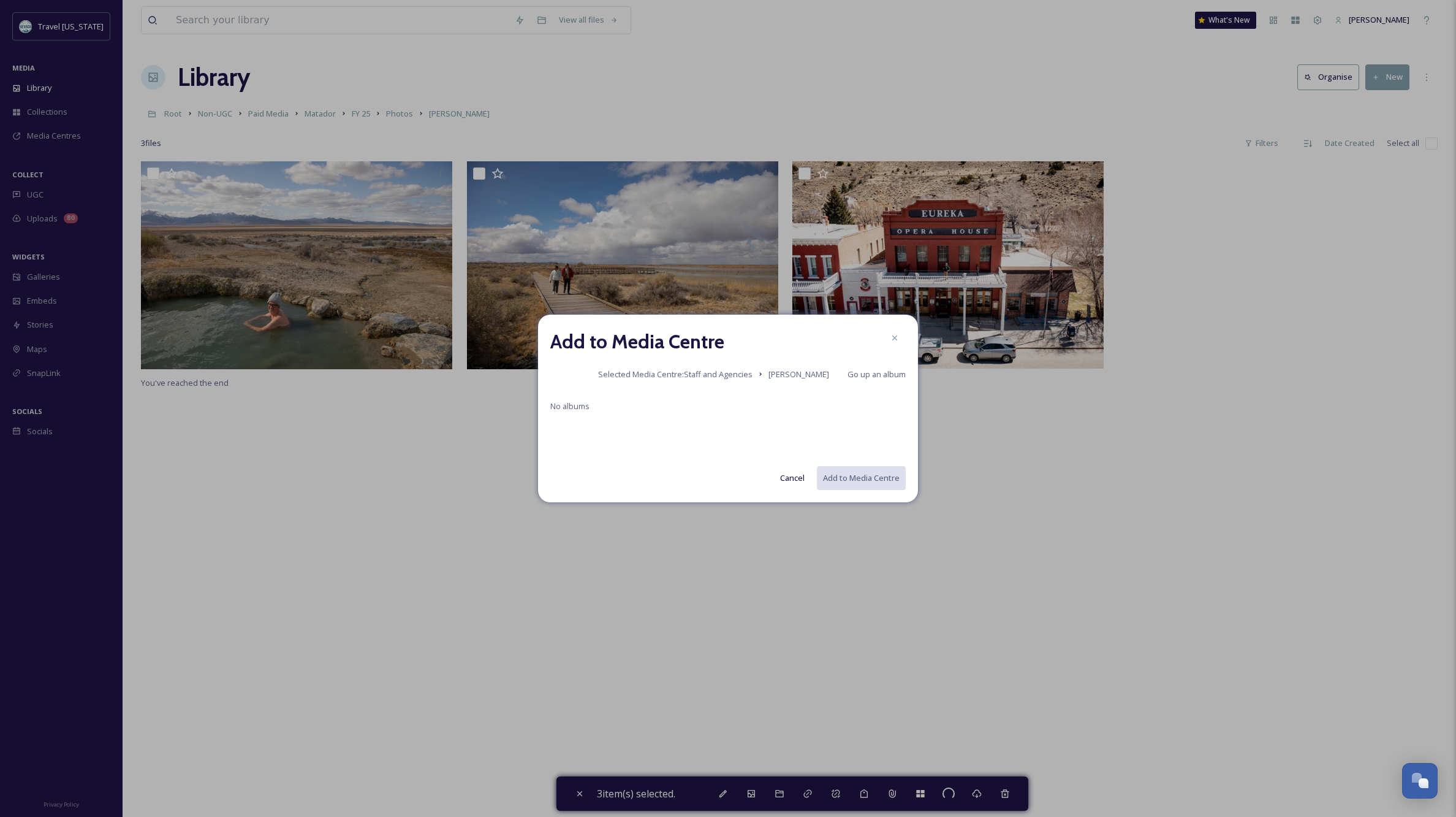
checkbox input "false"
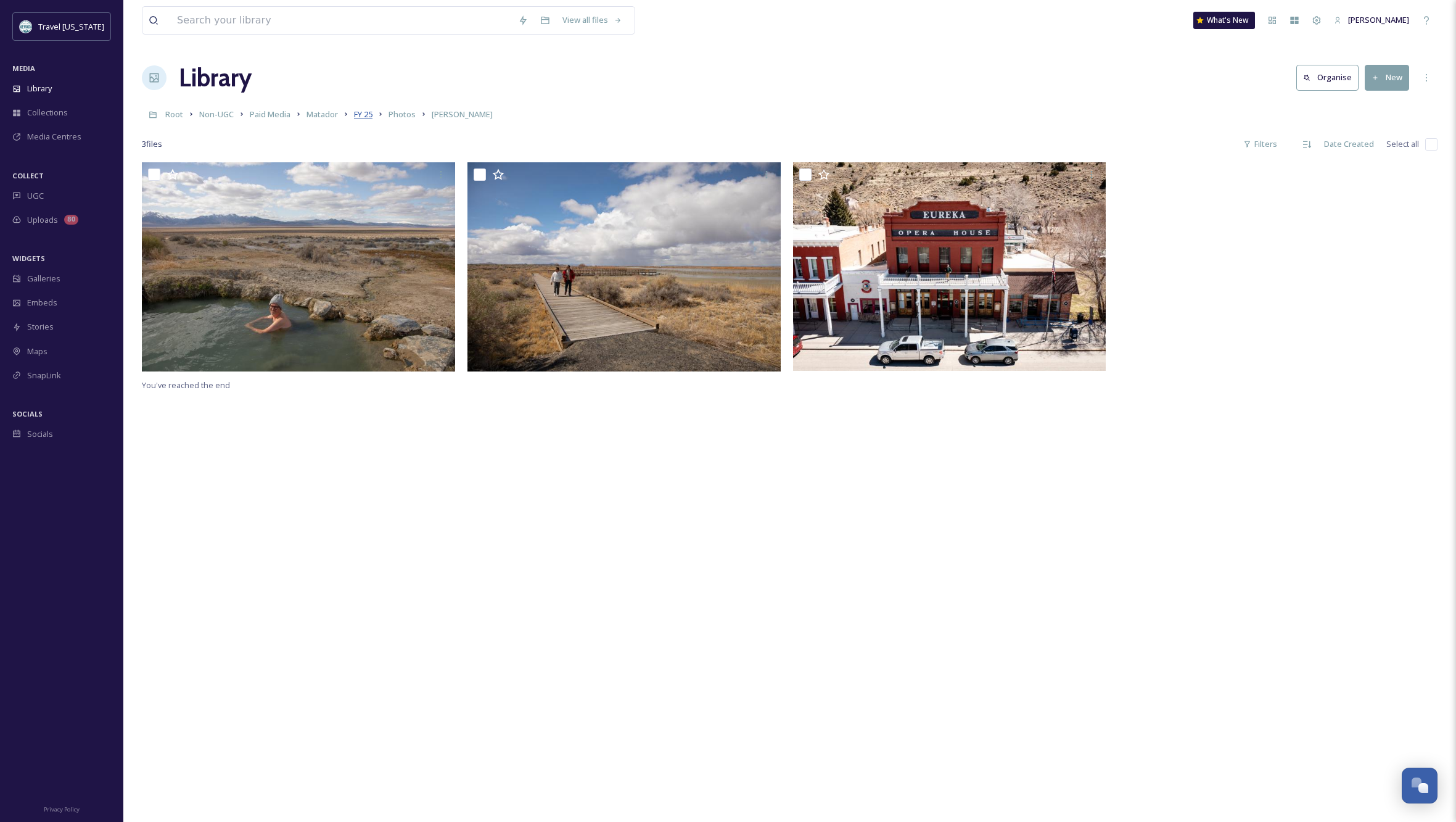
click at [372, 114] on span "FY 25" at bounding box center [363, 114] width 18 height 11
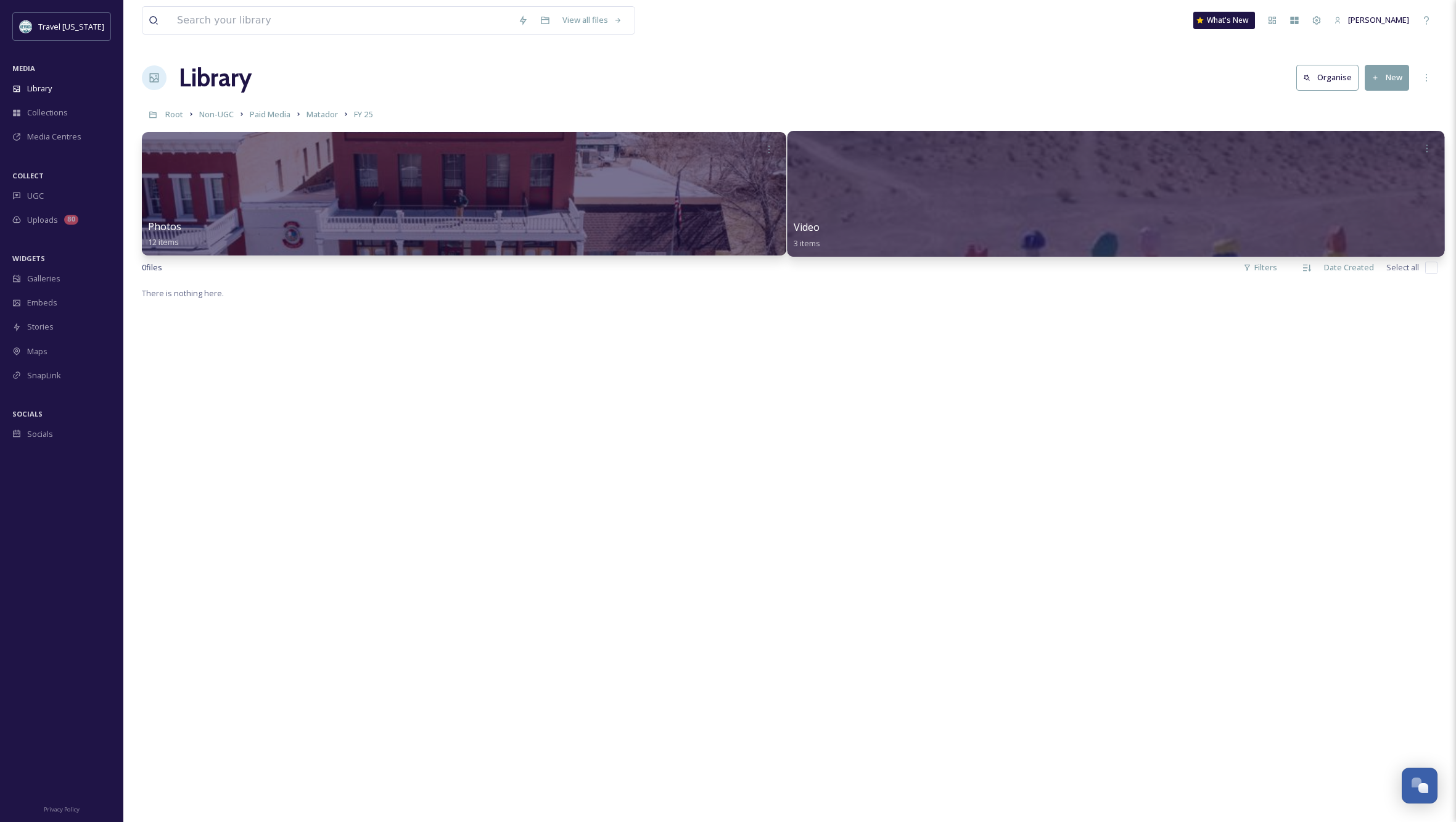
click at [1117, 213] on div at bounding box center [1115, 194] width 656 height 126
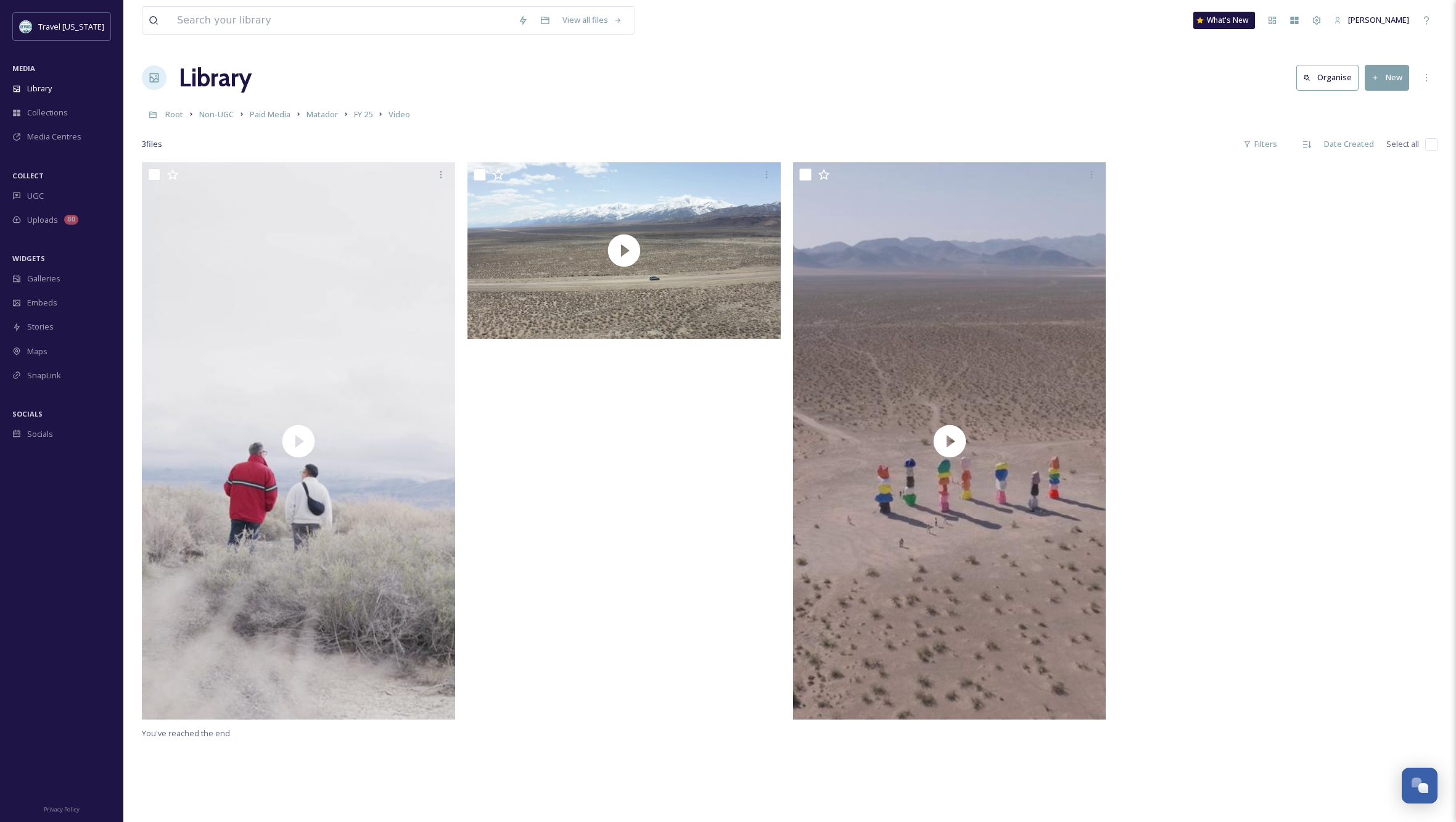
click at [1434, 145] on input "checkbox" at bounding box center [1431, 144] width 12 height 12
checkbox input "true"
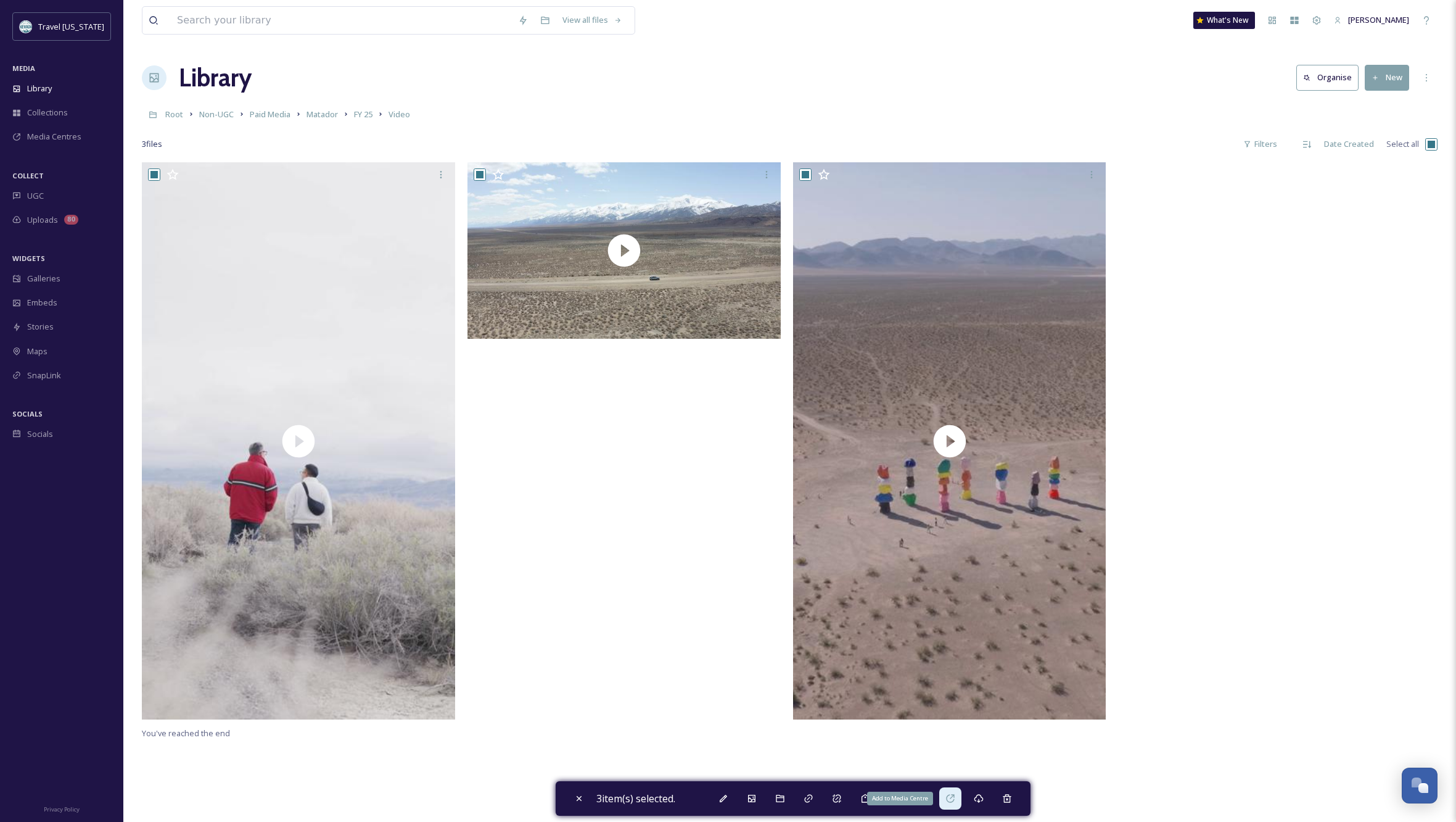
click at [957, 804] on div "Add to Media Centre" at bounding box center [950, 798] width 22 height 22
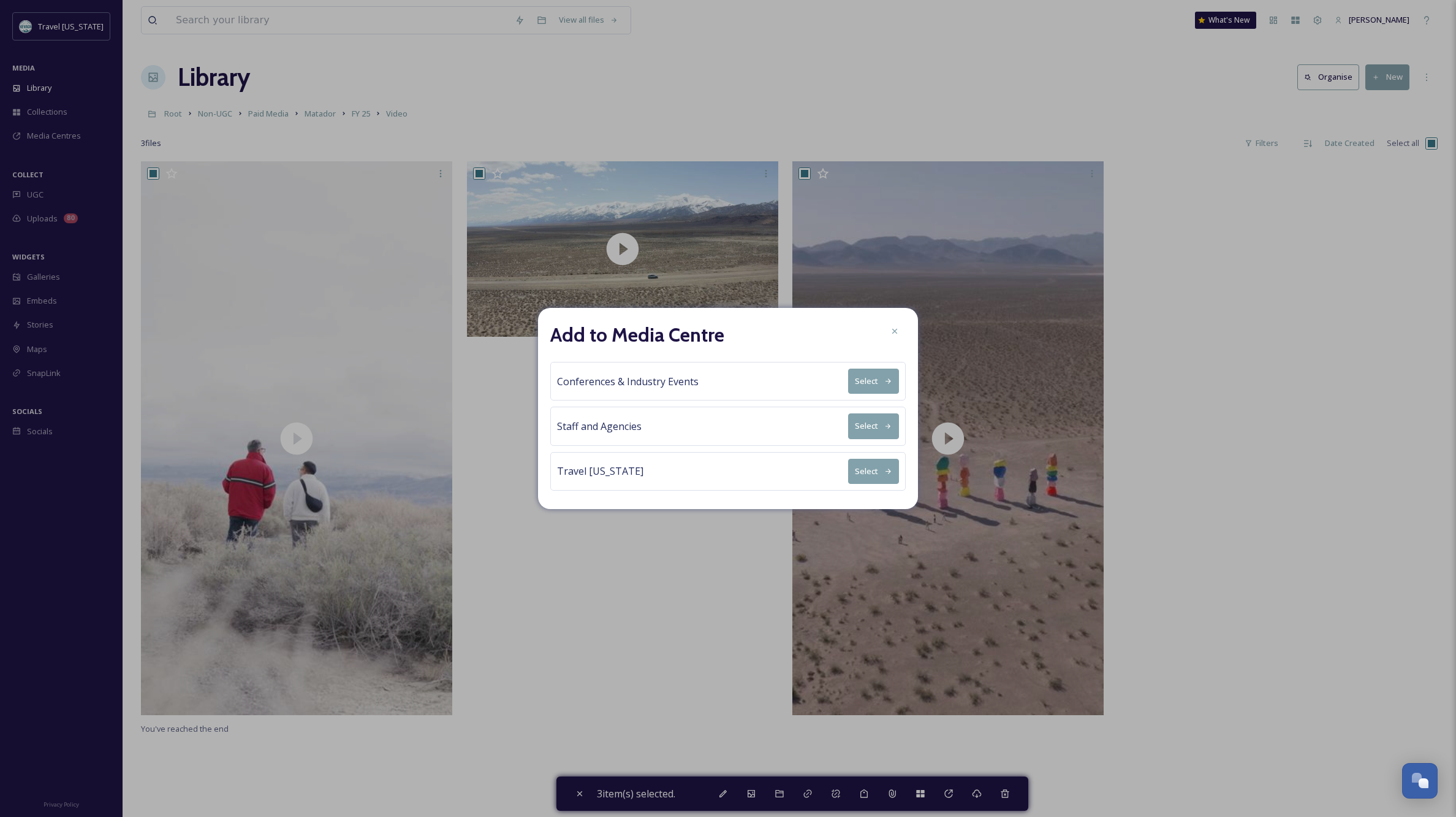
click at [619, 425] on span "Staff and Agencies" at bounding box center [599, 426] width 85 height 15
click at [862, 422] on button "Select" at bounding box center [873, 425] width 51 height 25
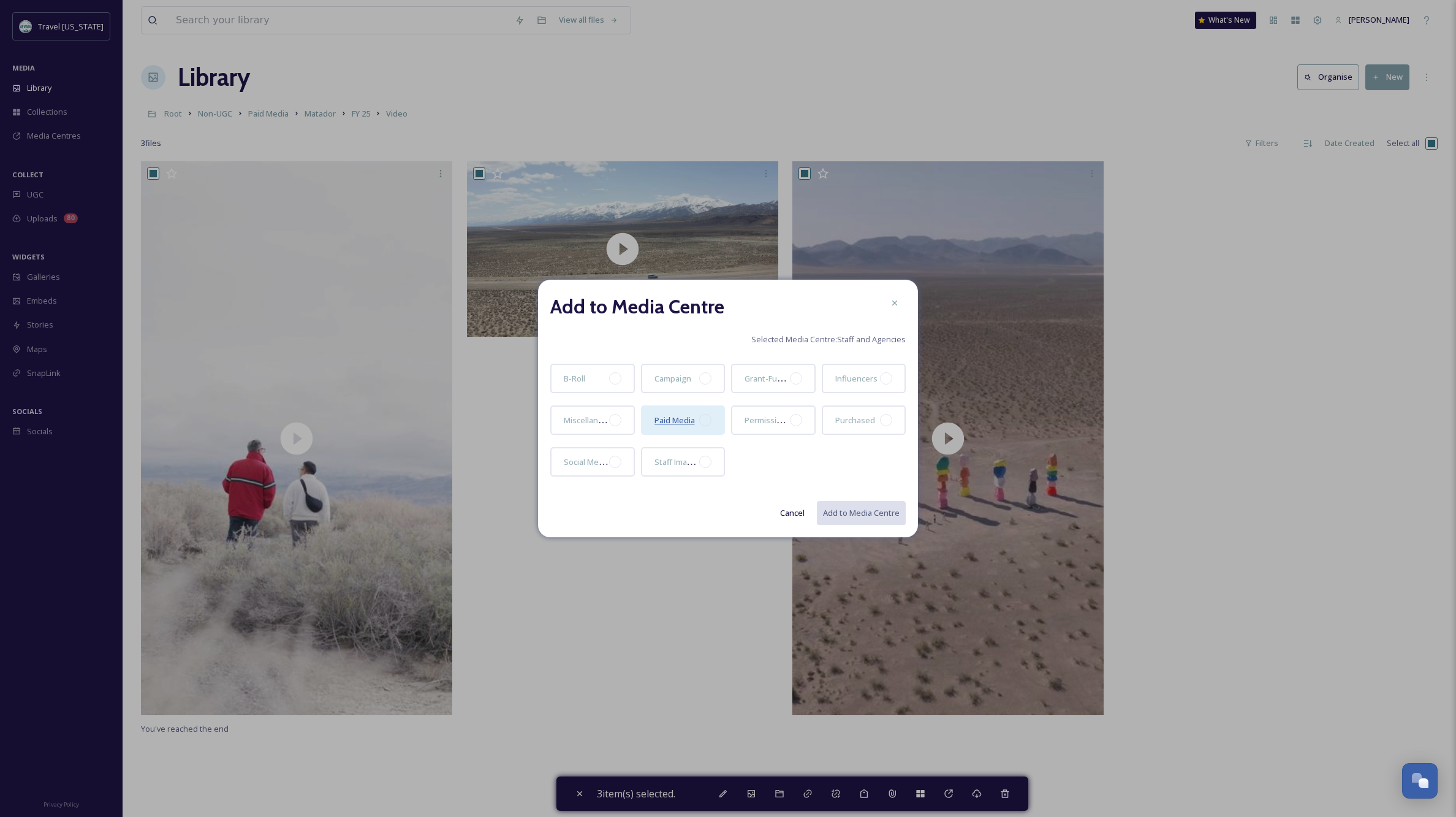
click at [672, 424] on span "Paid Media" at bounding box center [675, 420] width 40 height 11
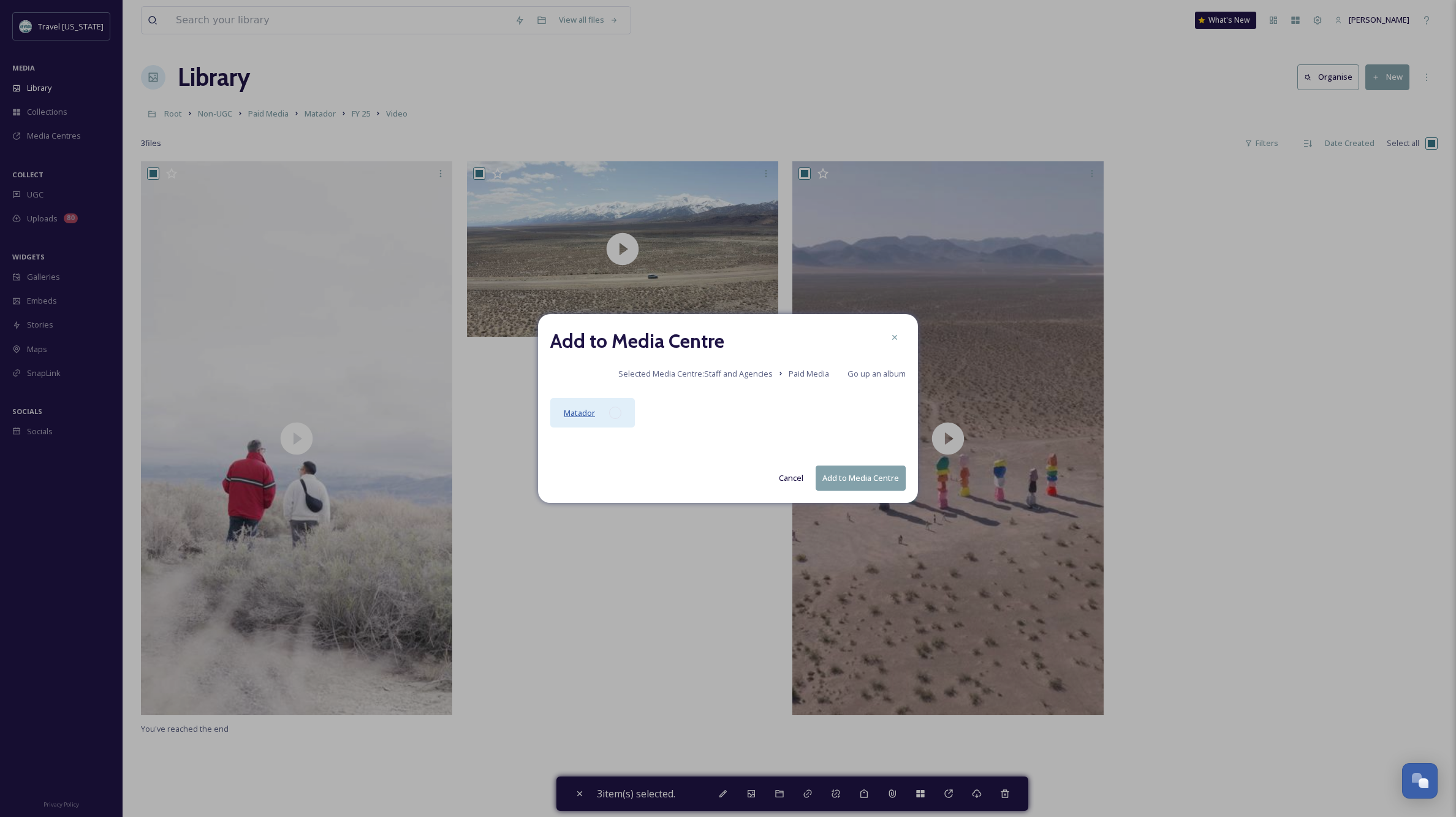
click at [585, 414] on span "Matador" at bounding box center [579, 412] width 32 height 11
click at [577, 413] on span "FY25" at bounding box center [572, 412] width 16 height 11
click at [657, 411] on span "Videos" at bounding box center [668, 412] width 26 height 11
click at [844, 478] on button "Add to Media Centre" at bounding box center [860, 477] width 90 height 25
checkbox input "false"
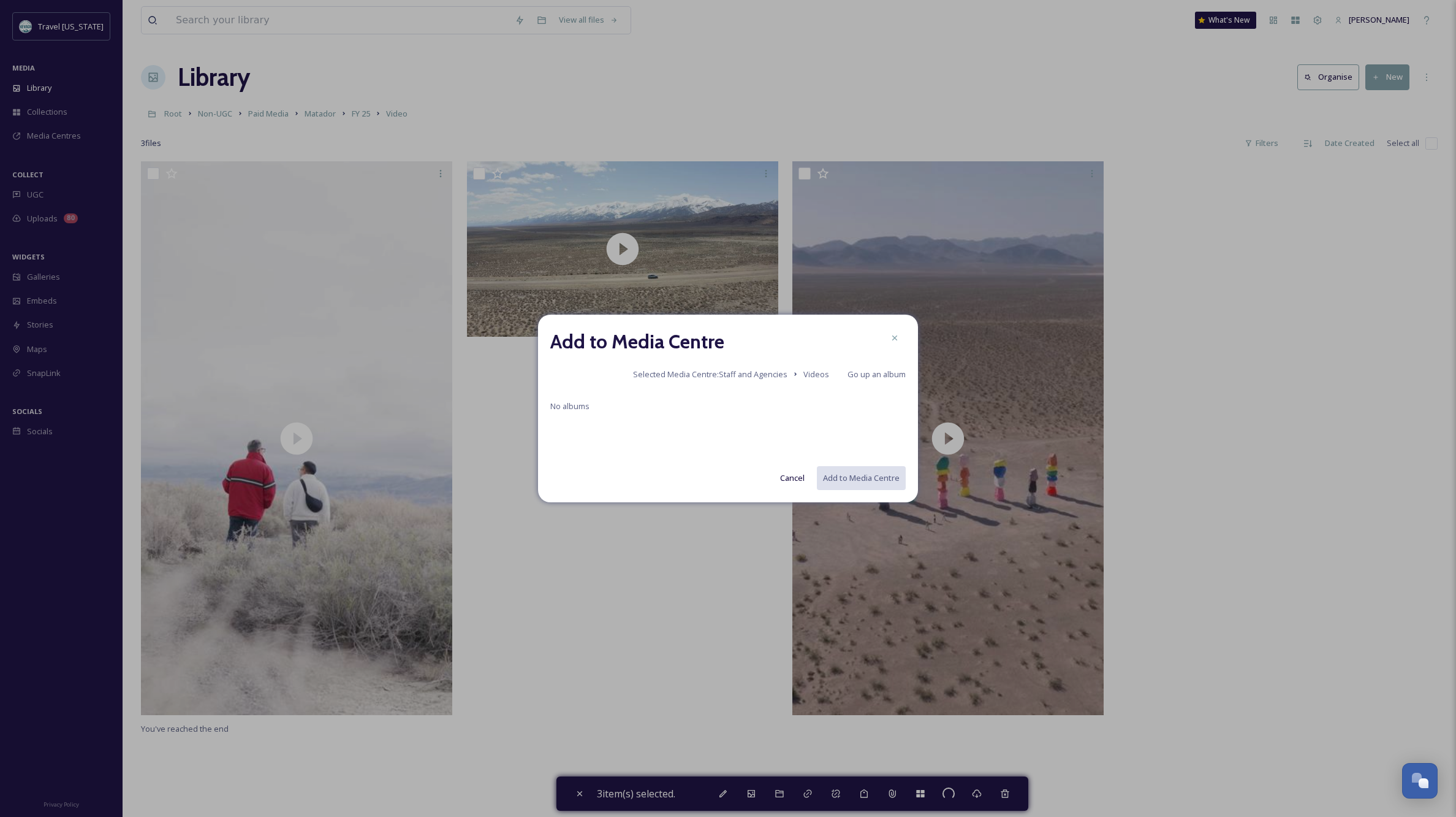
checkbox input "false"
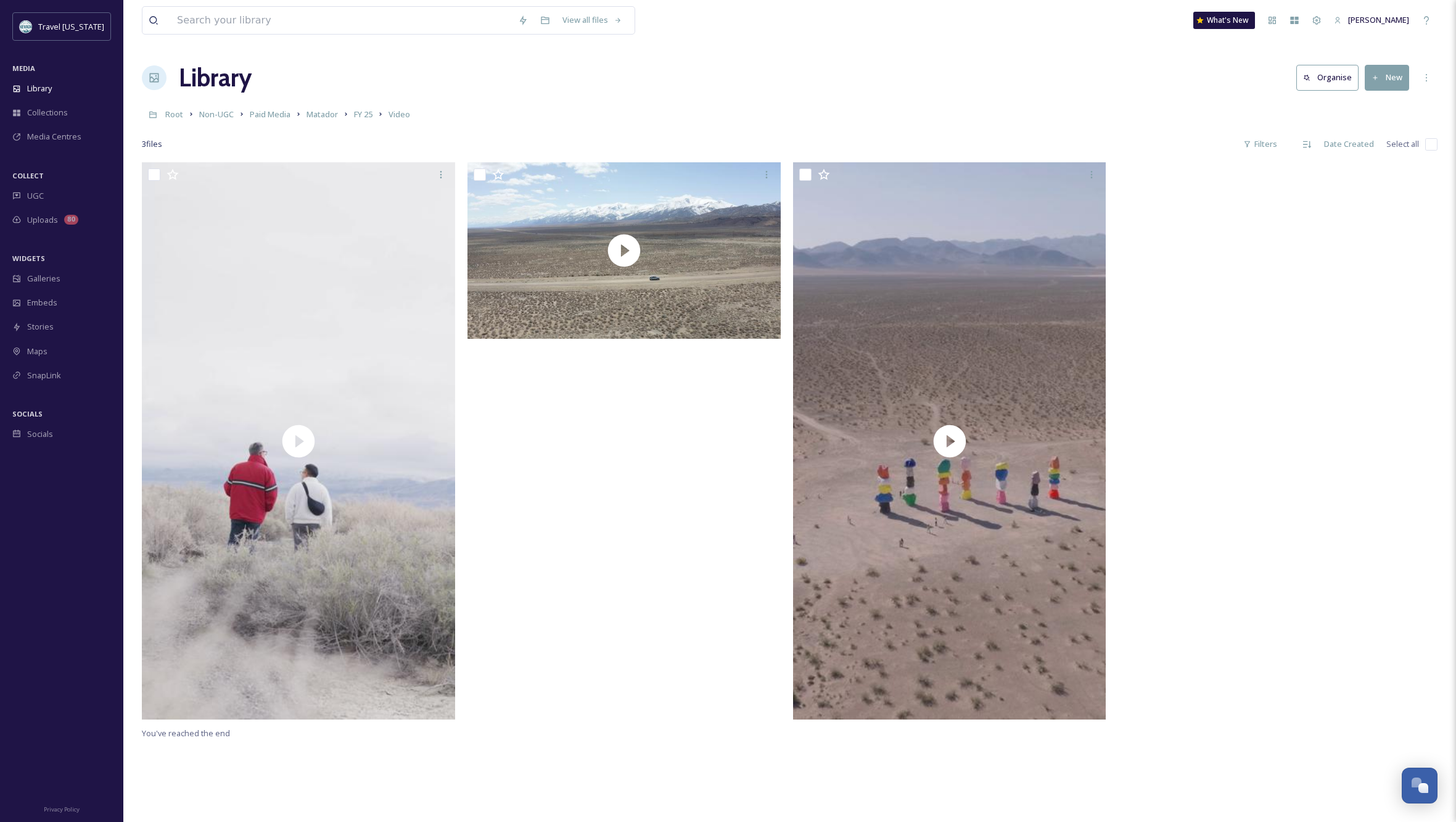
click at [1242, 223] on div at bounding box center [1278, 444] width 320 height 564
click at [235, 113] on div "Root Non-UGC Paid Media Matador FY 25 Video" at bounding box center [790, 114] width 1296 height 23
click at [225, 113] on span "Non-UGC" at bounding box center [216, 114] width 34 height 11
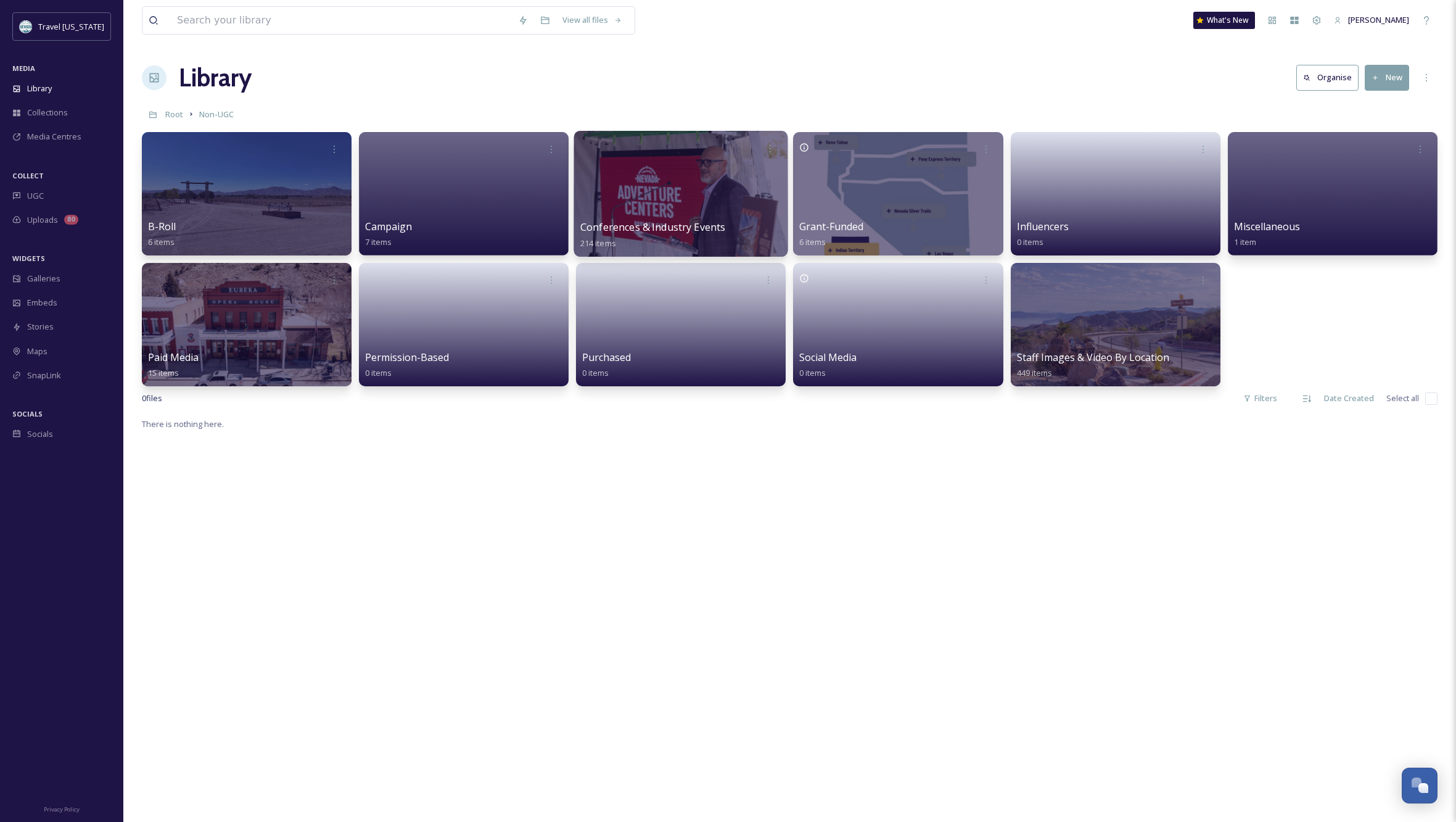
click at [653, 215] on div at bounding box center [681, 194] width 214 height 126
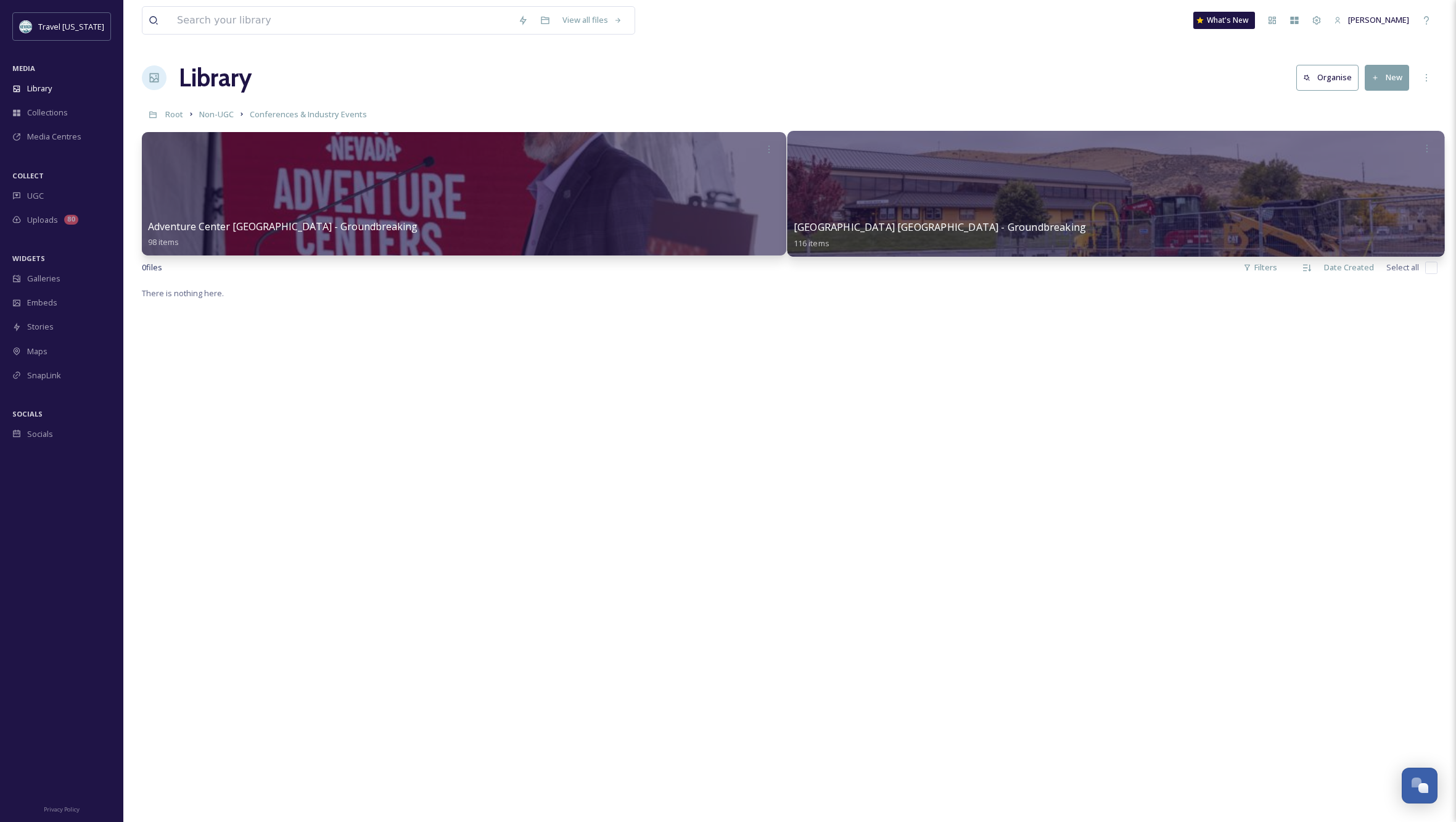
click at [988, 216] on div at bounding box center [1115, 194] width 656 height 126
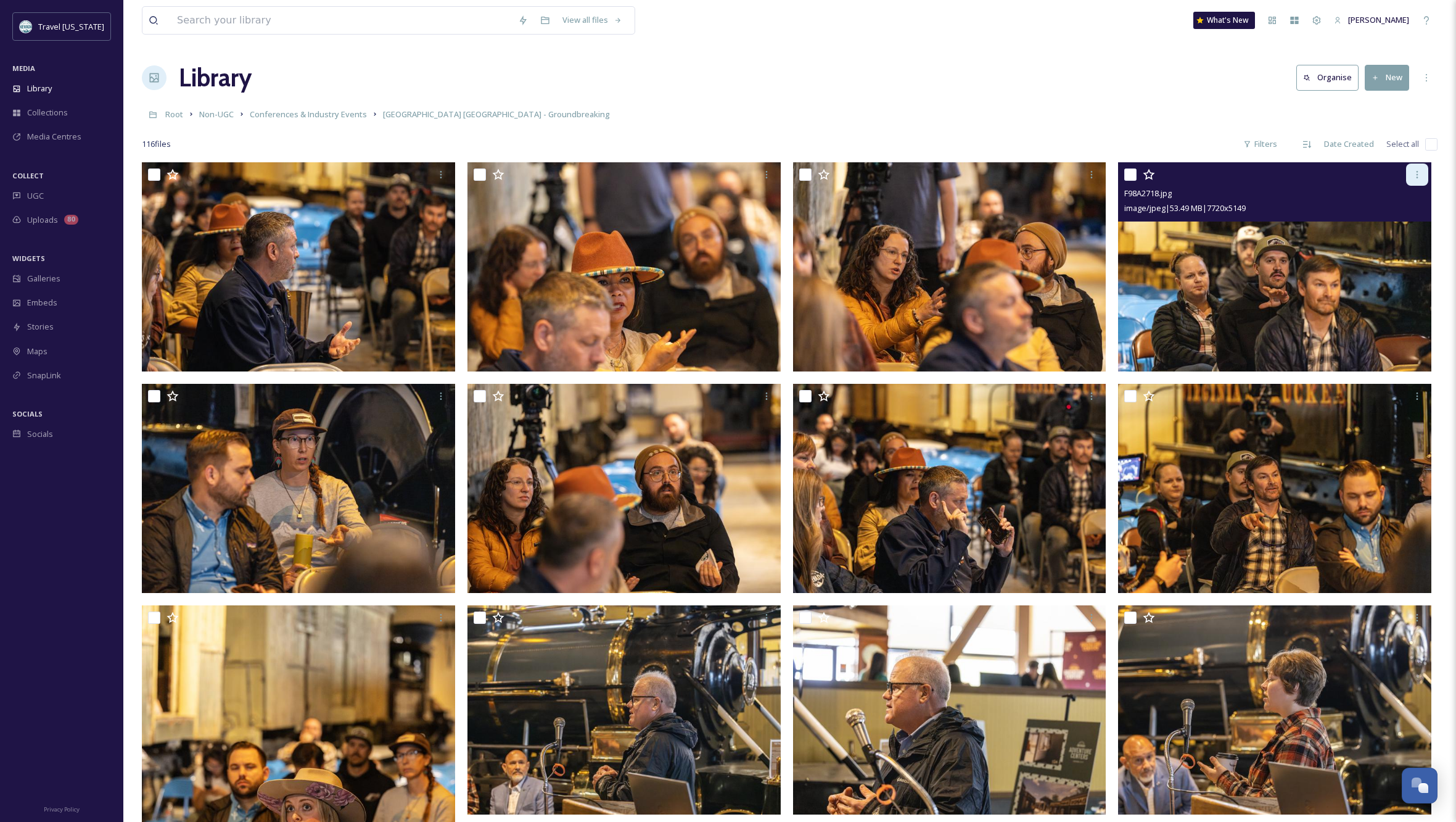
click at [1417, 174] on icon at bounding box center [1417, 174] width 2 height 8
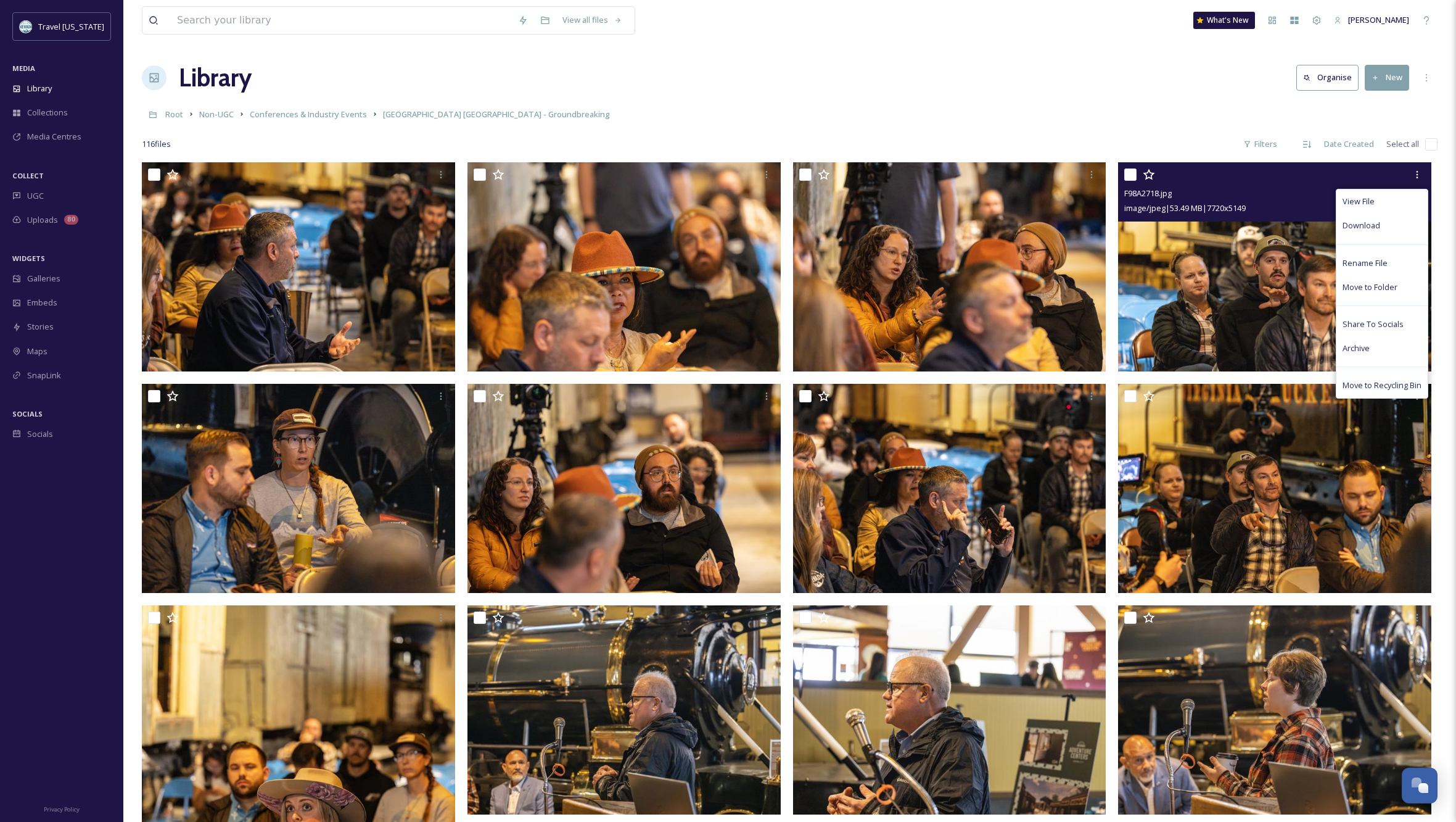
click at [1131, 175] on input "checkbox" at bounding box center [1130, 174] width 12 height 12
checkbox input "true"
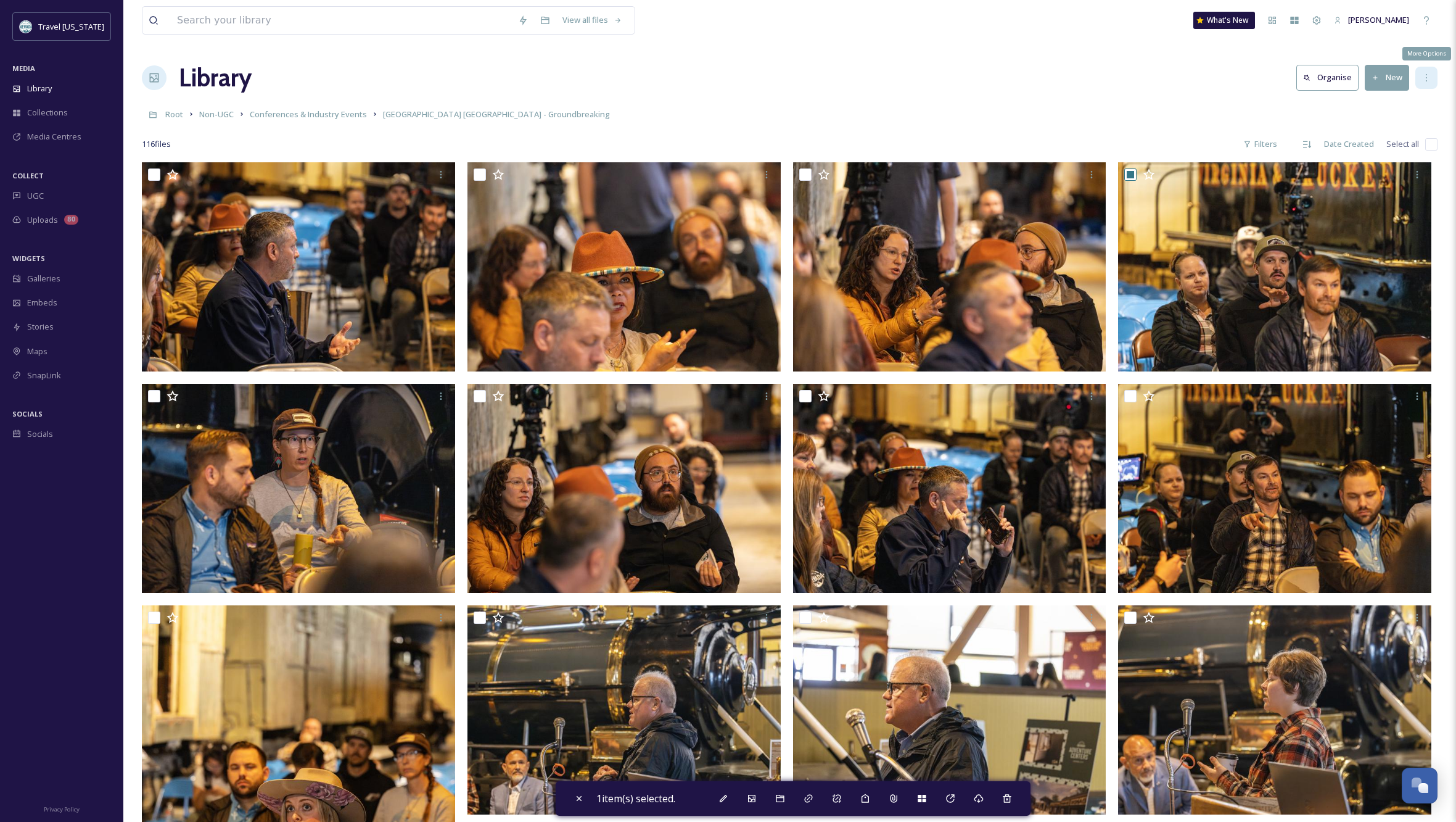
click at [1428, 77] on icon at bounding box center [1426, 77] width 9 height 9
click at [1162, 121] on div "Root Non-UGC Conferences & Industry Events Adventure Center Carson City - Groun…" at bounding box center [790, 114] width 1296 height 23
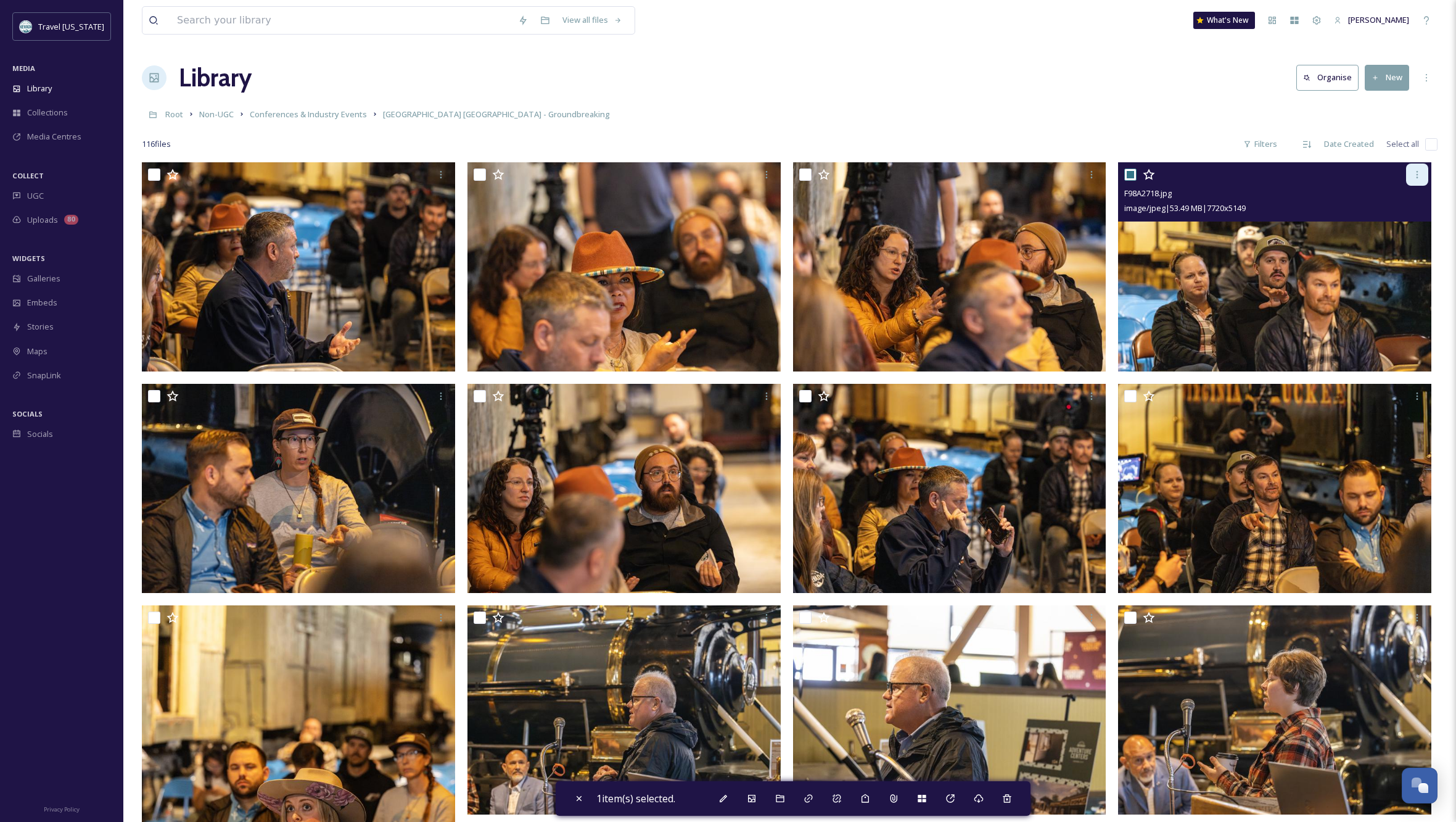
click at [1419, 171] on icon at bounding box center [1416, 174] width 9 height 9
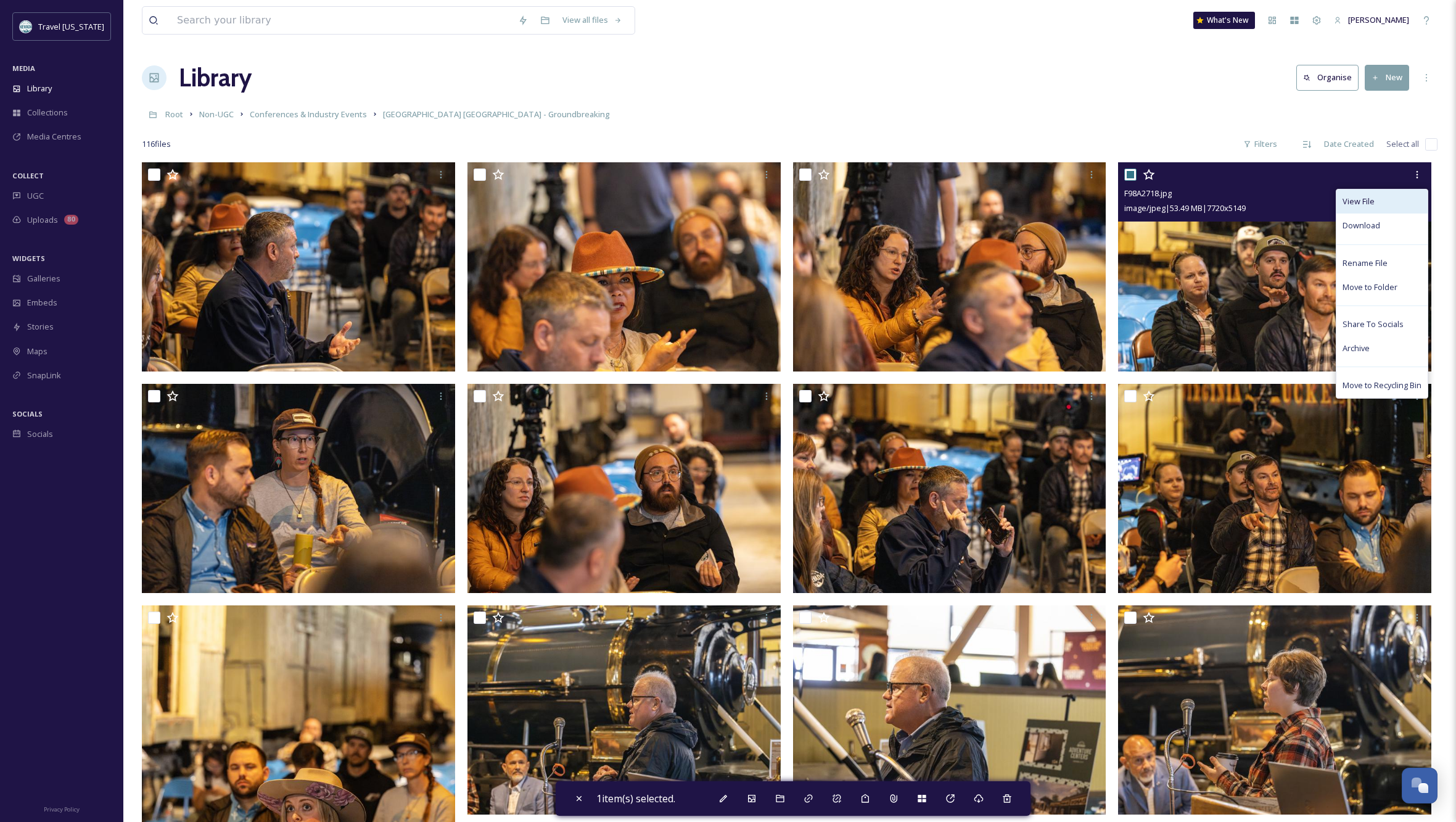
click at [1354, 199] on span "View File" at bounding box center [1358, 202] width 32 height 12
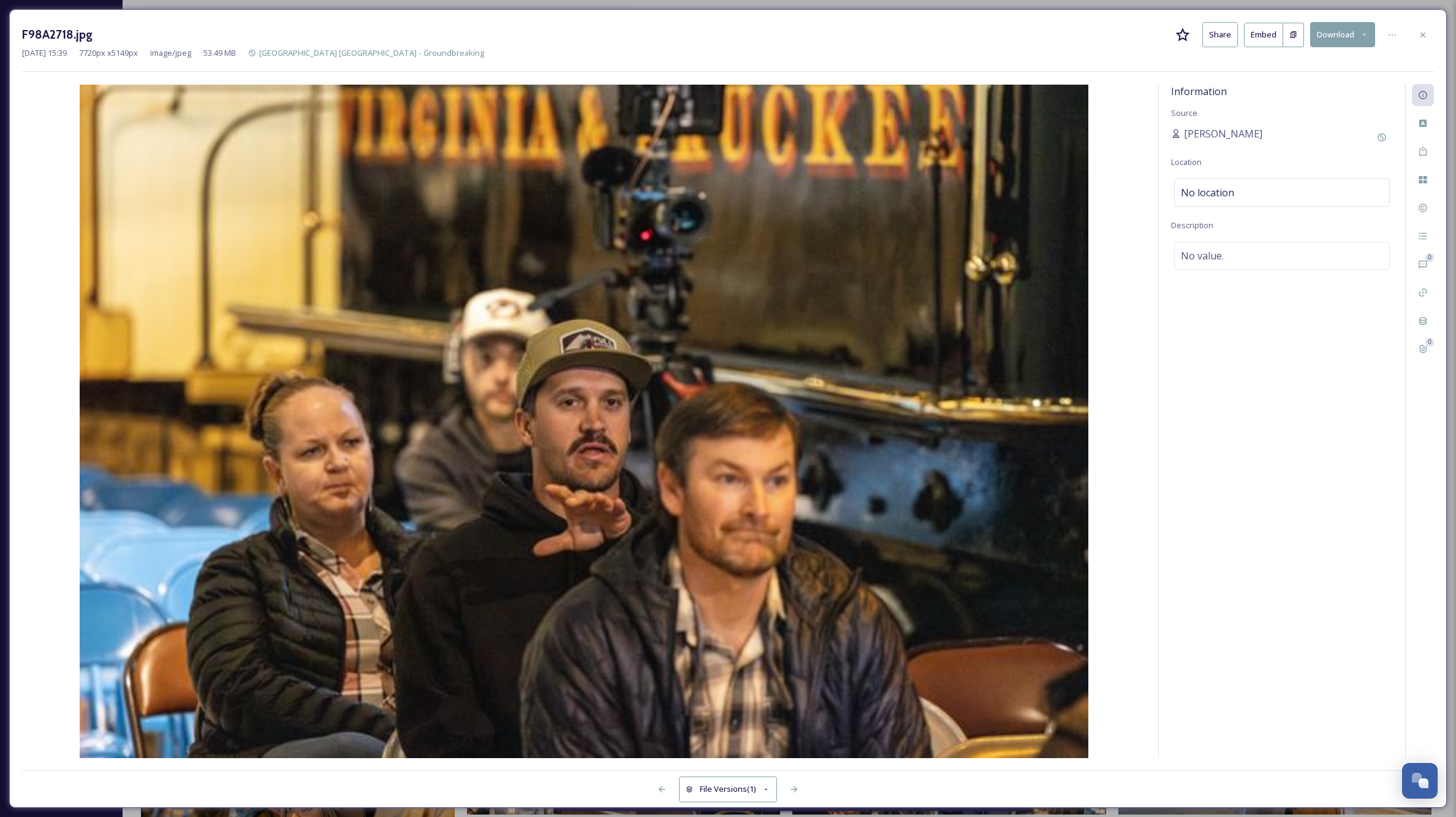
click at [1362, 32] on icon at bounding box center [1364, 34] width 8 height 8
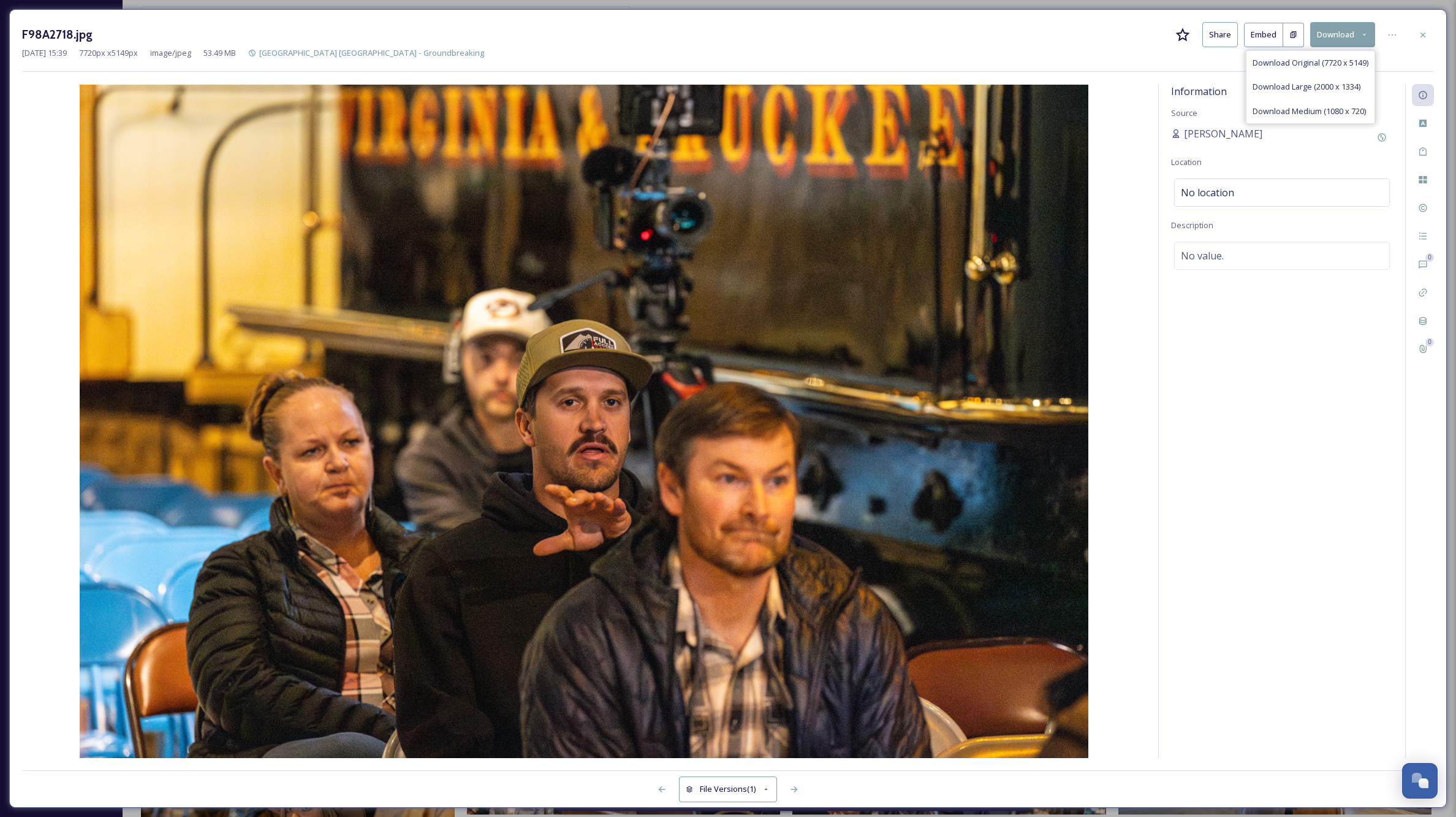
click at [1265, 432] on div "Information Source Kippy Spilker Location No location Description No value." at bounding box center [1282, 420] width 247 height 674
click at [1422, 34] on icon at bounding box center [1423, 34] width 9 height 9
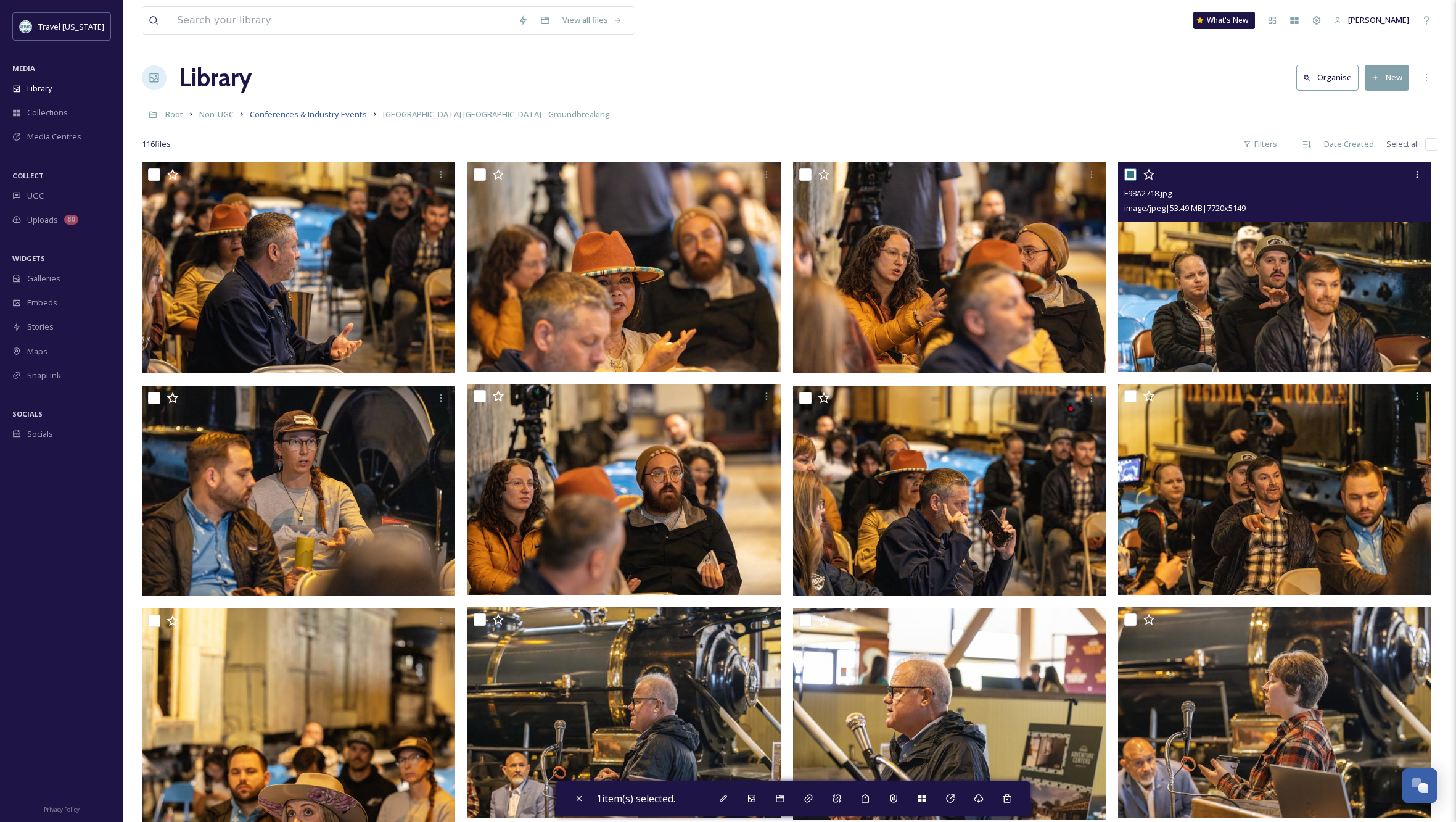
click at [331, 115] on span "Conferences & Industry Events" at bounding box center [308, 114] width 117 height 11
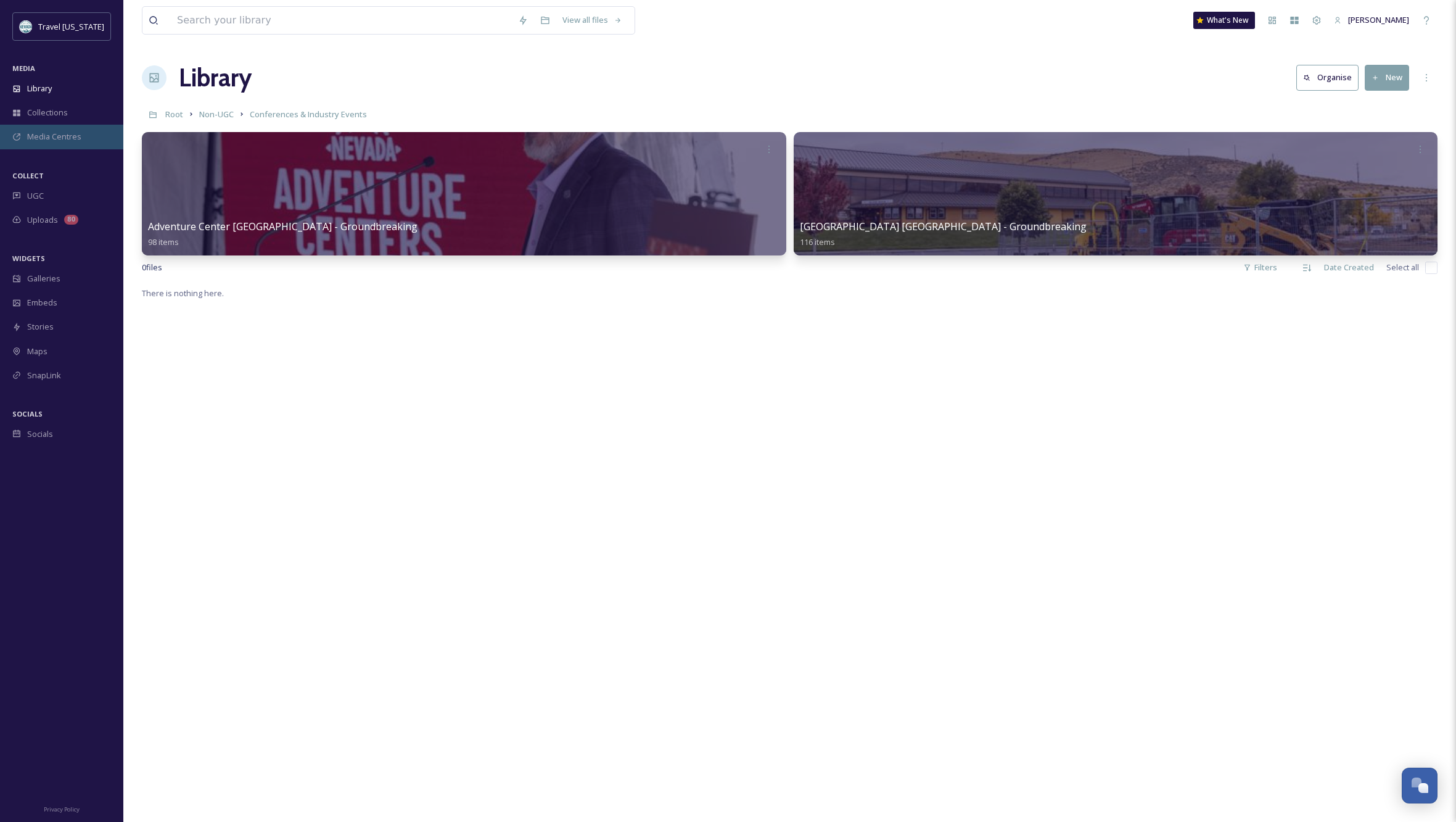
click at [59, 135] on span "Media Centres" at bounding box center [53, 137] width 54 height 12
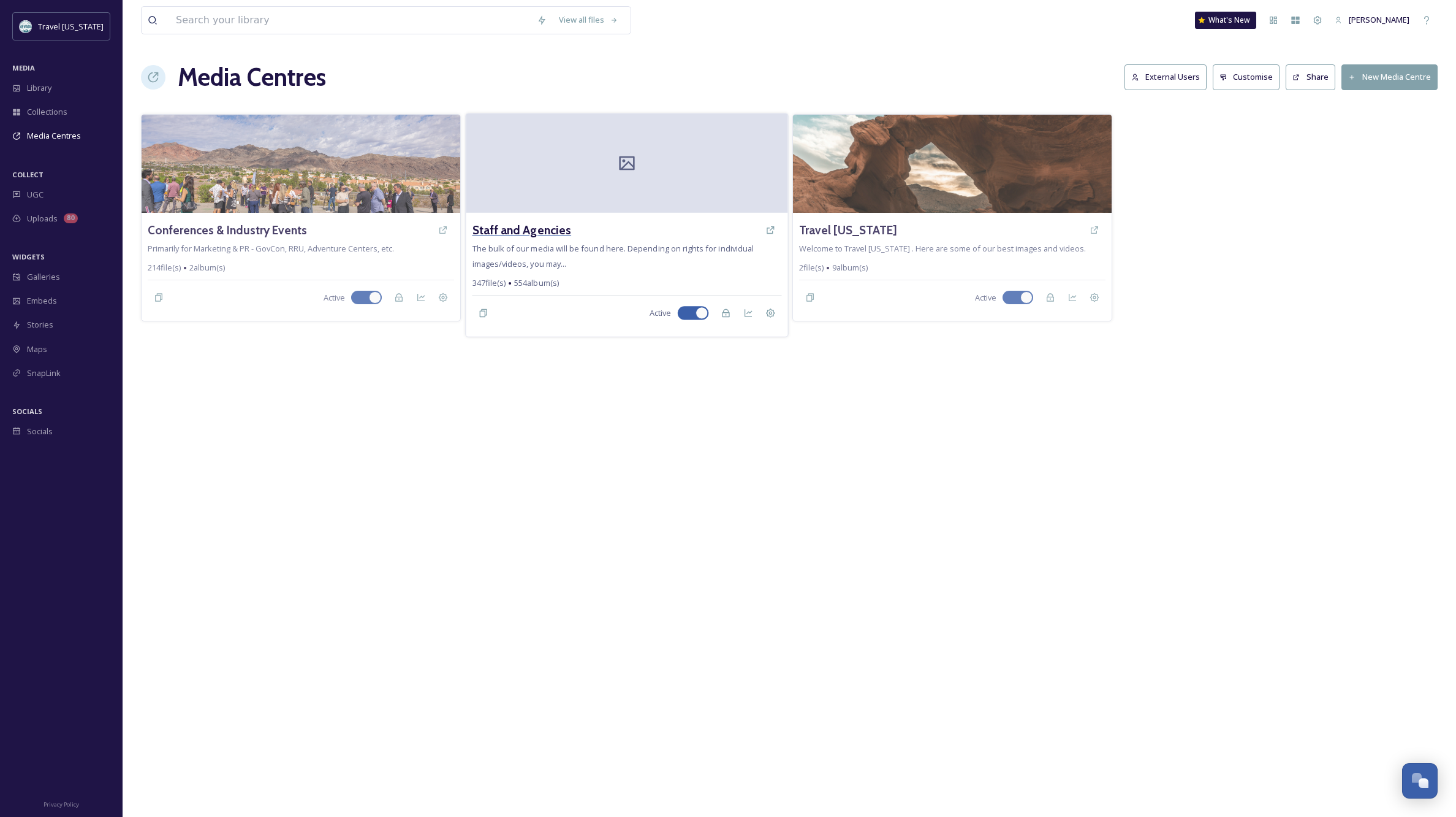
click at [550, 230] on h3 "Staff and Agencies" at bounding box center [521, 230] width 99 height 18
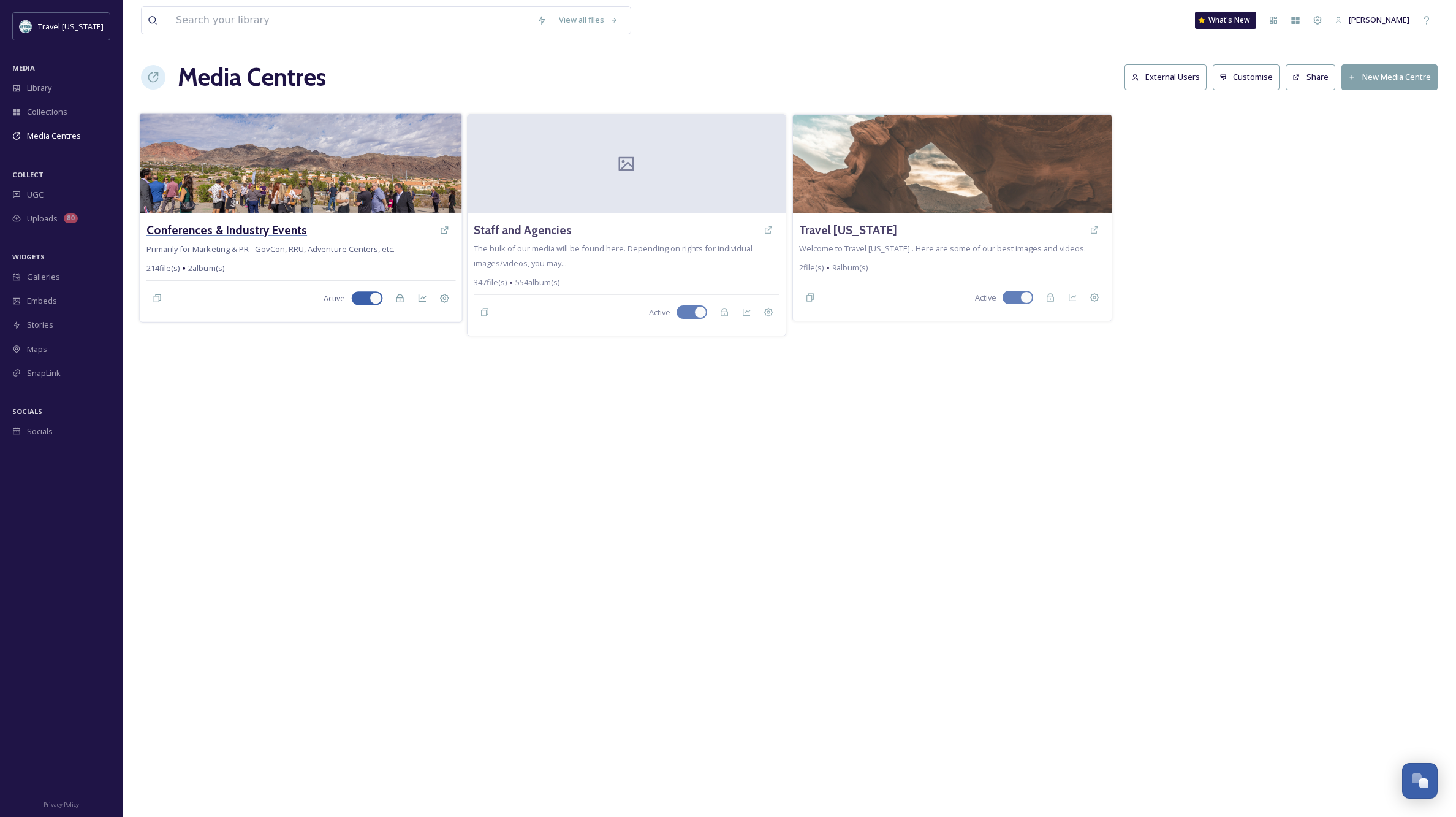
click at [253, 231] on h3 "Conferences & Industry Events" at bounding box center [227, 230] width 161 height 18
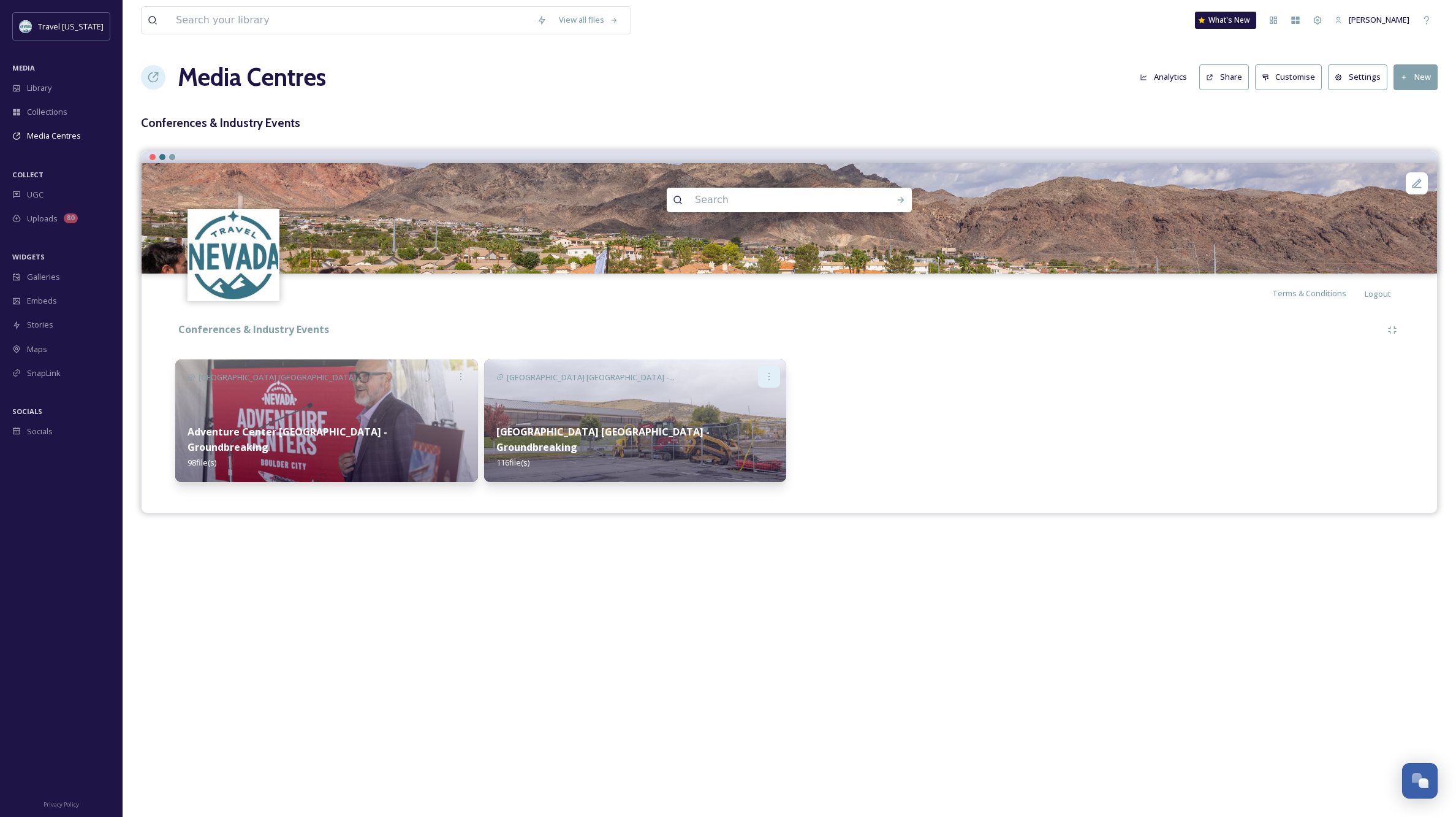
click at [770, 376] on icon at bounding box center [769, 376] width 9 height 9
click at [756, 426] on div "Share" at bounding box center [749, 427] width 60 height 24
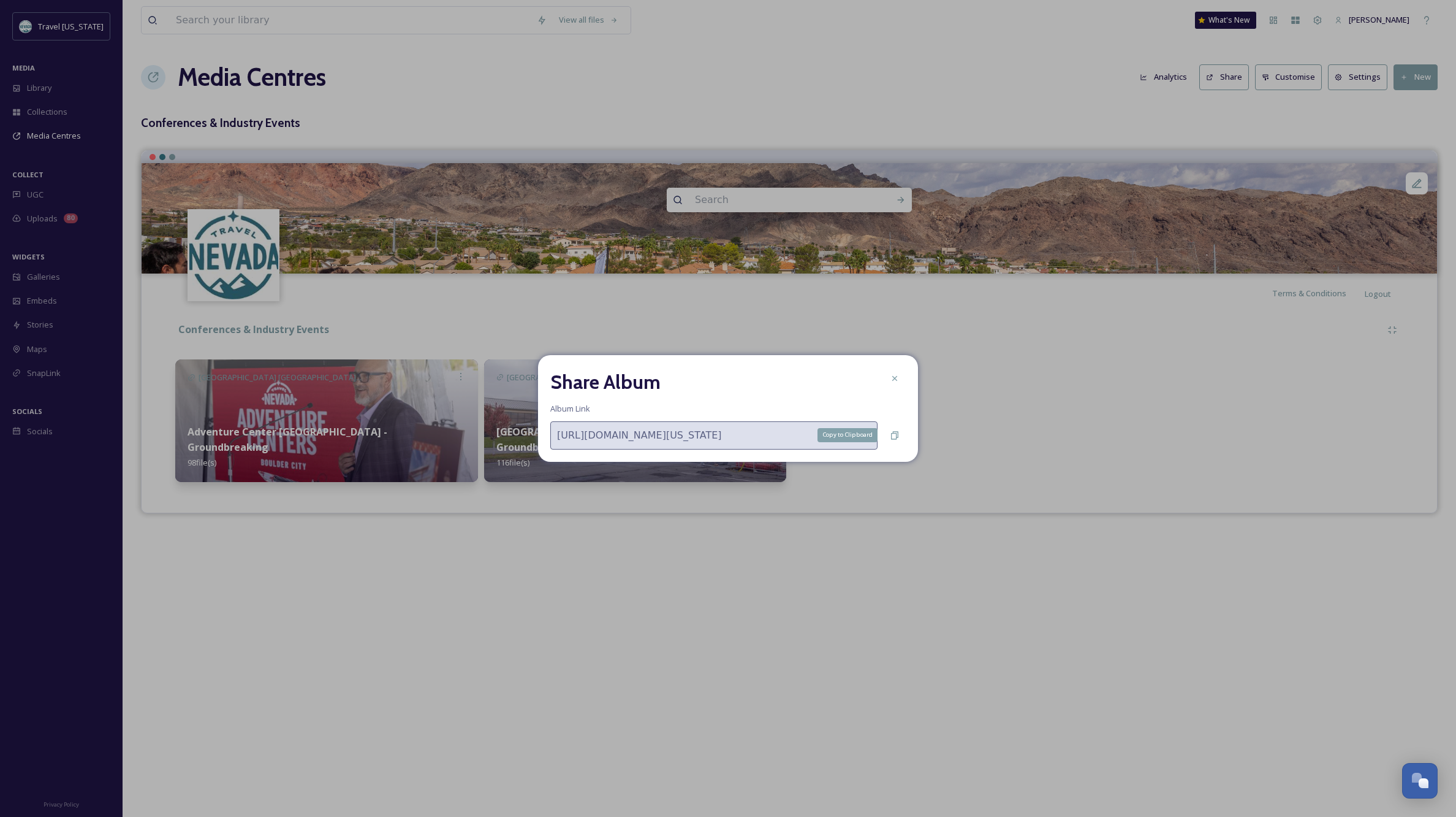
drag, startPoint x: 894, startPoint y: 431, endPoint x: 936, endPoint y: 441, distance: 43.2
click at [893, 431] on icon at bounding box center [894, 434] width 8 height 8
click at [895, 379] on icon at bounding box center [894, 379] width 5 height 5
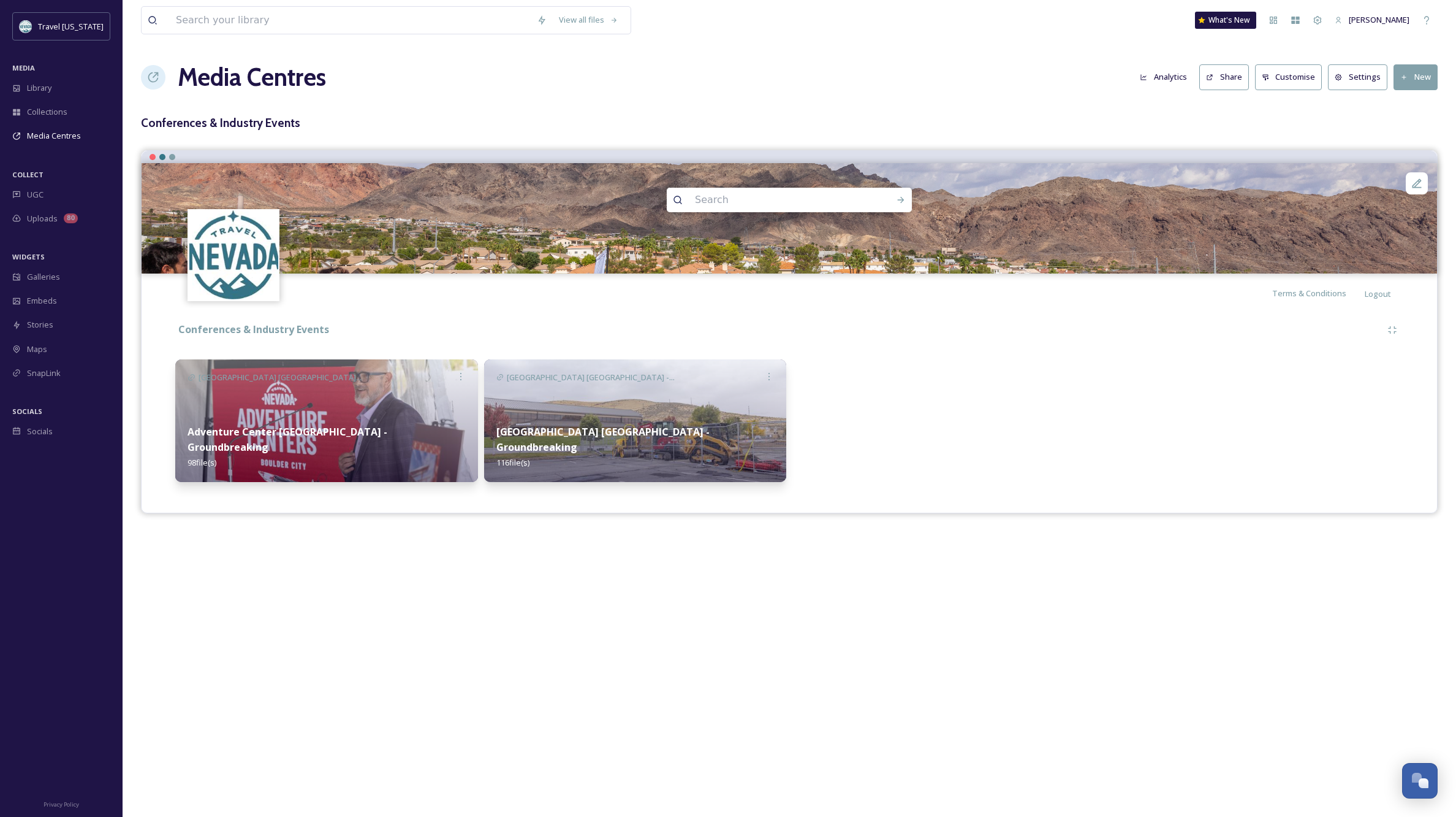
click at [900, 432] on div at bounding box center [944, 420] width 303 height 122
click at [686, 403] on img at bounding box center [636, 420] width 303 height 122
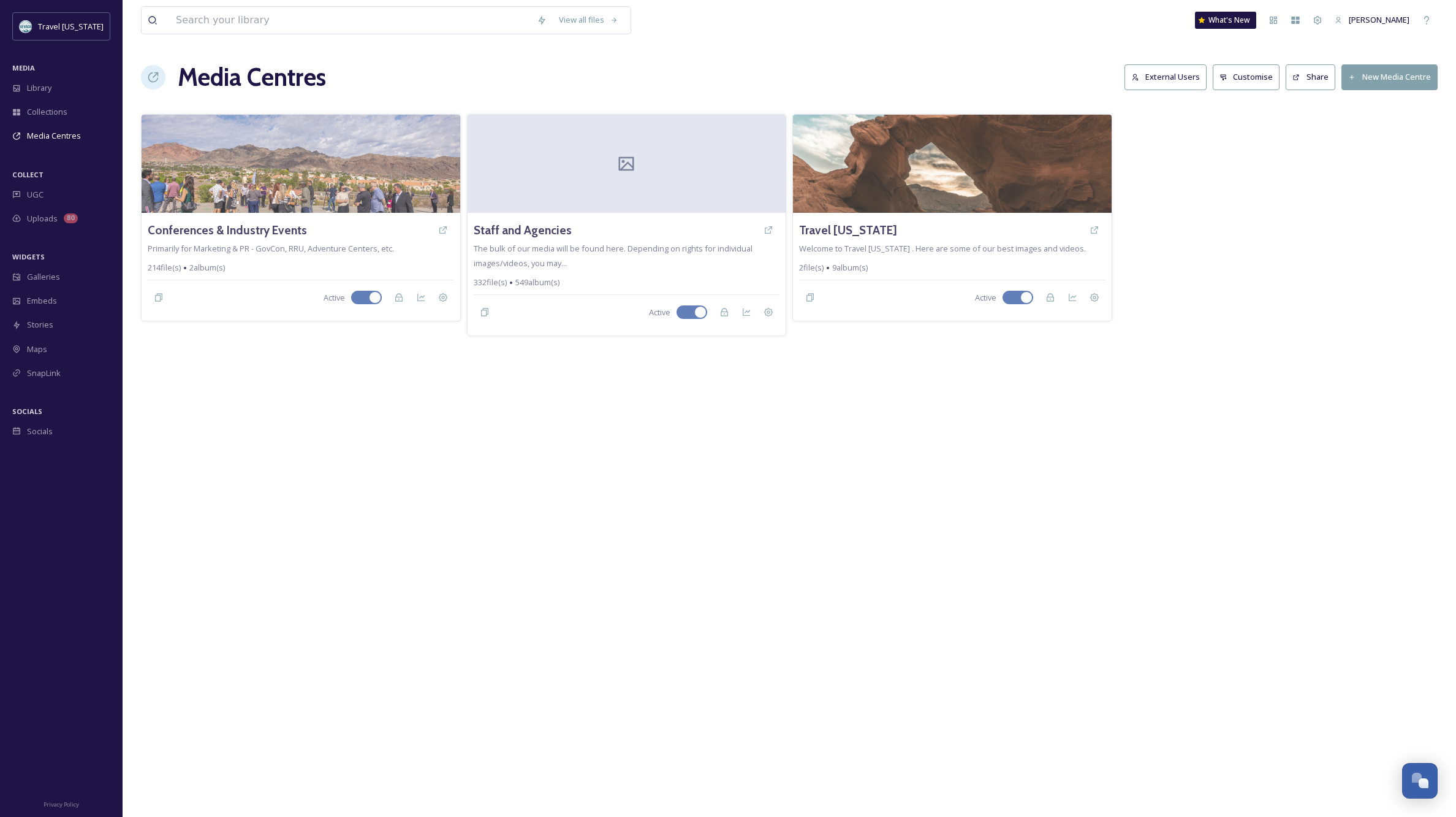
click at [767, 408] on div "View all files What's New Kippy Spilker Media Centres External Users Customise …" at bounding box center [789, 408] width 1334 height 817
click at [528, 233] on h3 "Staff and Agencies" at bounding box center [521, 230] width 99 height 18
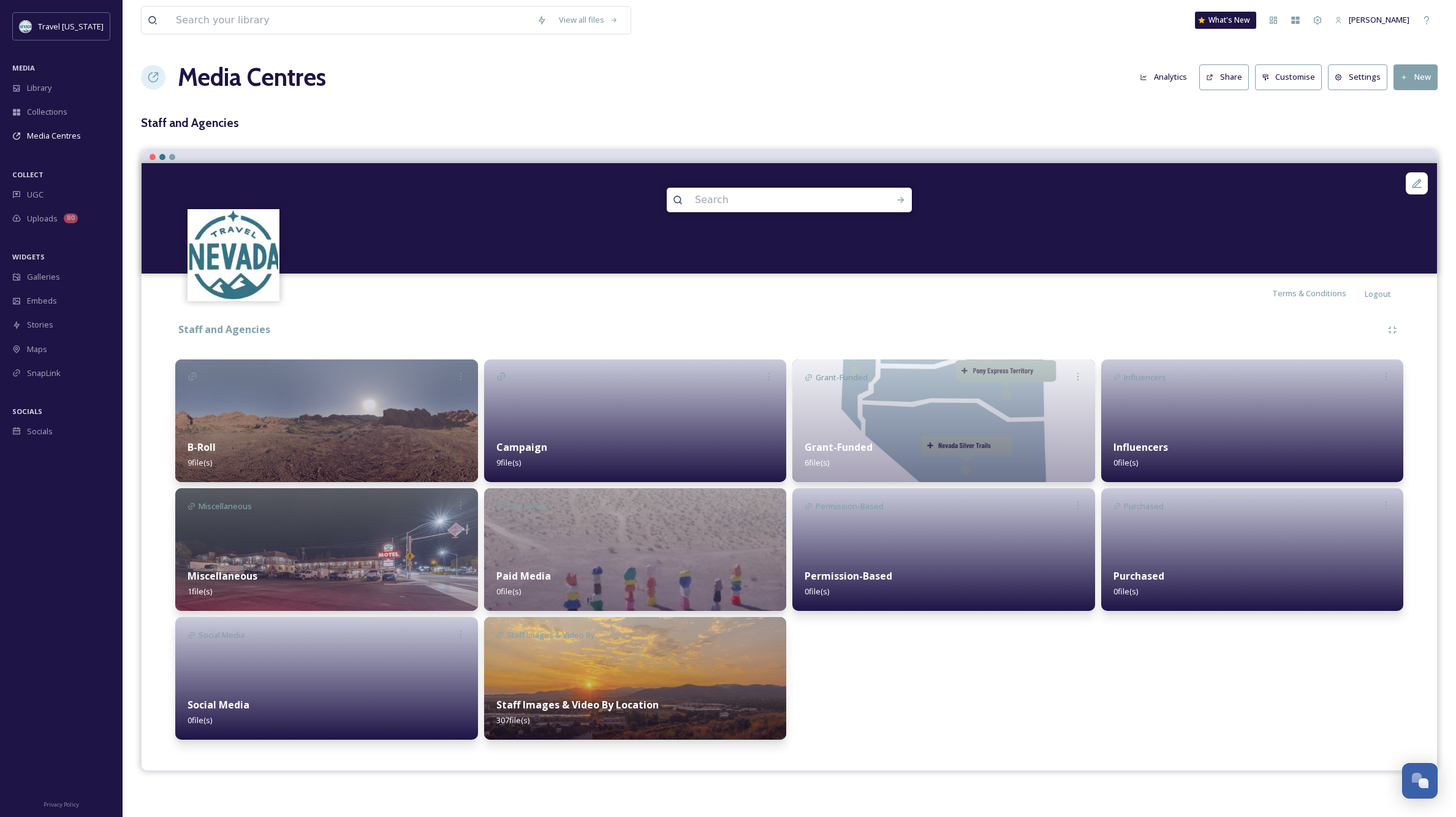
click at [605, 570] on div "Paid Media 0 file(s)" at bounding box center [636, 583] width 303 height 55
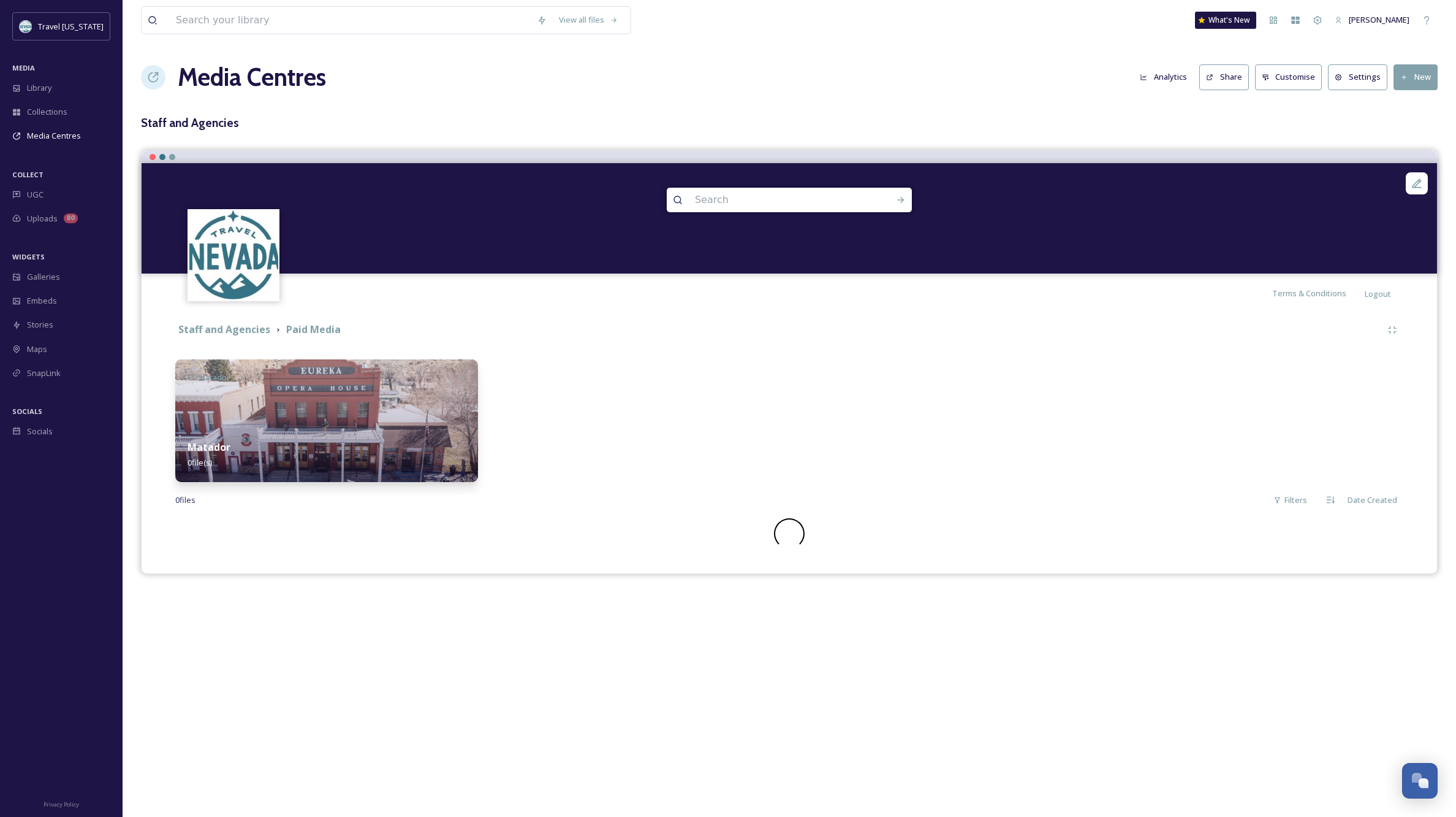
click at [311, 440] on div "Matador 0 file(s)" at bounding box center [327, 455] width 303 height 55
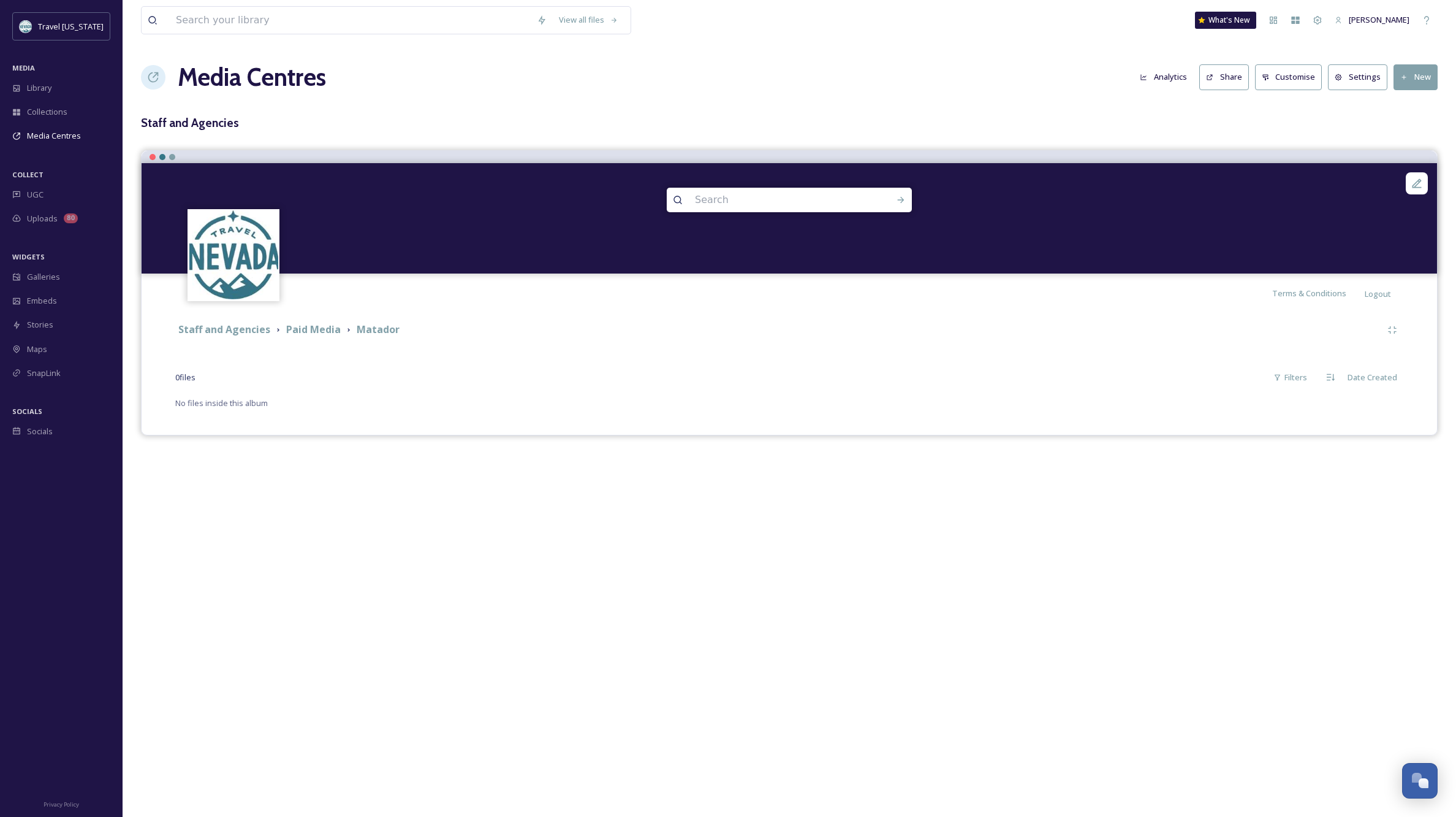
click at [1414, 75] on button "New" at bounding box center [1416, 76] width 45 height 25
click at [1411, 127] on span "Add Album" at bounding box center [1411, 130] width 40 height 12
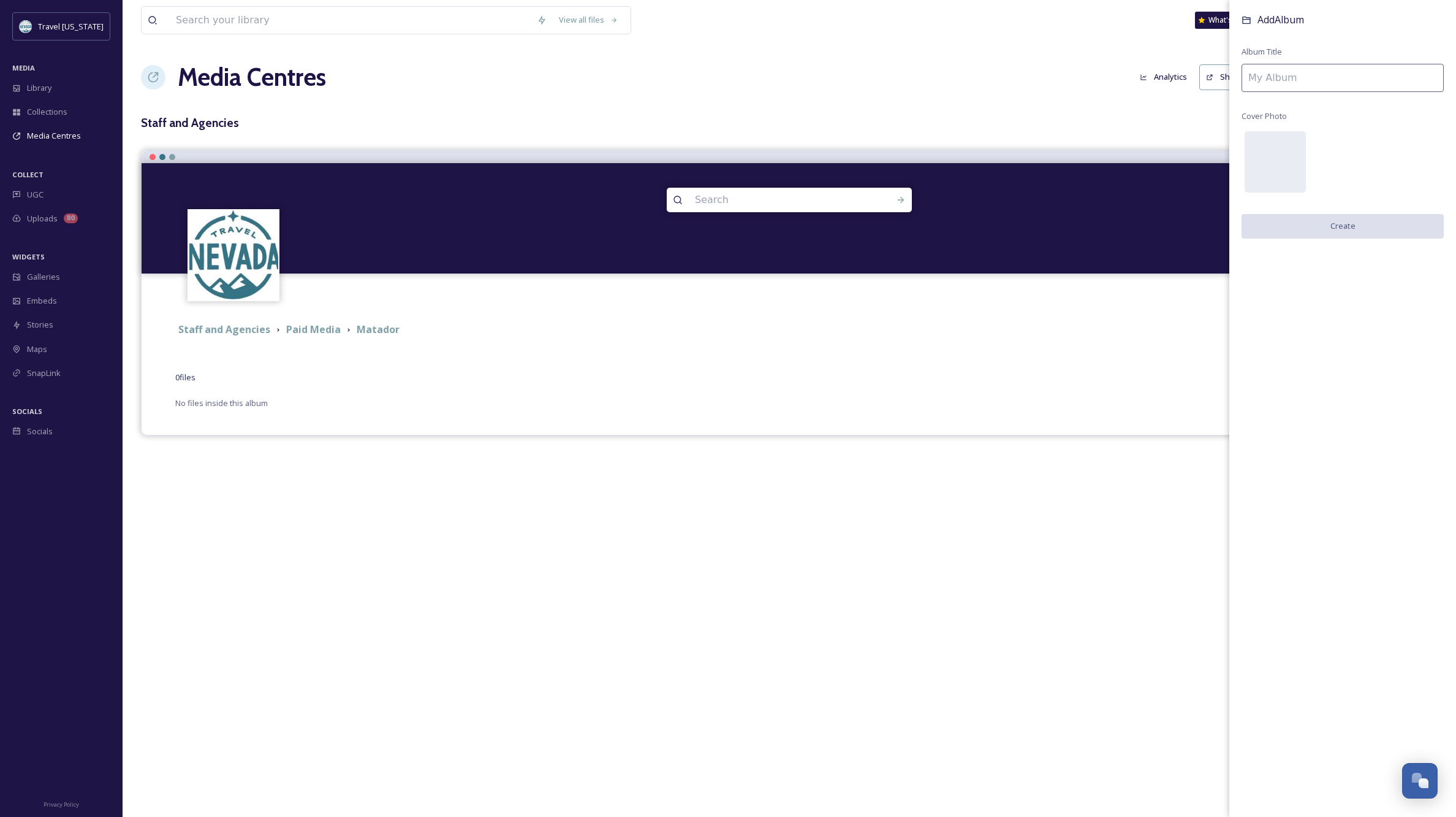
click at [1304, 79] on input at bounding box center [1342, 77] width 202 height 28
type input "FY25"
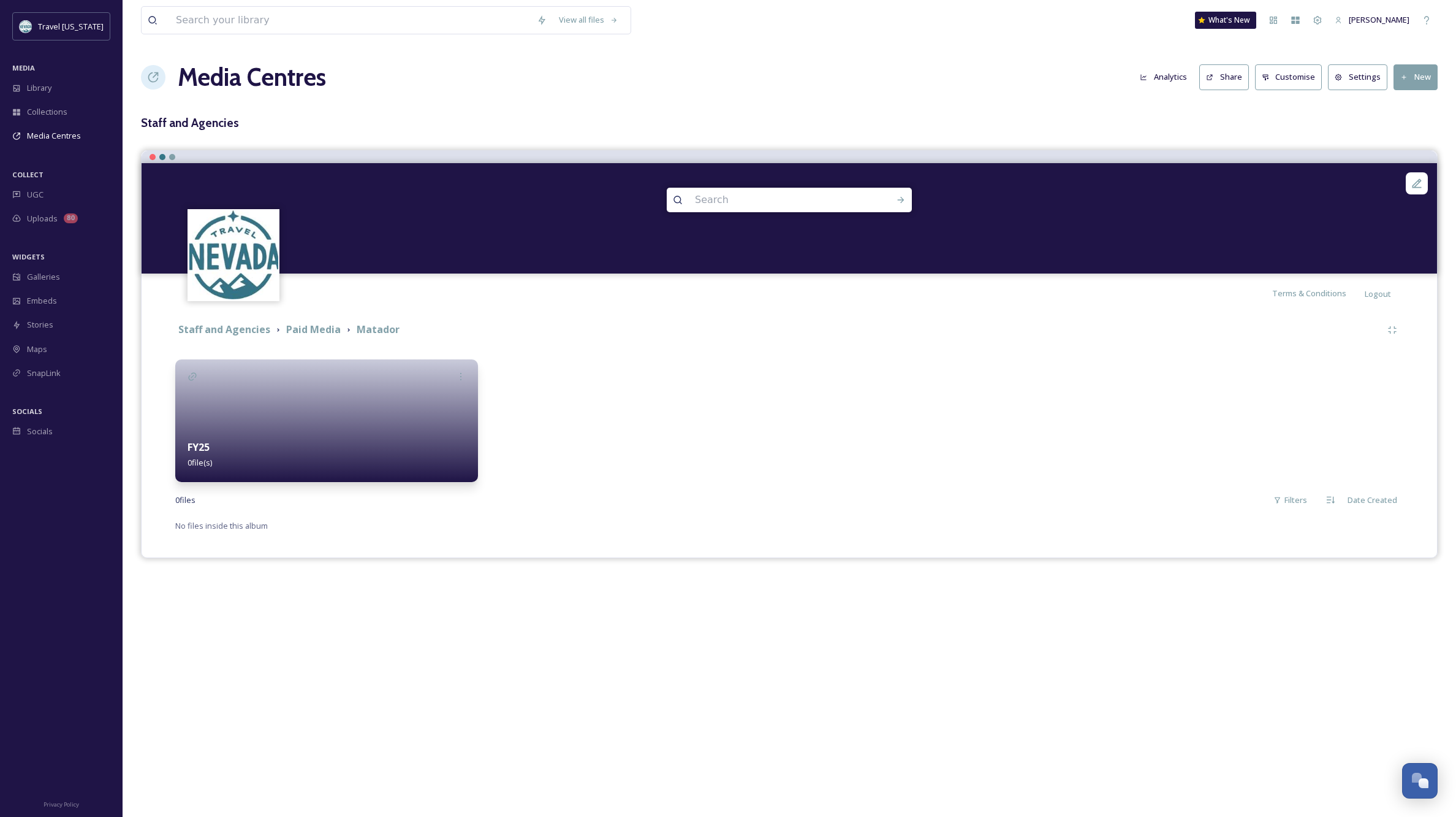
drag, startPoint x: 318, startPoint y: 403, endPoint x: 436, endPoint y: 391, distance: 118.6
click at [318, 403] on div at bounding box center [327, 420] width 303 height 122
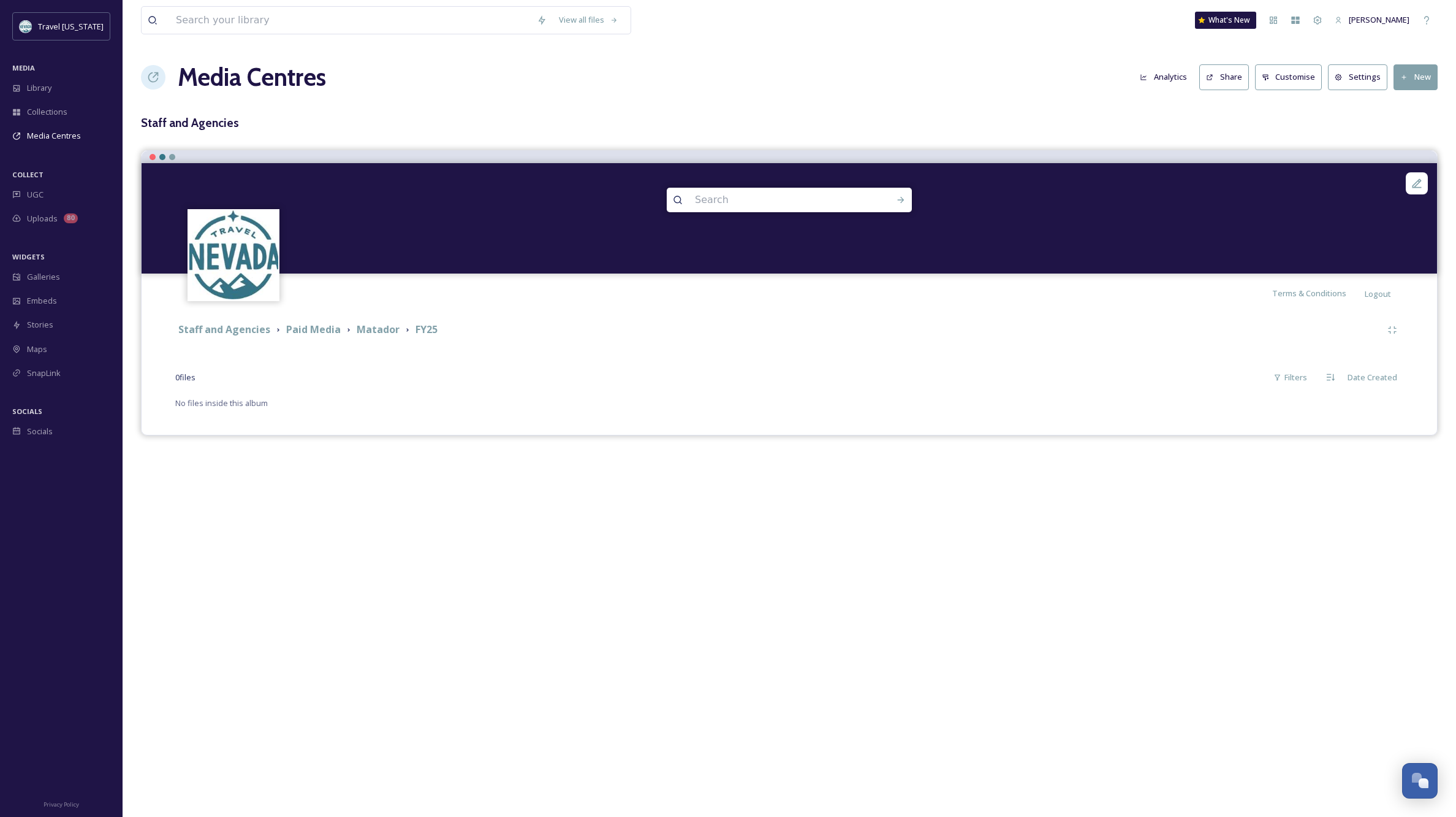
click at [1420, 75] on button "New" at bounding box center [1416, 76] width 45 height 25
click at [1416, 128] on span "Add Album" at bounding box center [1411, 130] width 40 height 12
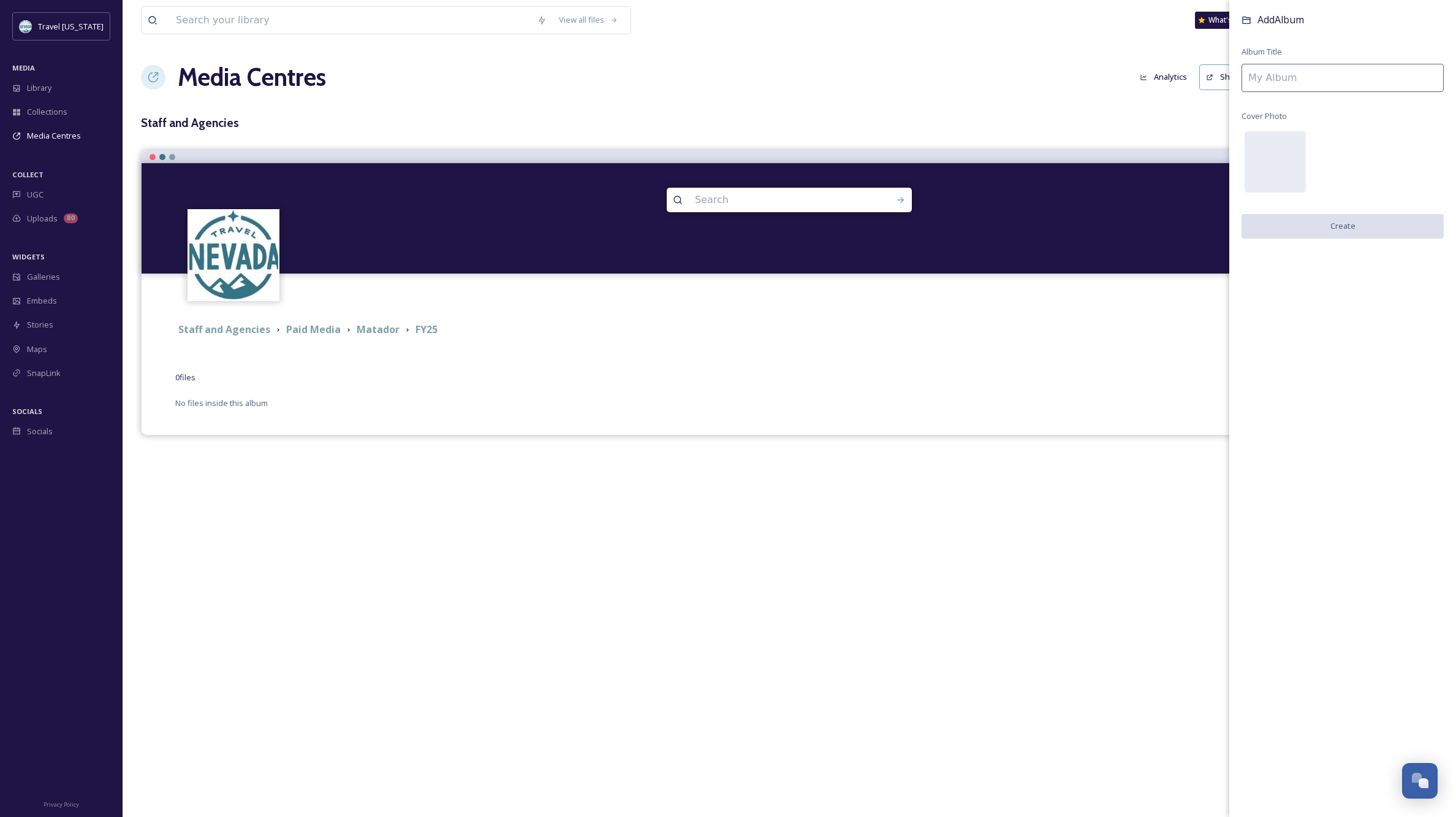
scroll to position [0, 1]
click at [1288, 71] on input at bounding box center [1342, 77] width 202 height 28
type input "Photos"
click at [1334, 220] on button "Create" at bounding box center [1342, 226] width 202 height 25
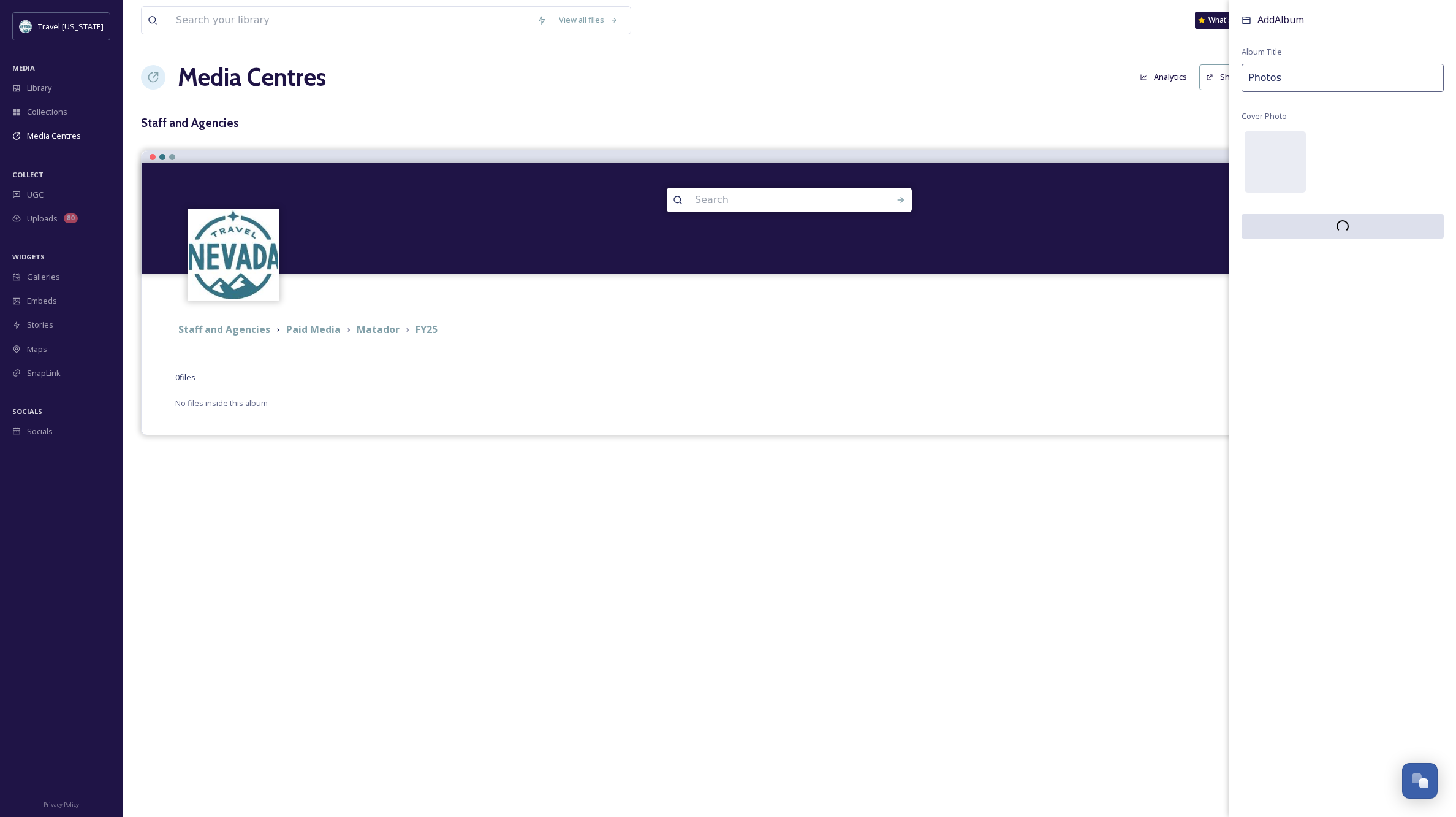
scroll to position [0, 0]
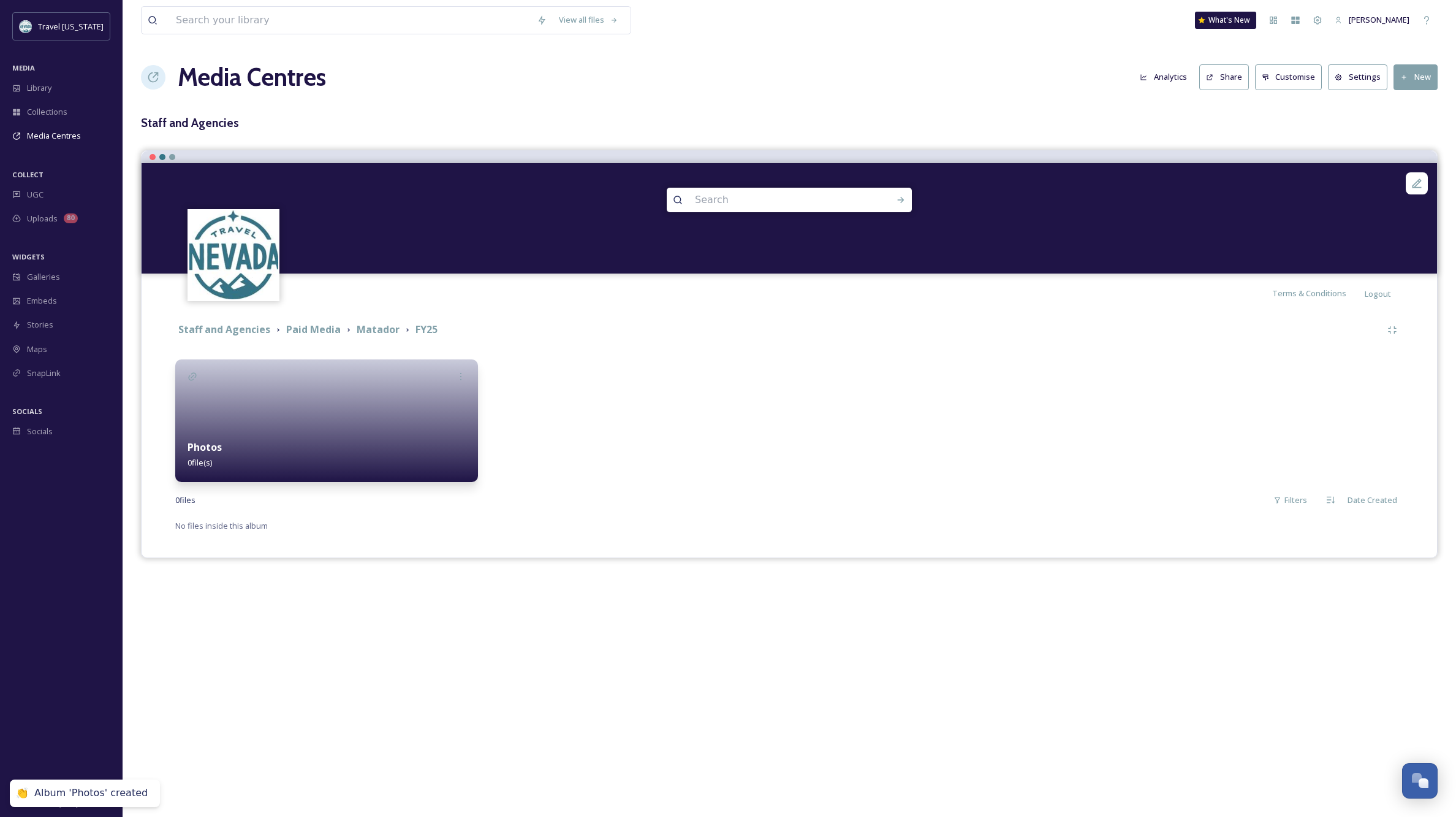
click at [260, 424] on div at bounding box center [327, 420] width 303 height 122
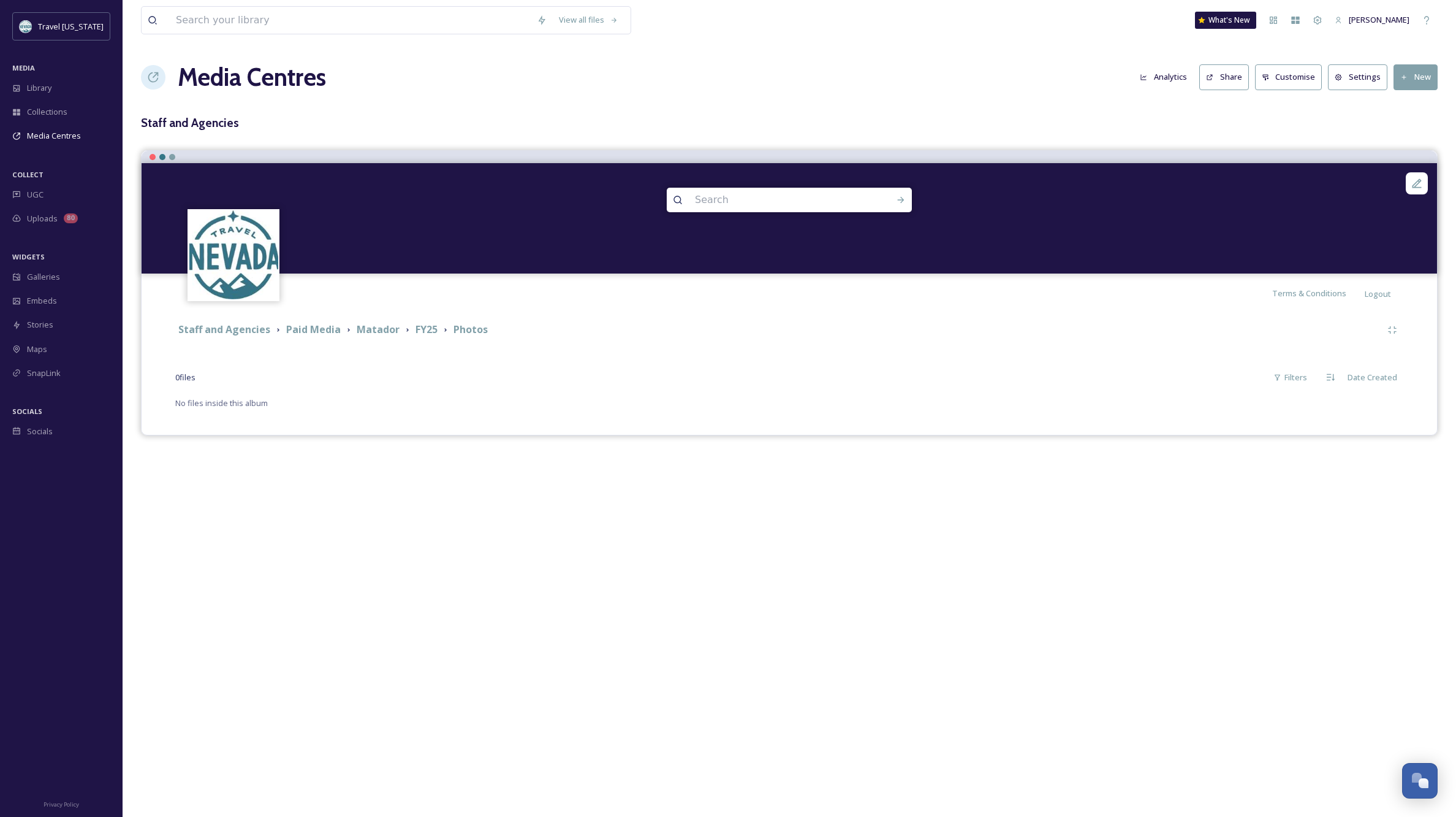
click at [1426, 80] on button "New" at bounding box center [1416, 76] width 45 height 25
click at [1414, 124] on span "Add Album" at bounding box center [1411, 130] width 40 height 12
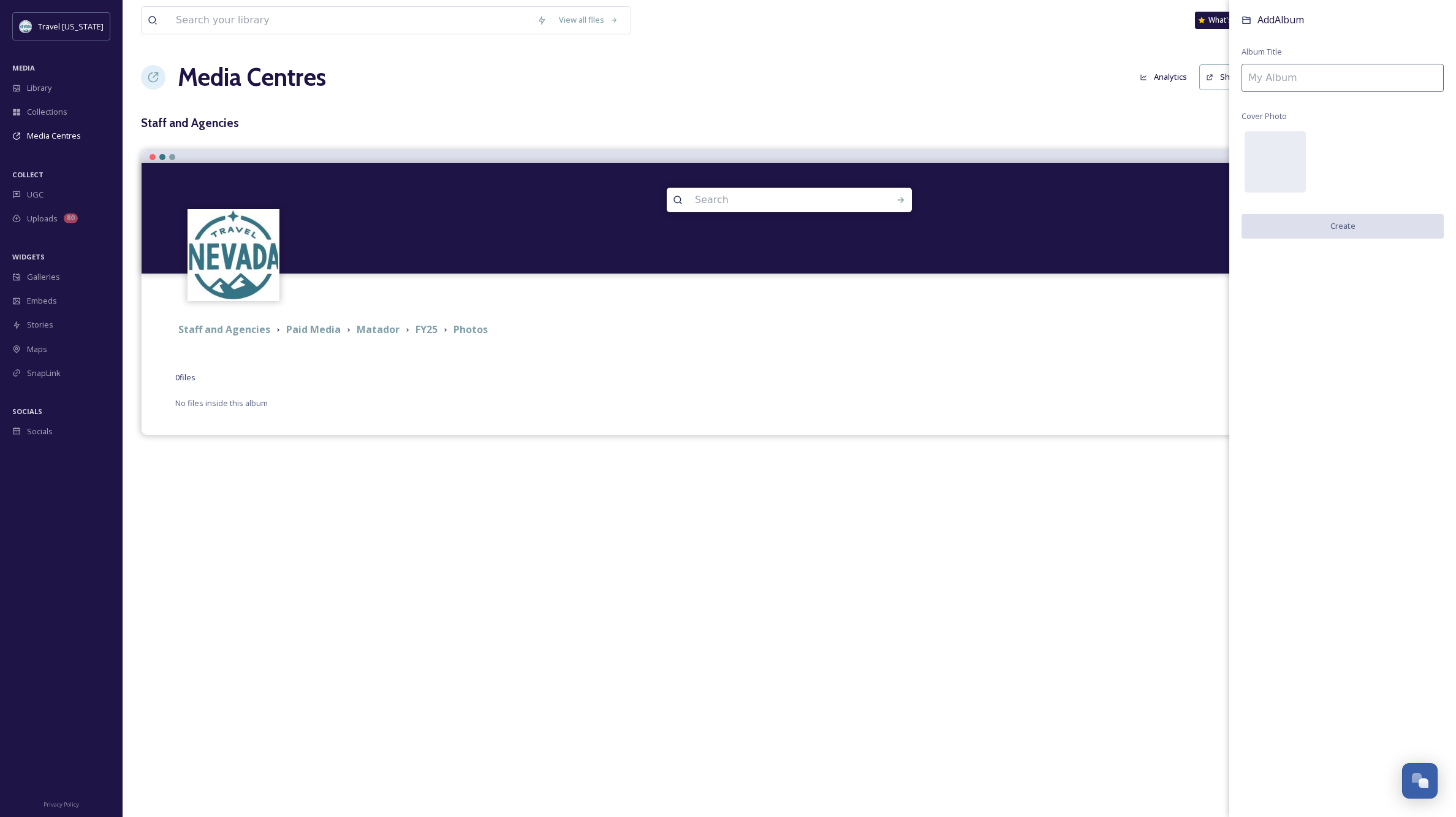
click at [1297, 78] on input at bounding box center [1342, 77] width 202 height 28
type input "[GEOGRAPHIC_DATA]"
click at [1332, 222] on button "Create" at bounding box center [1342, 226] width 202 height 25
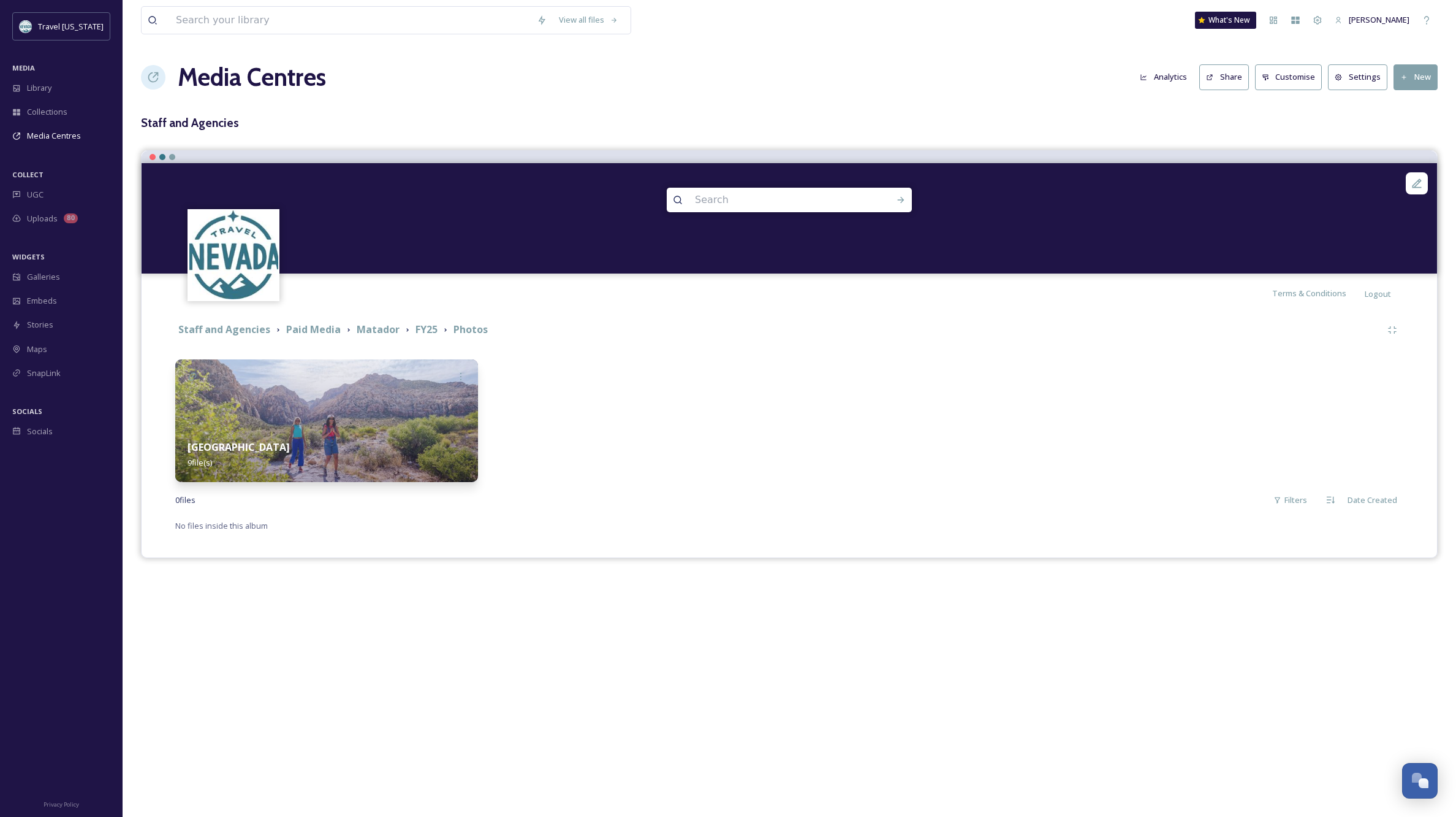
click at [385, 438] on div "Brooklyn 9 file(s)" at bounding box center [327, 455] width 303 height 55
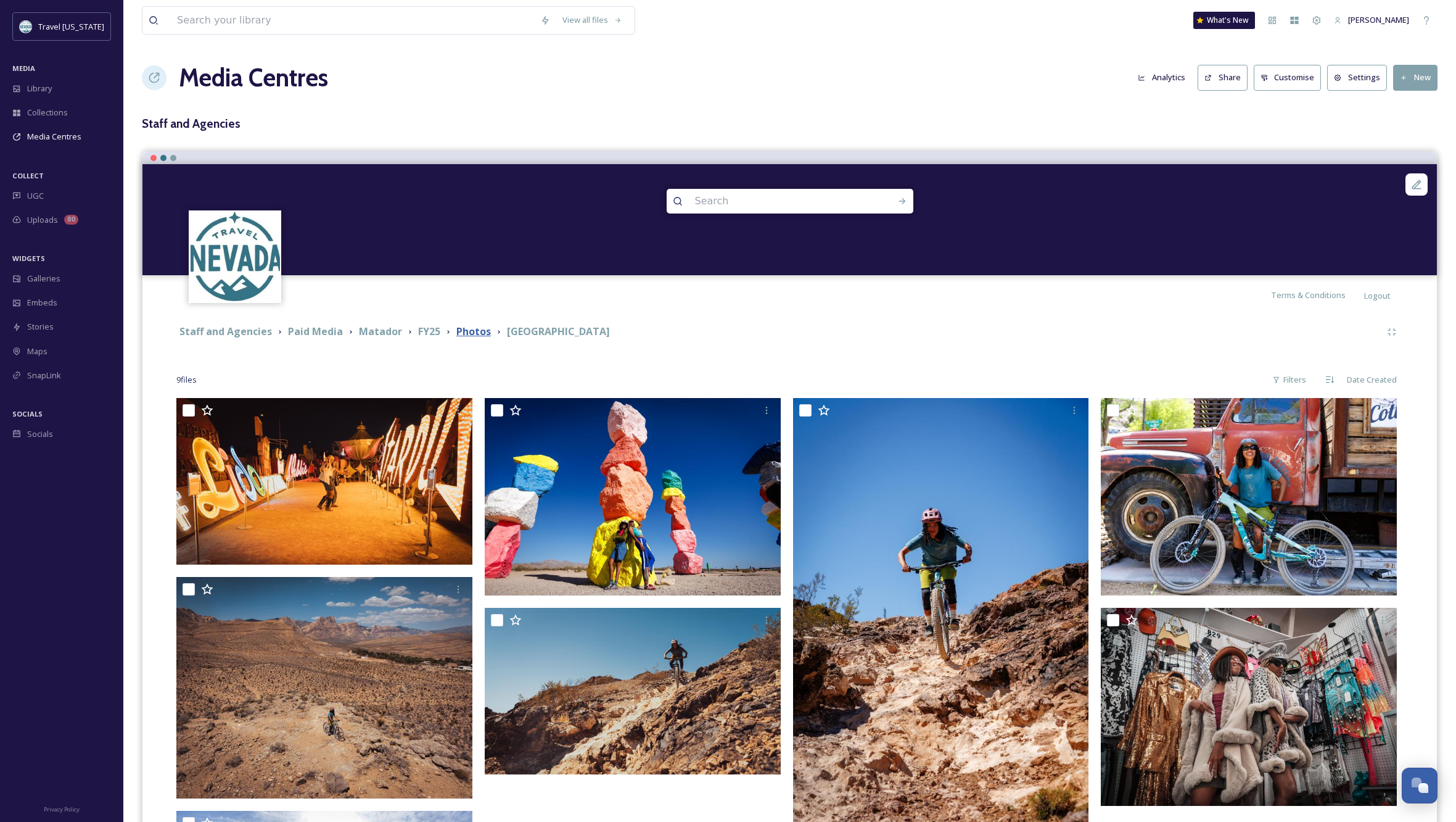
click at [476, 332] on strong "Photos" at bounding box center [474, 332] width 34 height 14
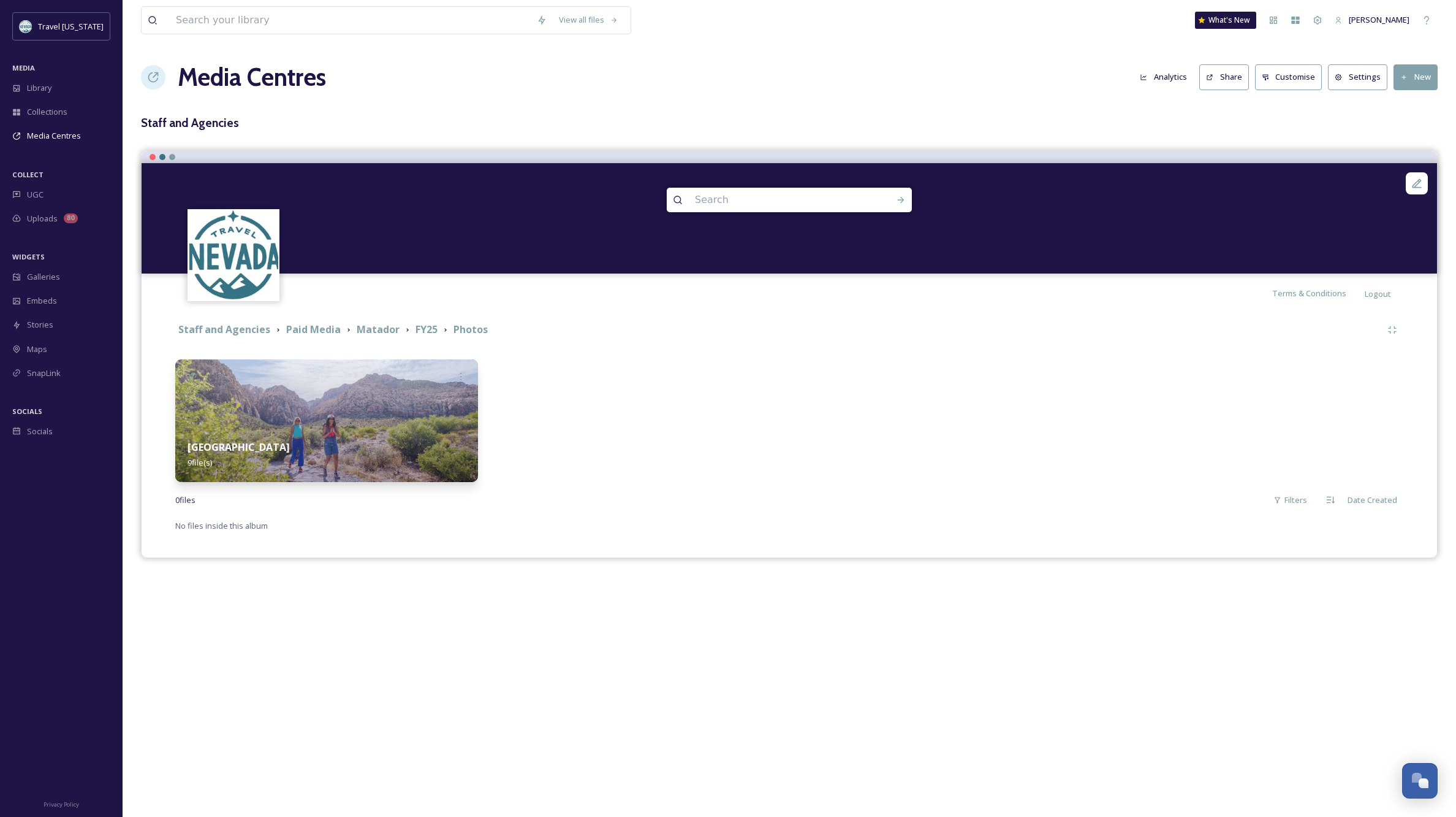
click at [1411, 72] on button "New" at bounding box center [1416, 76] width 45 height 25
click at [1406, 126] on span "Add Album" at bounding box center [1411, 130] width 40 height 12
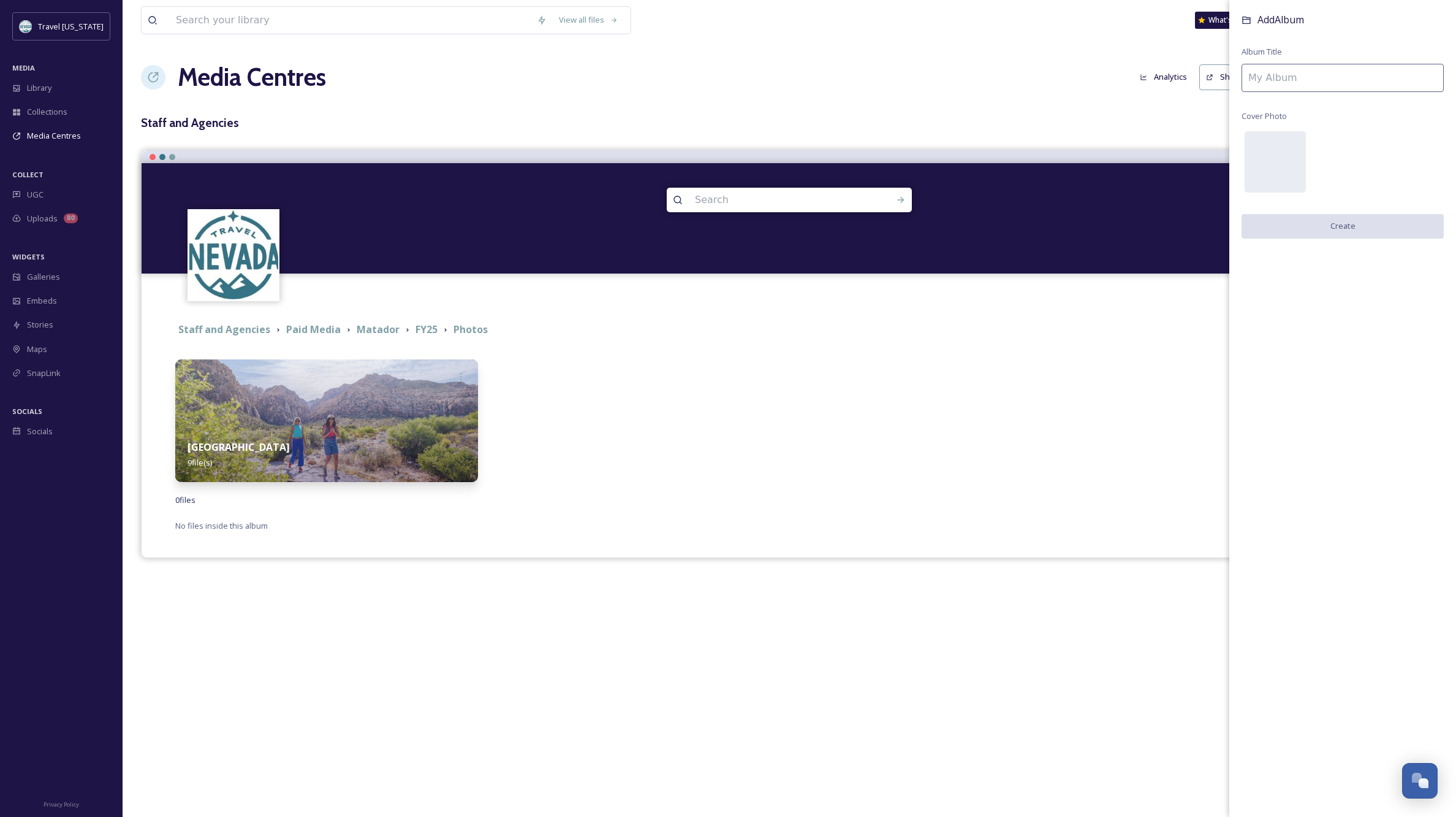
click at [1345, 74] on input at bounding box center [1342, 77] width 202 height 28
type input "[PERSON_NAME]"
click at [1340, 216] on button "Create" at bounding box center [1342, 226] width 202 height 25
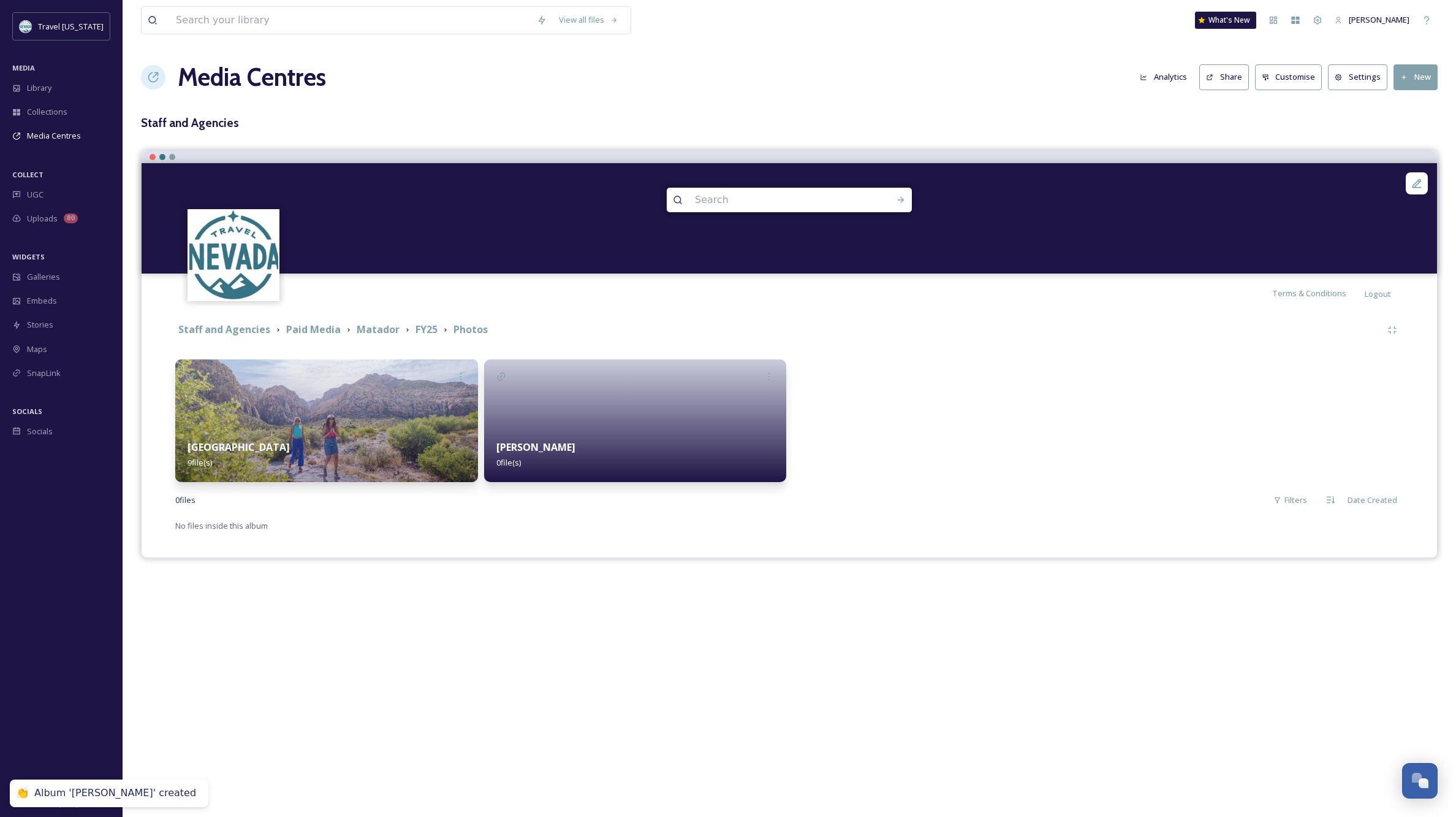
scroll to position [0, 0]
click at [424, 331] on strong "FY25" at bounding box center [426, 330] width 22 height 14
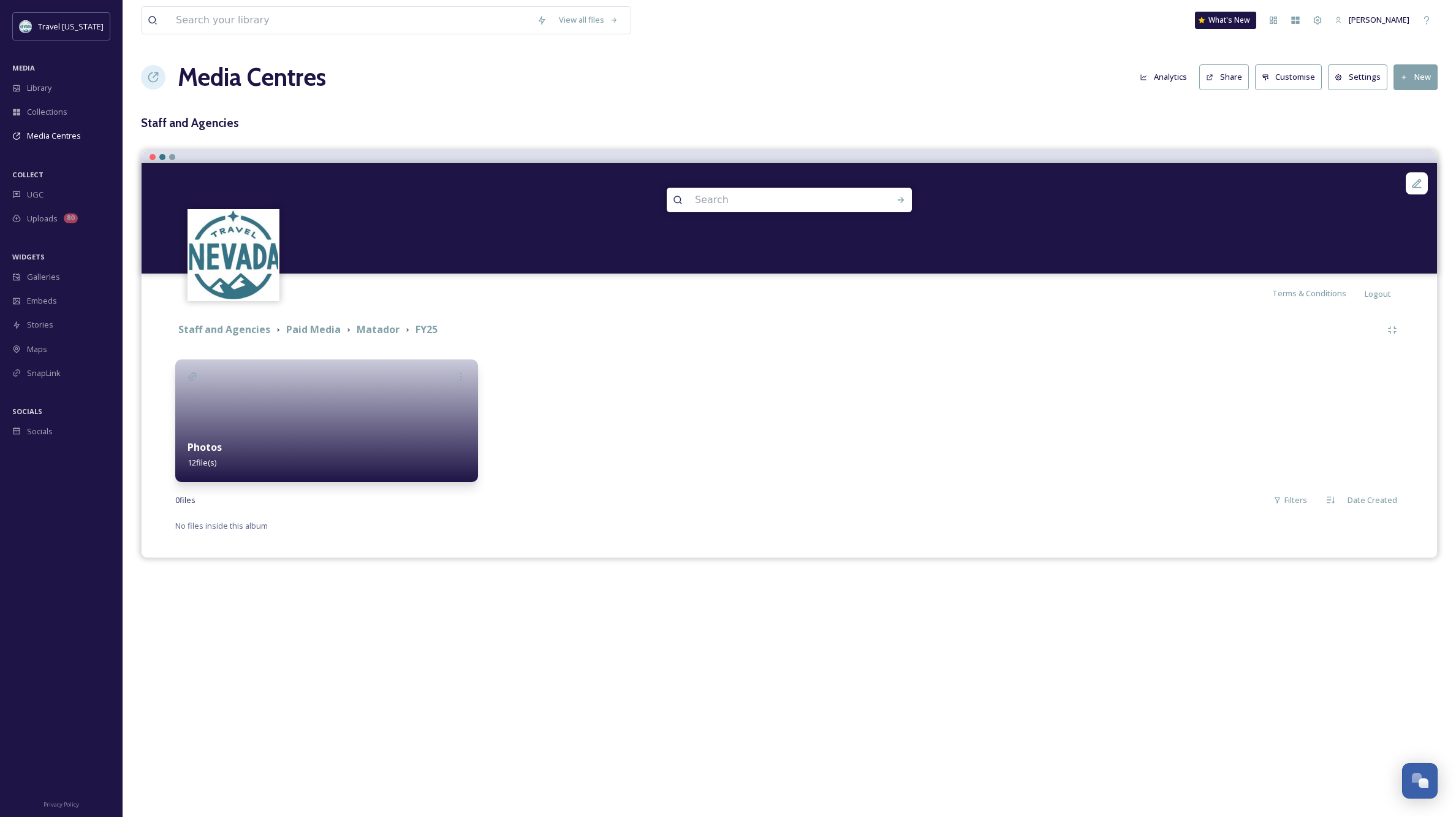
click at [756, 491] on div "0 file s Filters Date Created" at bounding box center [789, 500] width 1228 height 24
click at [1424, 72] on button "New" at bounding box center [1416, 76] width 45 height 25
click at [1403, 128] on span "Add Album" at bounding box center [1411, 130] width 40 height 12
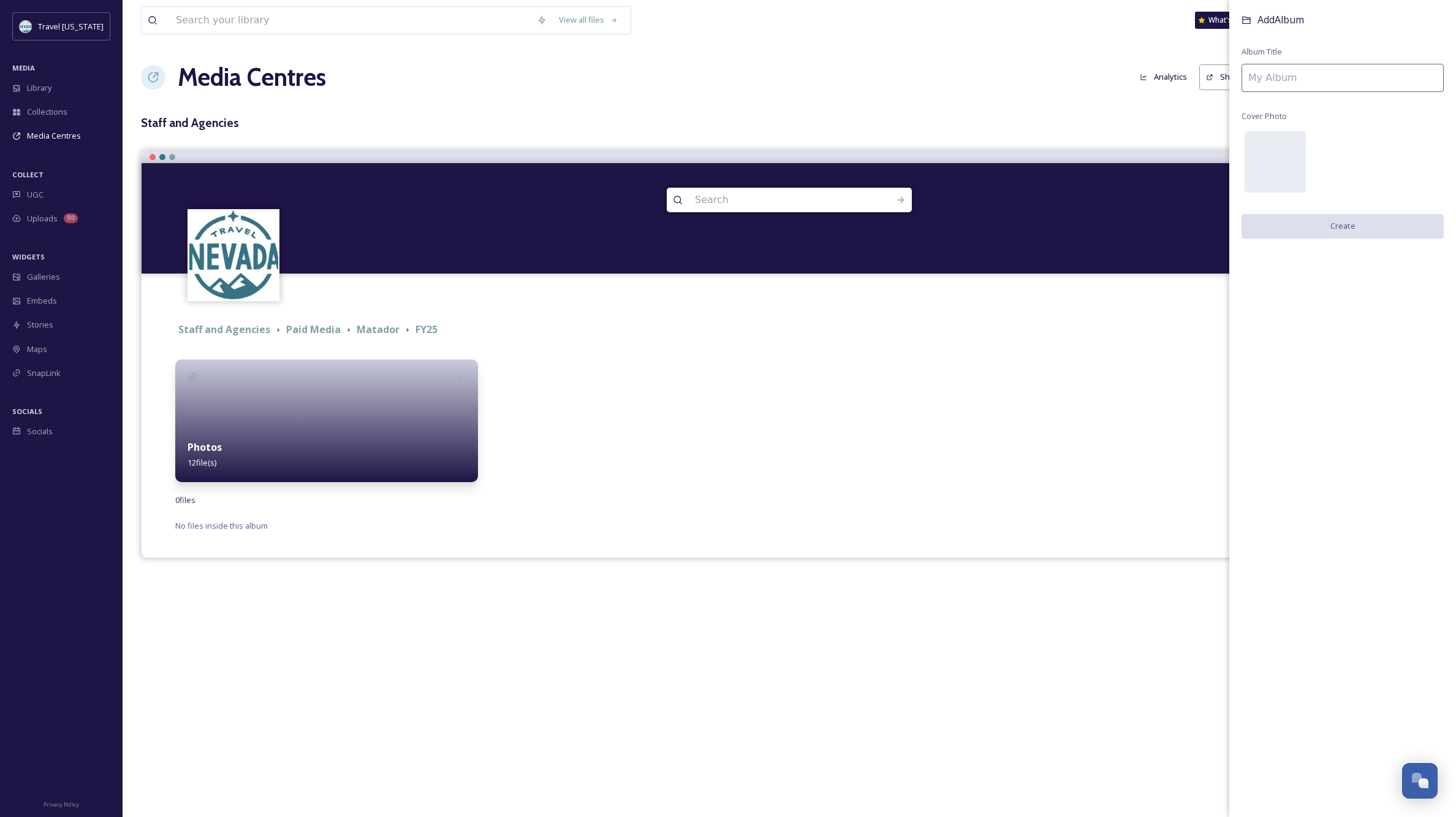
click at [1287, 72] on input at bounding box center [1342, 77] width 202 height 28
type input "Videos"
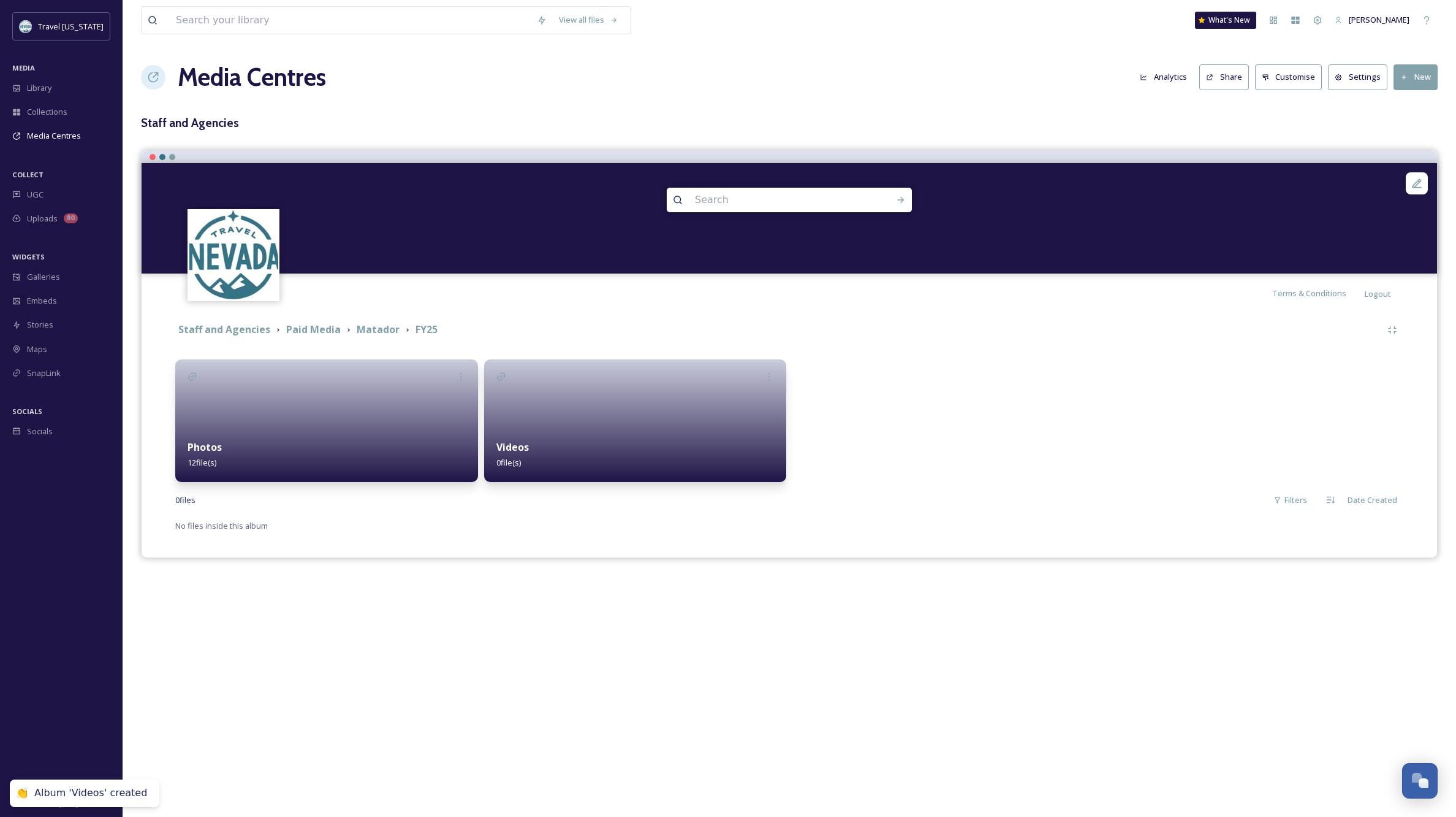
click at [686, 428] on div "Videos 0 file(s)" at bounding box center [636, 455] width 303 height 55
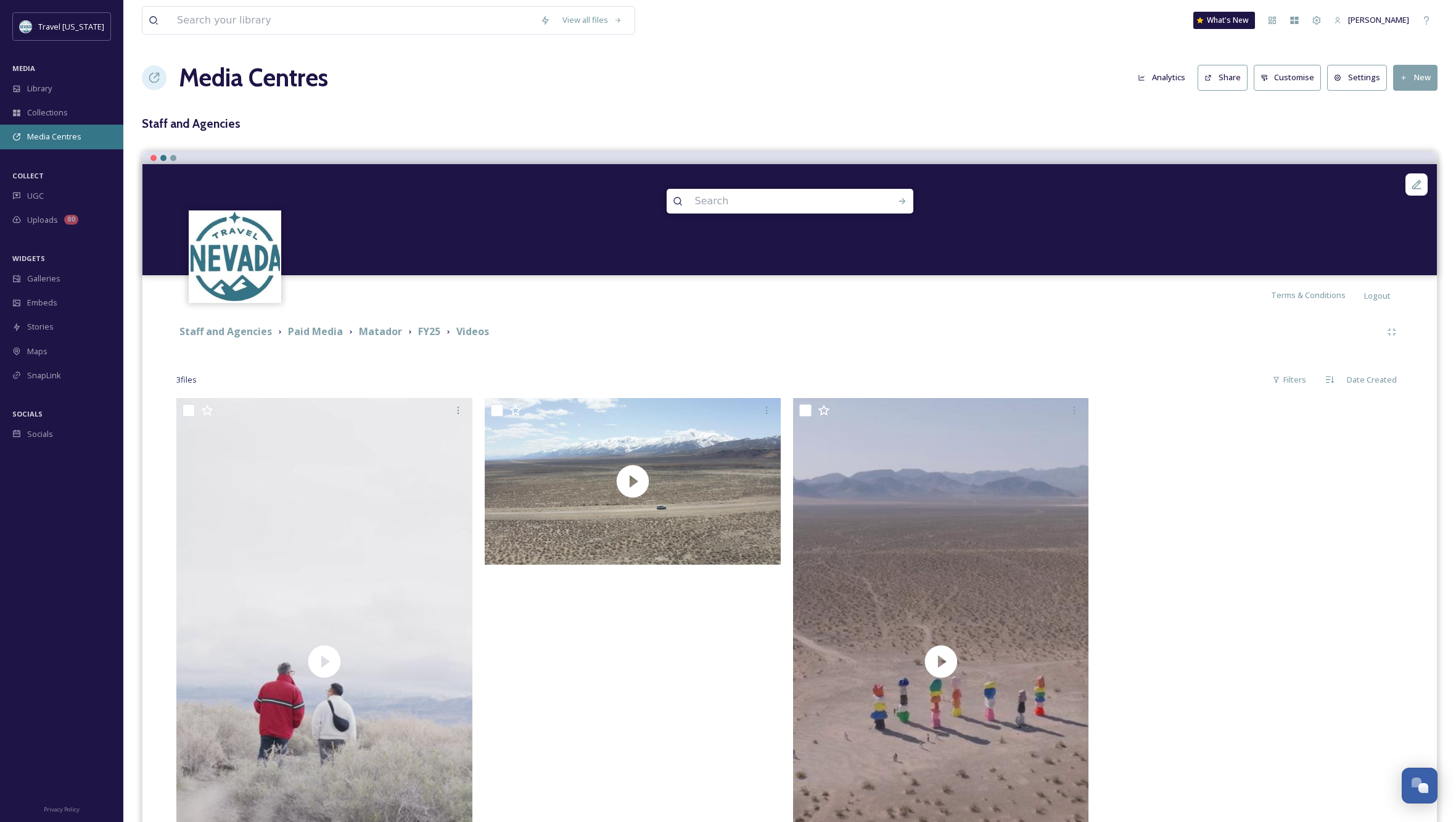
click at [49, 133] on span "Media Centres" at bounding box center [53, 137] width 54 height 12
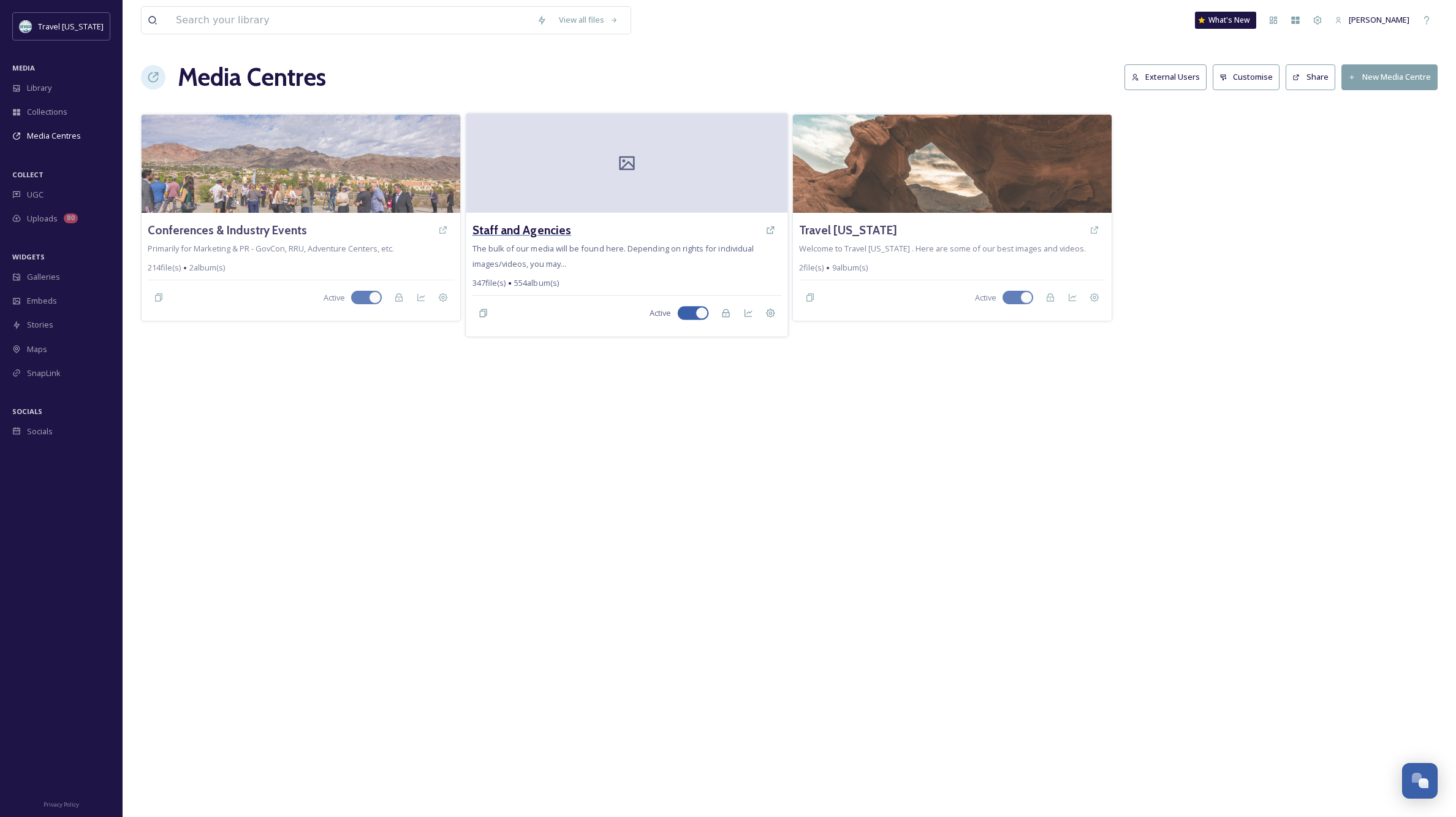
click at [549, 228] on h3 "Staff and Agencies" at bounding box center [521, 230] width 99 height 18
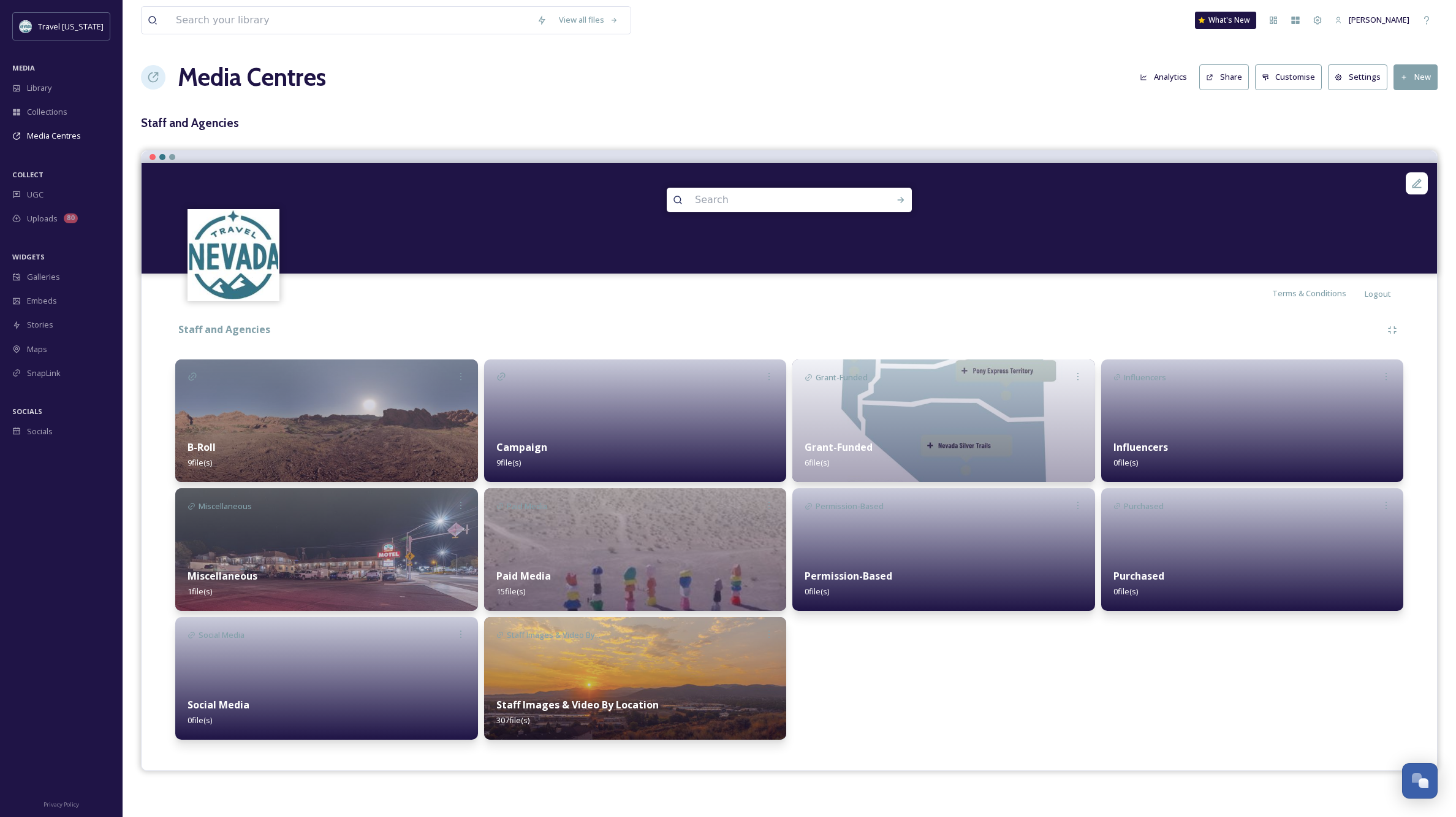
click at [930, 728] on div "Grant-Funded Grant-Funded 6 file(s) Permission-Based Permission-Based 0 file(s)" at bounding box center [944, 549] width 303 height 380
